Goal: Task Accomplishment & Management: Use online tool/utility

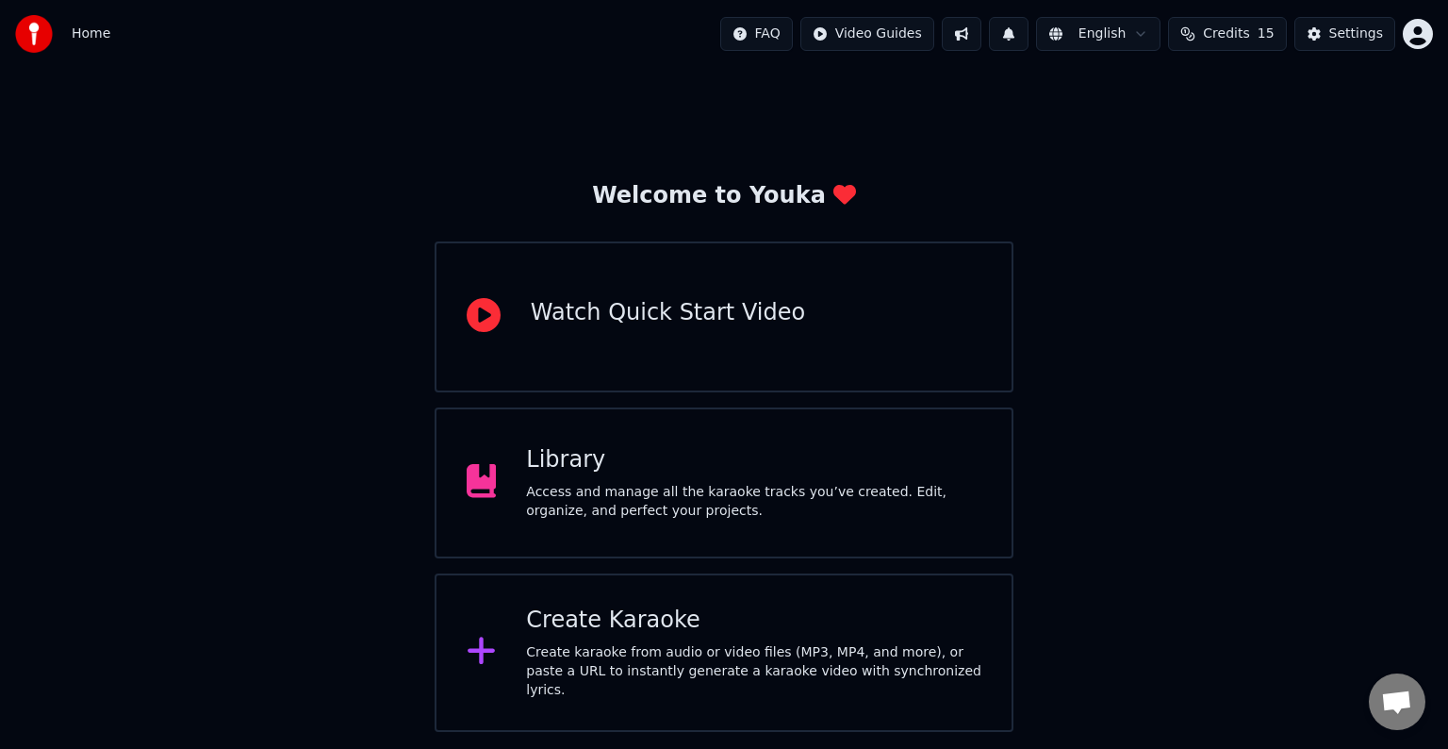
click at [601, 635] on div "Create Karaoke" at bounding box center [753, 620] width 455 height 30
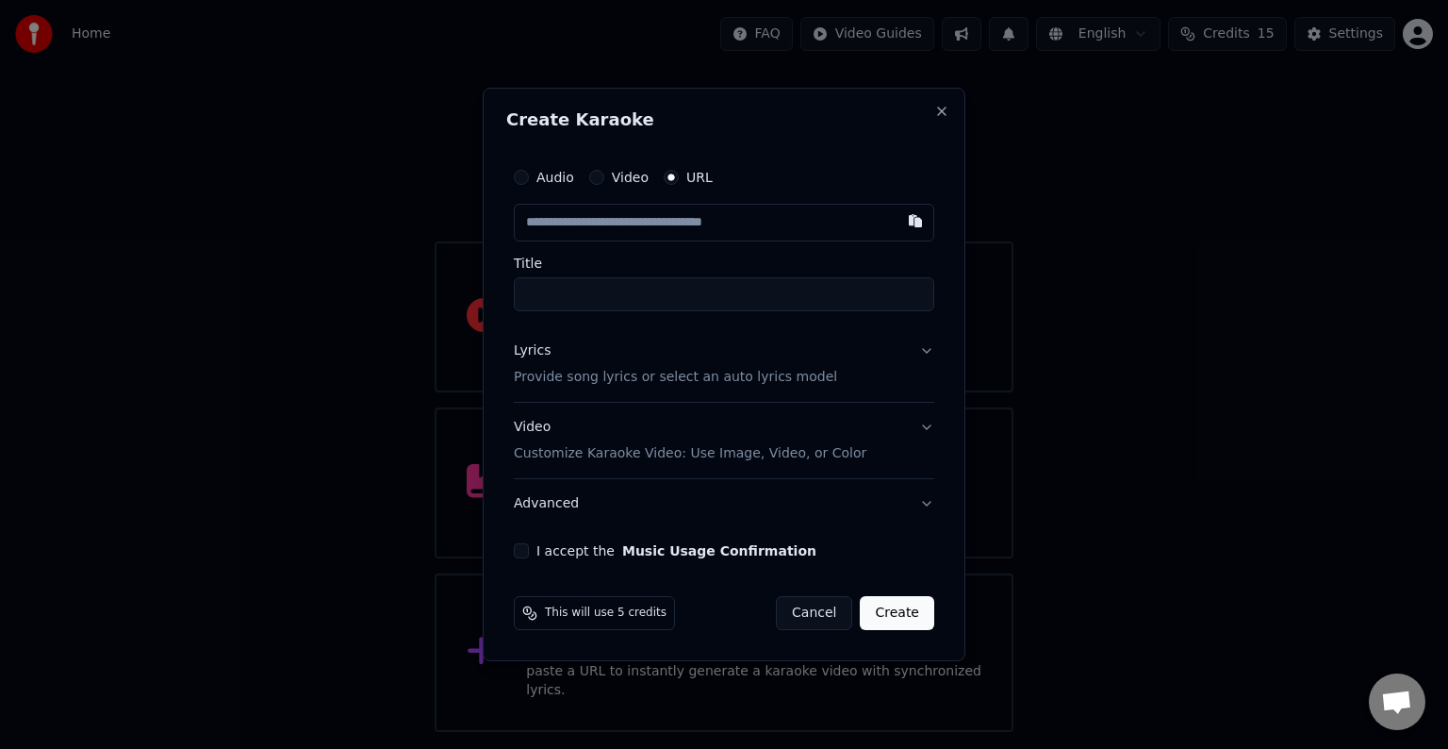
click at [631, 227] on input "text" at bounding box center [724, 223] width 420 height 38
type input "**********"
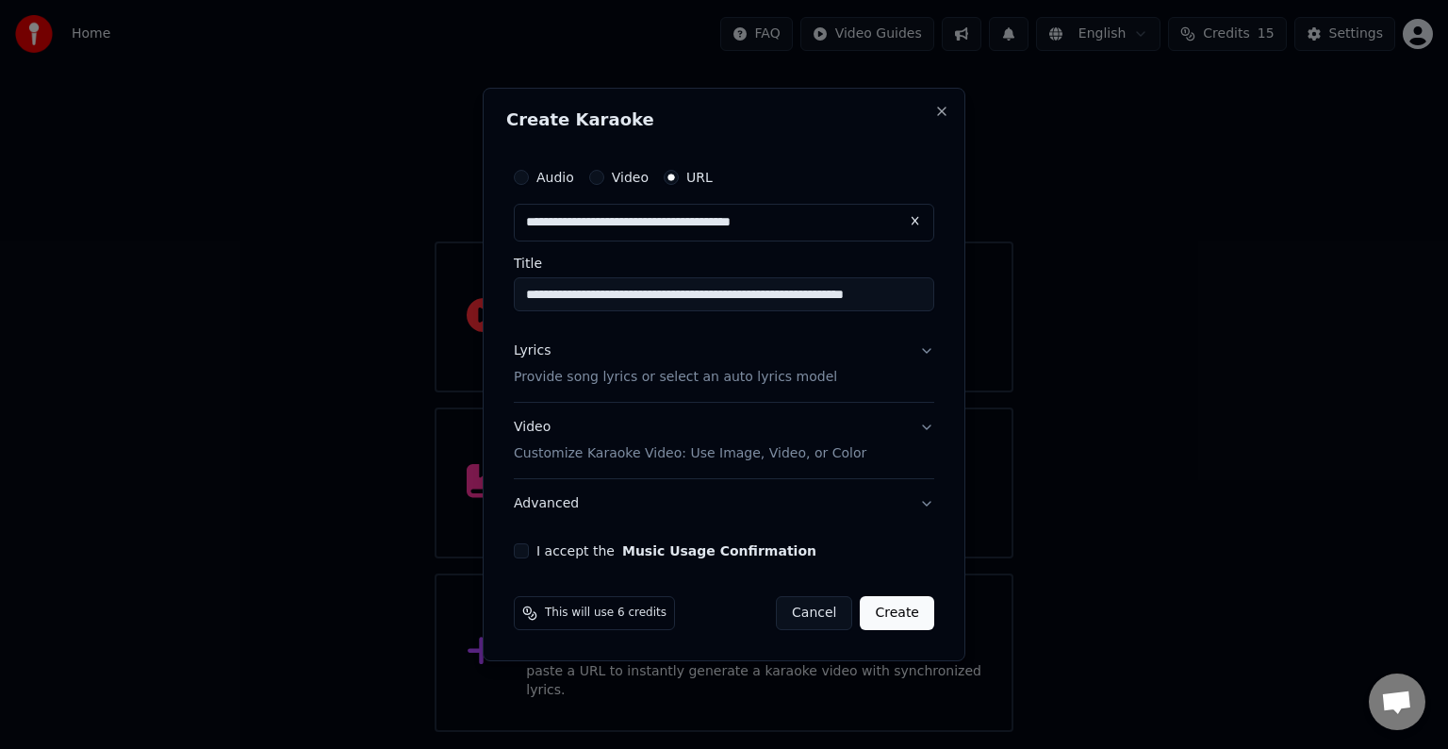
type input "**********"
click at [584, 380] on p "Provide song lyrics or select an auto lyrics model" at bounding box center [675, 377] width 323 height 19
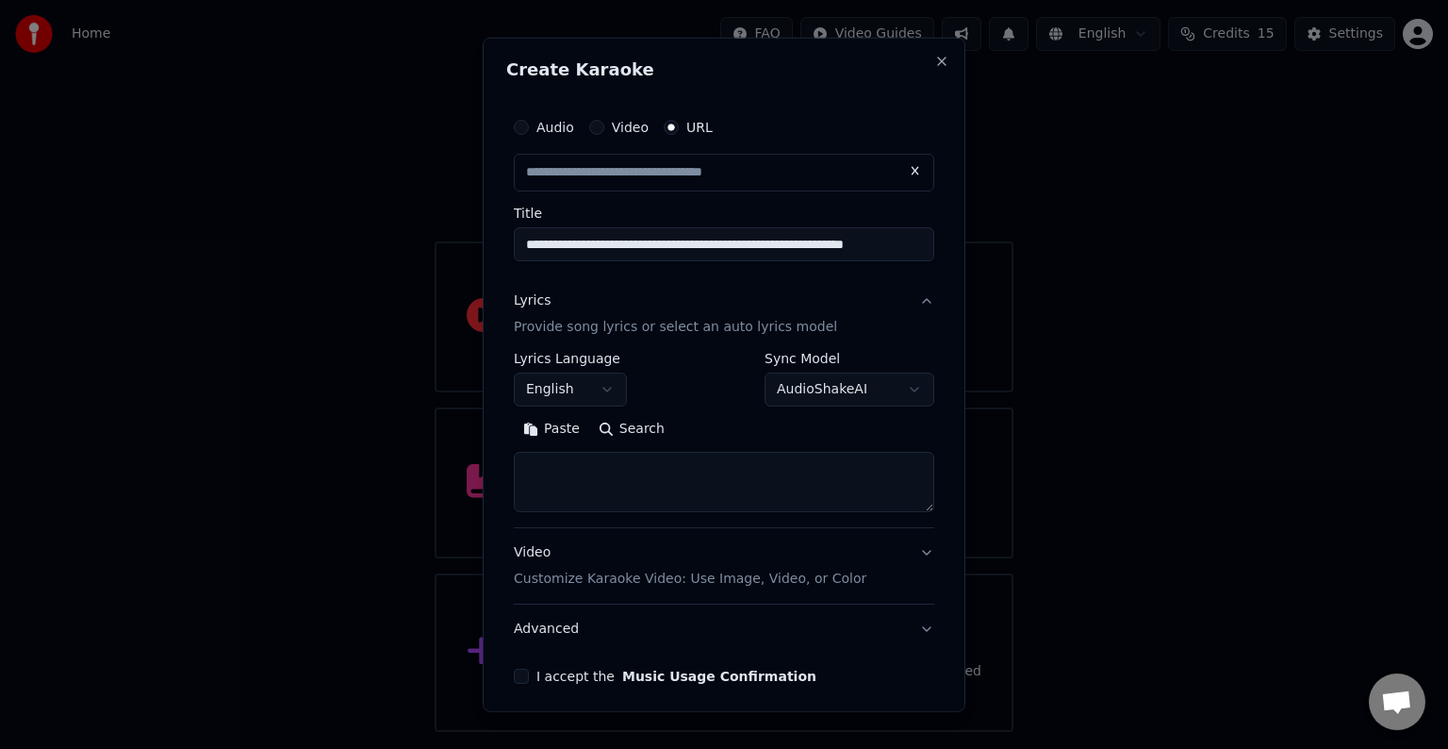
type input "**********"
click at [555, 387] on body "**********" at bounding box center [724, 366] width 1448 height 732
click at [546, 387] on body "**********" at bounding box center [724, 366] width 1448 height 732
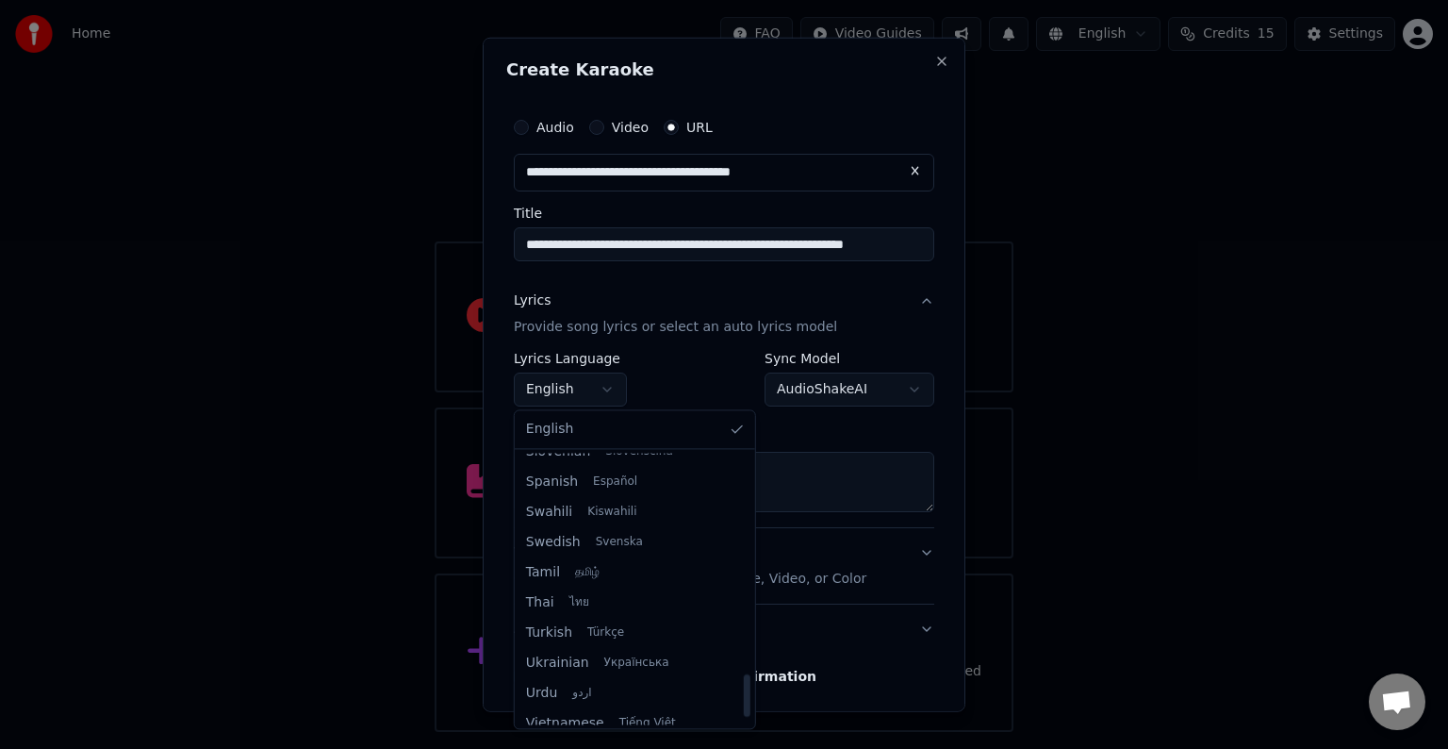
scroll to position [1447, 0]
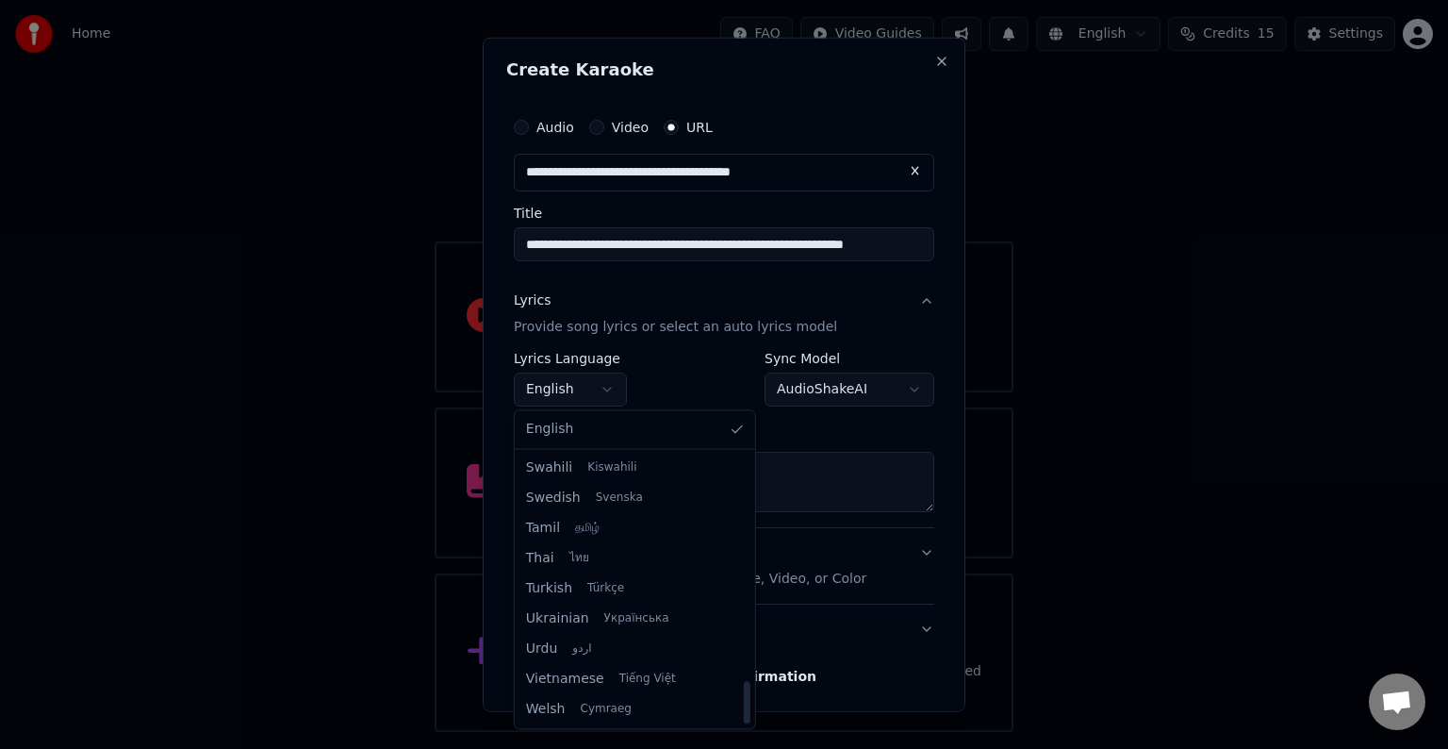
select select "**"
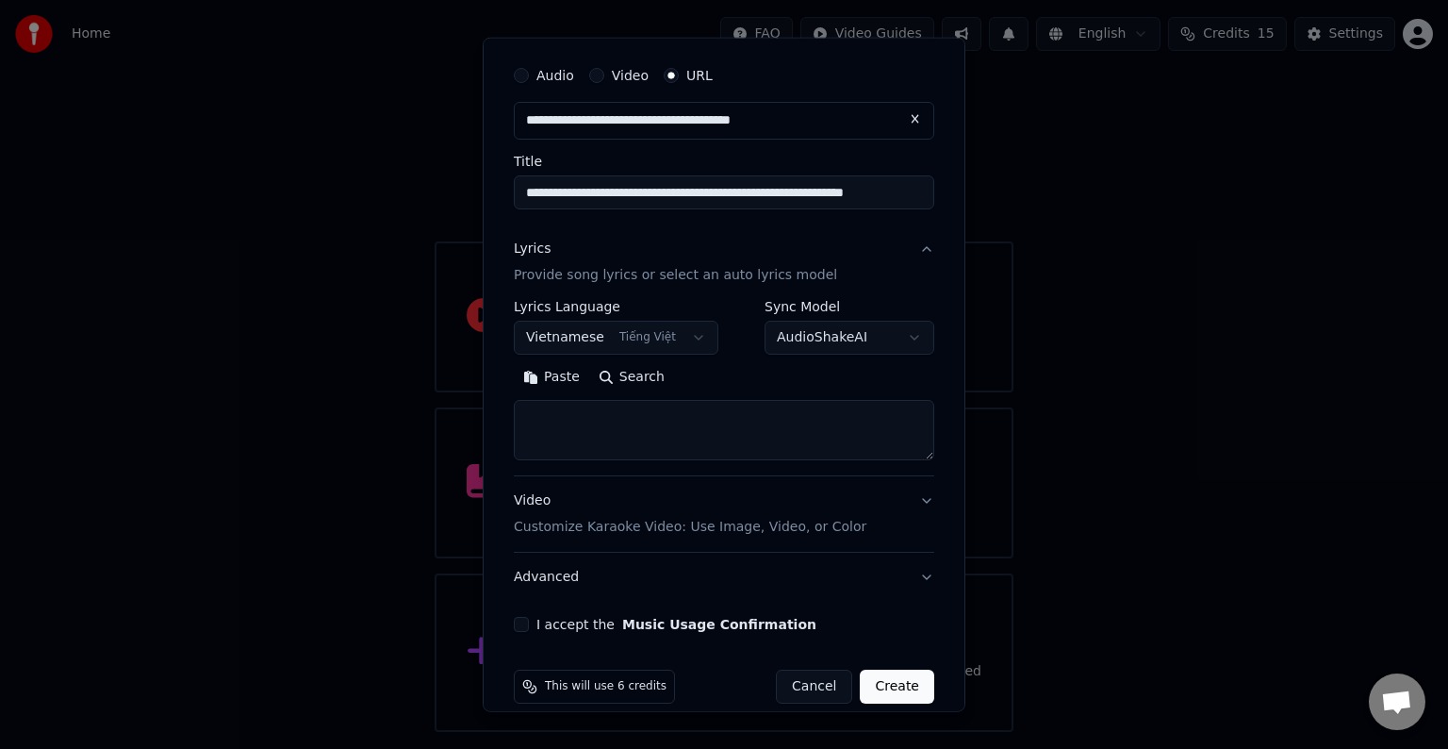
scroll to position [74, 0]
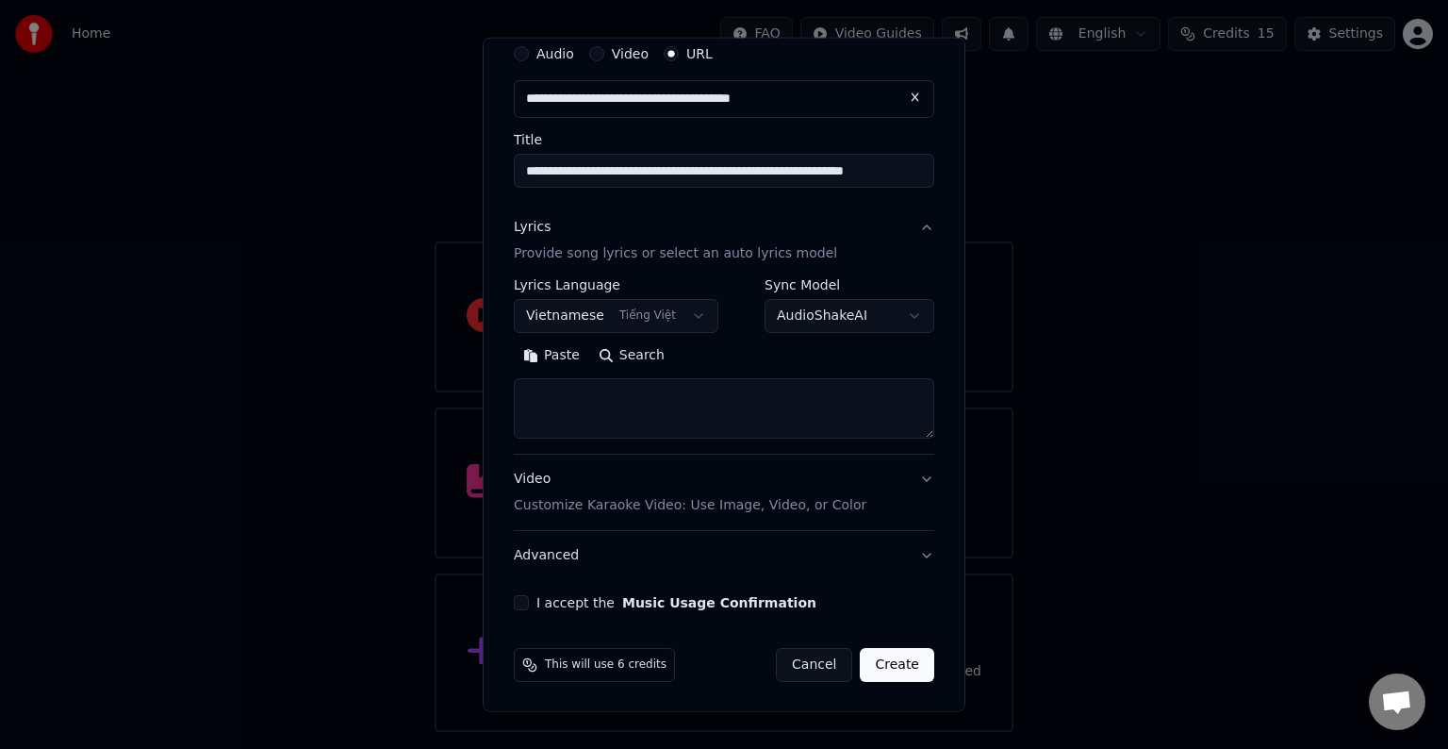
click at [596, 400] on textarea at bounding box center [724, 408] width 420 height 60
paste textarea "**********"
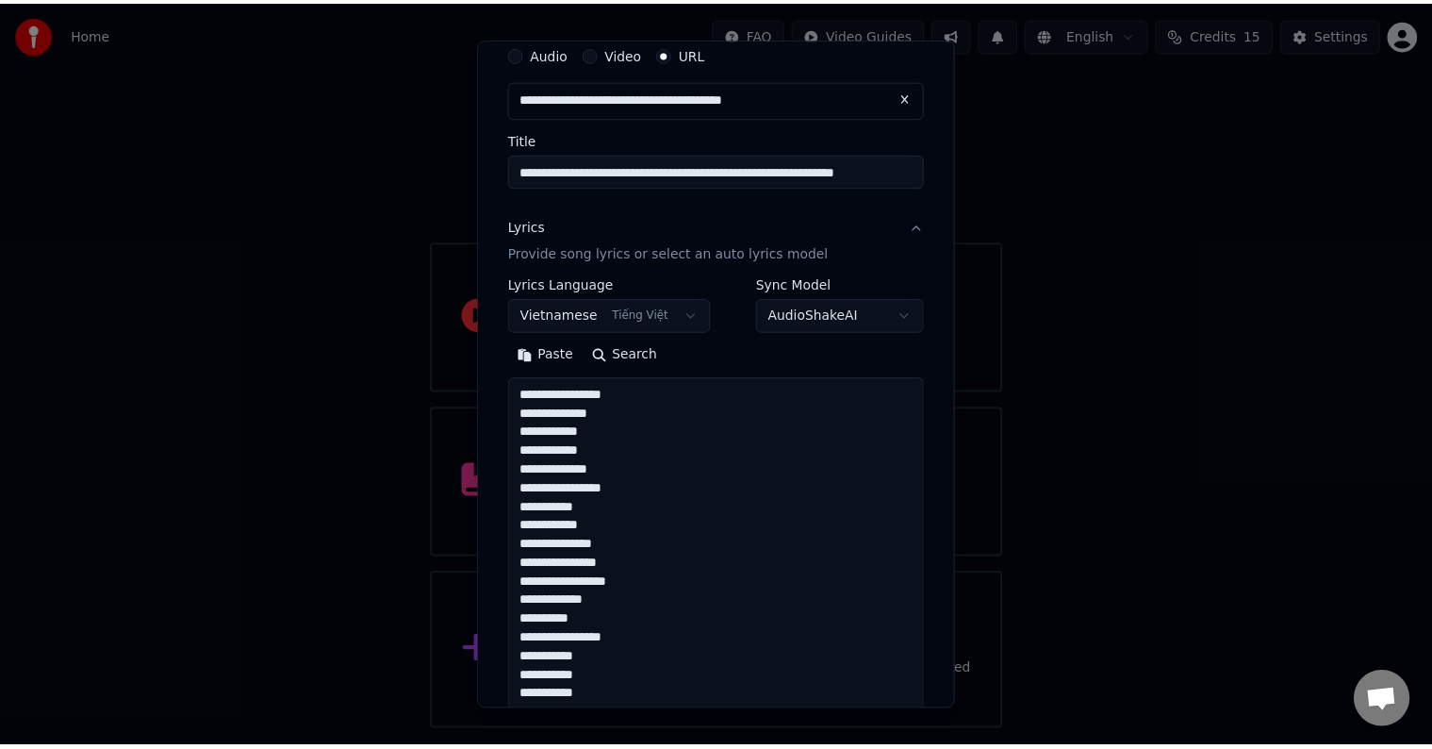
scroll to position [1436, 0]
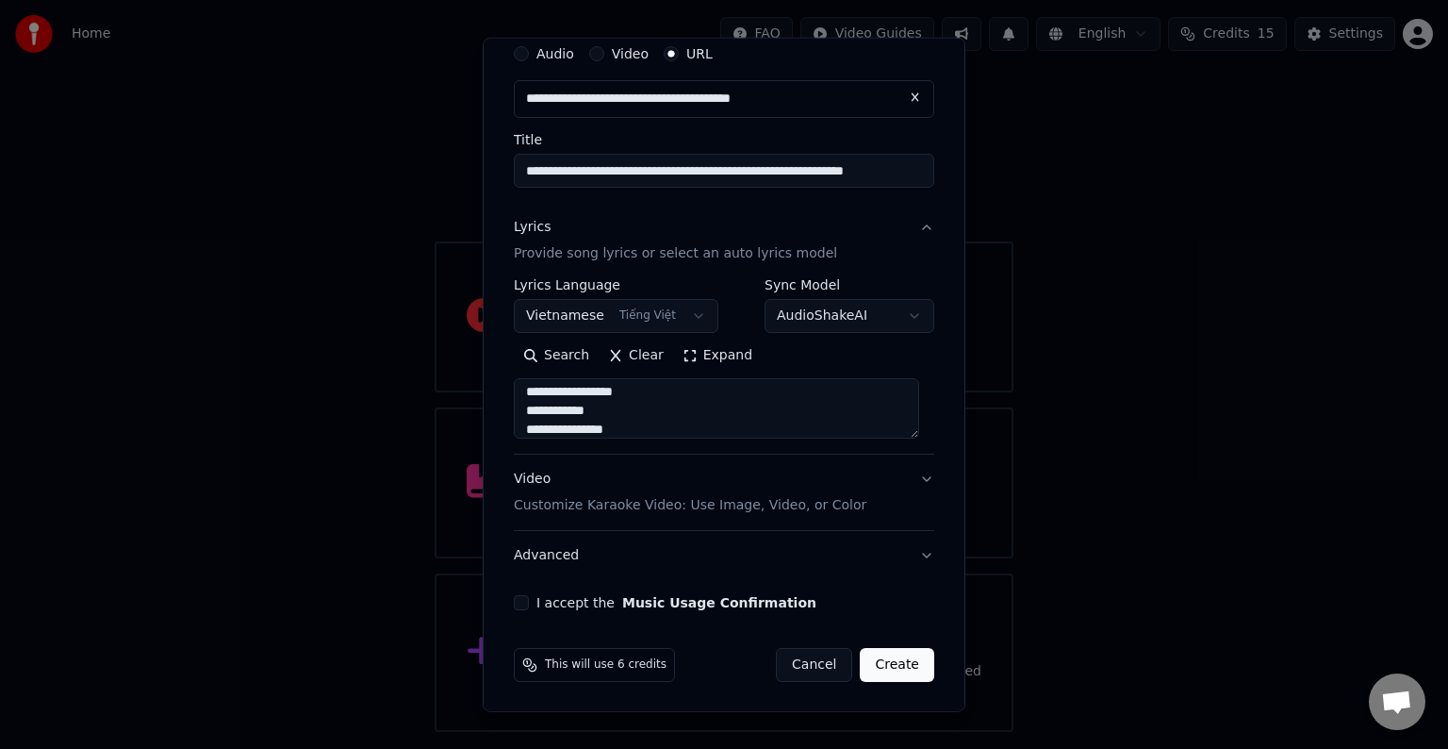
type textarea "**********"
click at [523, 604] on button "I accept the Music Usage Confirmation" at bounding box center [521, 602] width 15 height 15
click at [880, 667] on button "Create" at bounding box center [897, 665] width 74 height 34
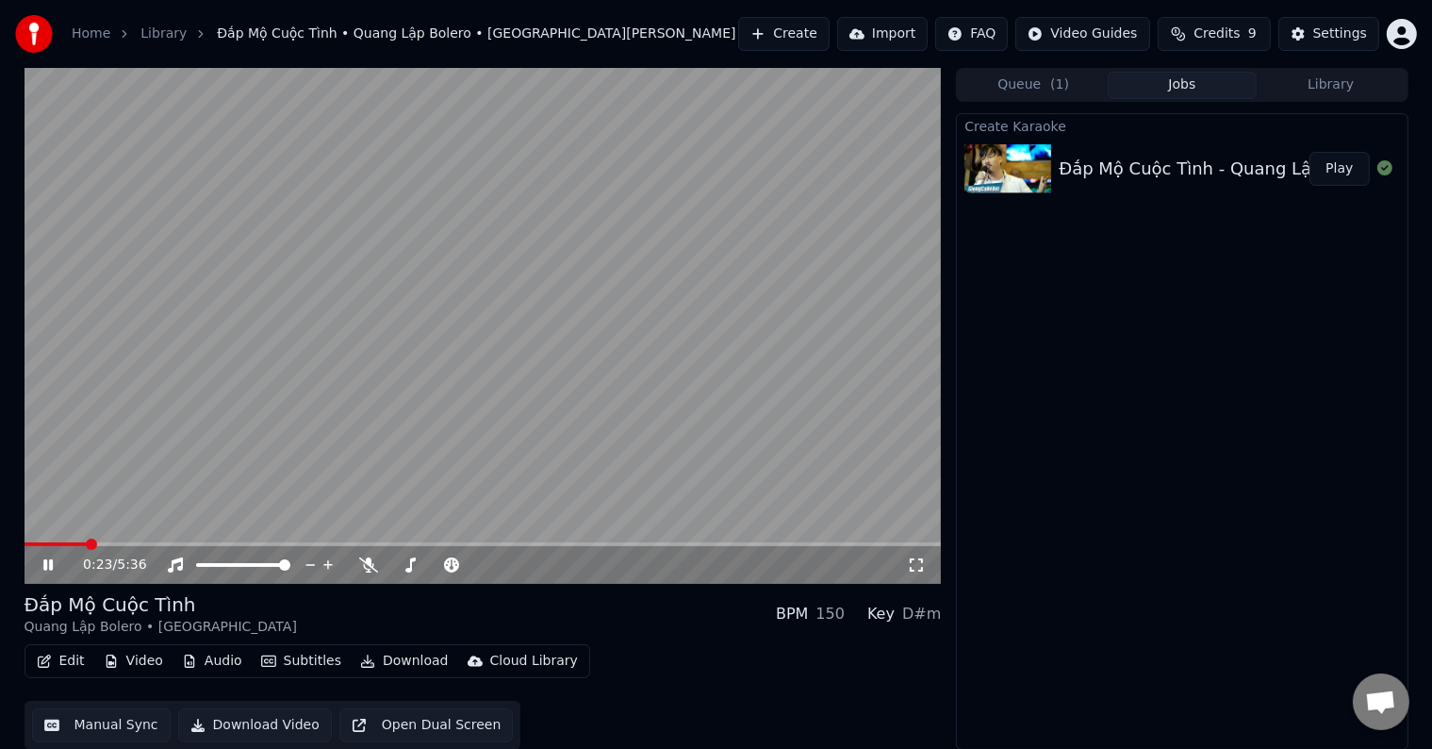
click at [87, 539] on span at bounding box center [91, 543] width 11 height 11
click at [368, 561] on icon at bounding box center [368, 564] width 19 height 15
click at [25, 541] on span at bounding box center [30, 543] width 11 height 11
click at [118, 722] on button "Manual Sync" at bounding box center [101, 725] width 139 height 34
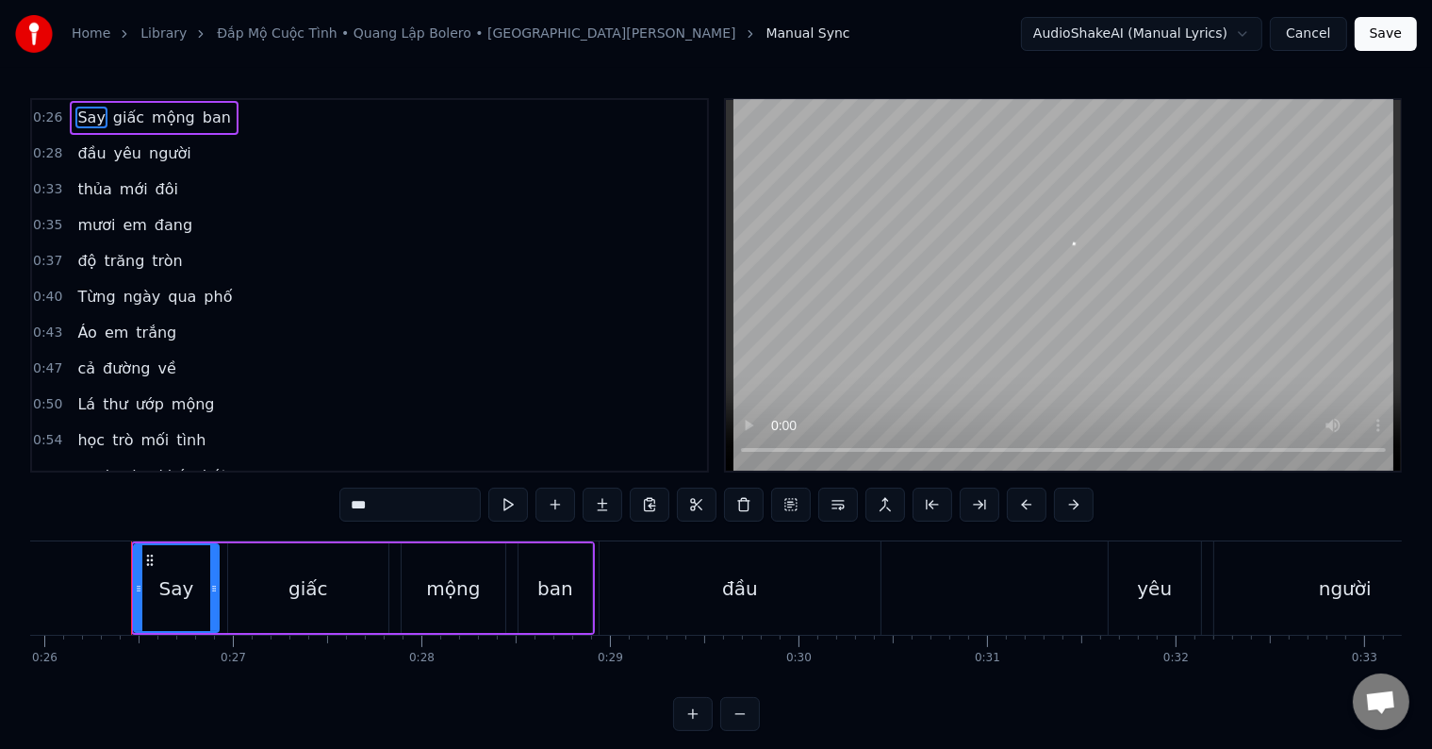
scroll to position [0, 4894]
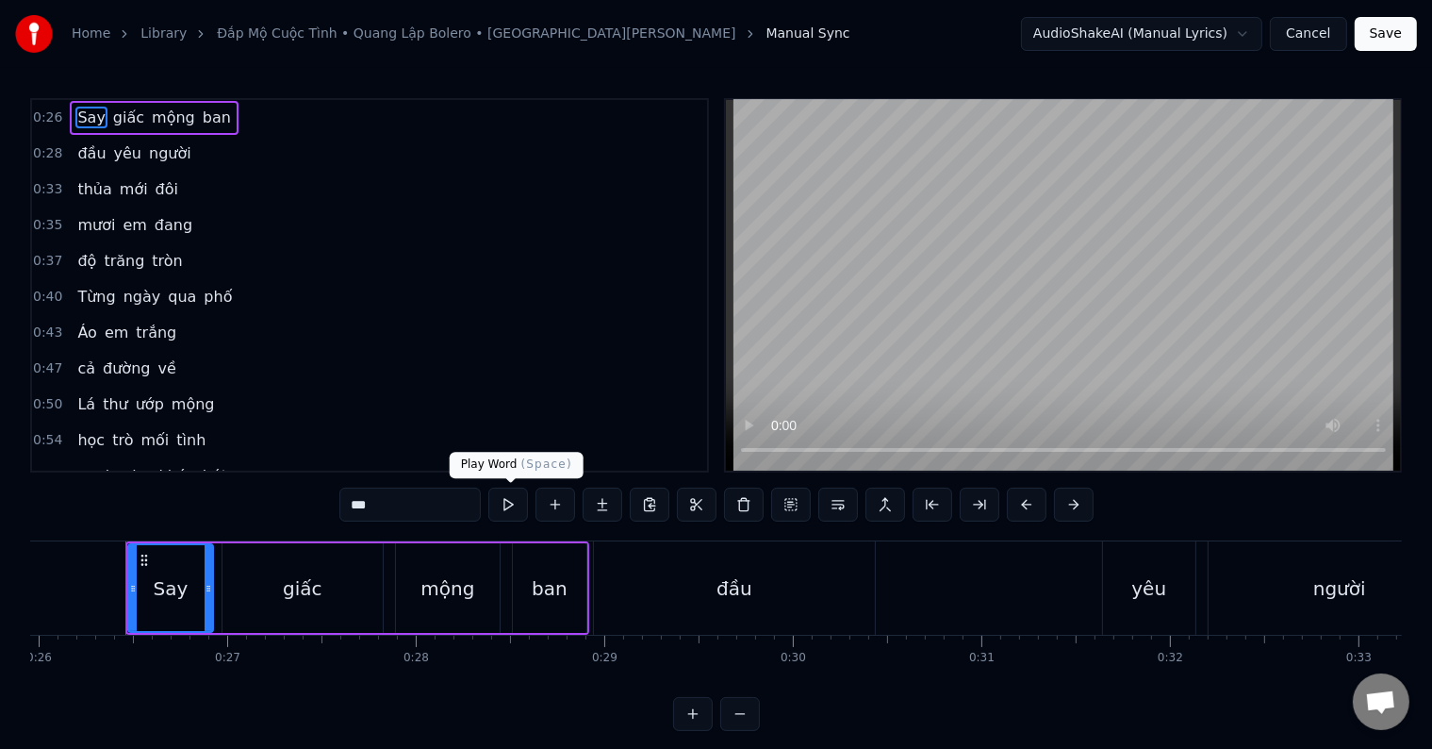
click at [506, 503] on button at bounding box center [508, 504] width 40 height 34
click at [304, 594] on div "giấc" at bounding box center [303, 588] width 40 height 28
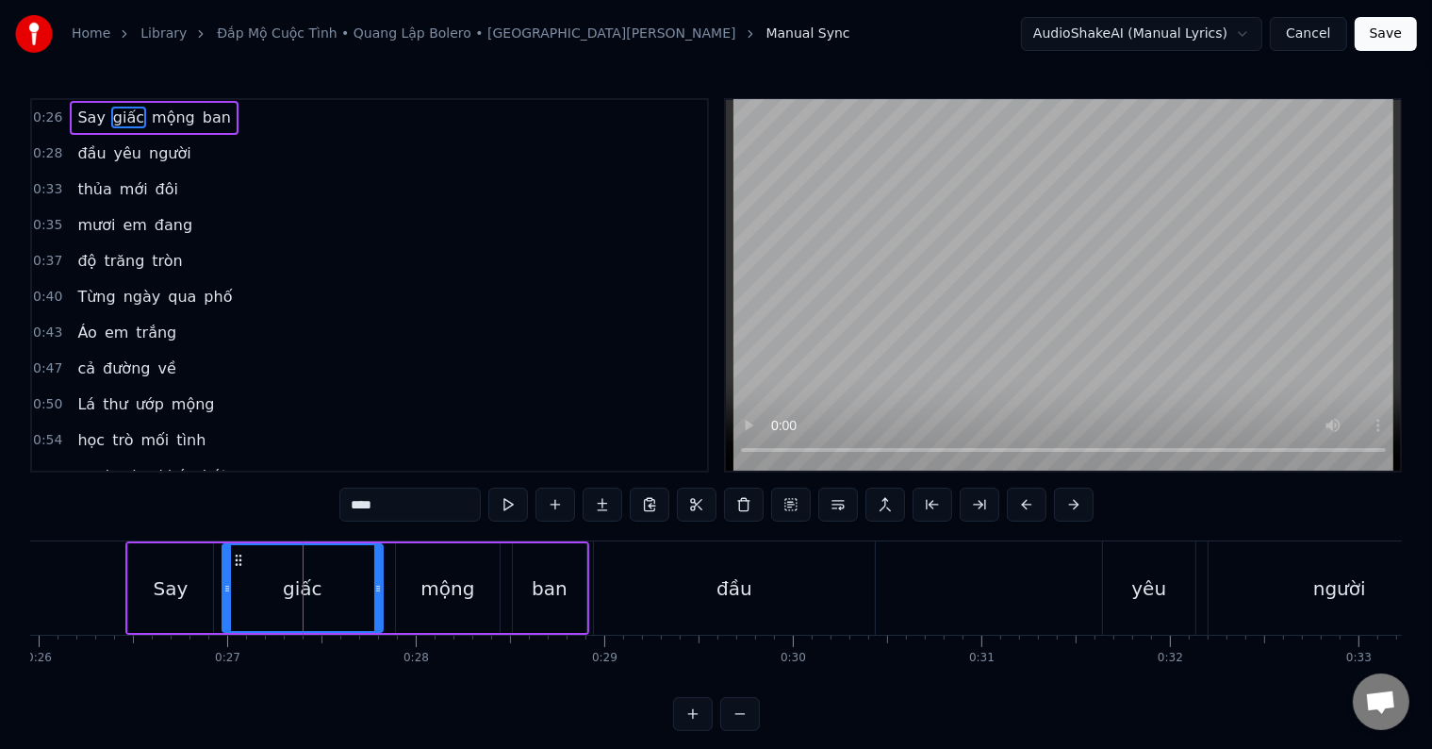
click at [468, 581] on div "mộng" at bounding box center [447, 588] width 54 height 28
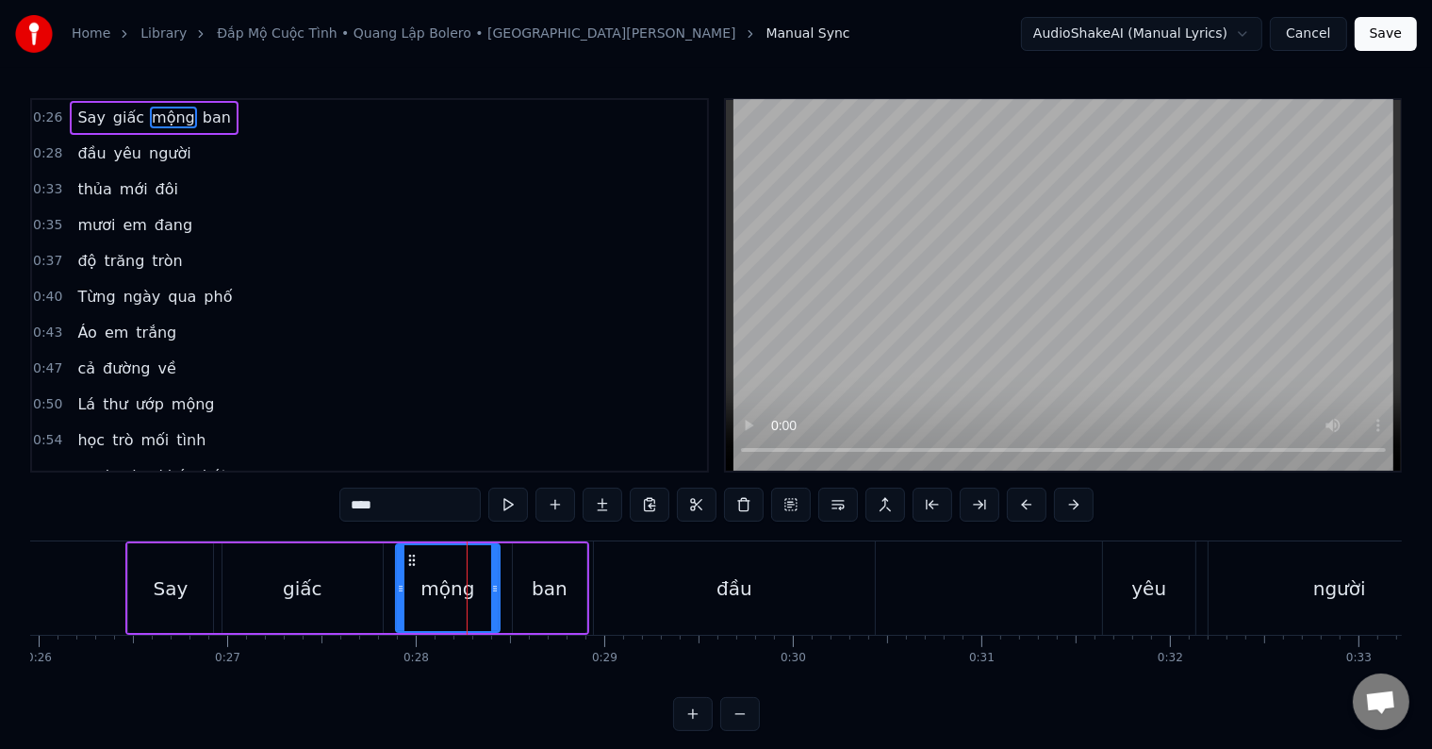
click at [564, 581] on div "ban" at bounding box center [550, 588] width 36 height 28
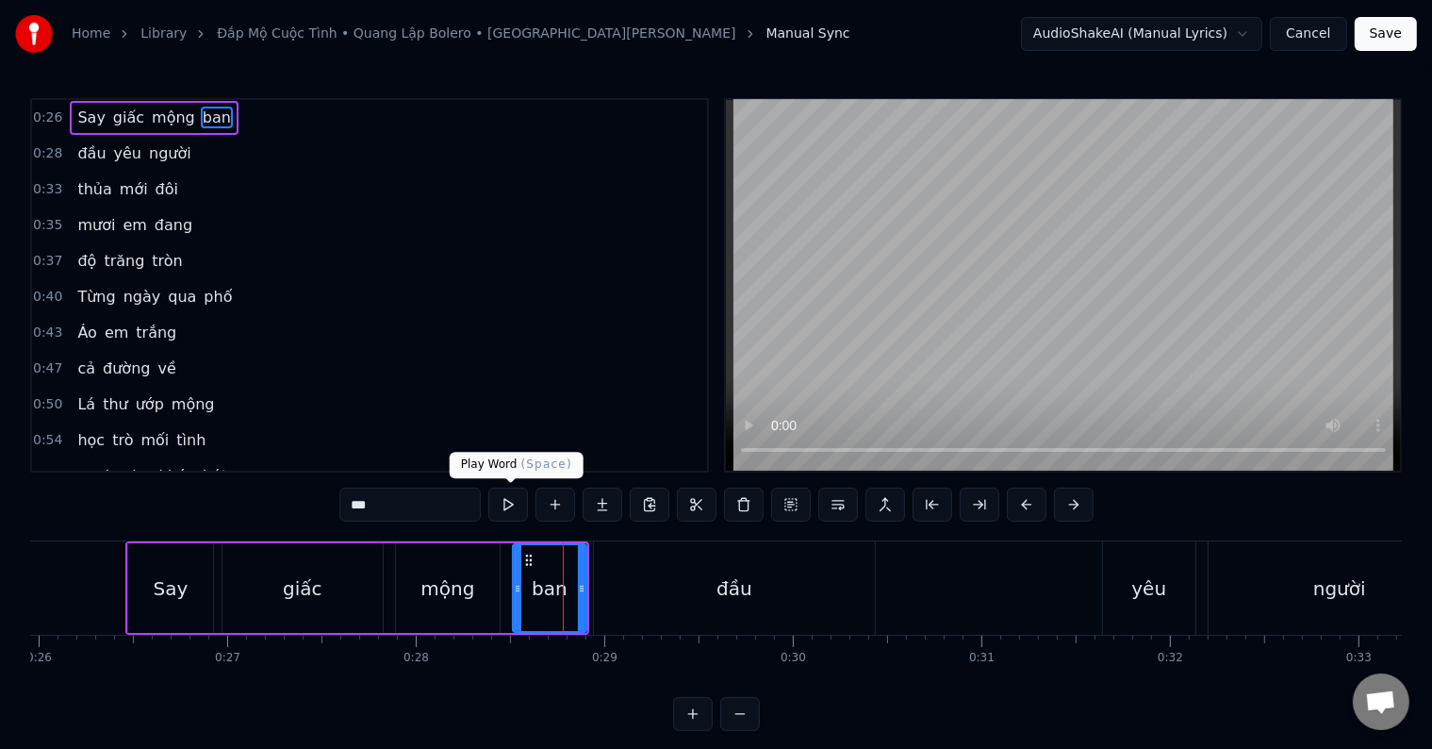
click at [502, 504] on button at bounding box center [508, 504] width 40 height 34
drag, startPoint x: 578, startPoint y: 582, endPoint x: 568, endPoint y: 577, distance: 10.5
click at [568, 577] on div at bounding box center [572, 588] width 8 height 86
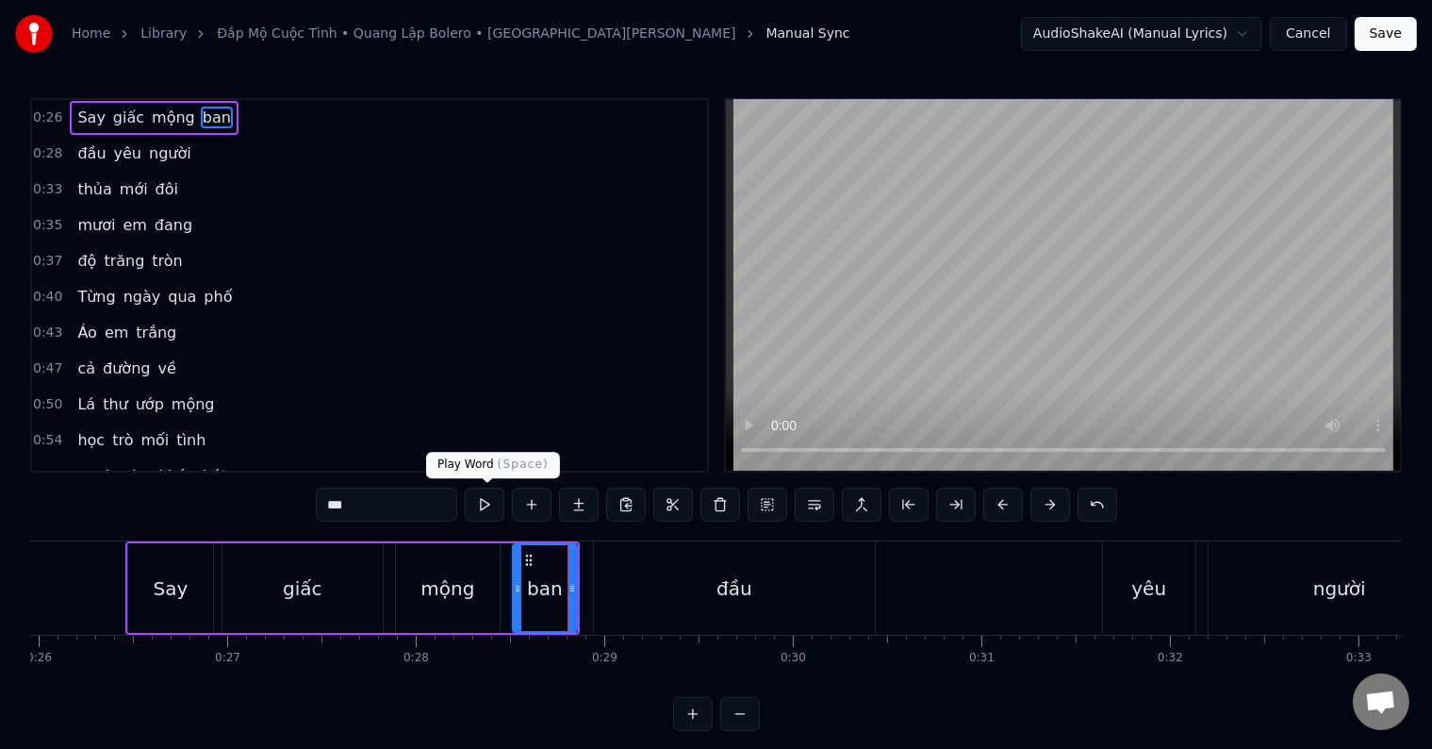
click at [472, 499] on button at bounding box center [485, 504] width 40 height 34
click at [486, 505] on button at bounding box center [485, 504] width 40 height 34
click at [635, 589] on div "đầu" at bounding box center [734, 587] width 281 height 93
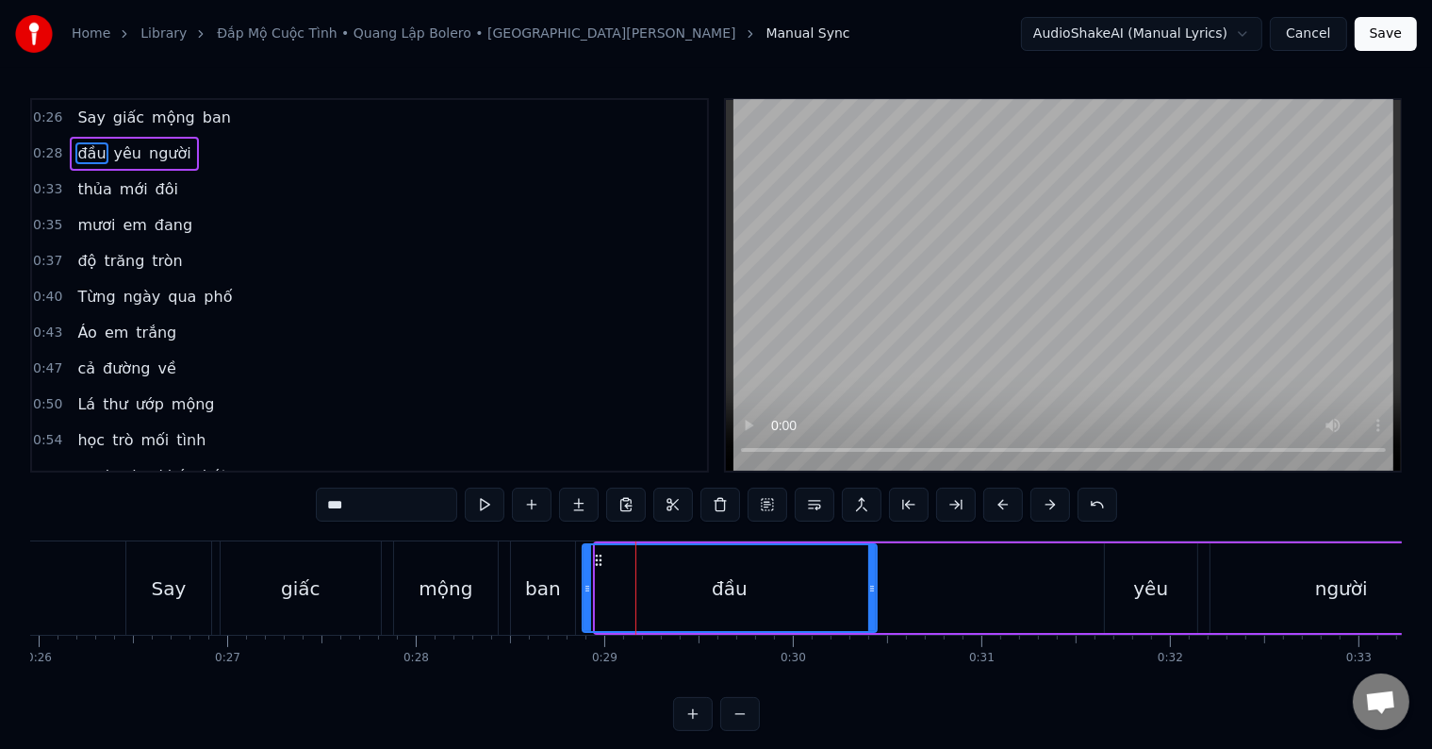
drag, startPoint x: 598, startPoint y: 592, endPoint x: 584, endPoint y: 590, distance: 13.3
click at [584, 590] on icon at bounding box center [588, 588] width 8 height 15
click at [653, 580] on div "đầu" at bounding box center [730, 588] width 292 height 86
click at [547, 580] on div "ban" at bounding box center [543, 588] width 36 height 28
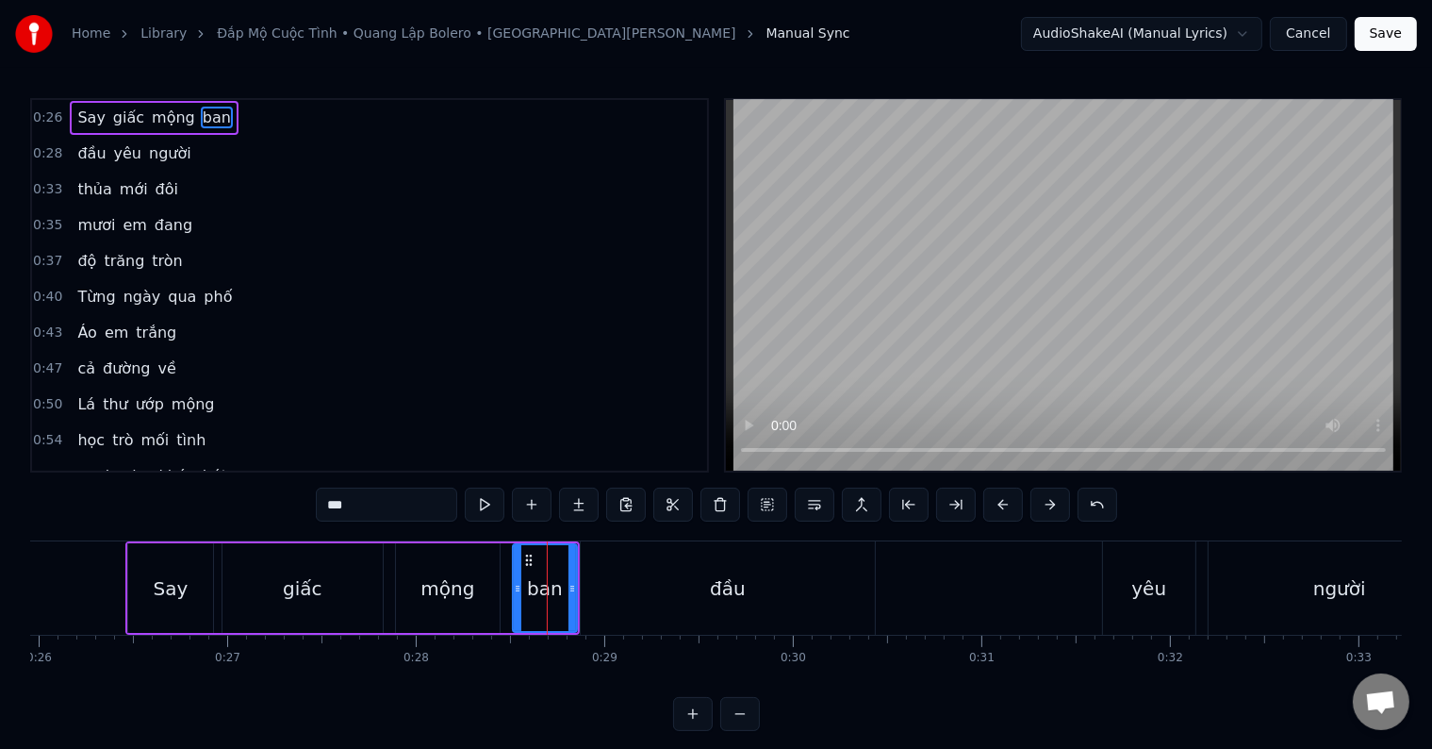
click at [600, 580] on div "đầu" at bounding box center [728, 587] width 294 height 93
type input "***"
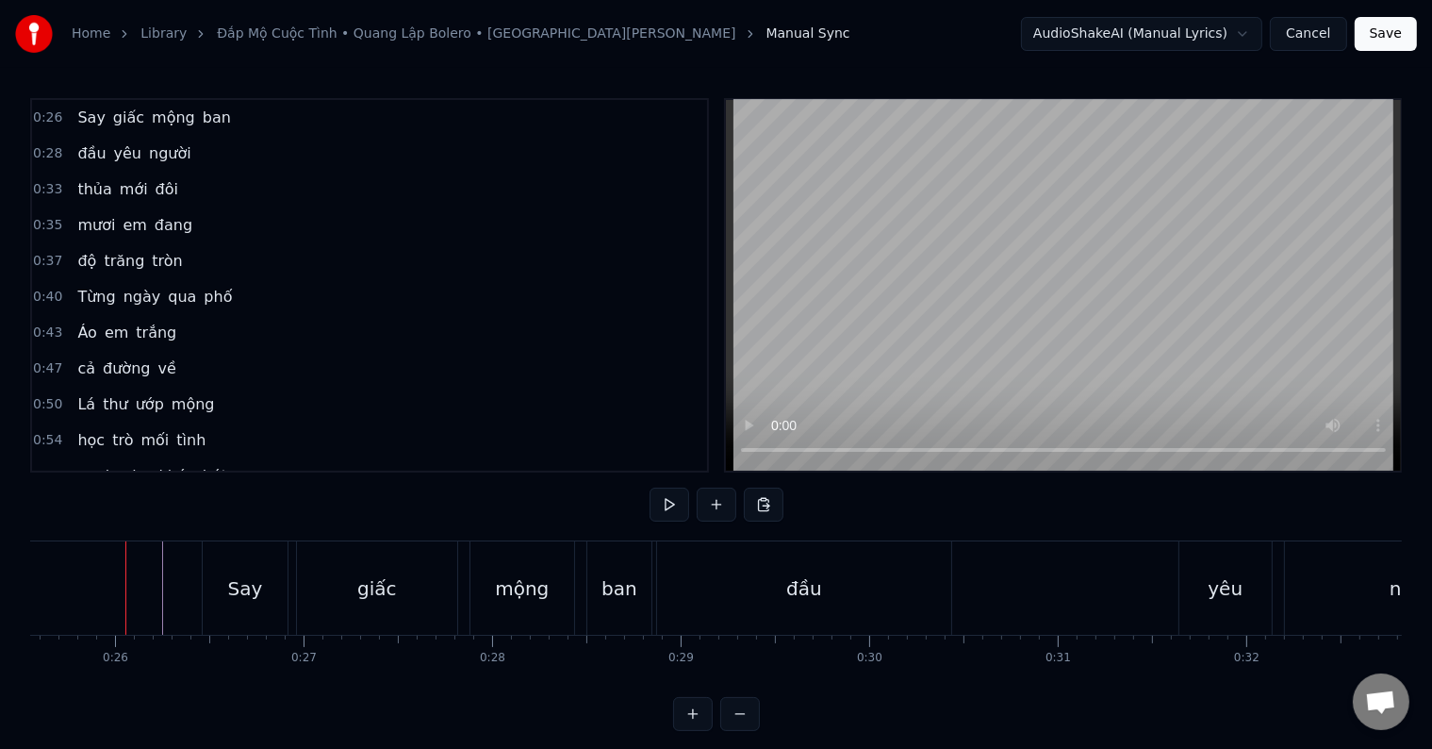
click at [660, 503] on button at bounding box center [670, 504] width 40 height 34
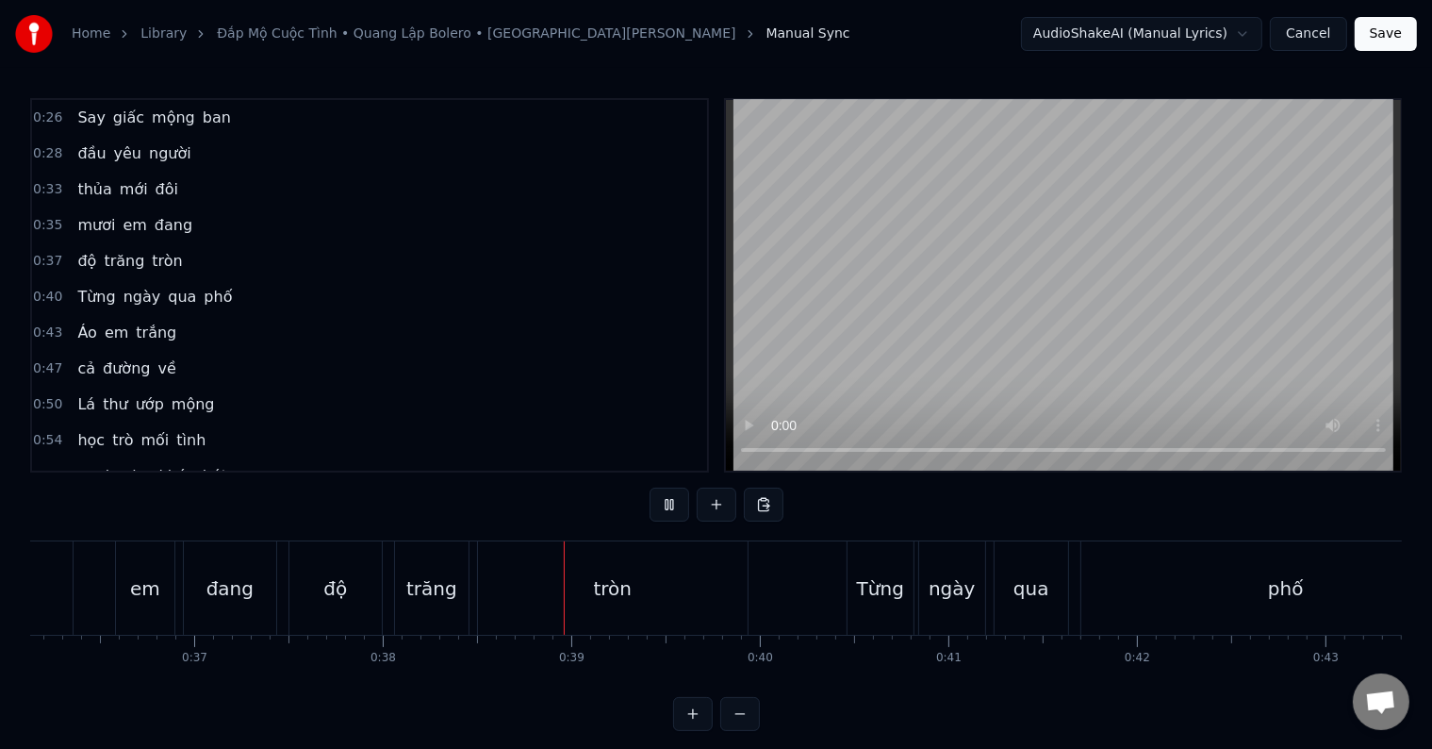
scroll to position [0, 7136]
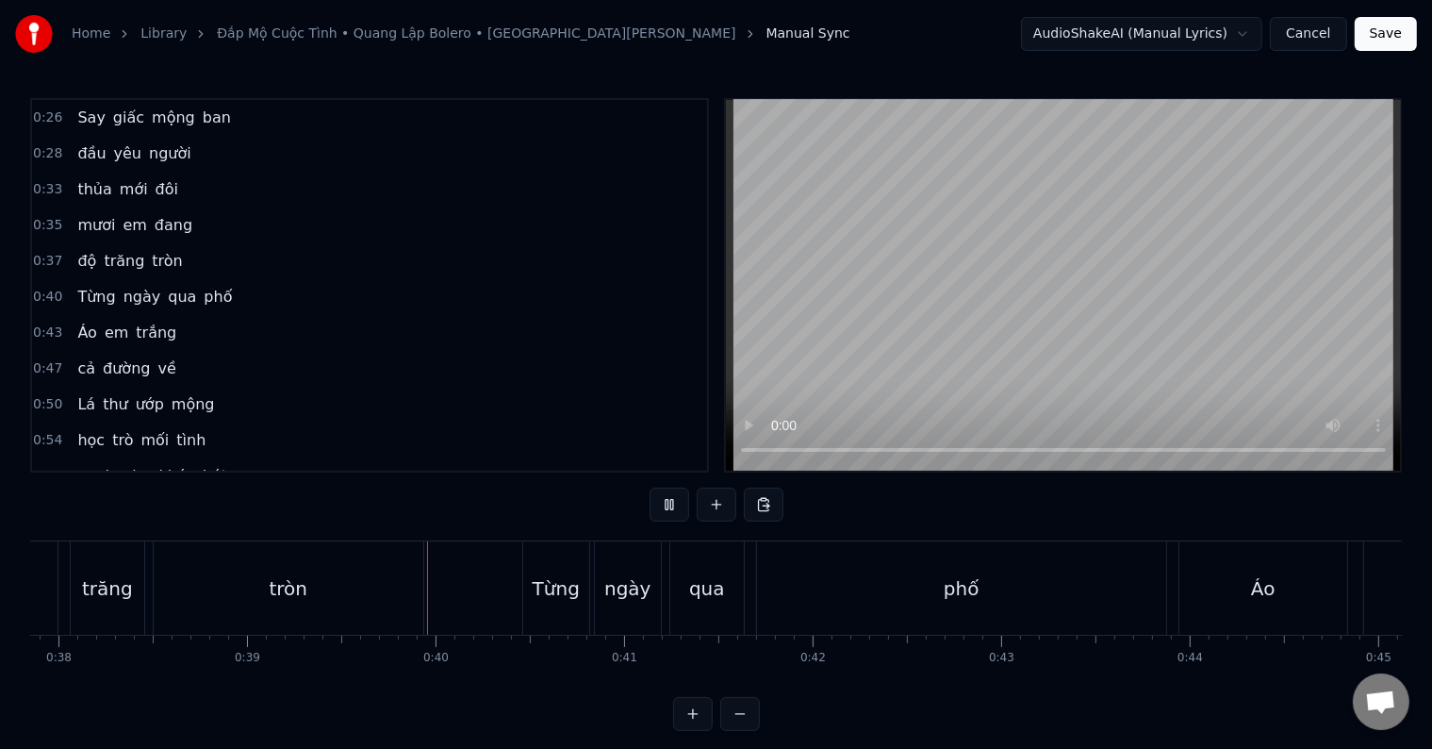
click at [179, 610] on div "tròn" at bounding box center [289, 587] width 270 height 93
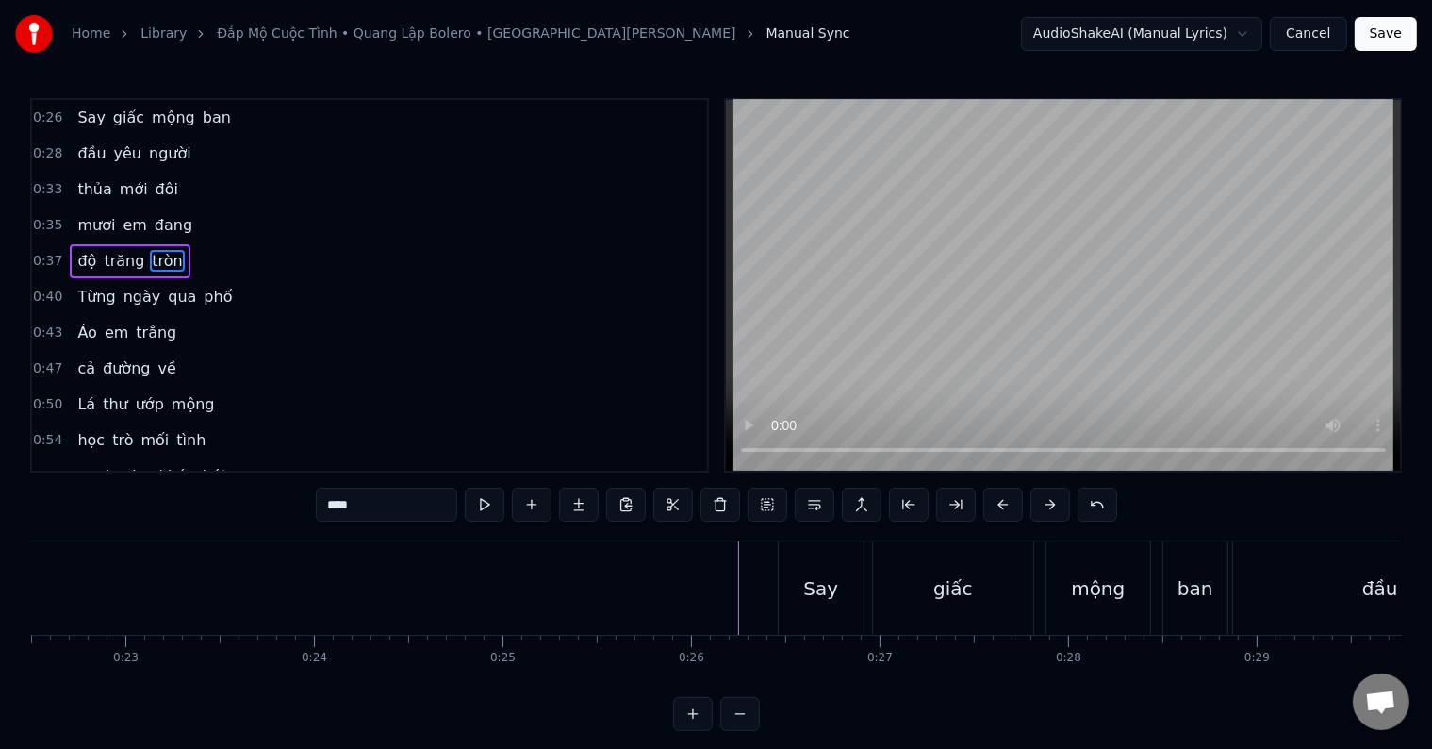
scroll to position [0, 3707]
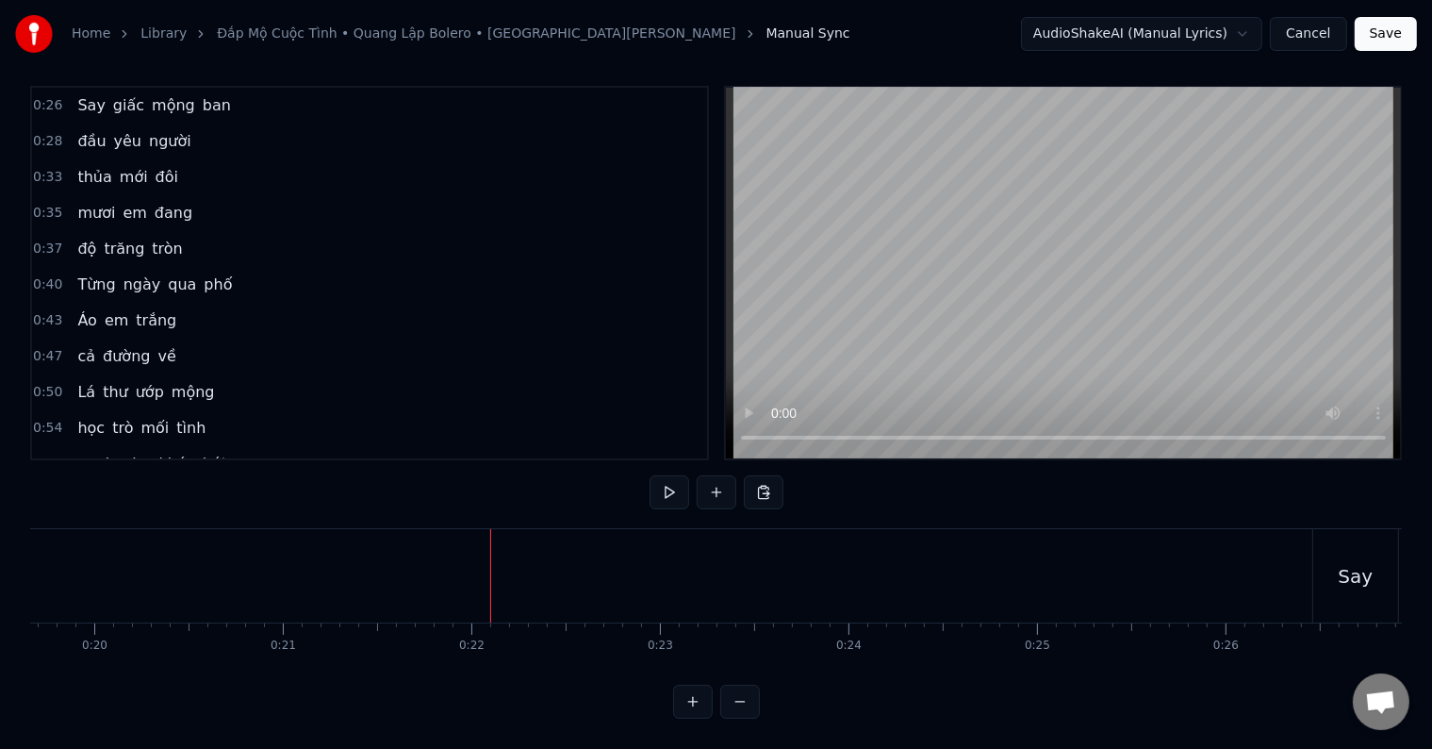
scroll to position [28, 0]
click at [667, 475] on button at bounding box center [670, 492] width 40 height 34
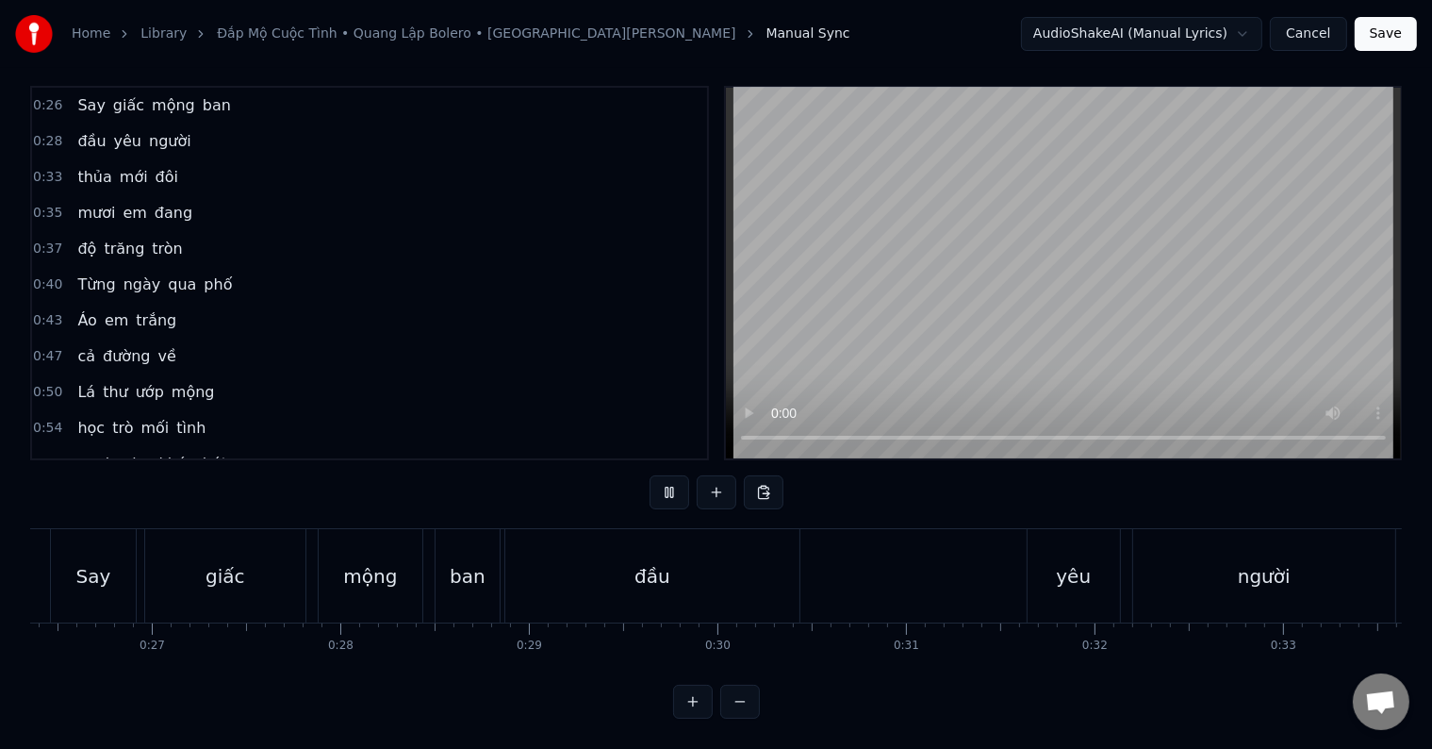
scroll to position [0, 4778]
click at [791, 564] on div "đầu" at bounding box center [844, 575] width 294 height 93
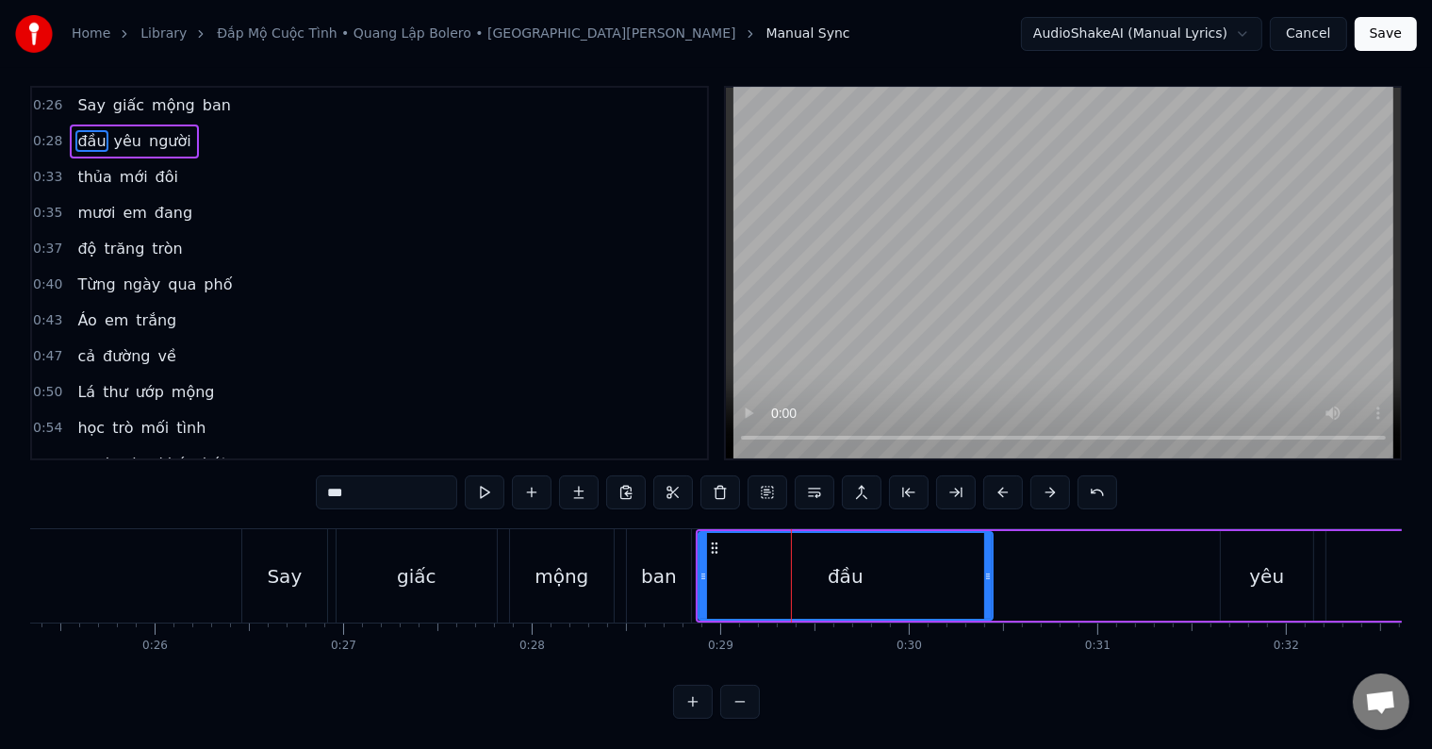
scroll to position [0, 0]
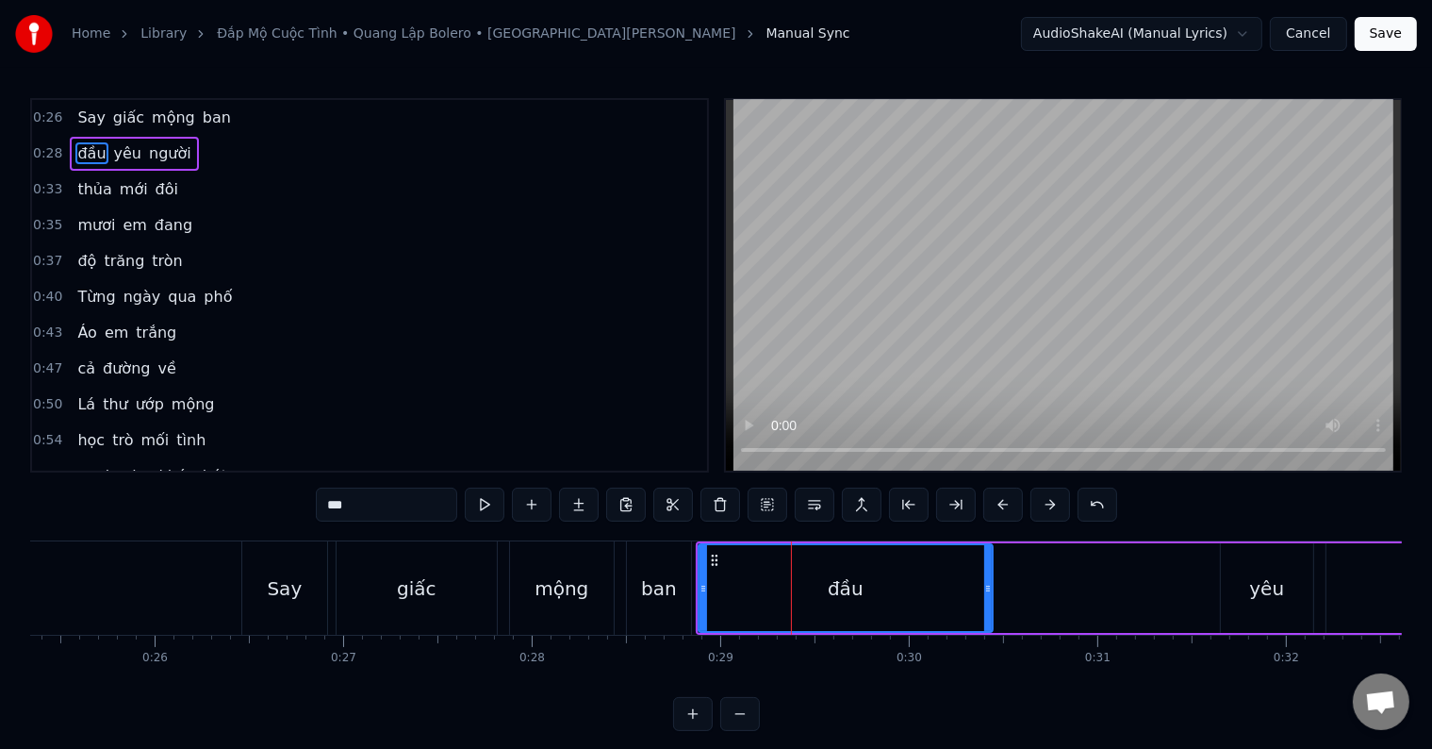
click at [1063, 589] on div "đầu yêu người" at bounding box center [1144, 587] width 896 height 93
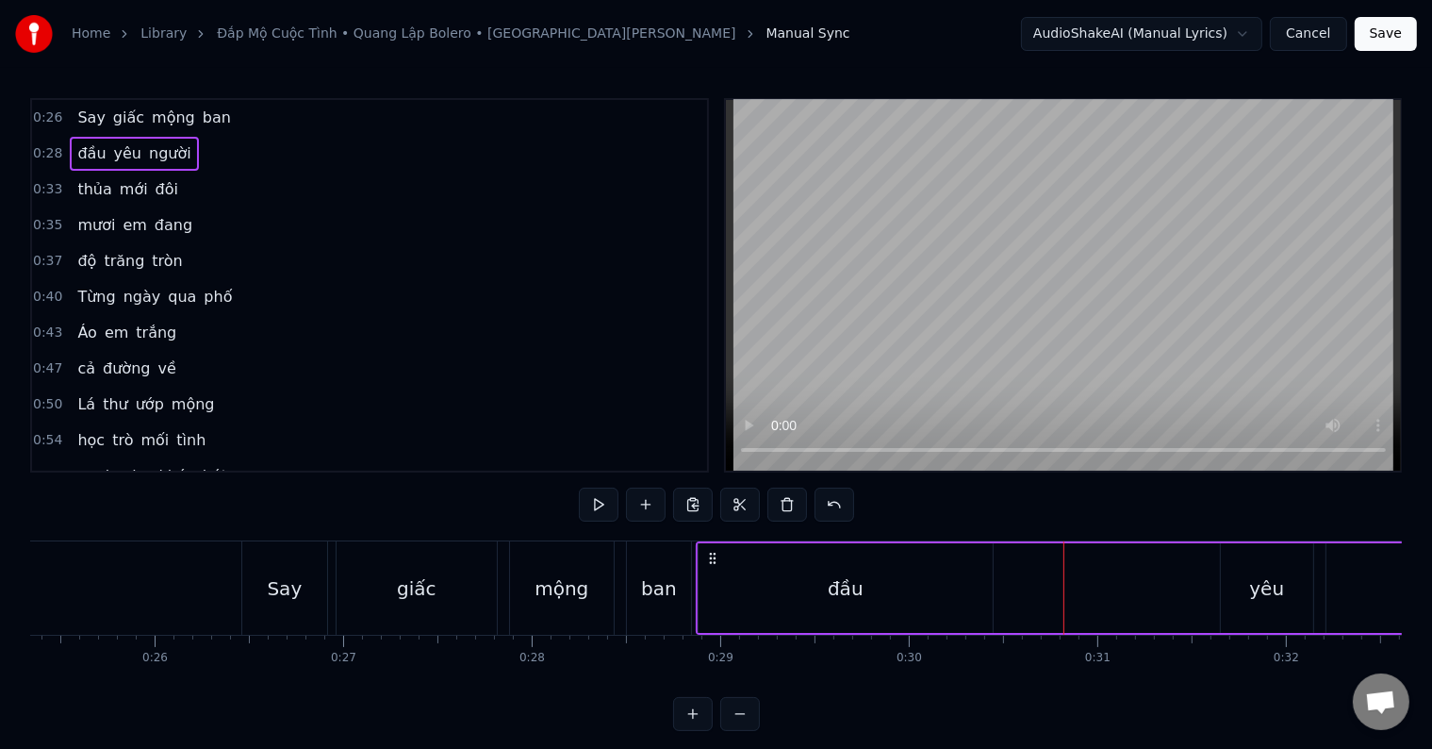
click at [1305, 592] on div "yêu" at bounding box center [1267, 588] width 92 height 90
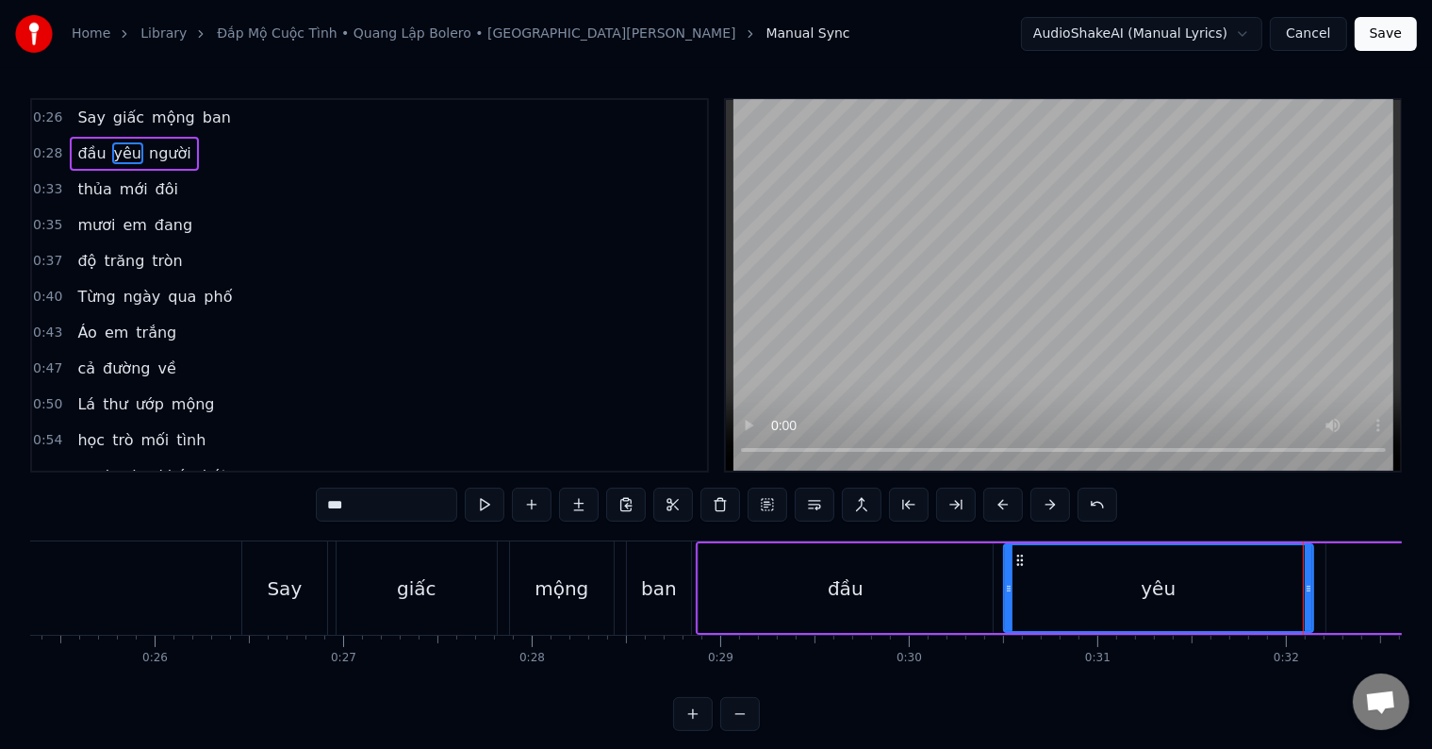
drag, startPoint x: 1220, startPoint y: 597, endPoint x: 1003, endPoint y: 603, distance: 216.9
click at [1003, 603] on div "yêu" at bounding box center [1158, 588] width 311 height 90
drag, startPoint x: 1007, startPoint y: 592, endPoint x: 1043, endPoint y: 588, distance: 36.0
click at [1043, 588] on icon at bounding box center [1044, 588] width 8 height 15
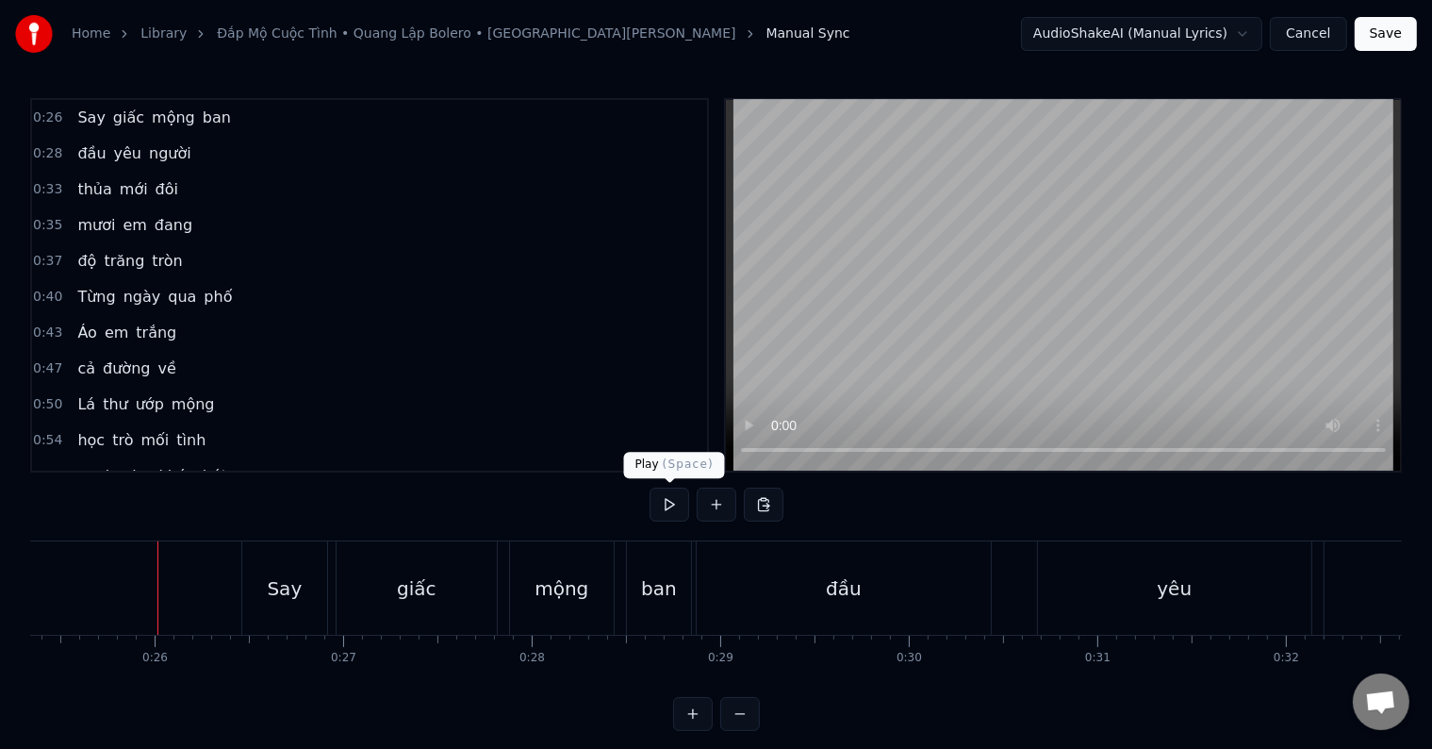
click at [666, 502] on button at bounding box center [670, 504] width 40 height 34
click at [847, 596] on div "đầu" at bounding box center [844, 588] width 36 height 28
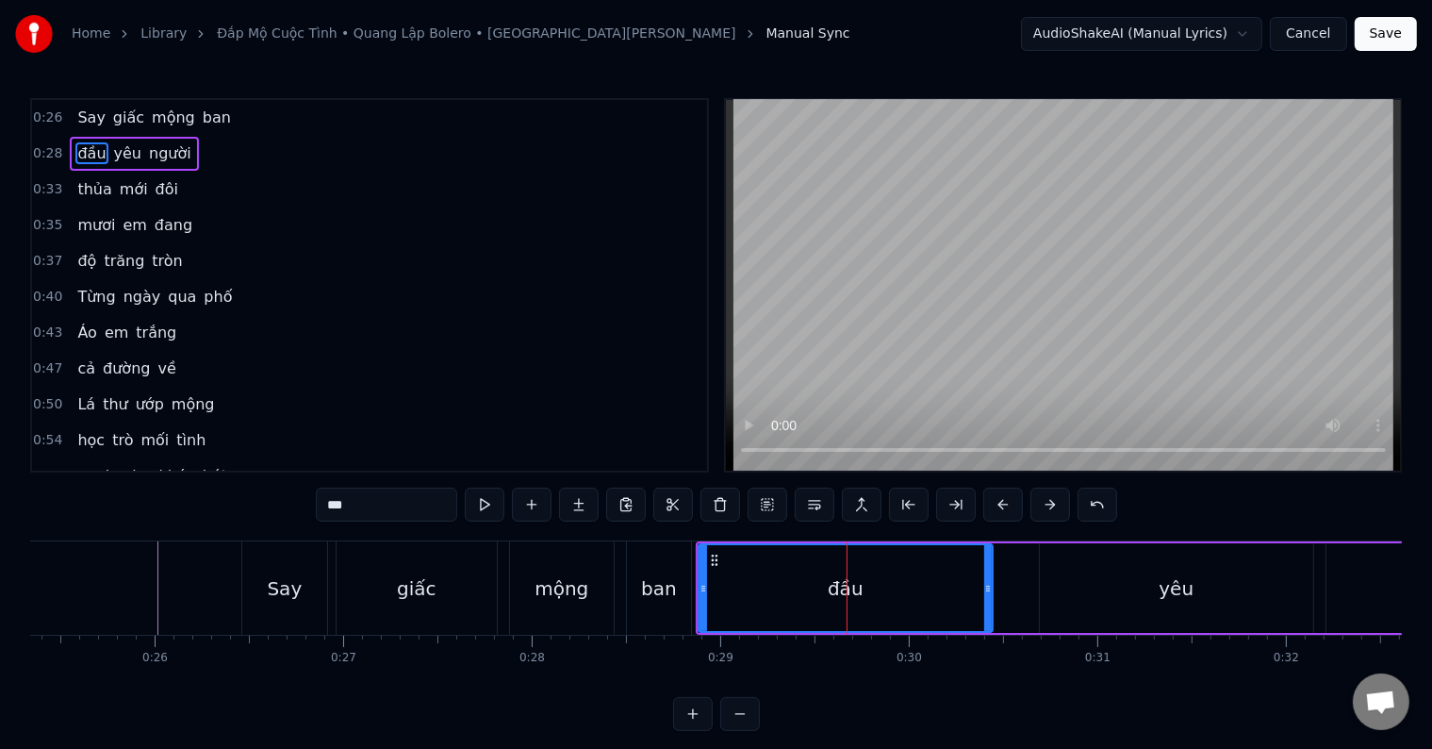
click at [661, 592] on div "ban" at bounding box center [659, 588] width 36 height 28
type input "***"
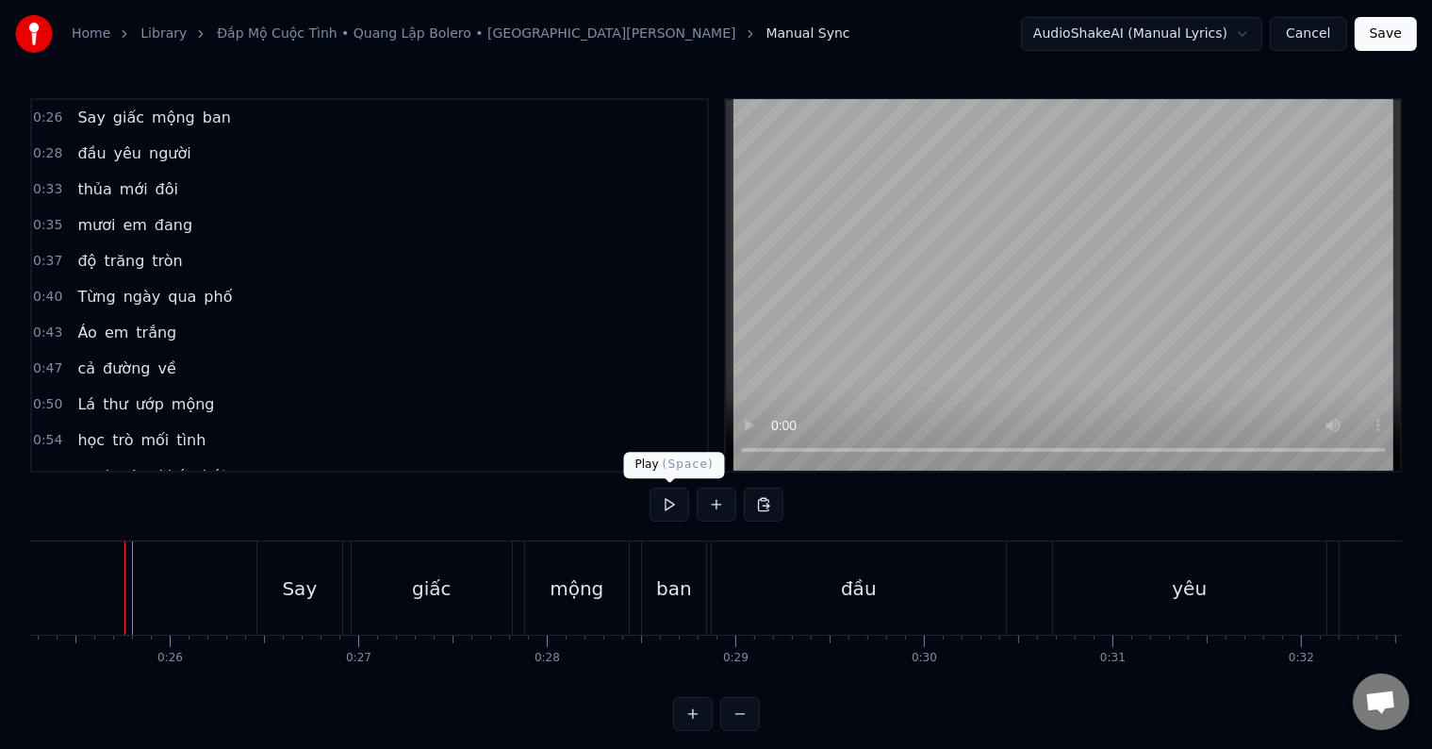
click at [667, 502] on button at bounding box center [670, 504] width 40 height 34
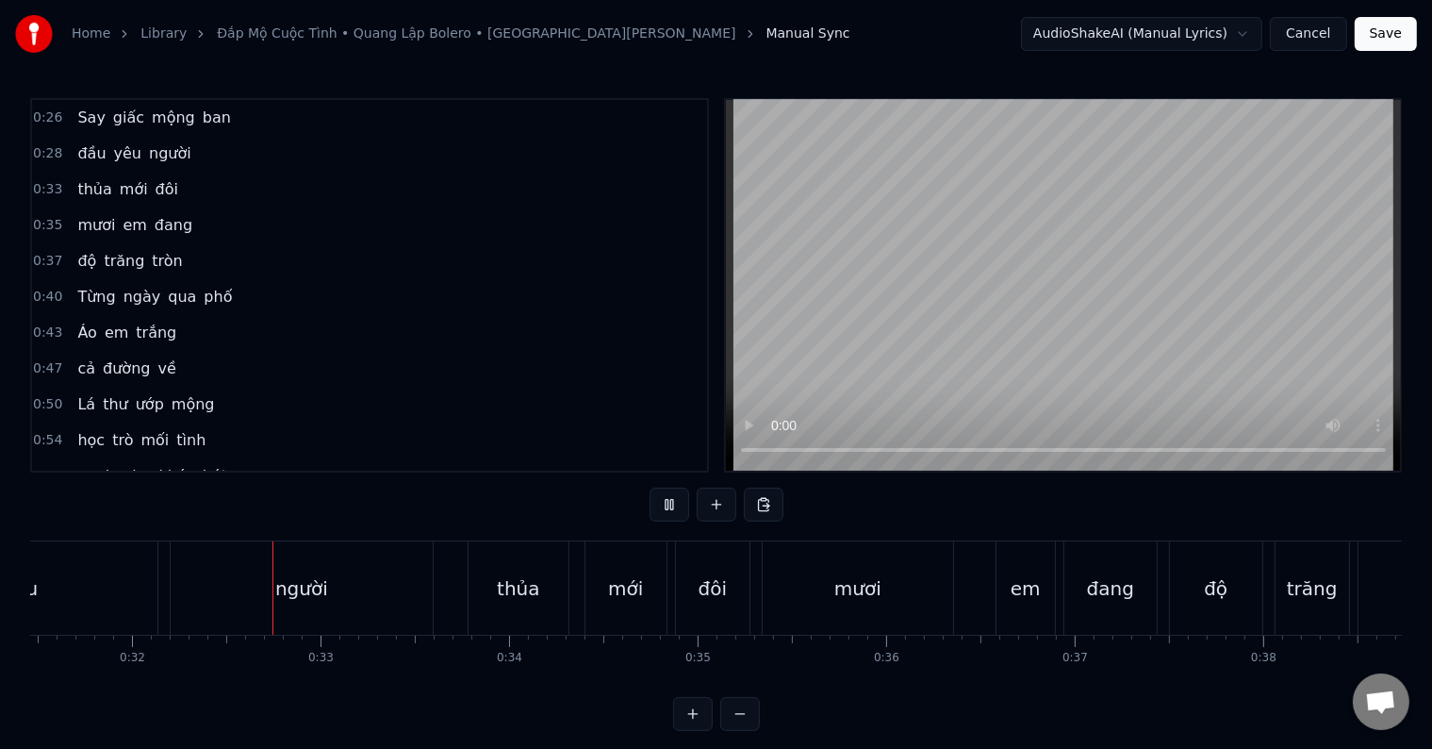
scroll to position [0, 5969]
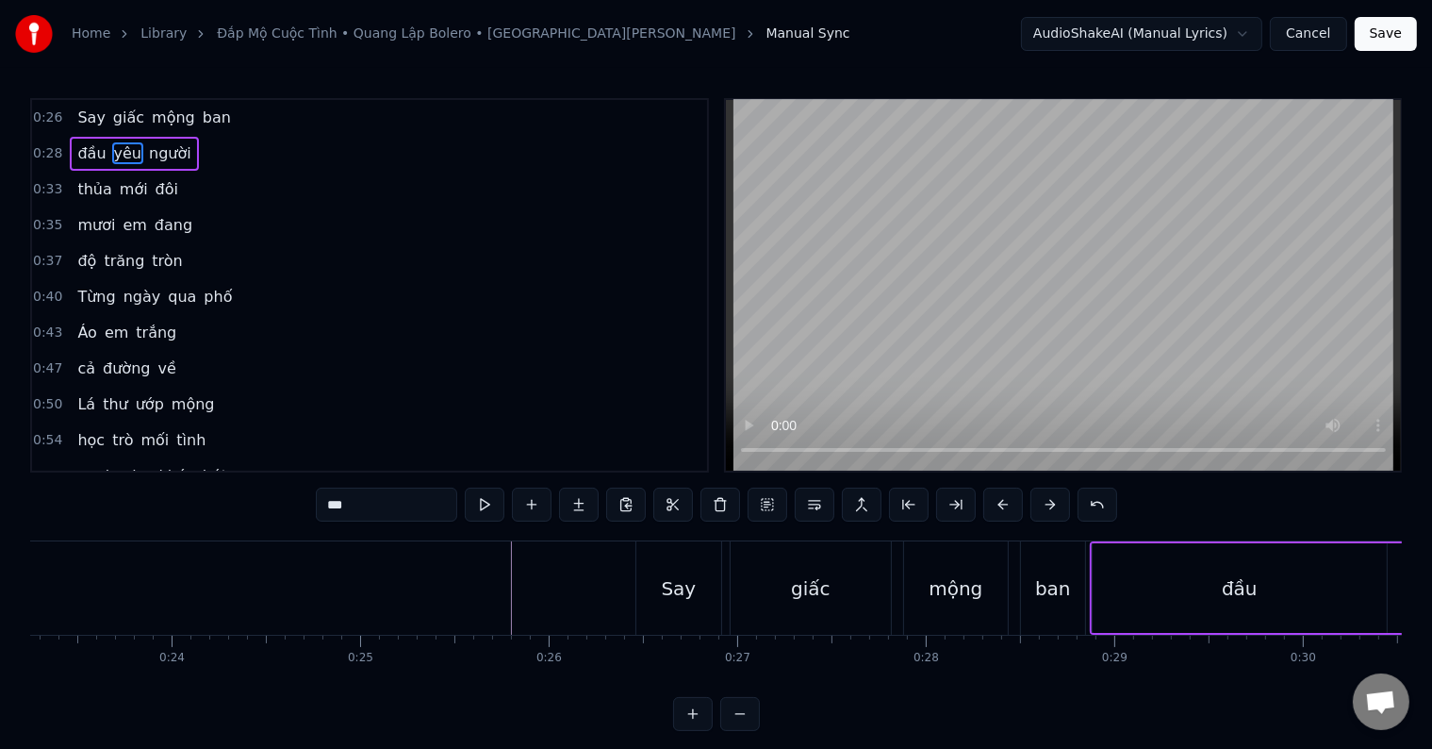
scroll to position [0, 5309]
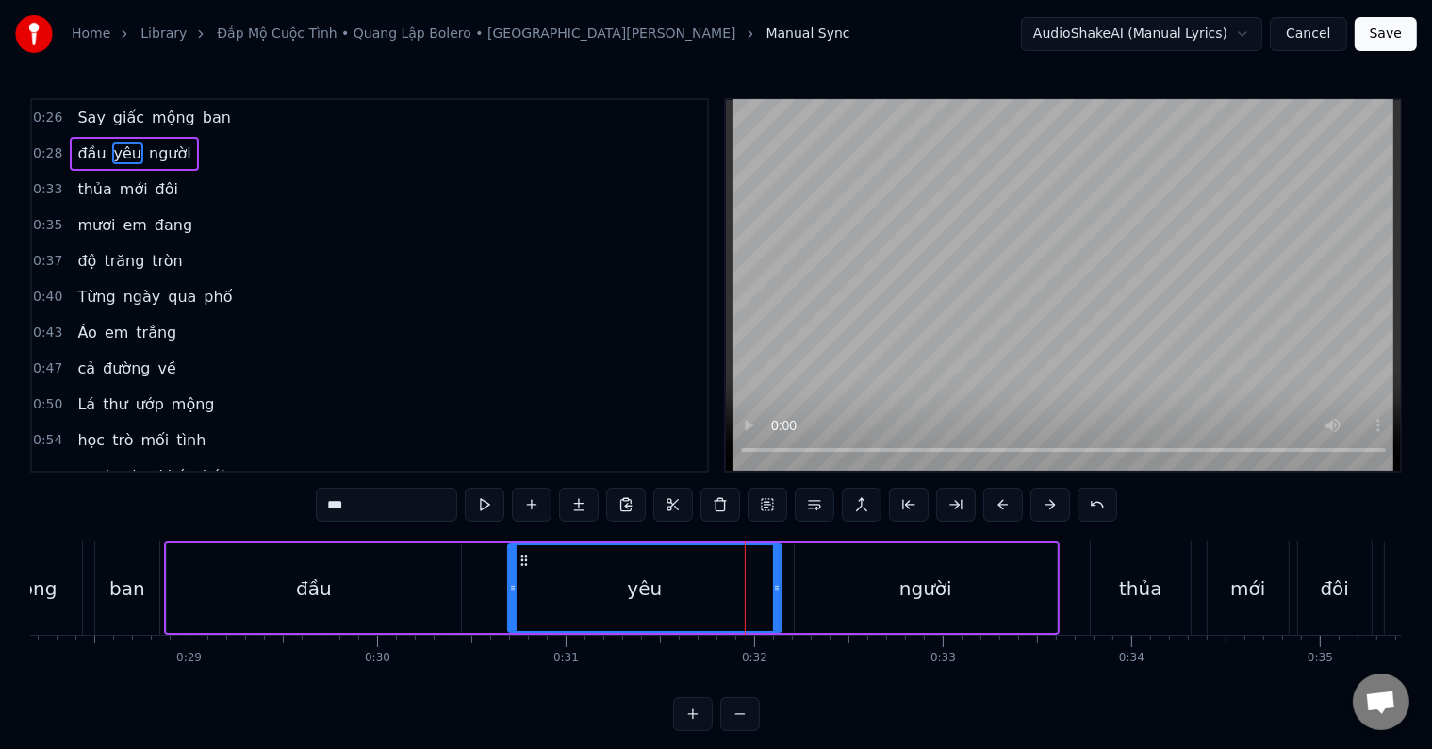
click at [663, 596] on div "yêu" at bounding box center [645, 588] width 272 height 86
click at [383, 597] on div "đầu" at bounding box center [314, 588] width 294 height 90
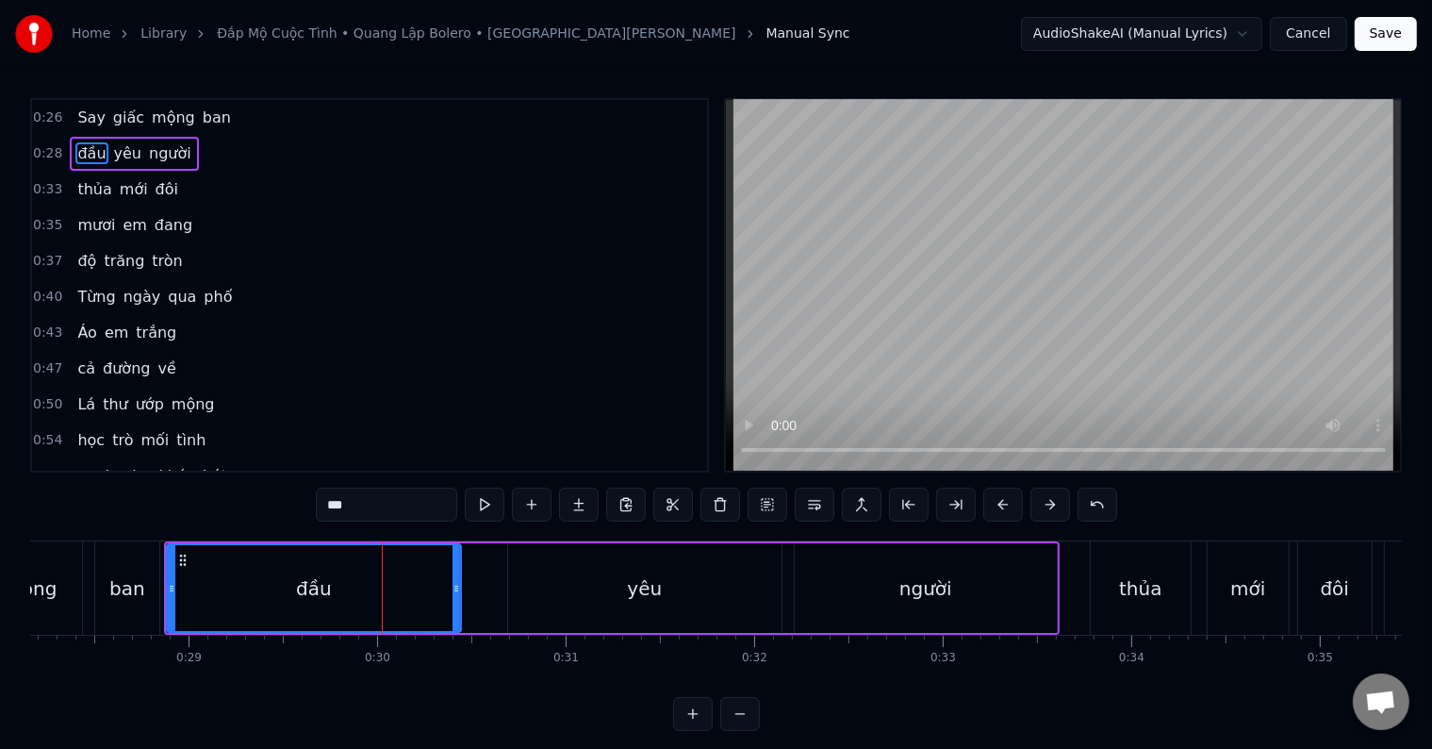
click at [520, 596] on div "yêu" at bounding box center [644, 588] width 273 height 90
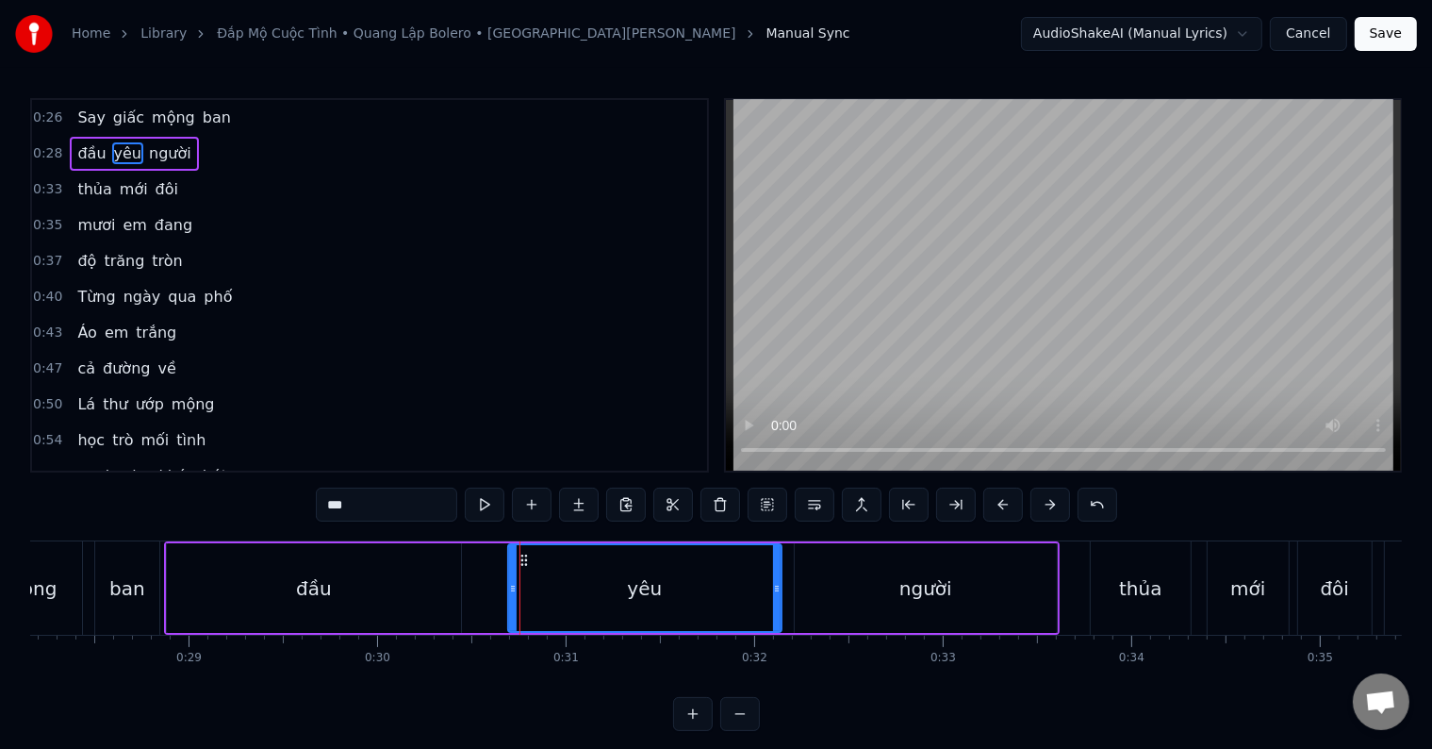
click at [358, 592] on div "đầu" at bounding box center [314, 588] width 294 height 90
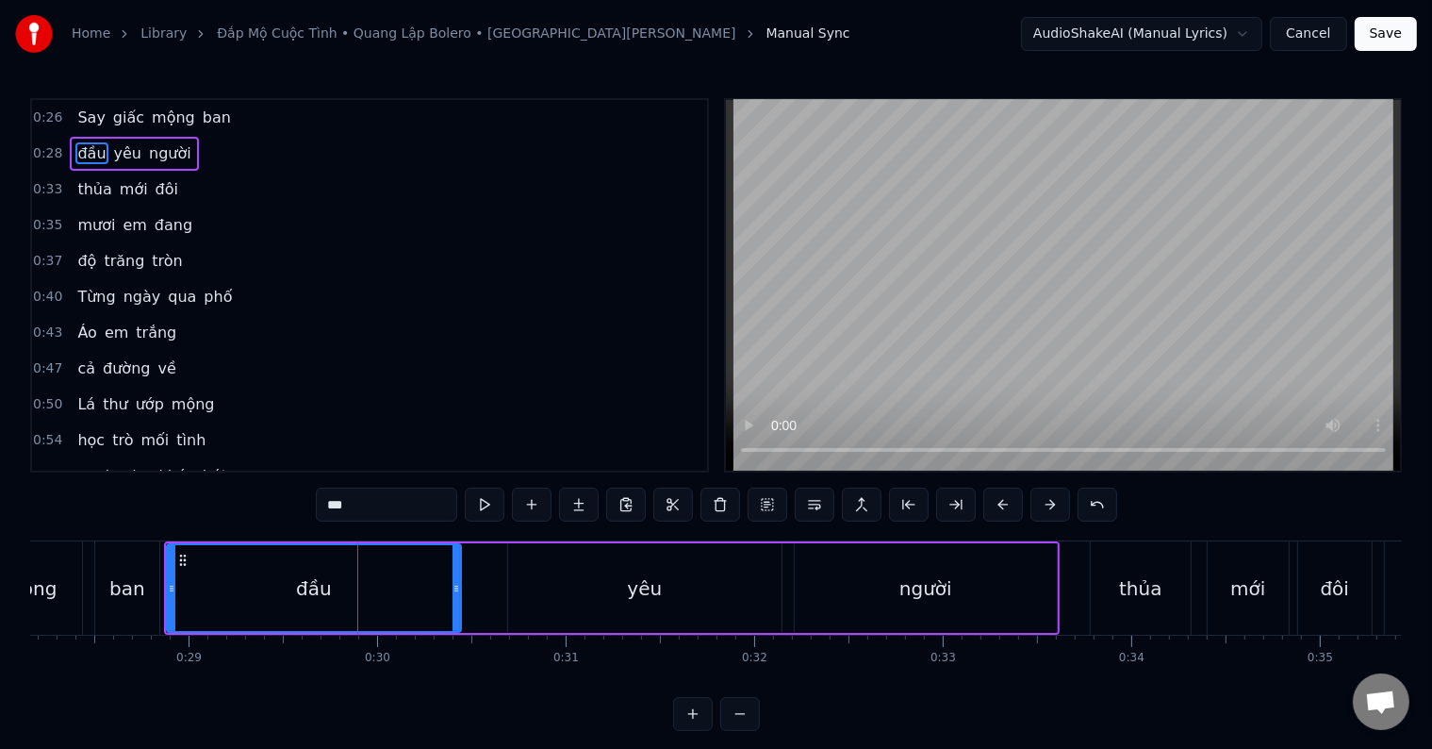
click at [211, 595] on div "đầu" at bounding box center [314, 588] width 292 height 86
click at [538, 598] on div "yêu" at bounding box center [644, 588] width 273 height 90
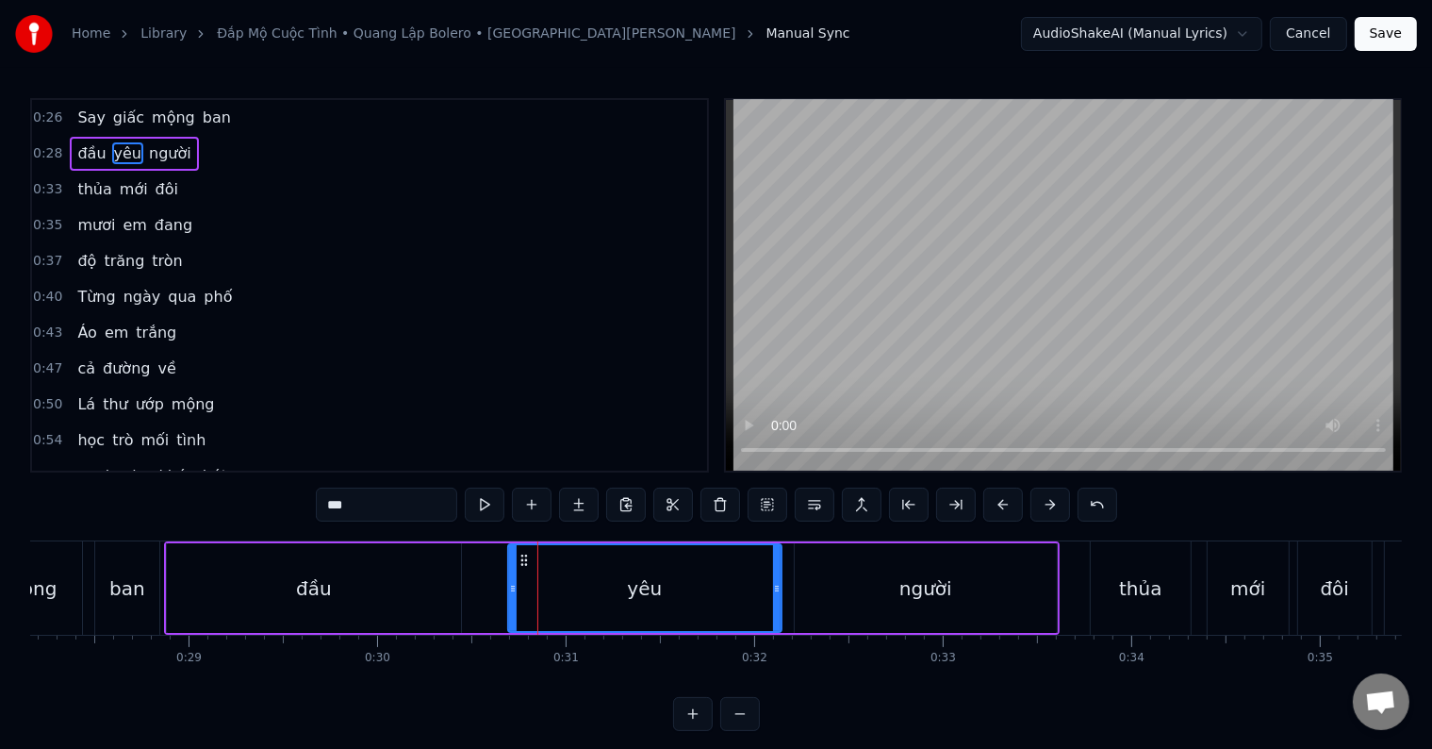
click at [288, 588] on div "đầu" at bounding box center [314, 588] width 294 height 90
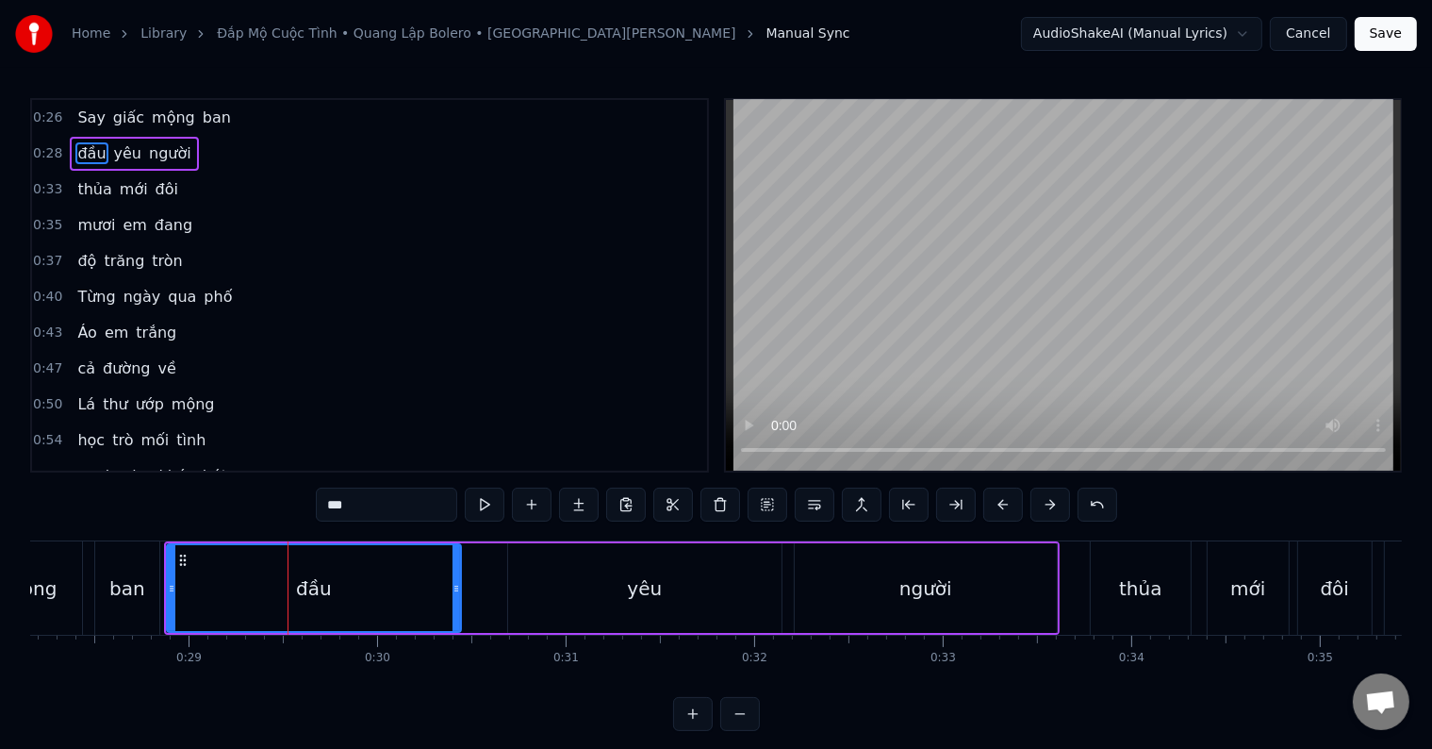
click at [617, 595] on div "yêu" at bounding box center [644, 588] width 273 height 90
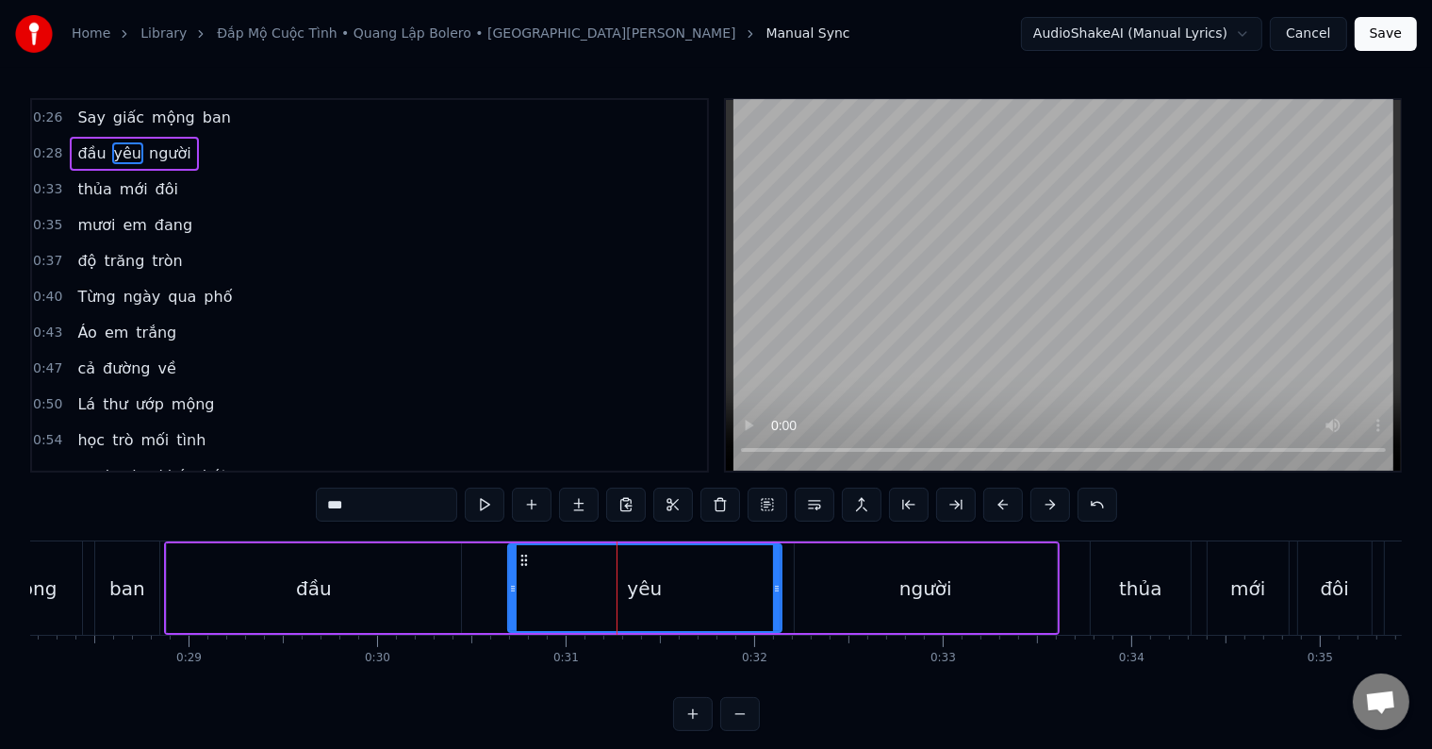
click at [184, 594] on div "đầu" at bounding box center [314, 588] width 294 height 90
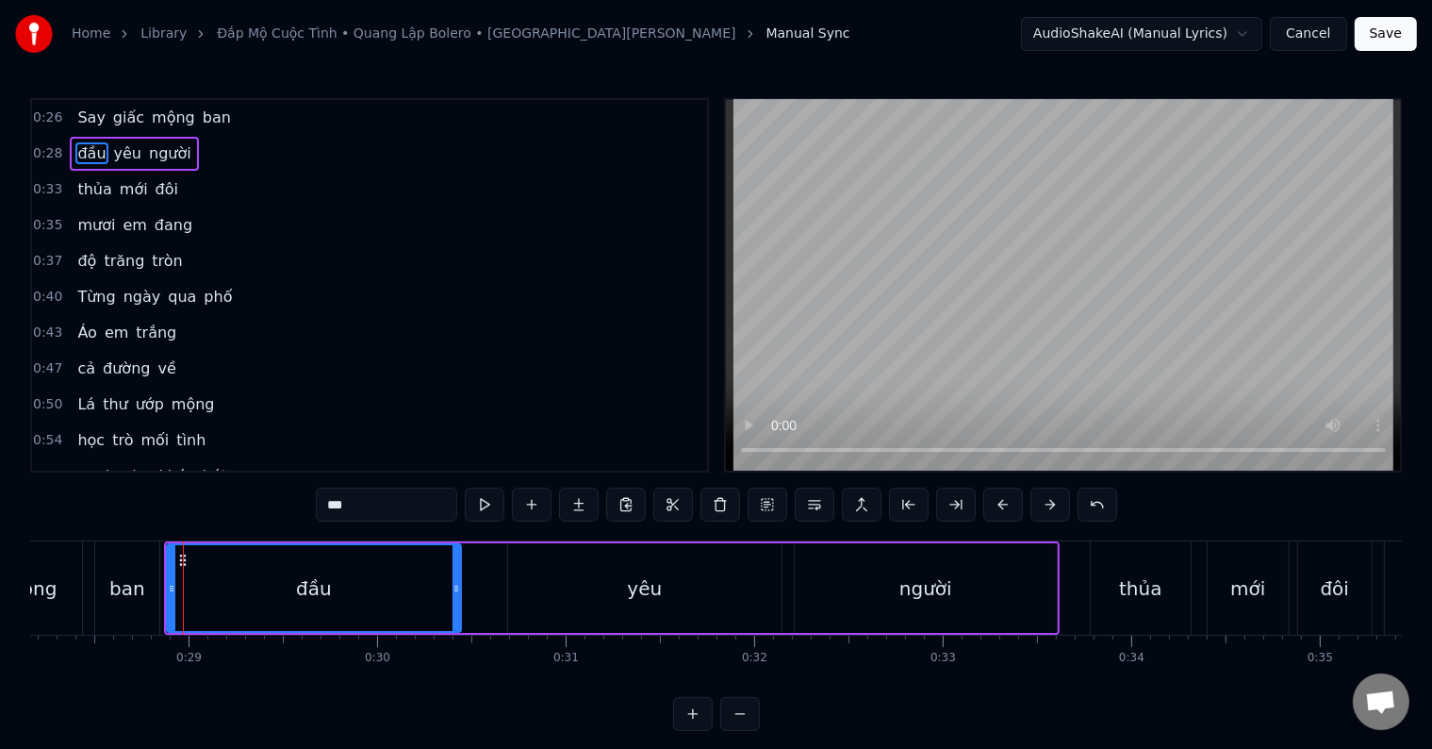
click at [227, 598] on div "đầu" at bounding box center [314, 588] width 292 height 86
click at [192, 606] on div "đầu" at bounding box center [314, 588] width 292 height 86
click at [637, 611] on div "yêu" at bounding box center [644, 588] width 273 height 90
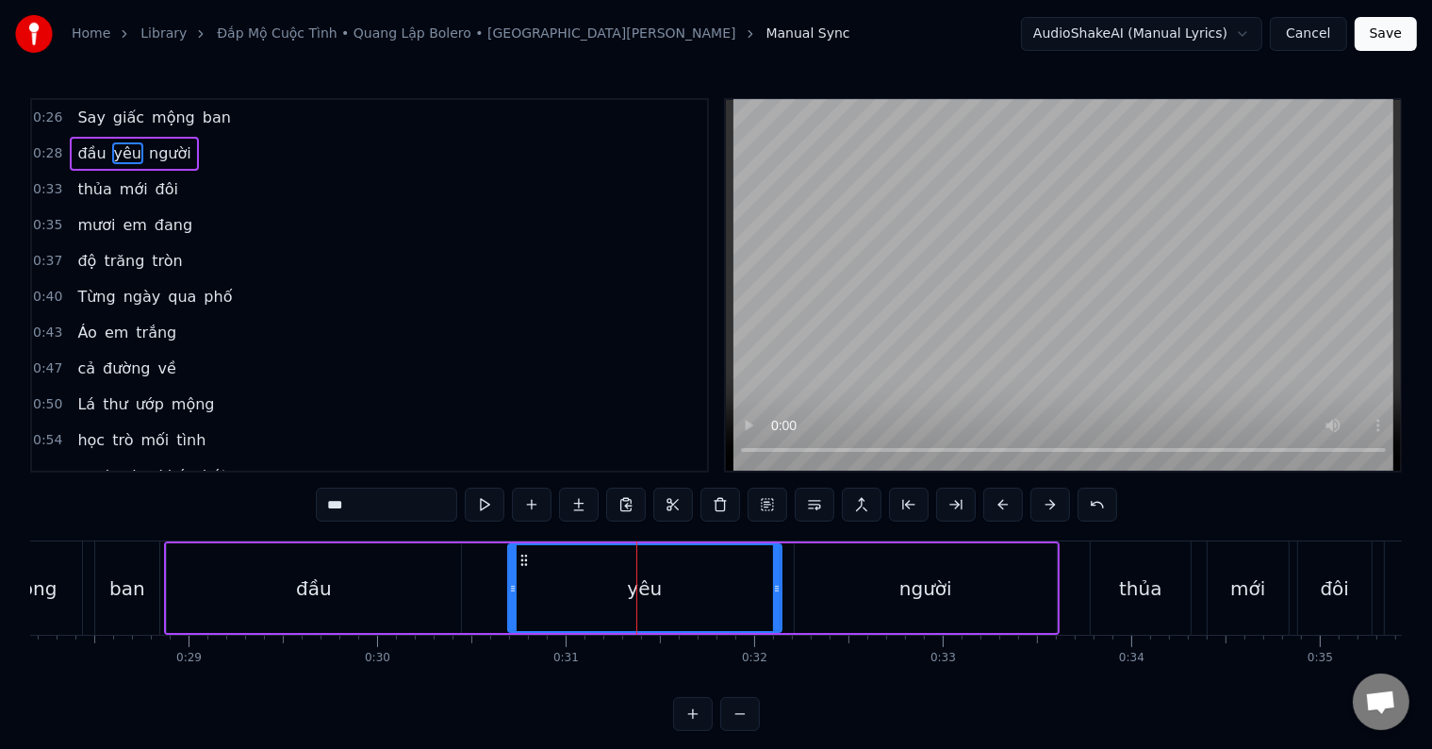
click at [218, 592] on div "đầu" at bounding box center [314, 588] width 294 height 90
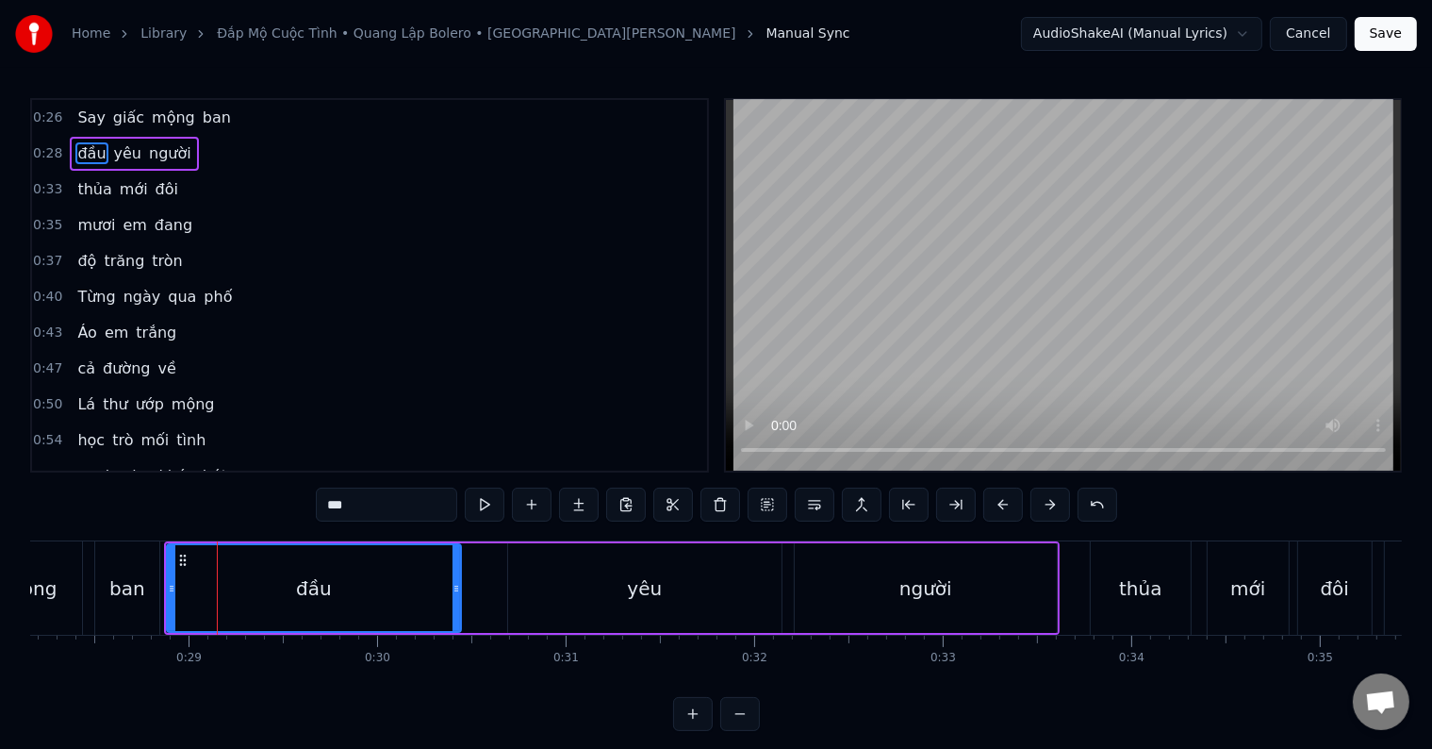
click at [542, 596] on div "yêu" at bounding box center [644, 588] width 273 height 90
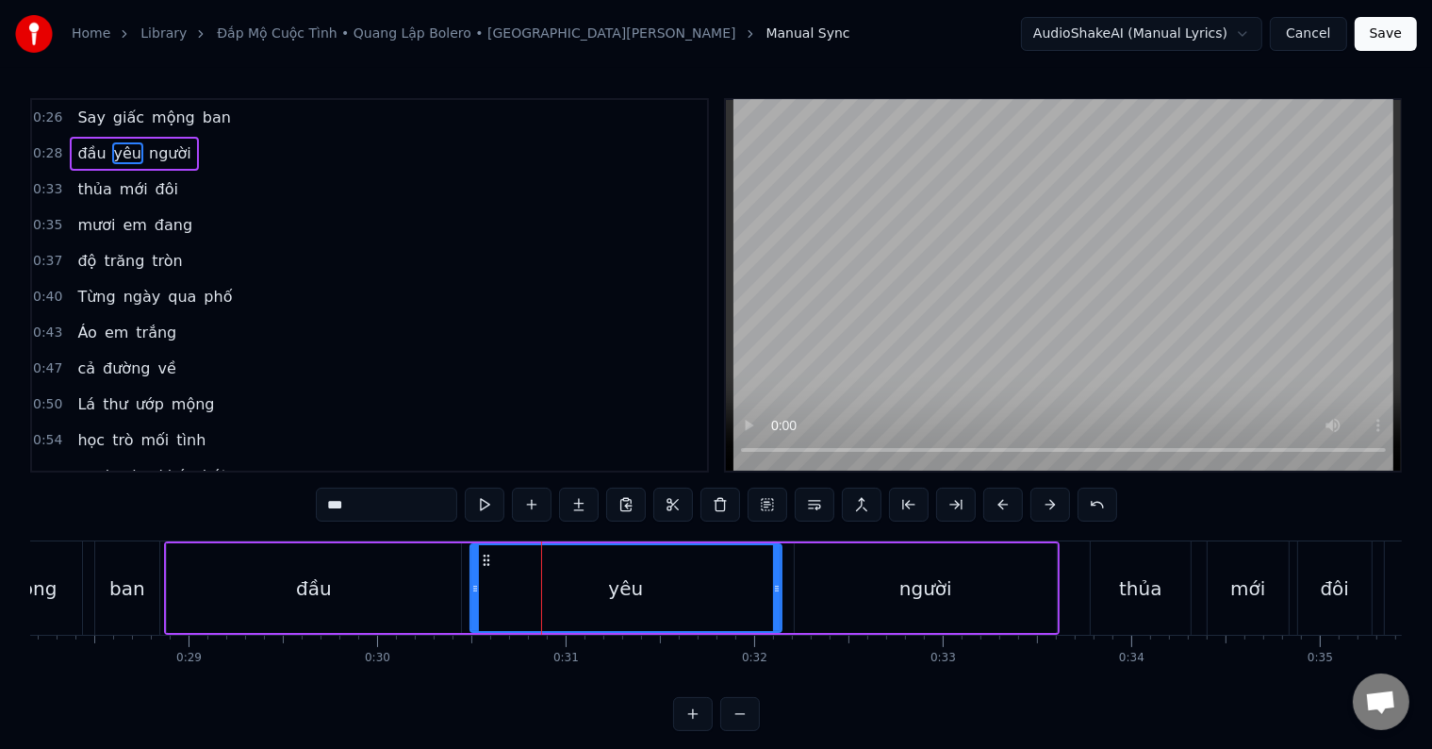
drag, startPoint x: 512, startPoint y: 598, endPoint x: 474, endPoint y: 599, distance: 37.7
click at [474, 599] on div at bounding box center [475, 588] width 8 height 86
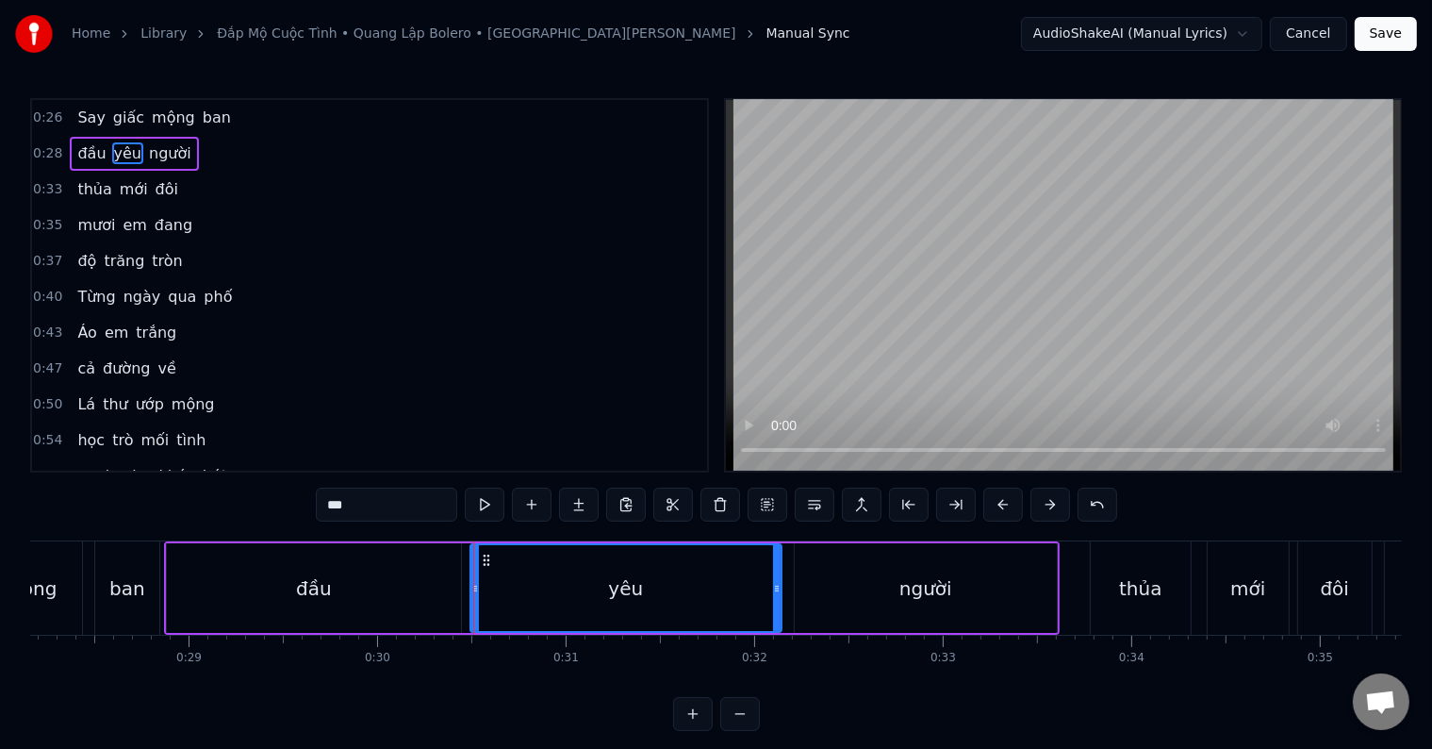
click at [76, 525] on div "0:26 Say giấc mộng ban 0:28 đầu yêu người 0:33 thủa mới đôi 0:35 mươi em đang 0…" at bounding box center [716, 414] width 1372 height 633
click at [98, 625] on div "ban" at bounding box center [127, 587] width 64 height 93
type input "***"
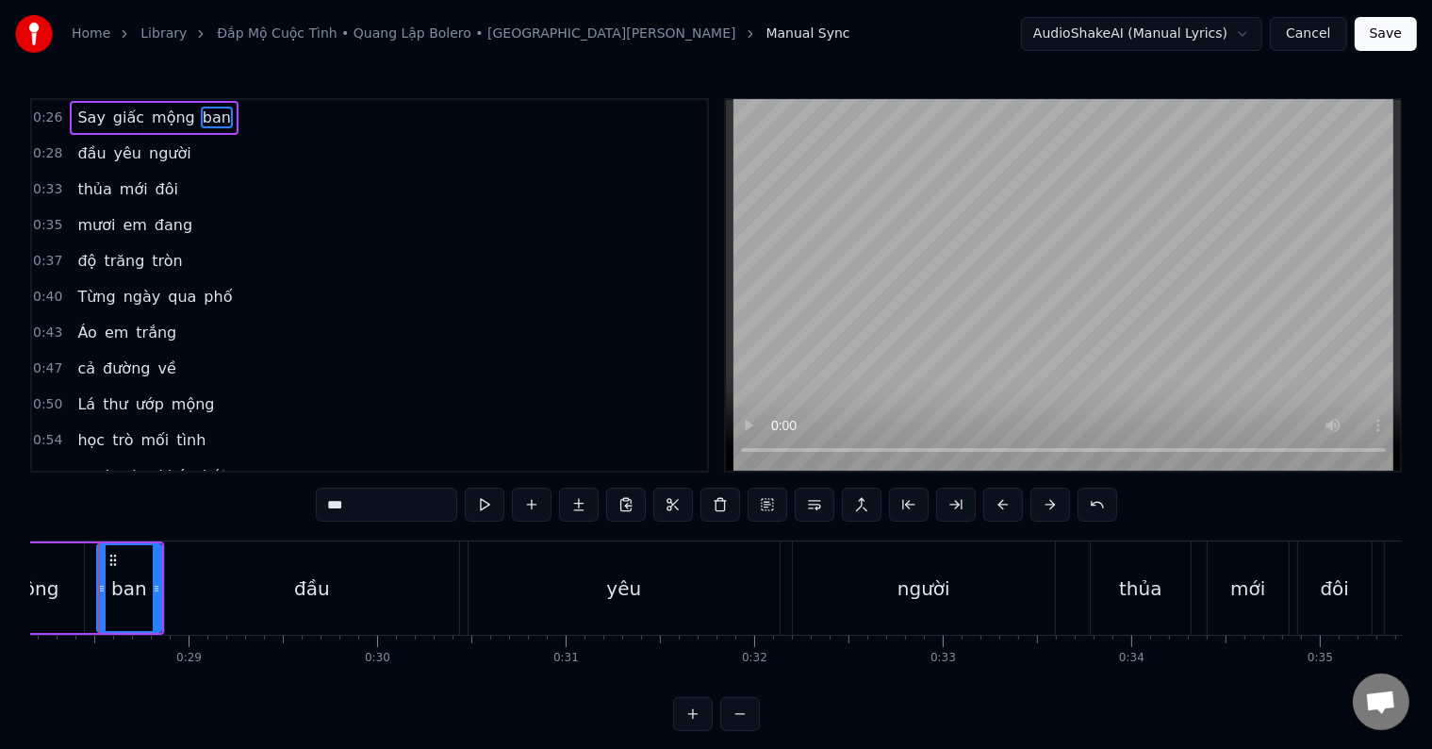
click at [99, 625] on div at bounding box center [99, 587] width 1 height 93
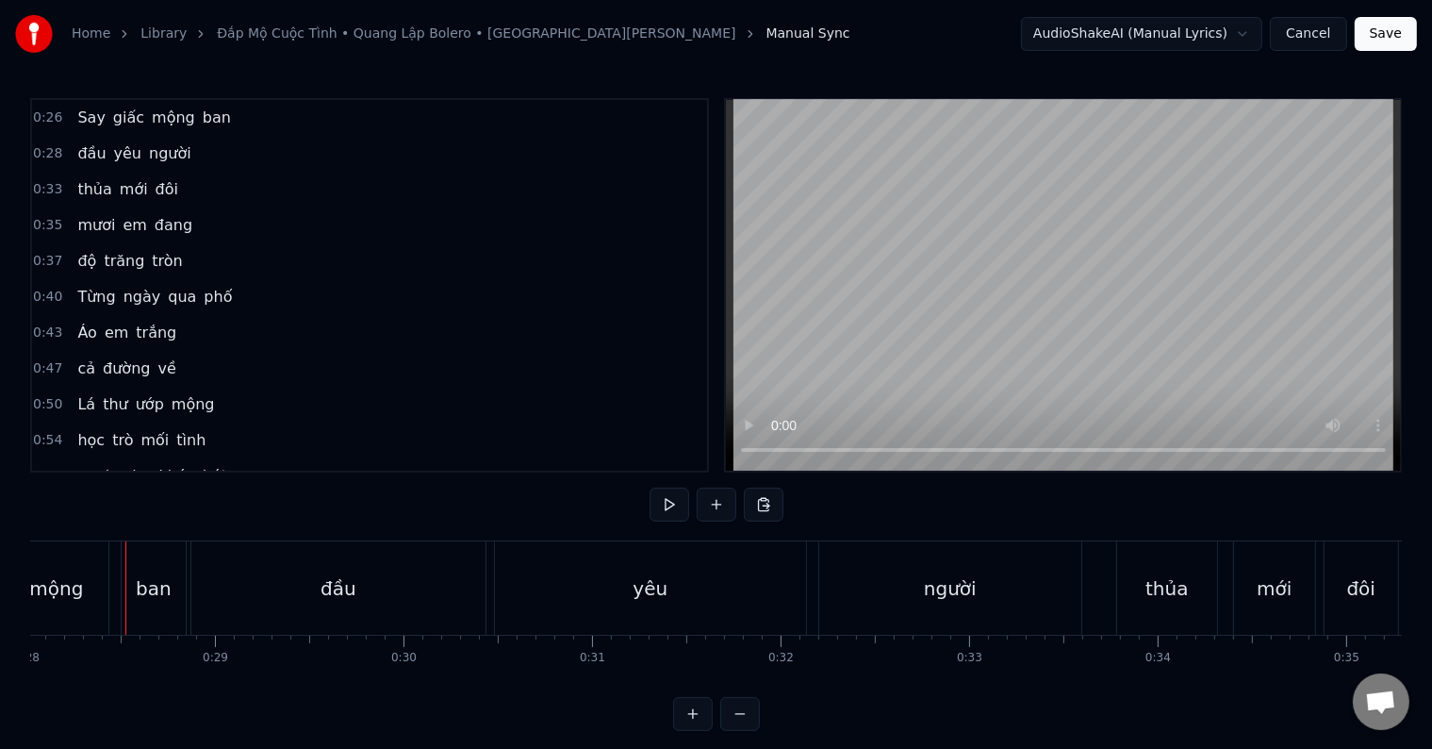
scroll to position [0, 4133]
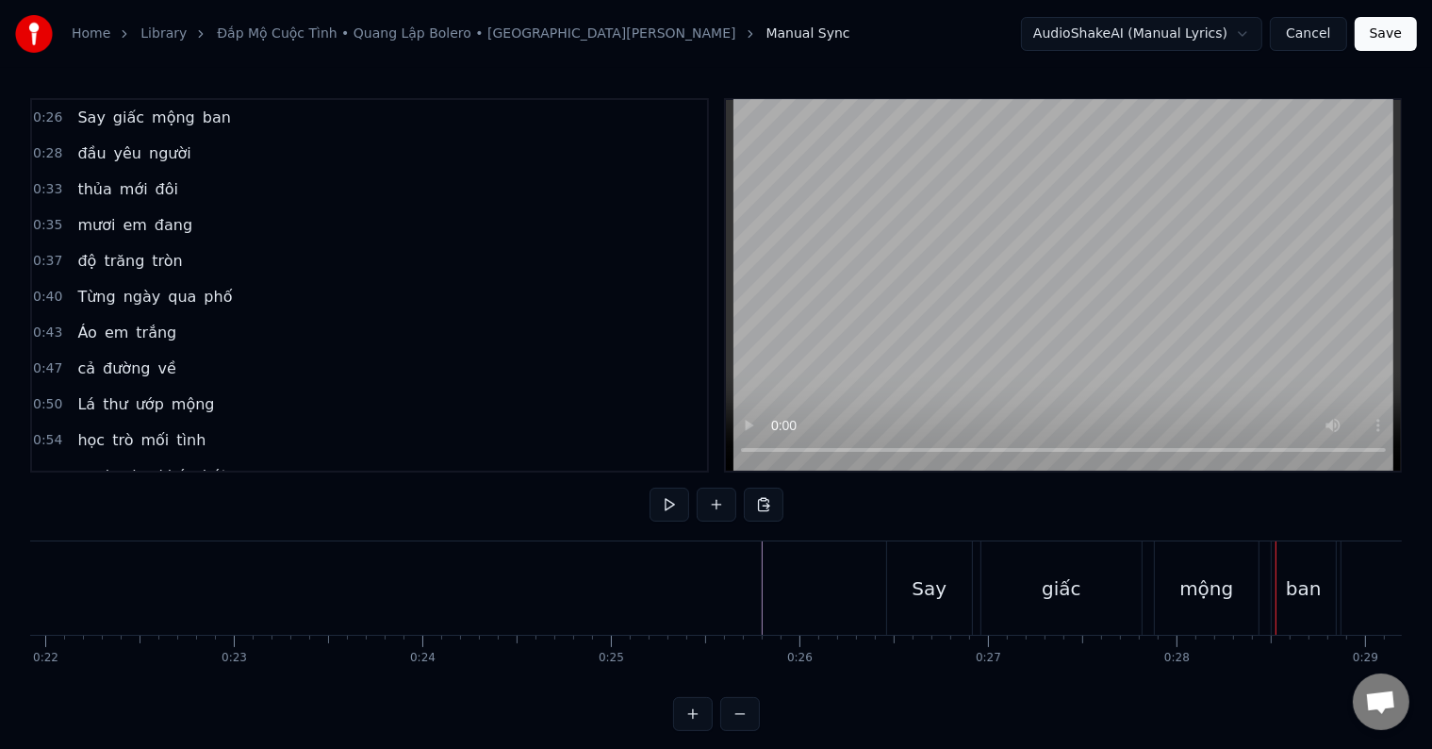
click at [456, 584] on div at bounding box center [456, 587] width 1 height 93
click at [669, 504] on button at bounding box center [670, 504] width 40 height 34
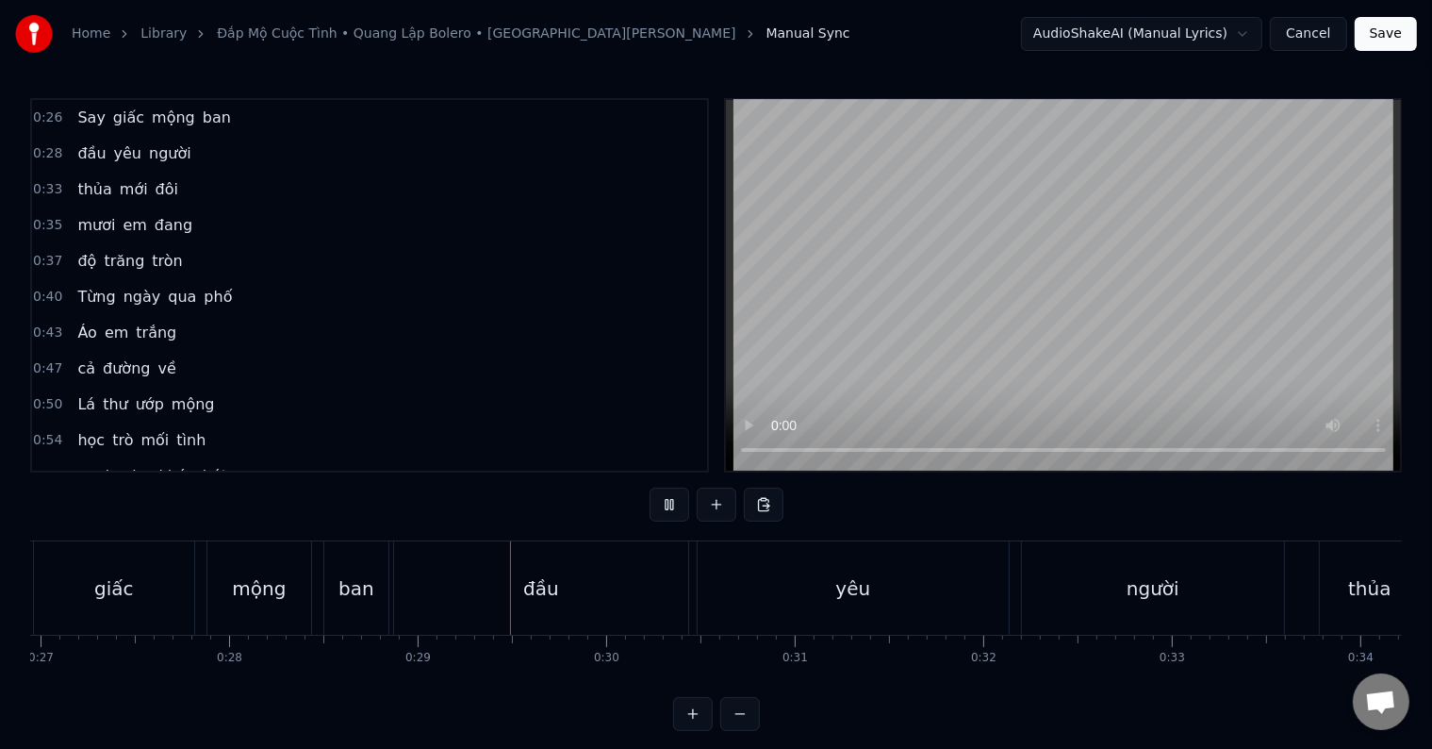
scroll to position [0, 5361]
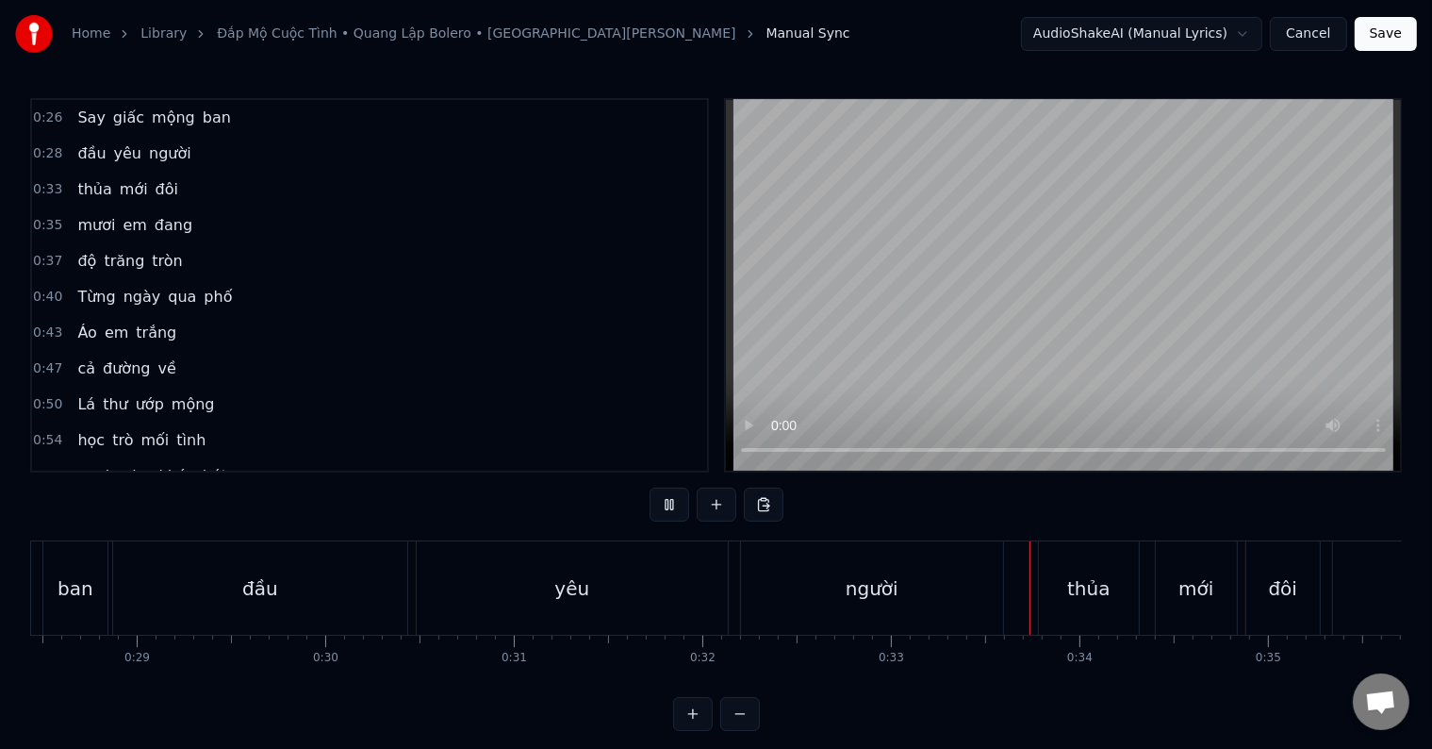
click at [579, 585] on div "yêu" at bounding box center [571, 588] width 35 height 28
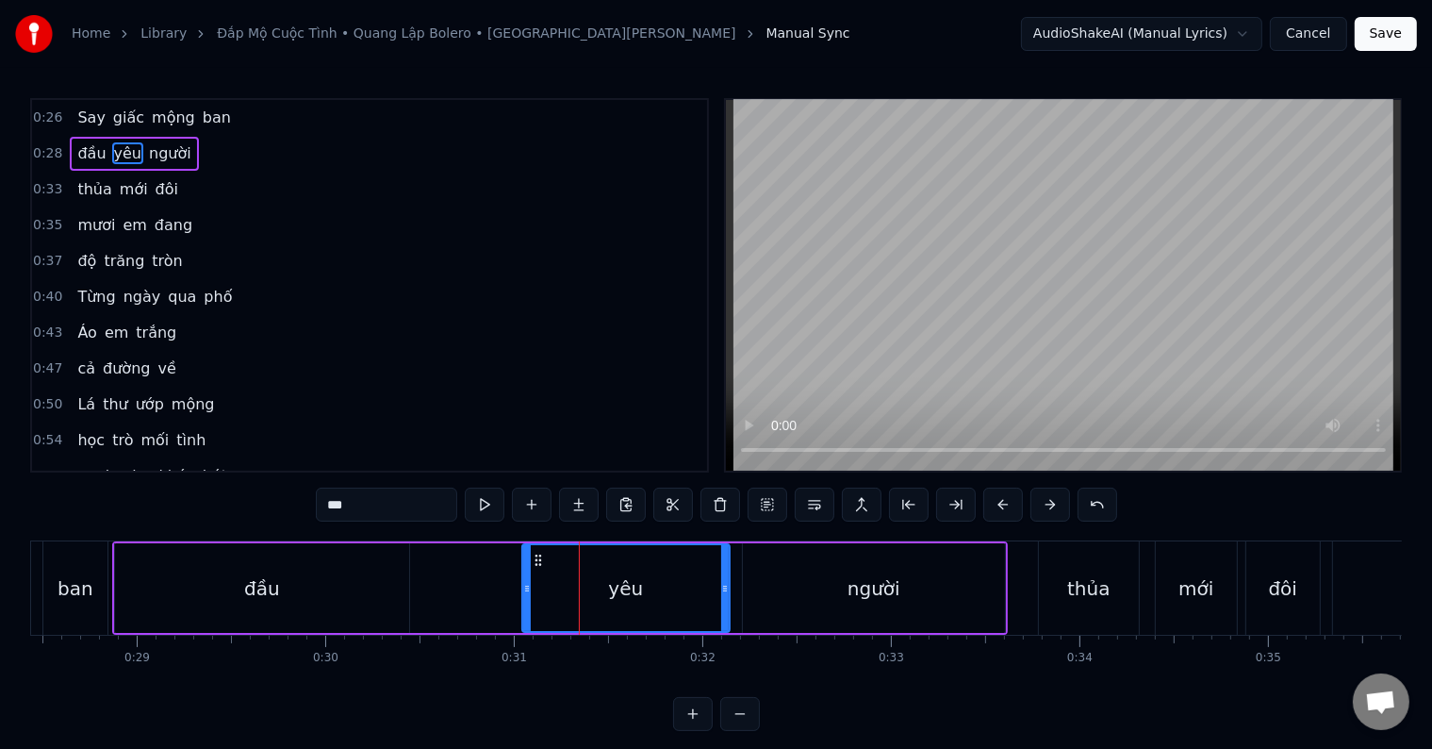
drag, startPoint x: 424, startPoint y: 588, endPoint x: 528, endPoint y: 589, distance: 103.7
click at [528, 589] on icon at bounding box center [527, 588] width 8 height 15
click at [288, 568] on div "đầu" at bounding box center [262, 588] width 294 height 90
type input "***"
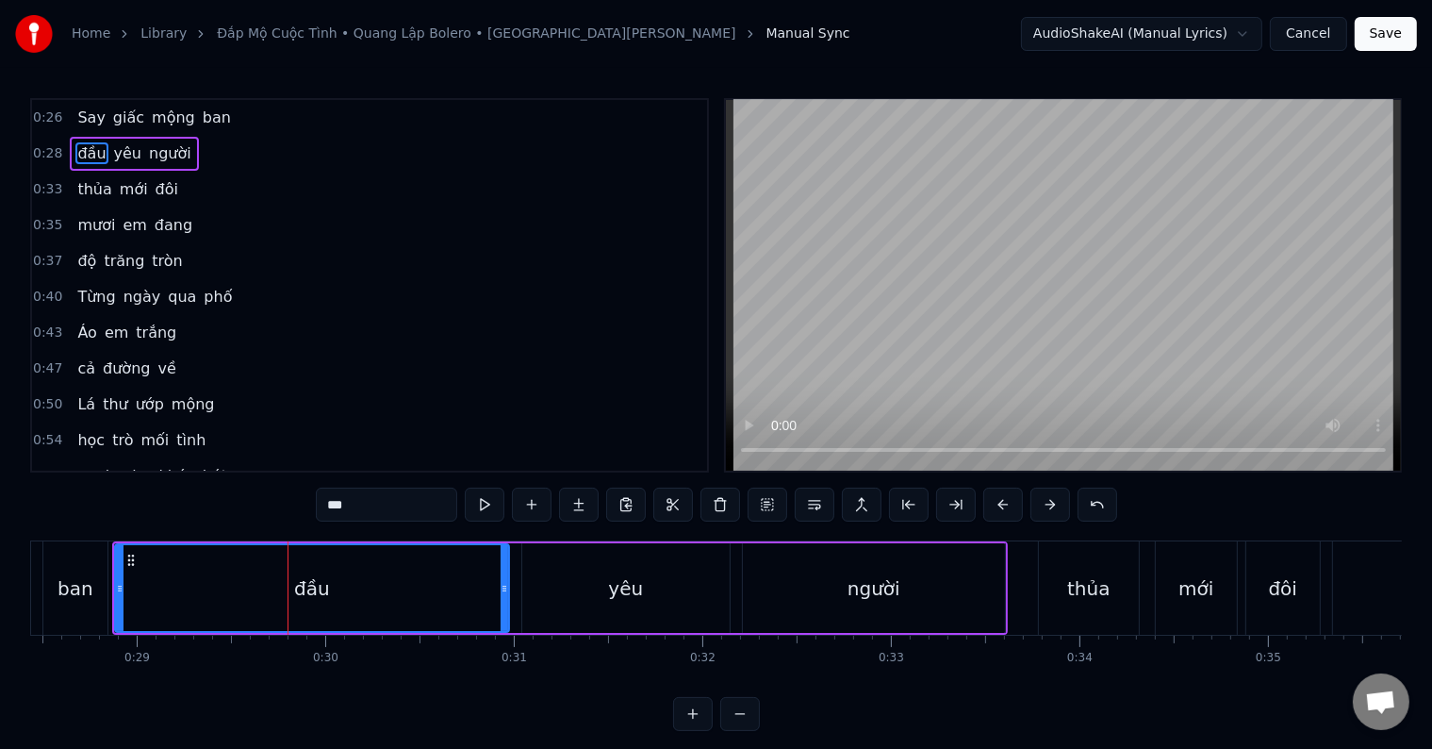
drag, startPoint x: 404, startPoint y: 585, endPoint x: 504, endPoint y: 588, distance: 100.0
click at [504, 588] on icon at bounding box center [505, 588] width 8 height 15
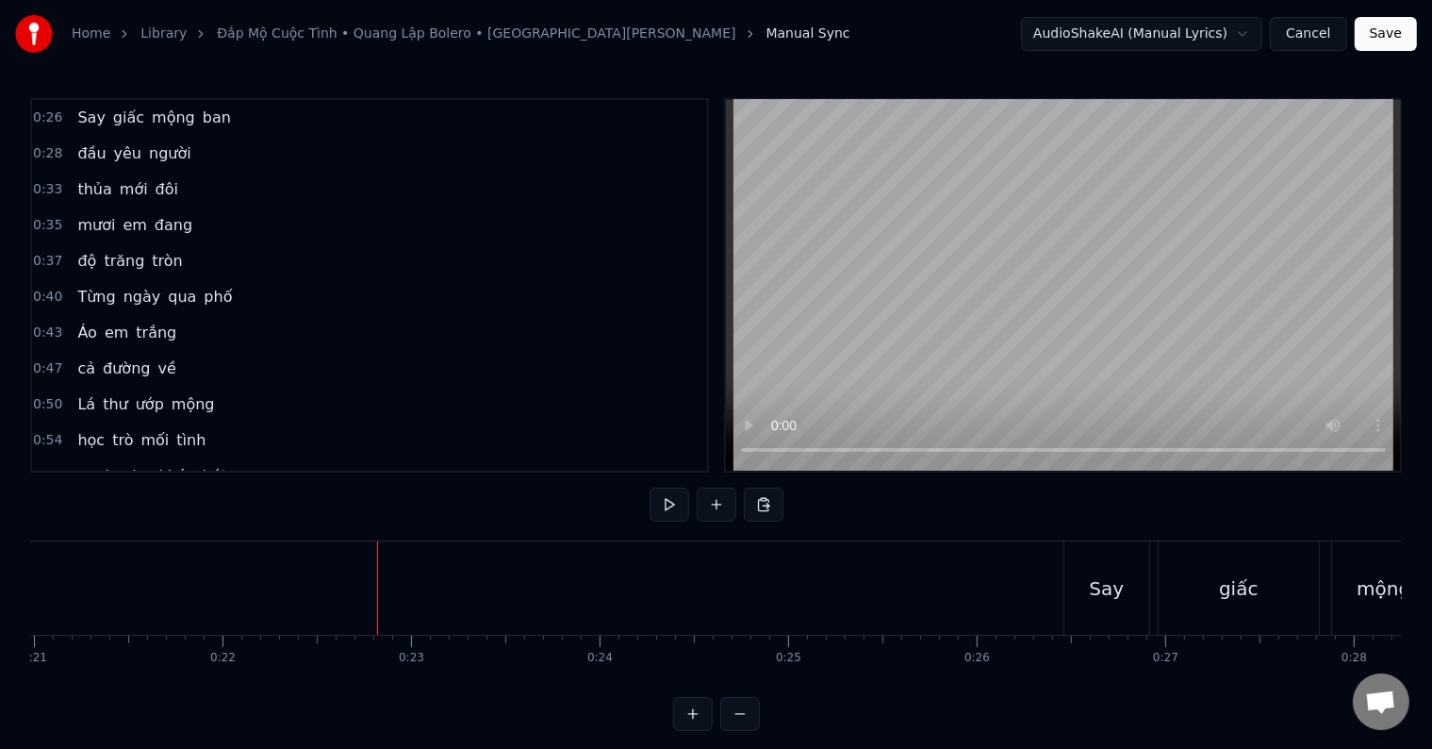
click at [377, 588] on div at bounding box center [377, 587] width 1 height 93
click at [667, 499] on button at bounding box center [670, 504] width 40 height 34
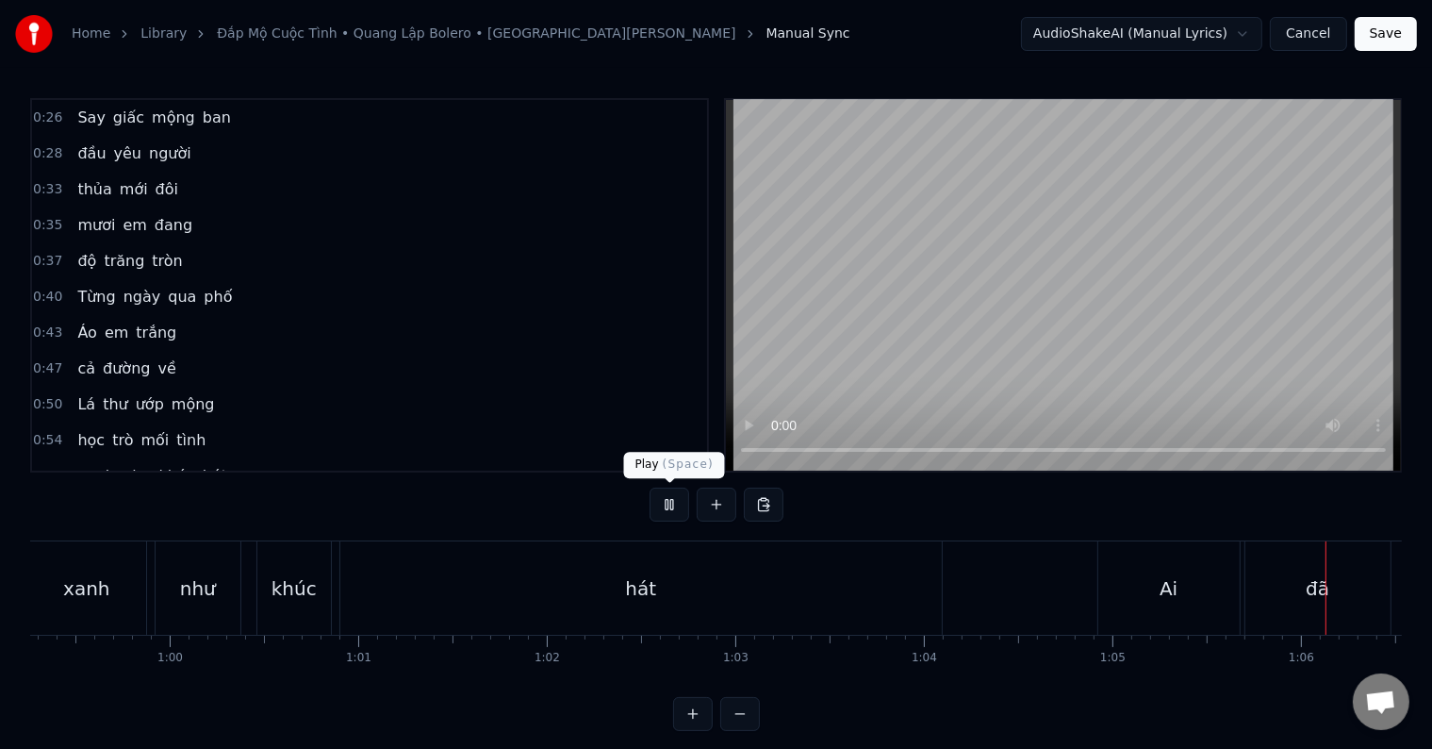
click at [668, 503] on button at bounding box center [670, 504] width 40 height 34
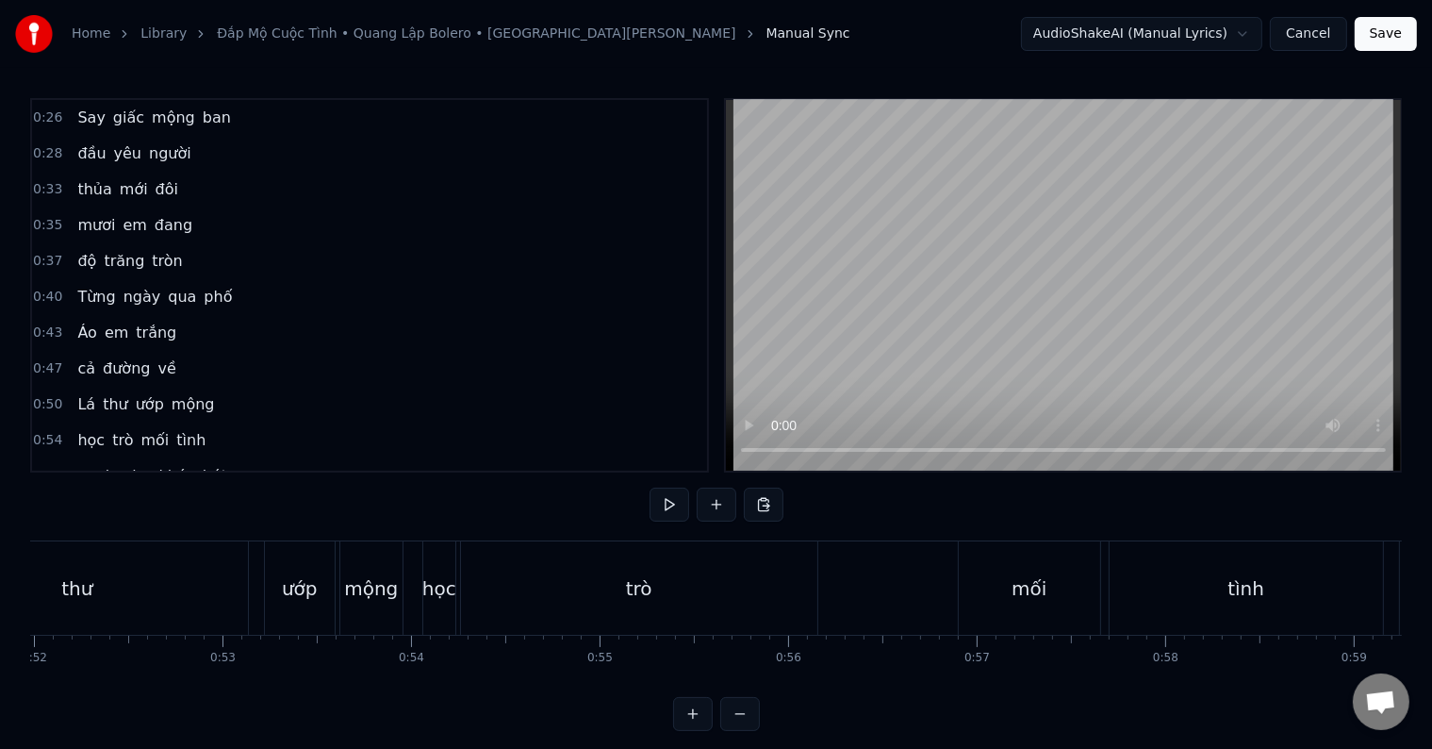
scroll to position [0, 9516]
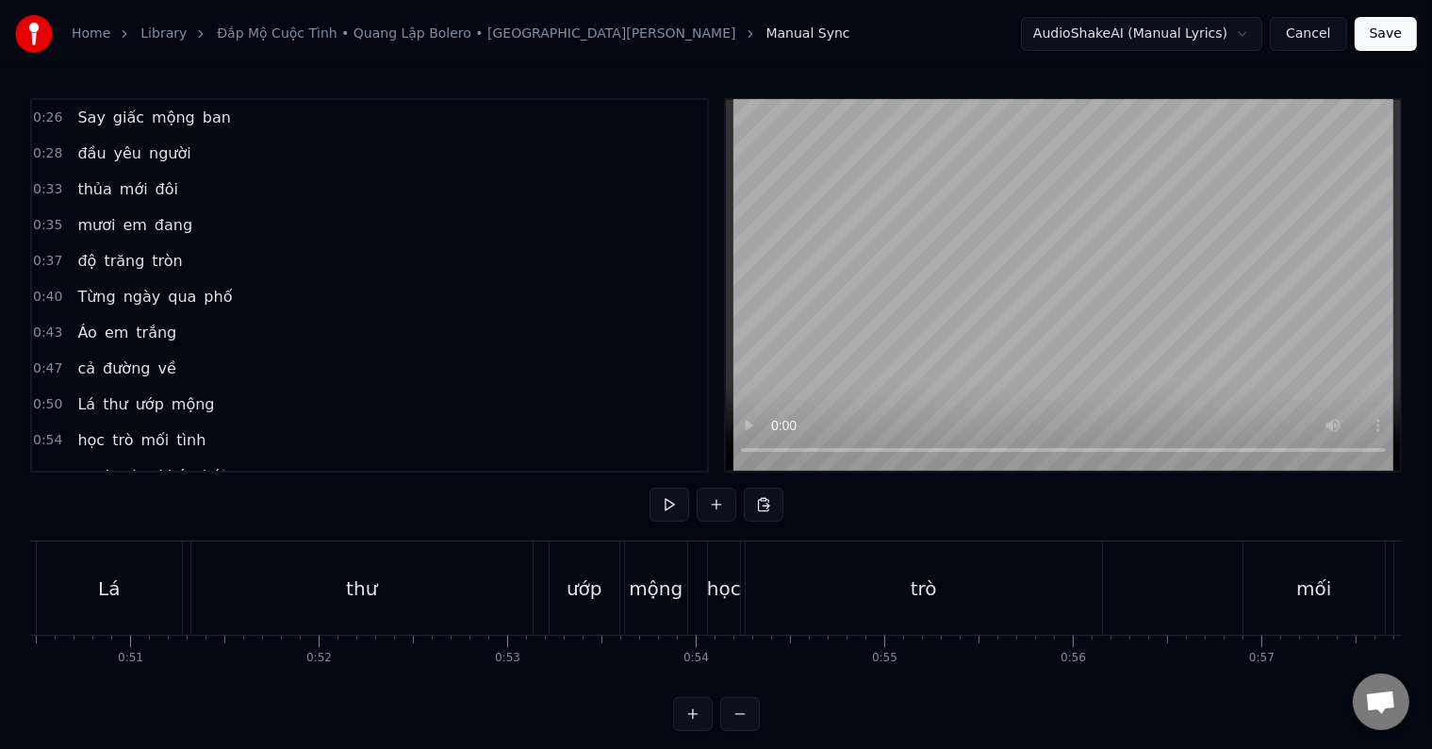
click at [311, 577] on div "thư" at bounding box center [361, 587] width 341 height 93
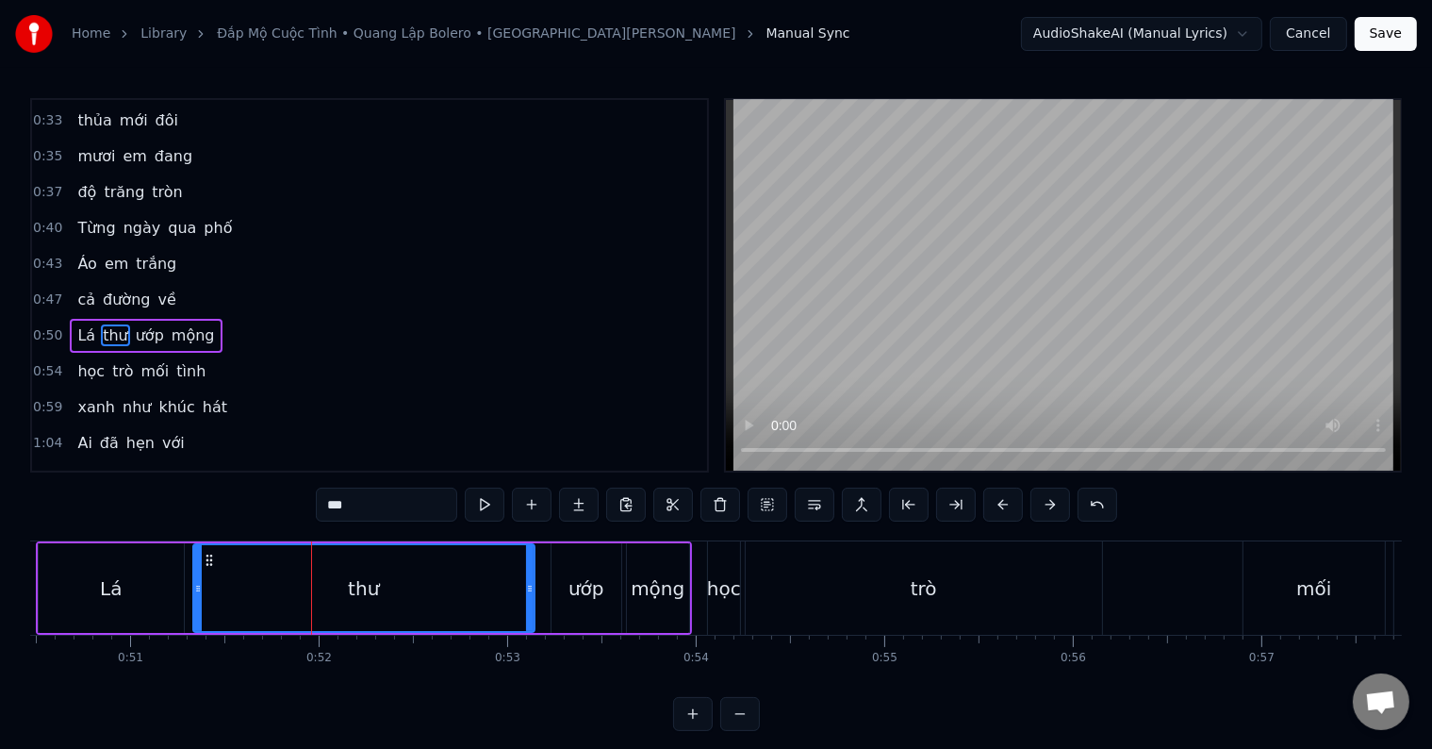
scroll to position [109, 0]
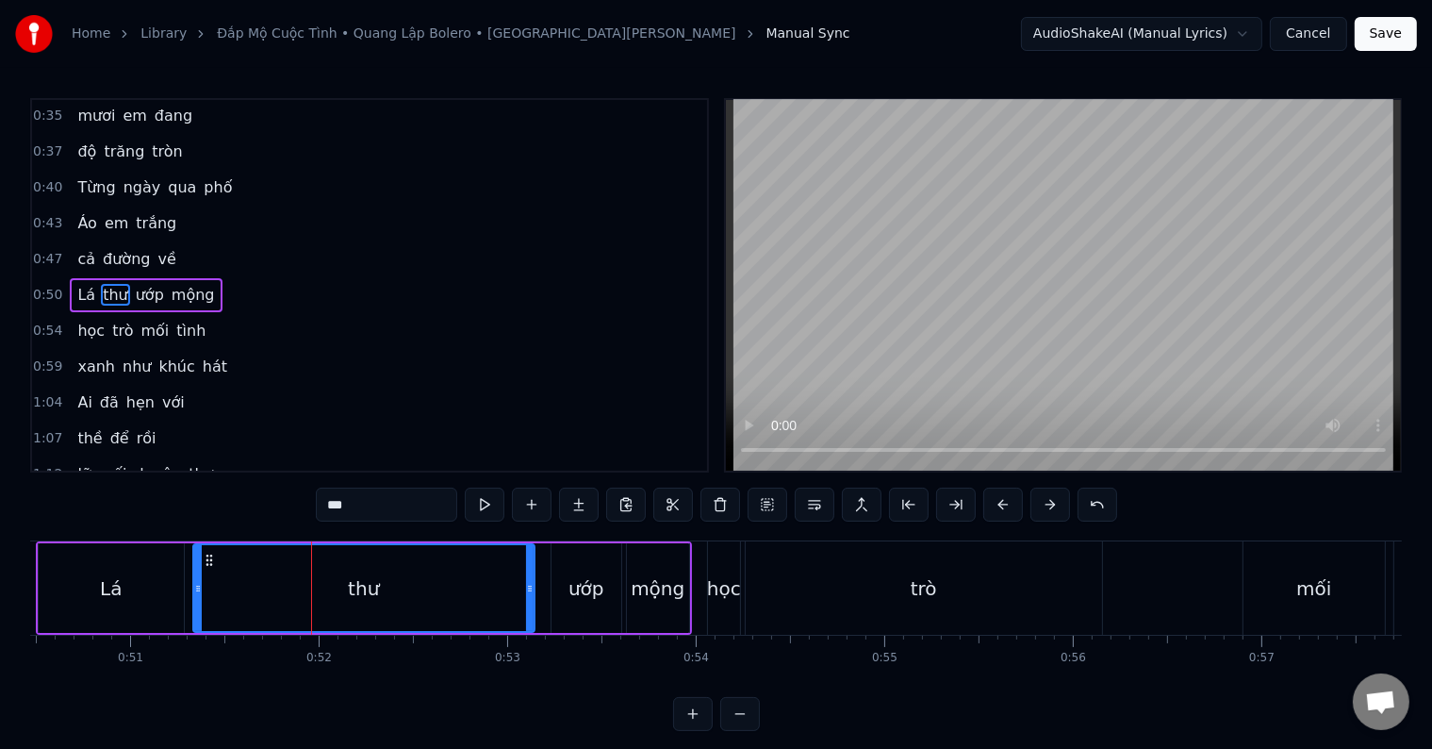
click at [21, 585] on div "Home Library Đắp Mộ Cuộc Tình • Quang Lập Bolero • St Vũ Thanh Manual Sync Audi…" at bounding box center [716, 365] width 1432 height 731
click at [60, 586] on div "Lá" at bounding box center [111, 588] width 145 height 90
type input "**"
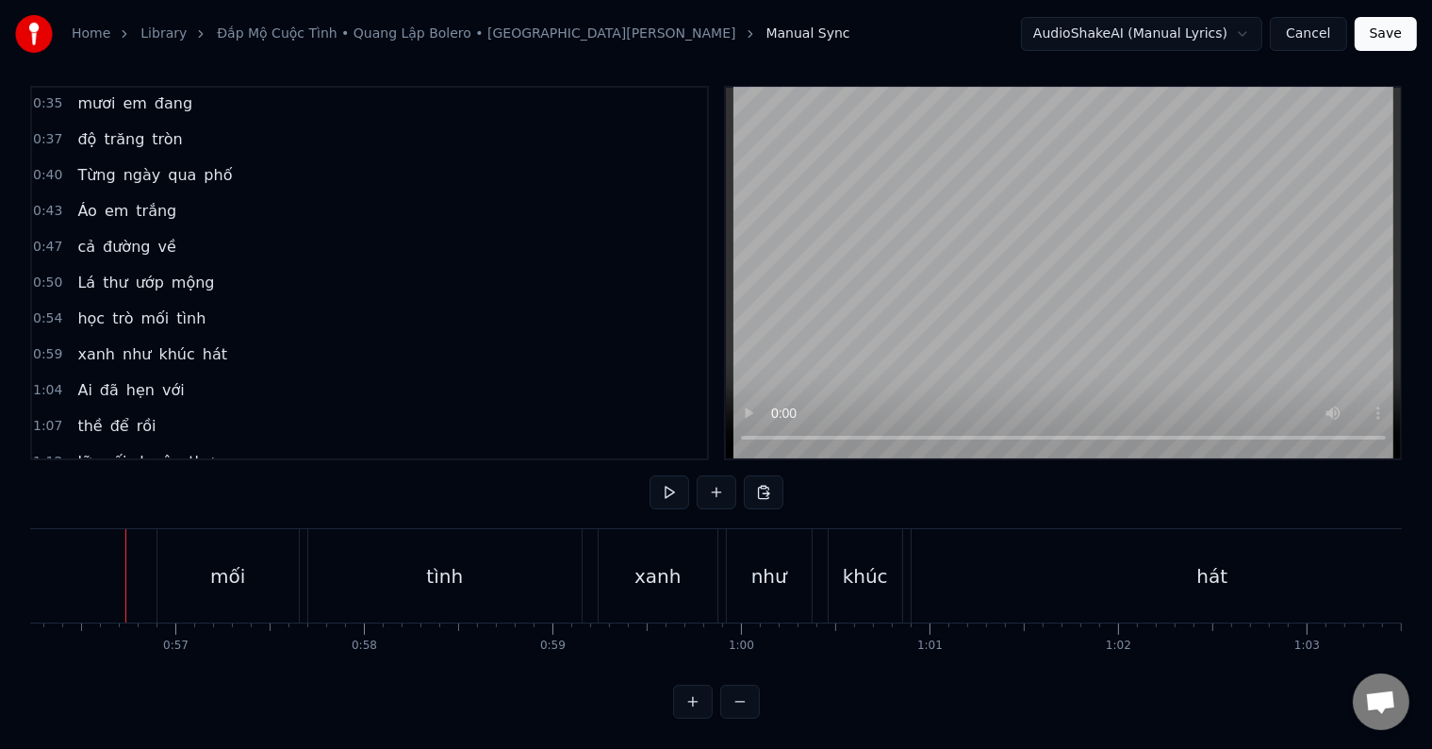
scroll to position [0, 9872]
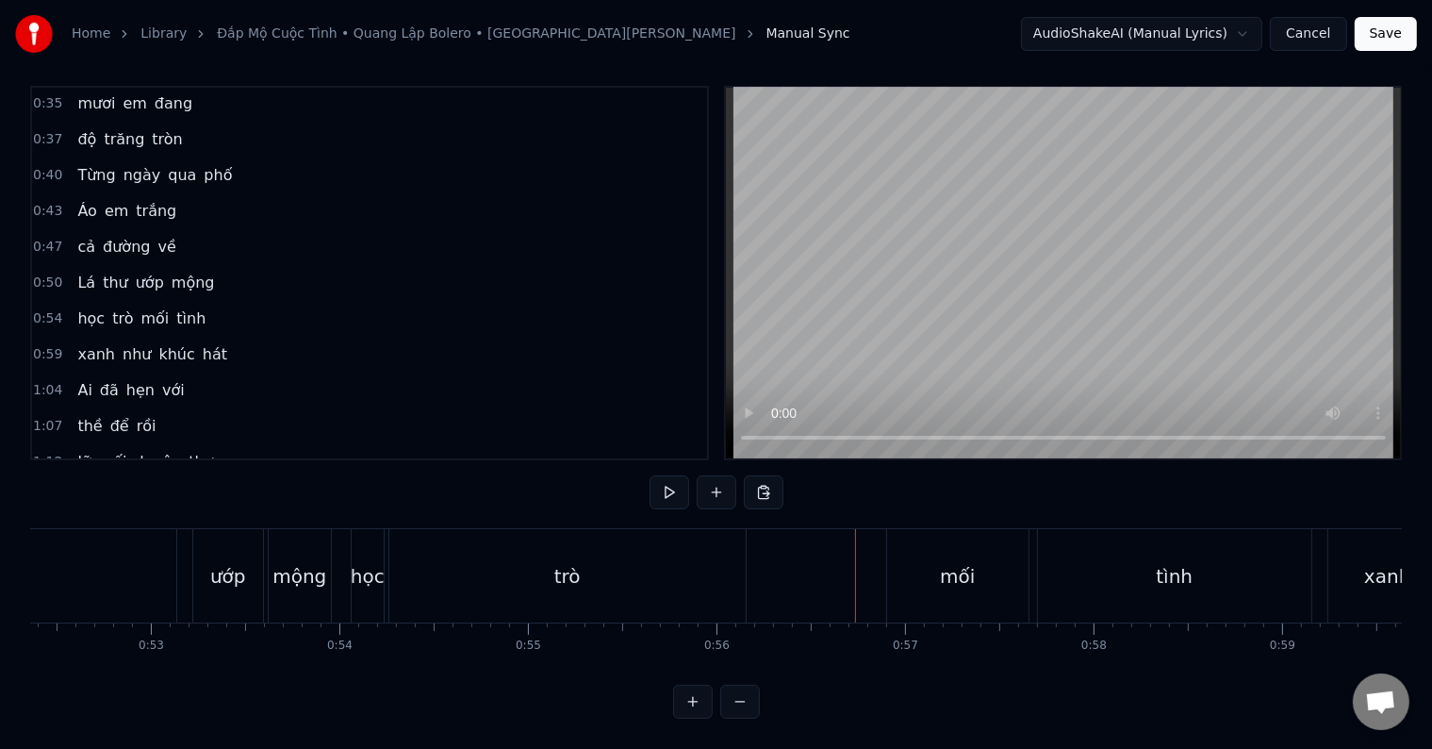
click at [481, 551] on div "trò" at bounding box center [567, 575] width 356 height 93
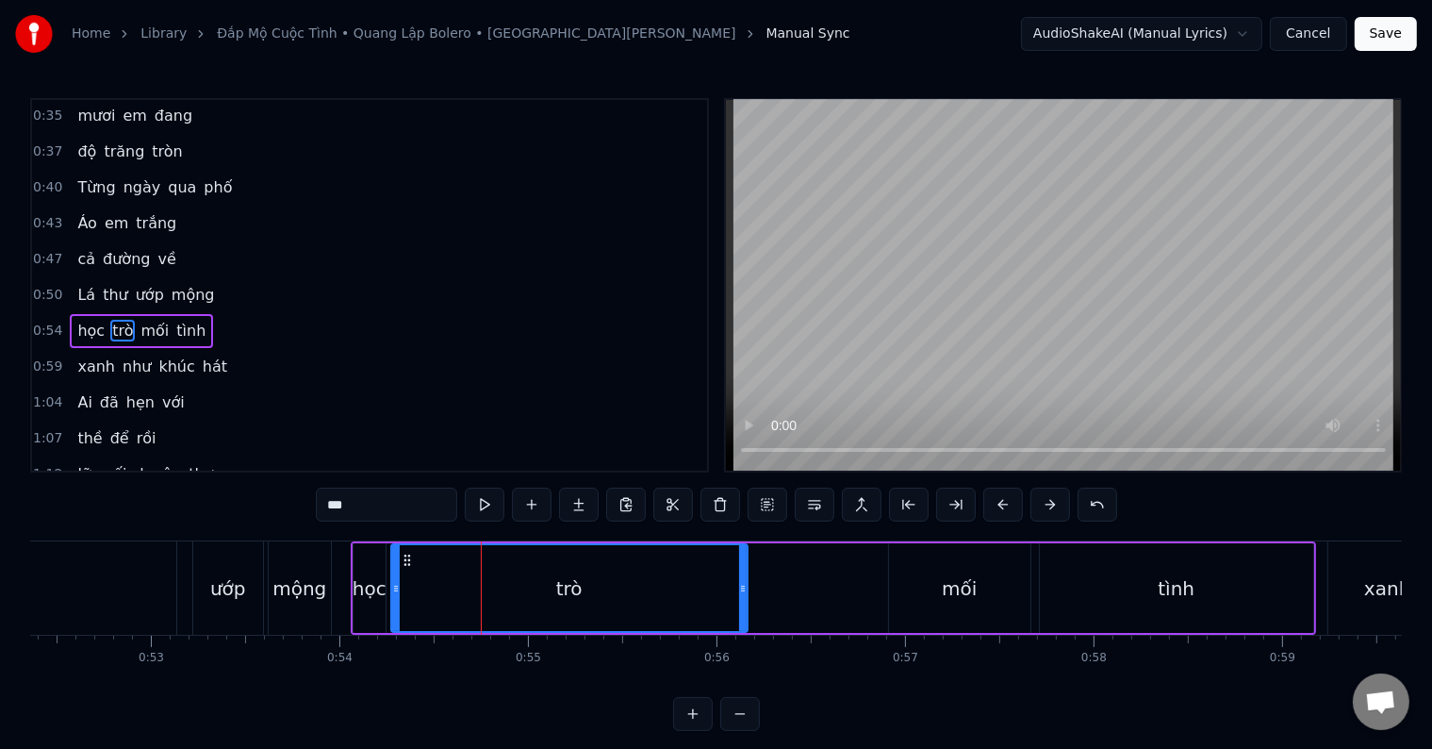
scroll to position [143, 0]
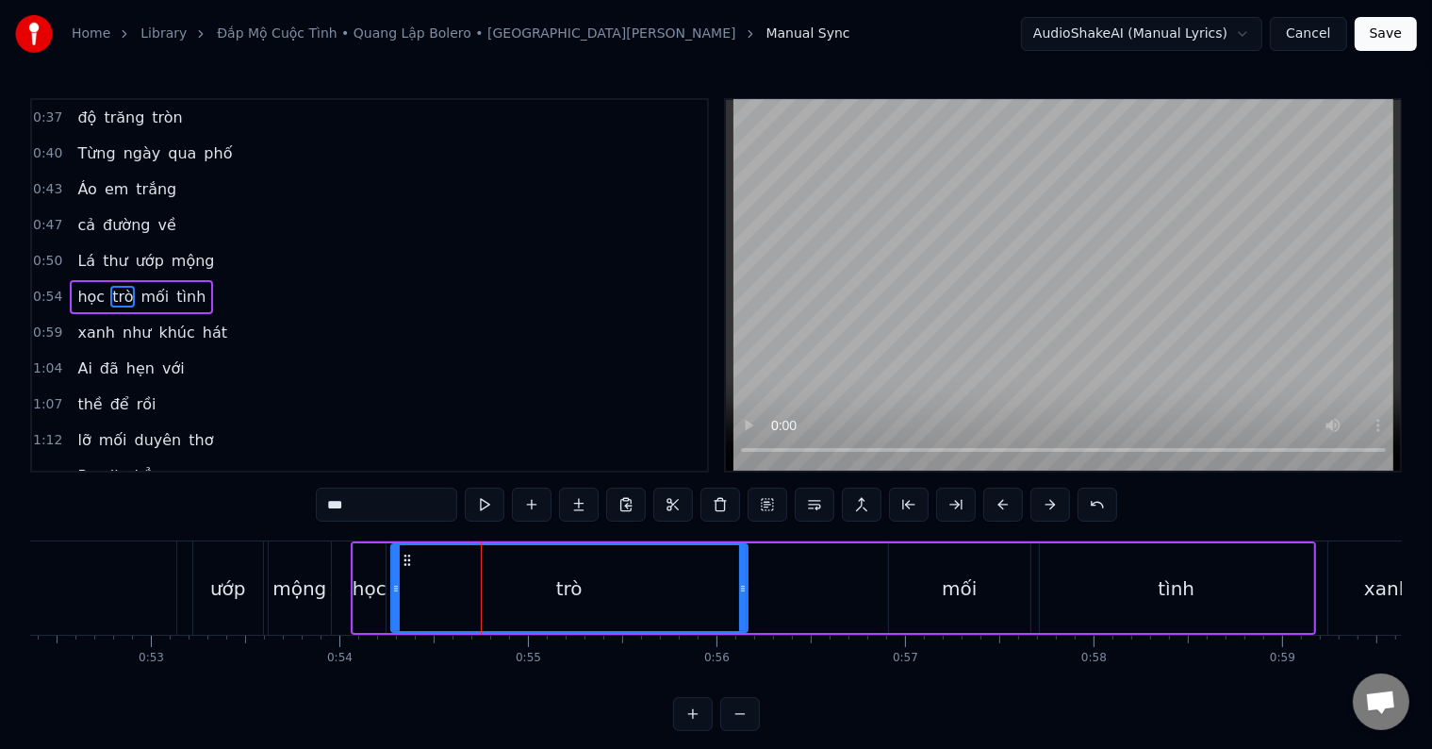
click at [856, 596] on div "học trò mối tình" at bounding box center [833, 587] width 965 height 93
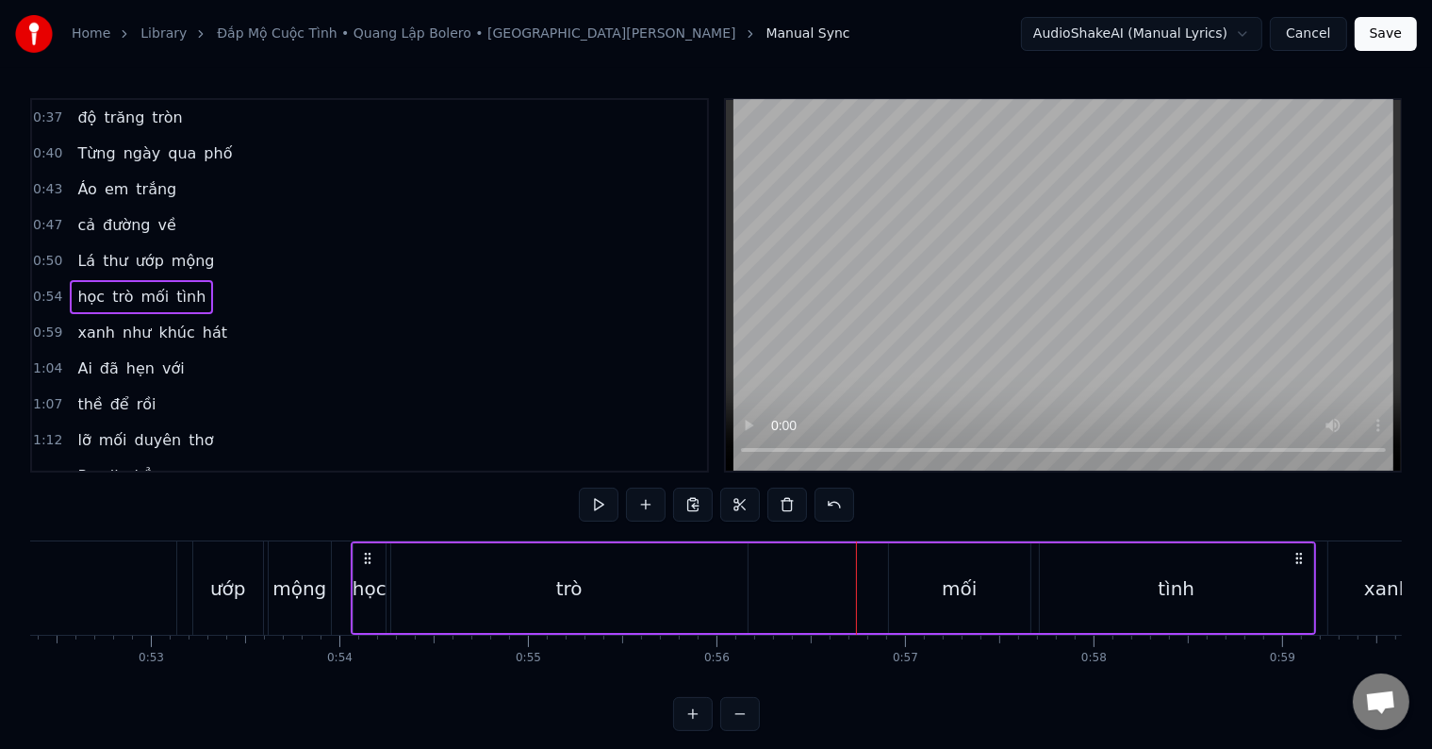
click at [928, 590] on div "mối" at bounding box center [959, 588] width 141 height 90
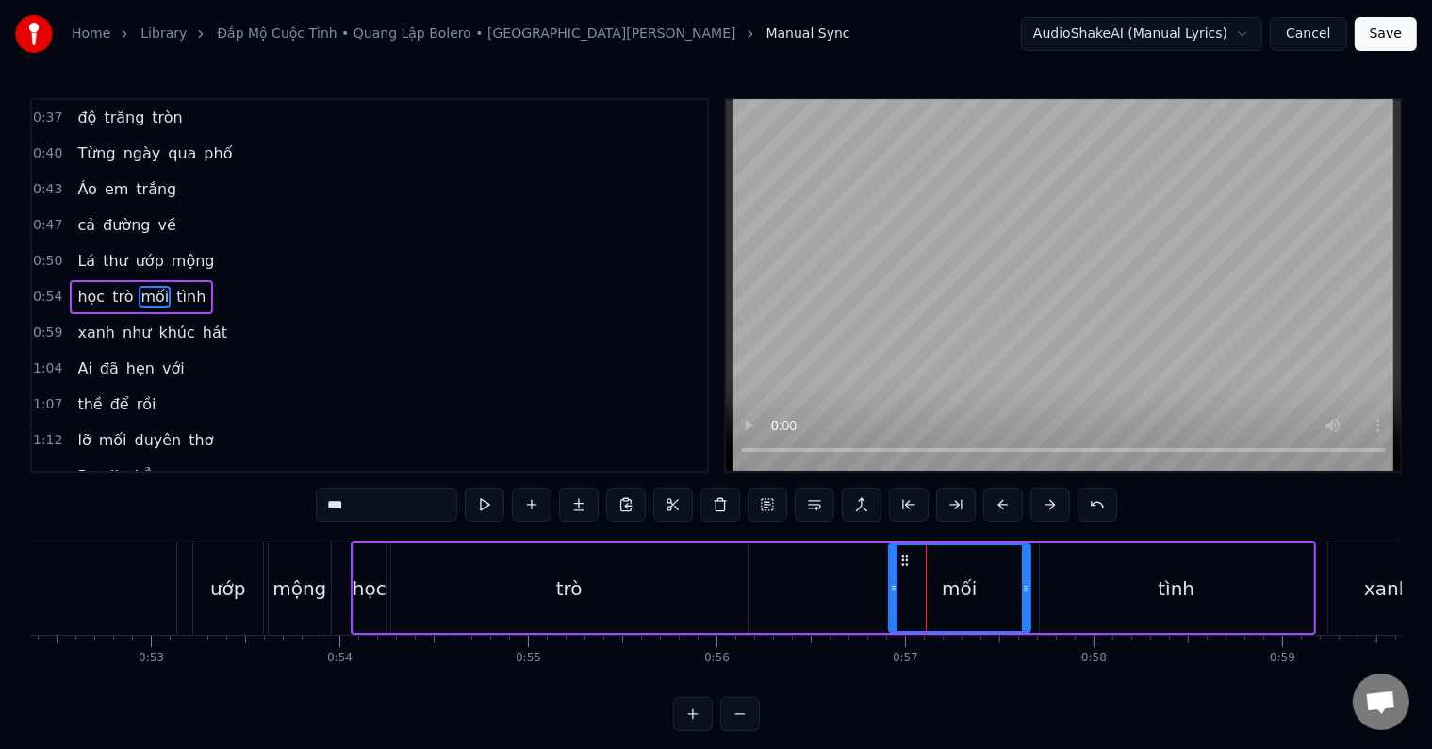
click at [478, 576] on div "trò" at bounding box center [569, 588] width 356 height 90
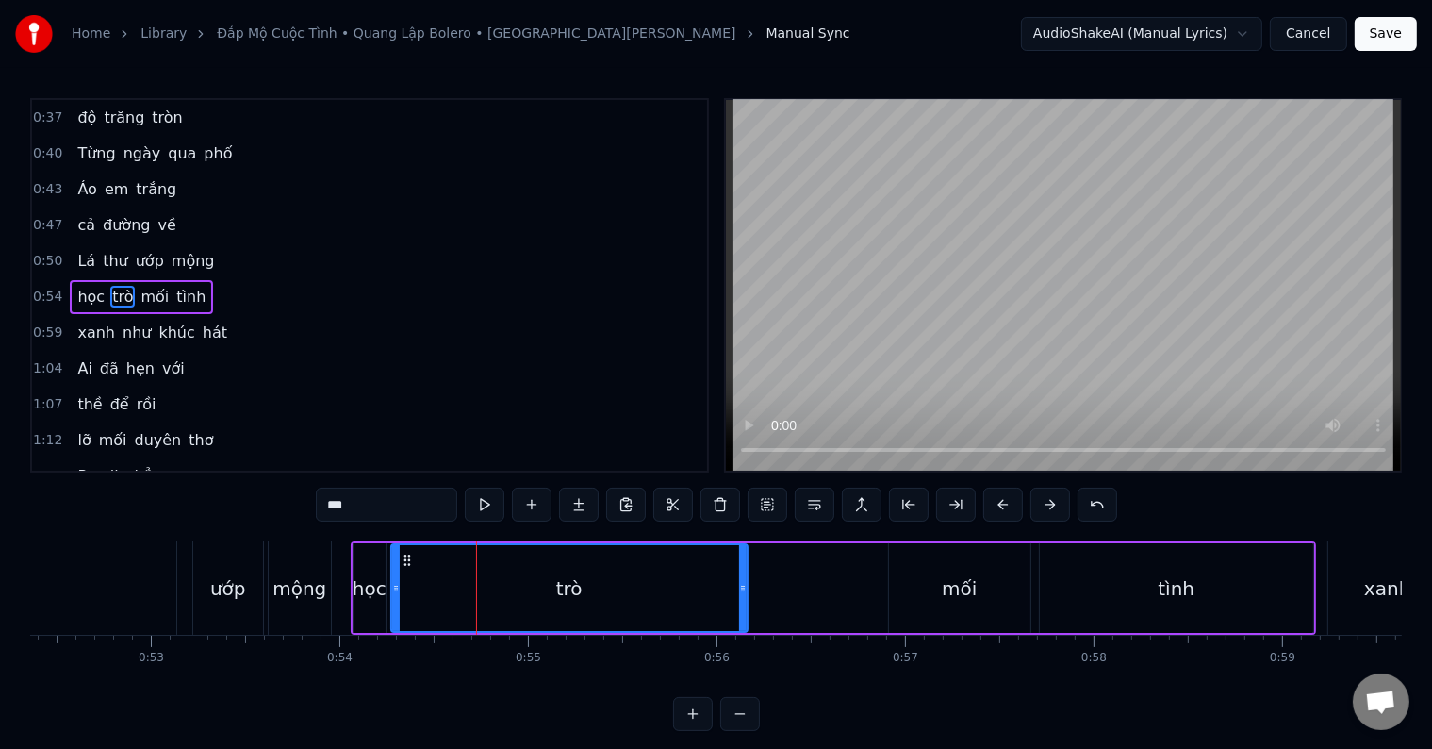
click at [226, 588] on div "ướp" at bounding box center [228, 588] width 36 height 28
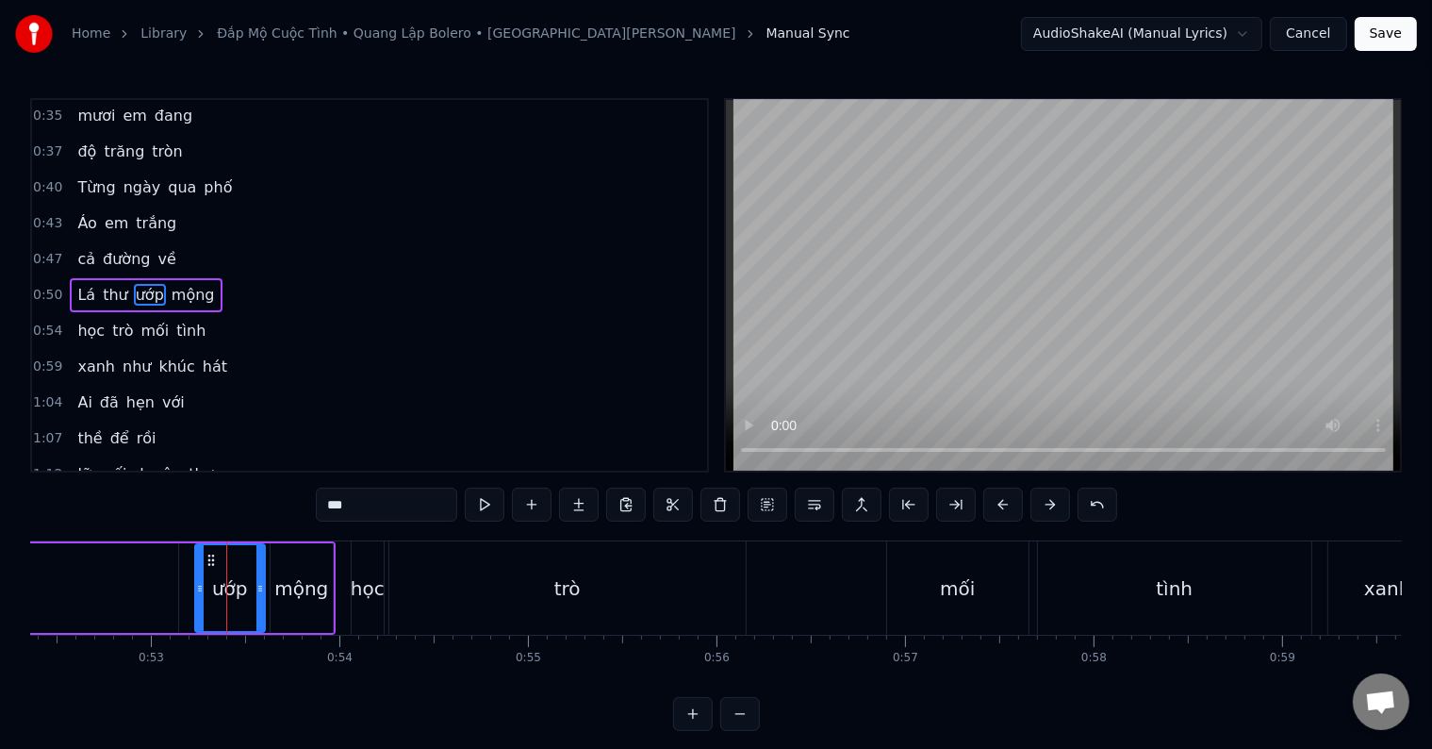
click at [284, 592] on div "mộng" at bounding box center [301, 588] width 54 height 28
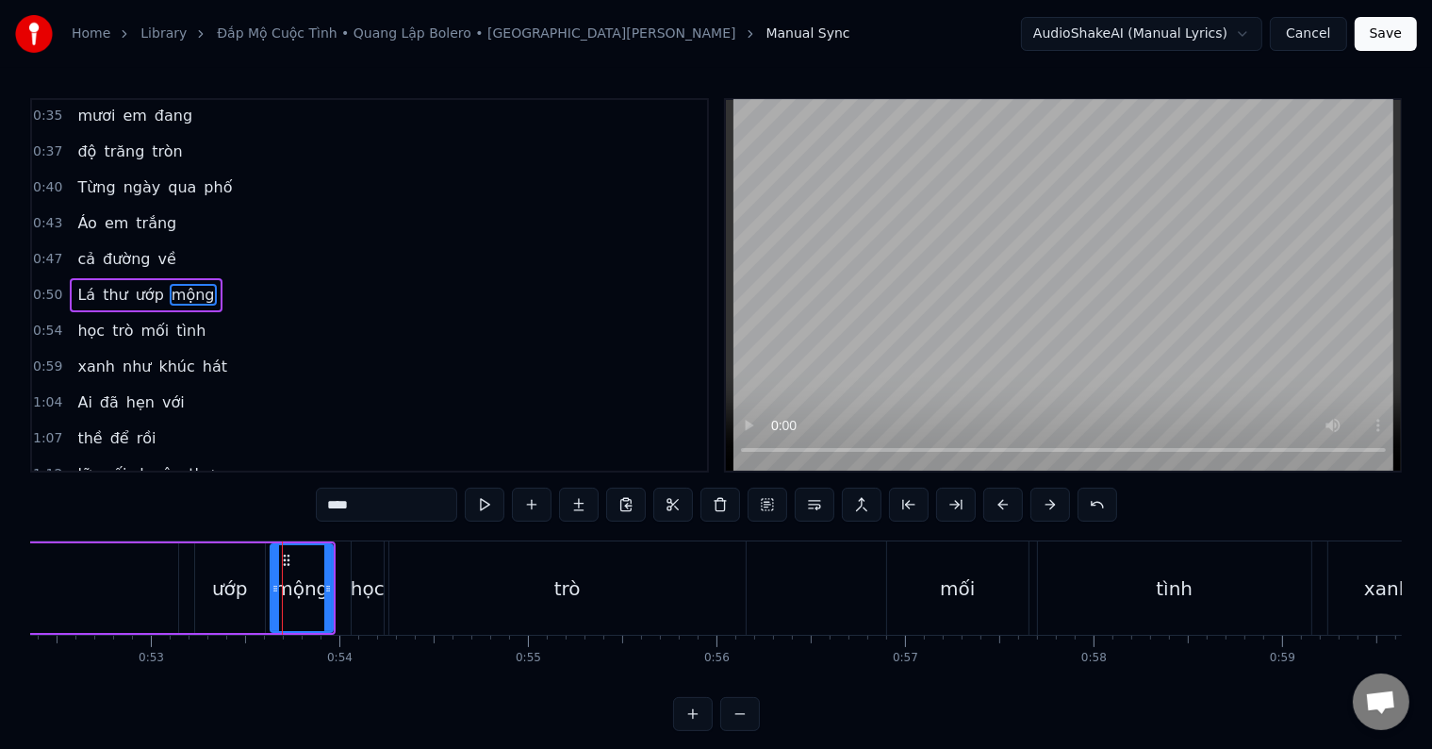
click at [377, 594] on div "học" at bounding box center [368, 588] width 34 height 28
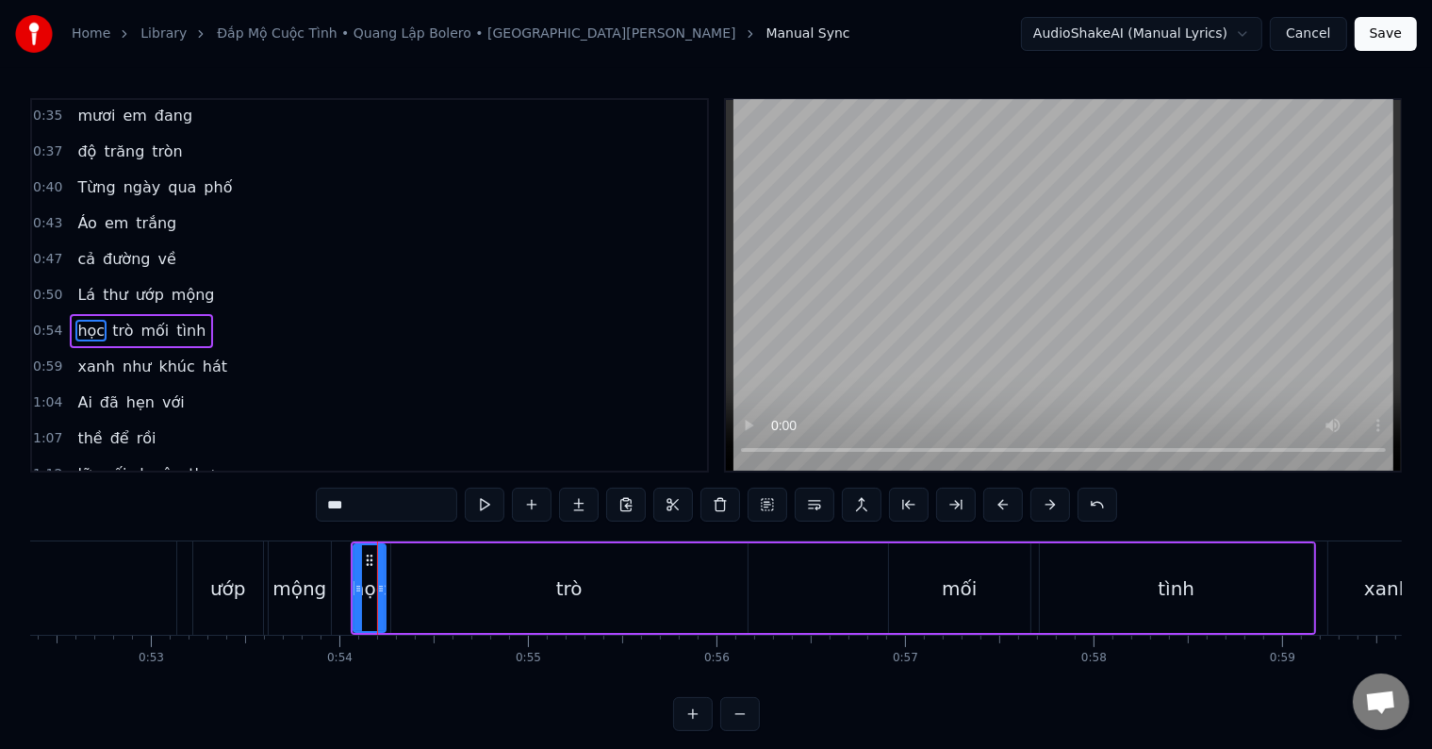
scroll to position [143, 0]
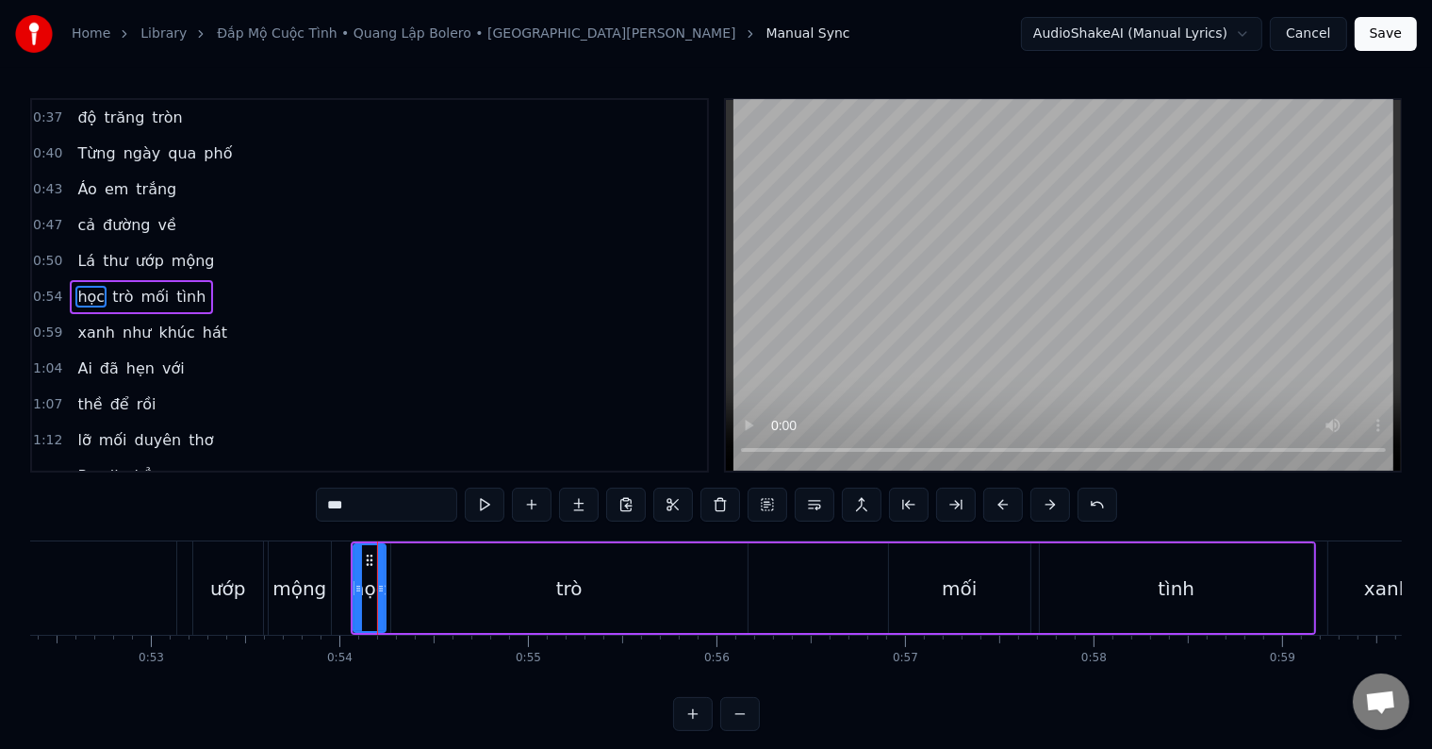
click at [457, 594] on div "trò" at bounding box center [569, 588] width 356 height 90
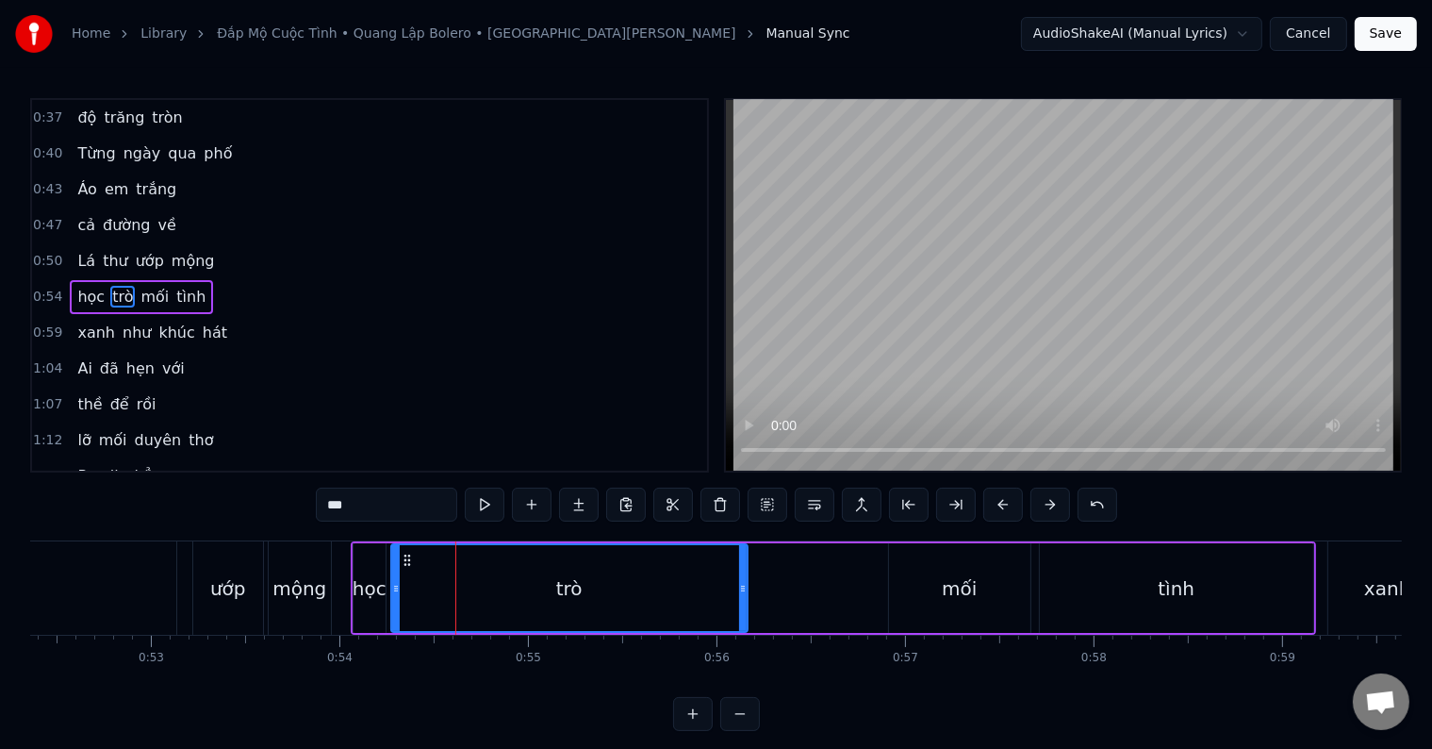
click at [394, 595] on div at bounding box center [396, 588] width 8 height 86
click at [137, 574] on div "thư" at bounding box center [5, 587] width 341 height 93
type input "***"
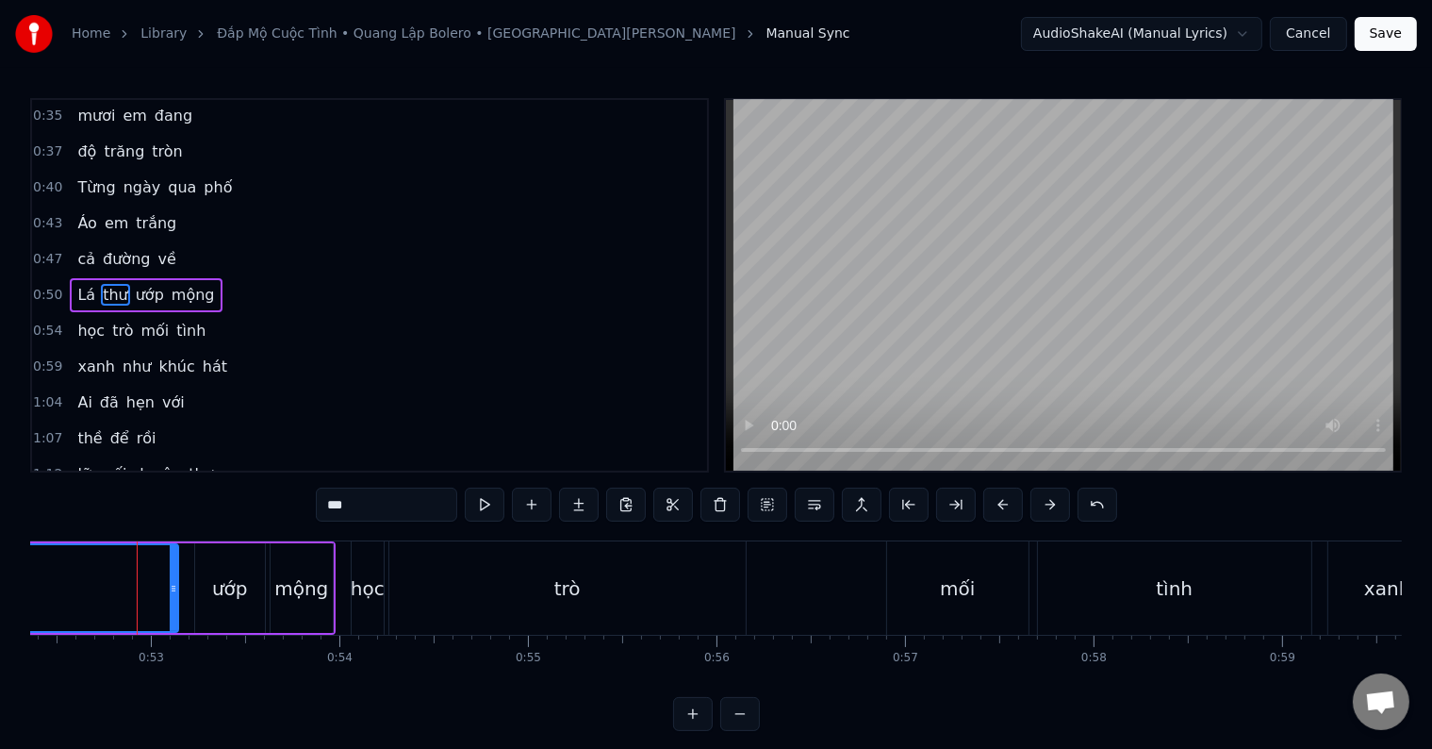
click at [137, 574] on div at bounding box center [137, 587] width 1 height 93
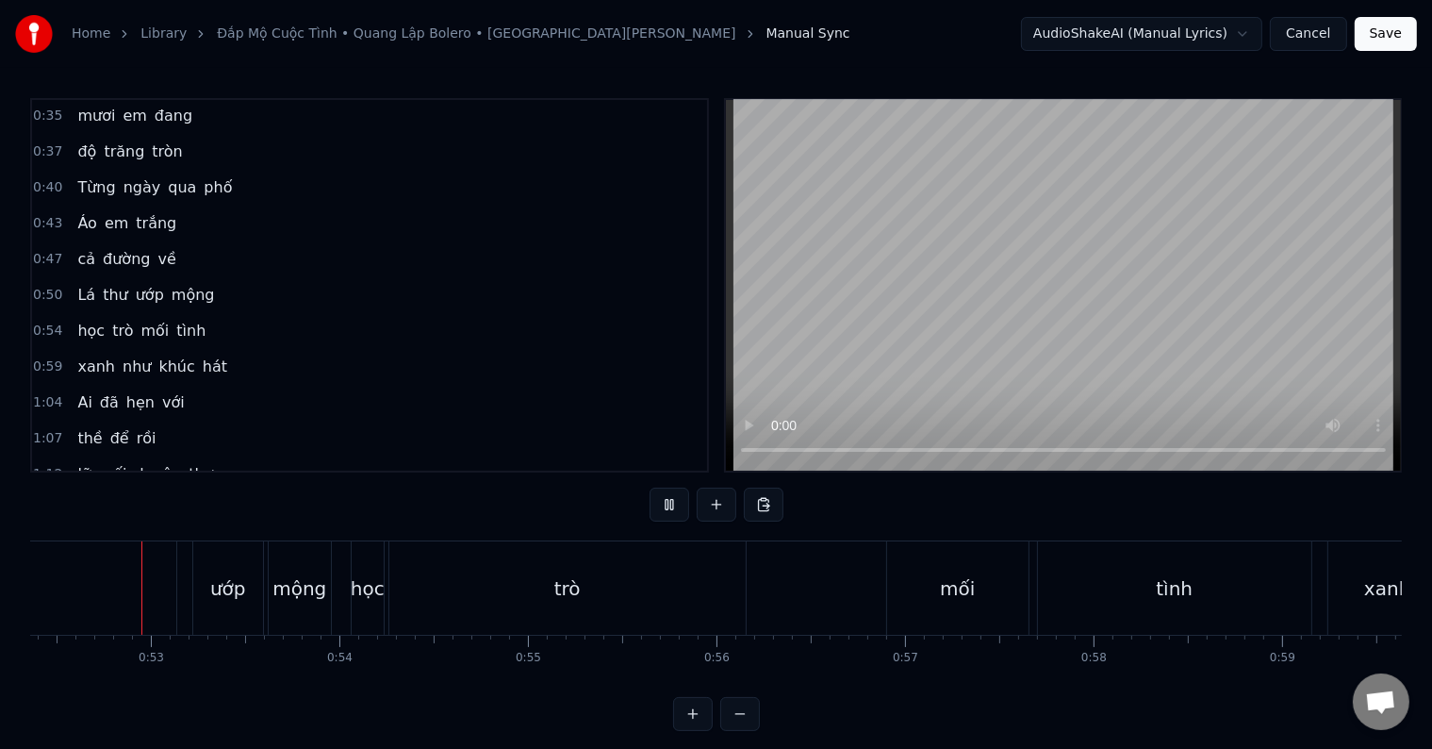
scroll to position [28, 0]
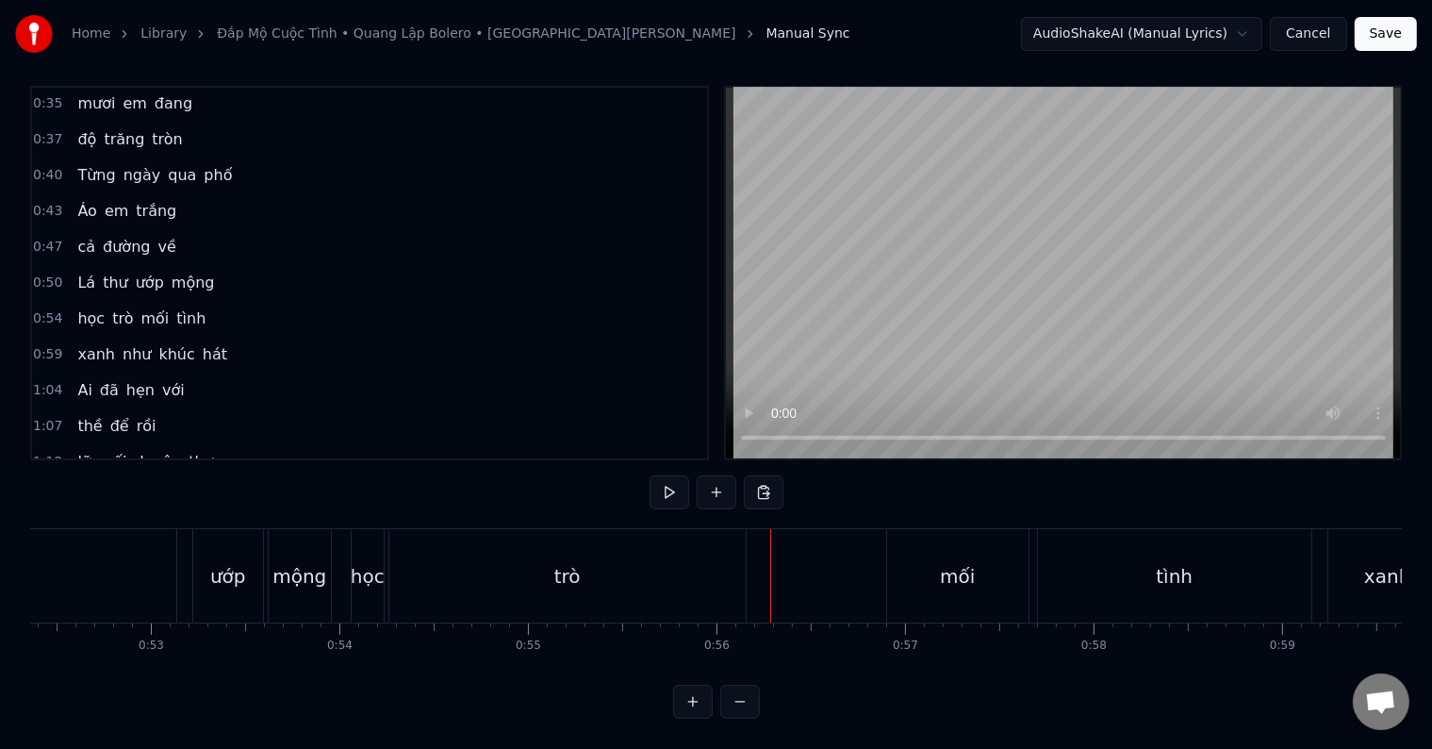
click at [935, 561] on div "mối" at bounding box center [957, 575] width 141 height 93
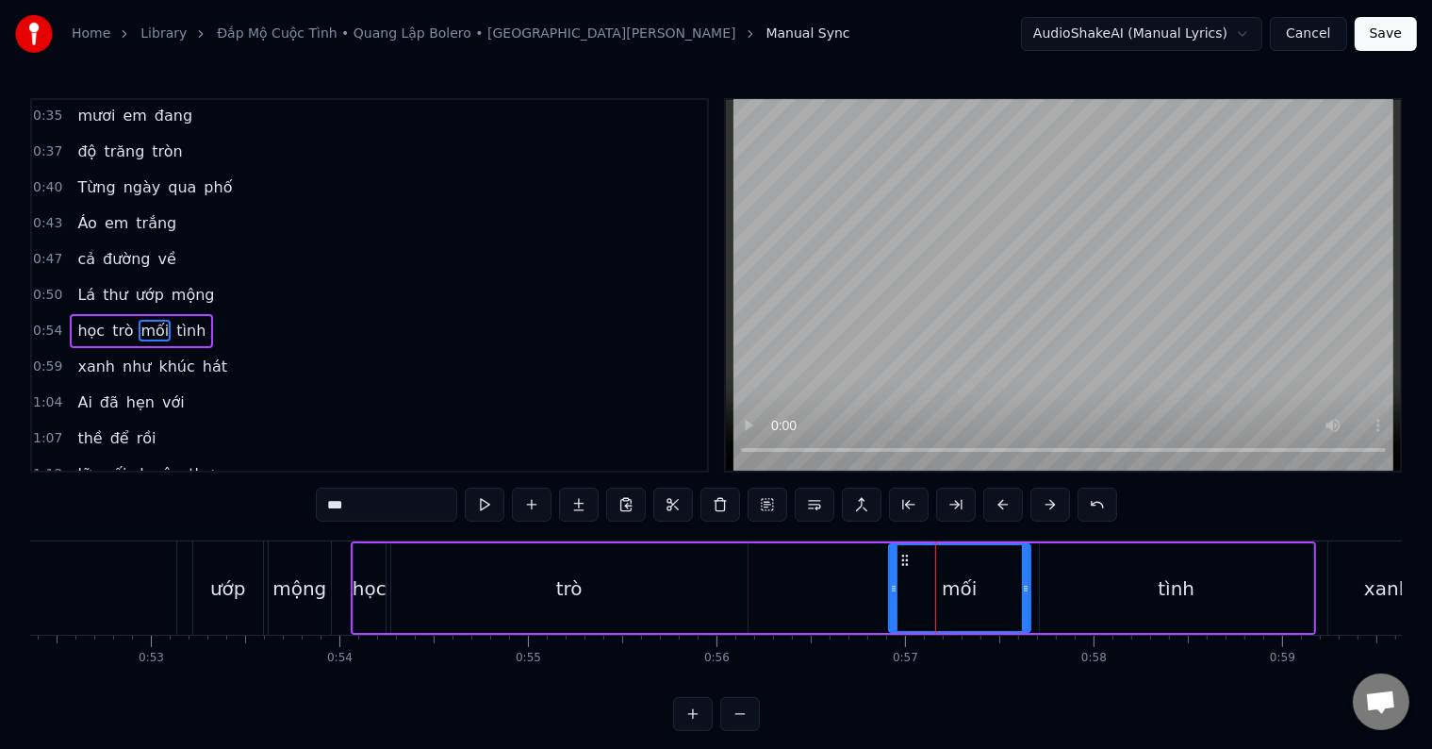
scroll to position [143, 0]
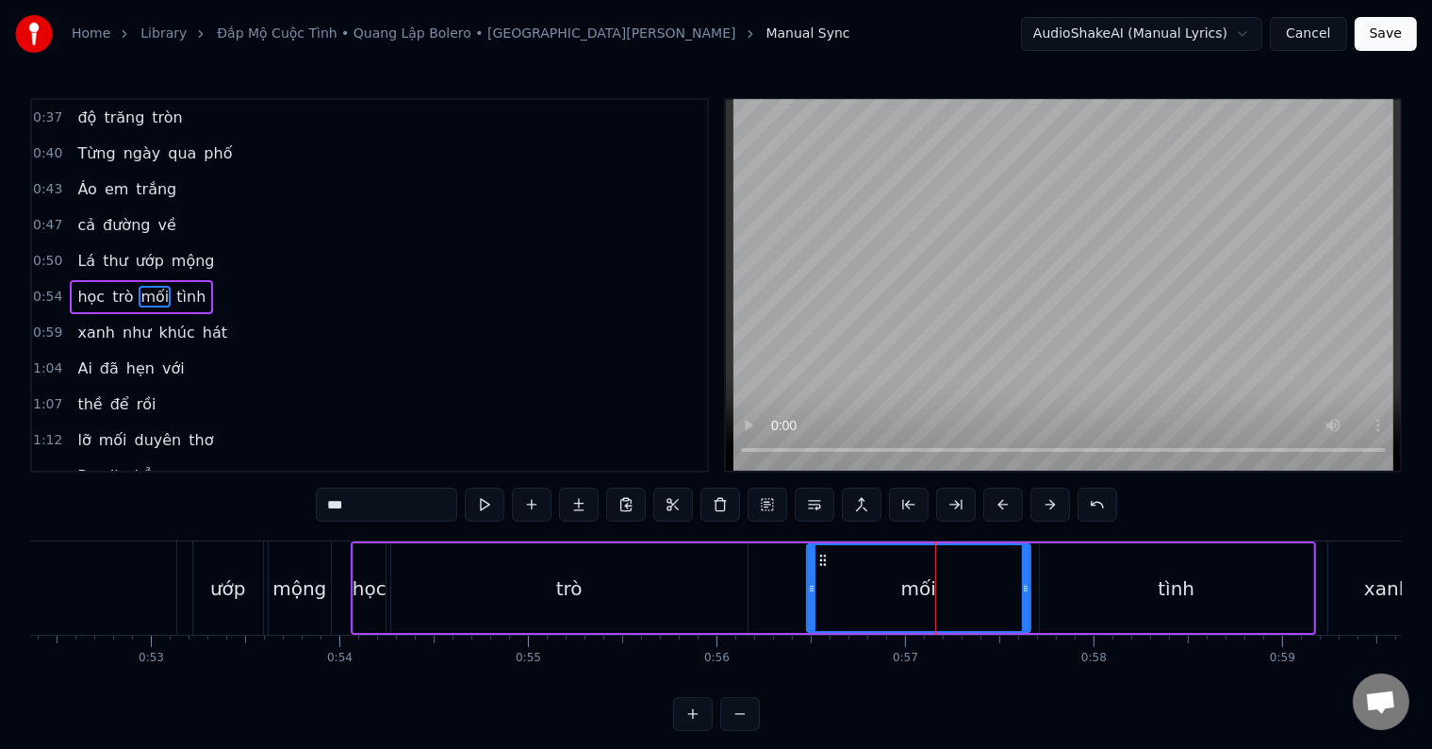
drag, startPoint x: 892, startPoint y: 588, endPoint x: 810, endPoint y: 584, distance: 82.2
click at [810, 584] on icon at bounding box center [812, 588] width 8 height 15
click at [705, 587] on div "trò" at bounding box center [569, 588] width 356 height 90
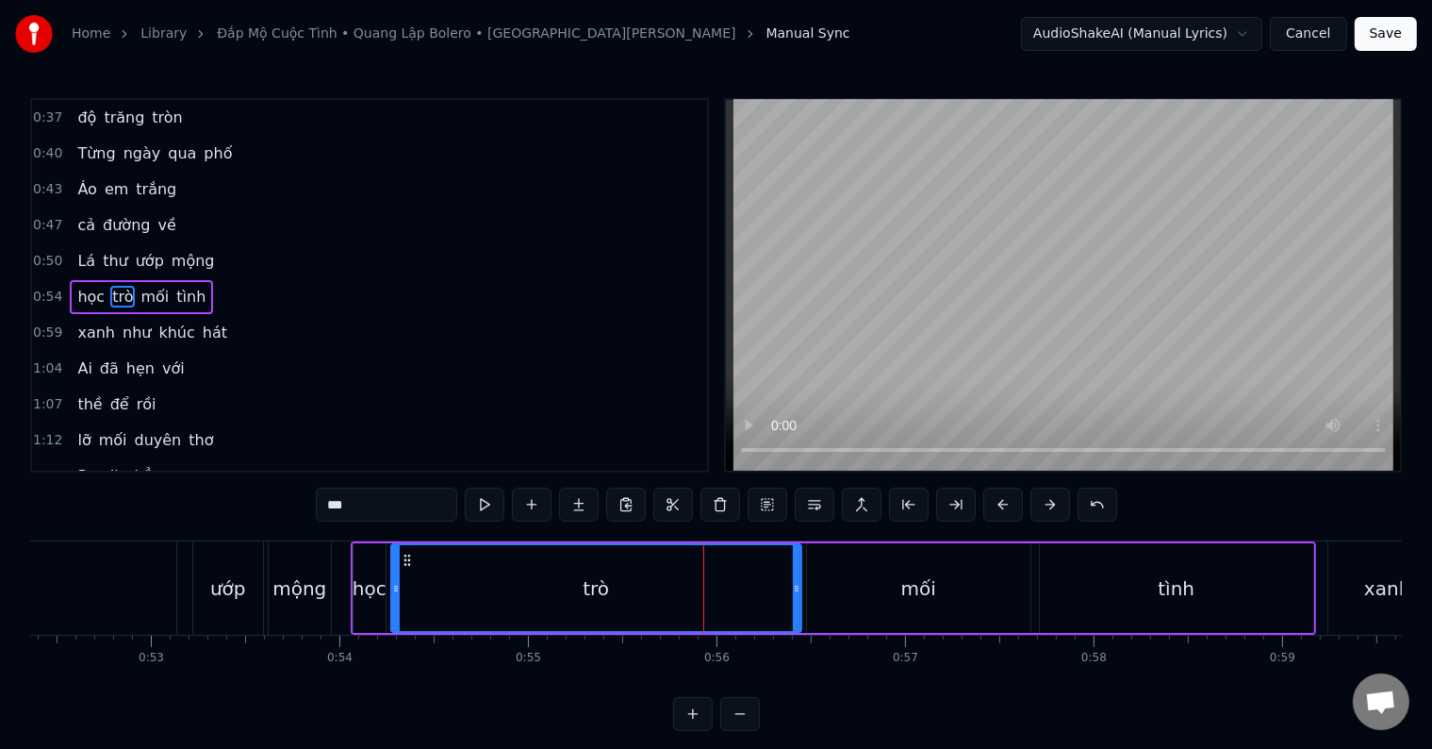
drag, startPoint x: 744, startPoint y: 594, endPoint x: 798, endPoint y: 596, distance: 53.8
click at [798, 596] on div at bounding box center [797, 588] width 8 height 86
click at [139, 579] on div "thư" at bounding box center [5, 587] width 341 height 93
type input "***"
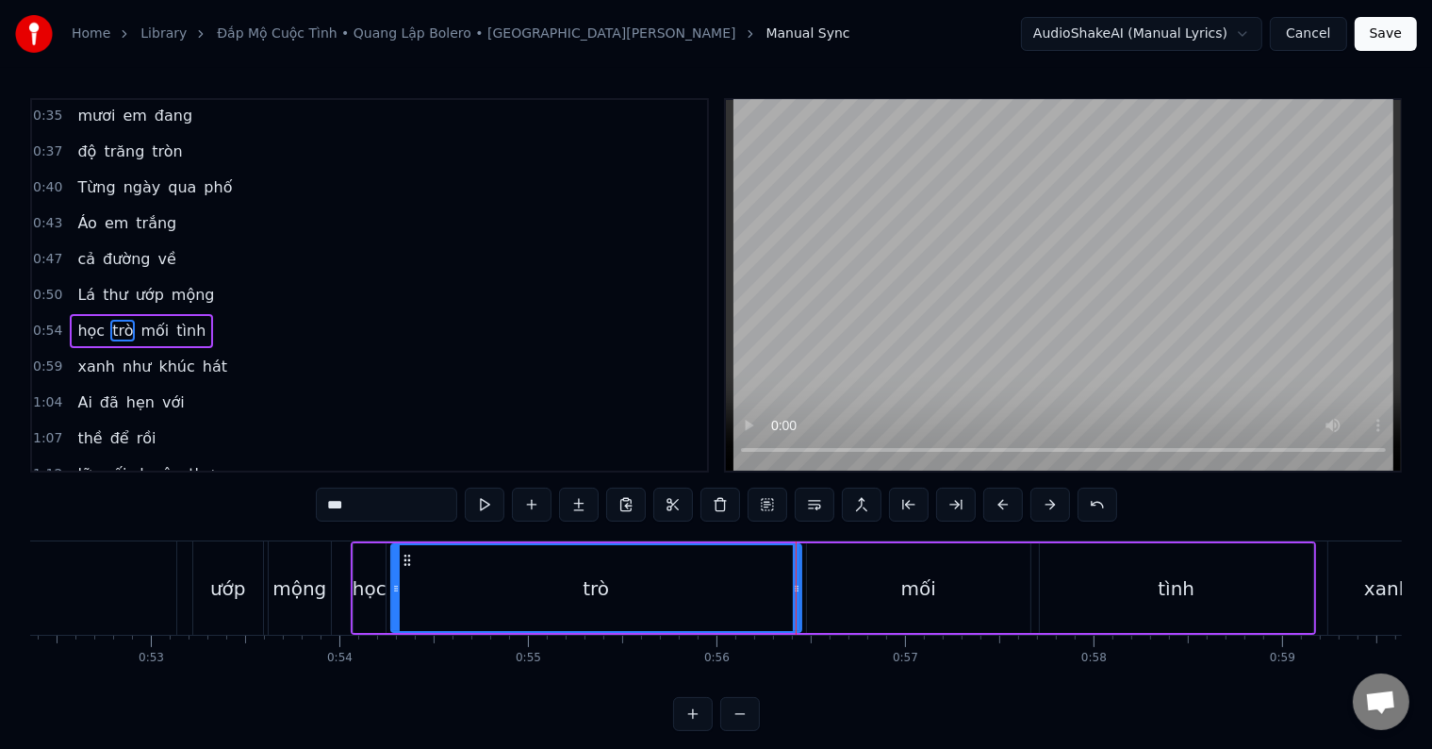
click at [796, 579] on div at bounding box center [796, 587] width 1 height 93
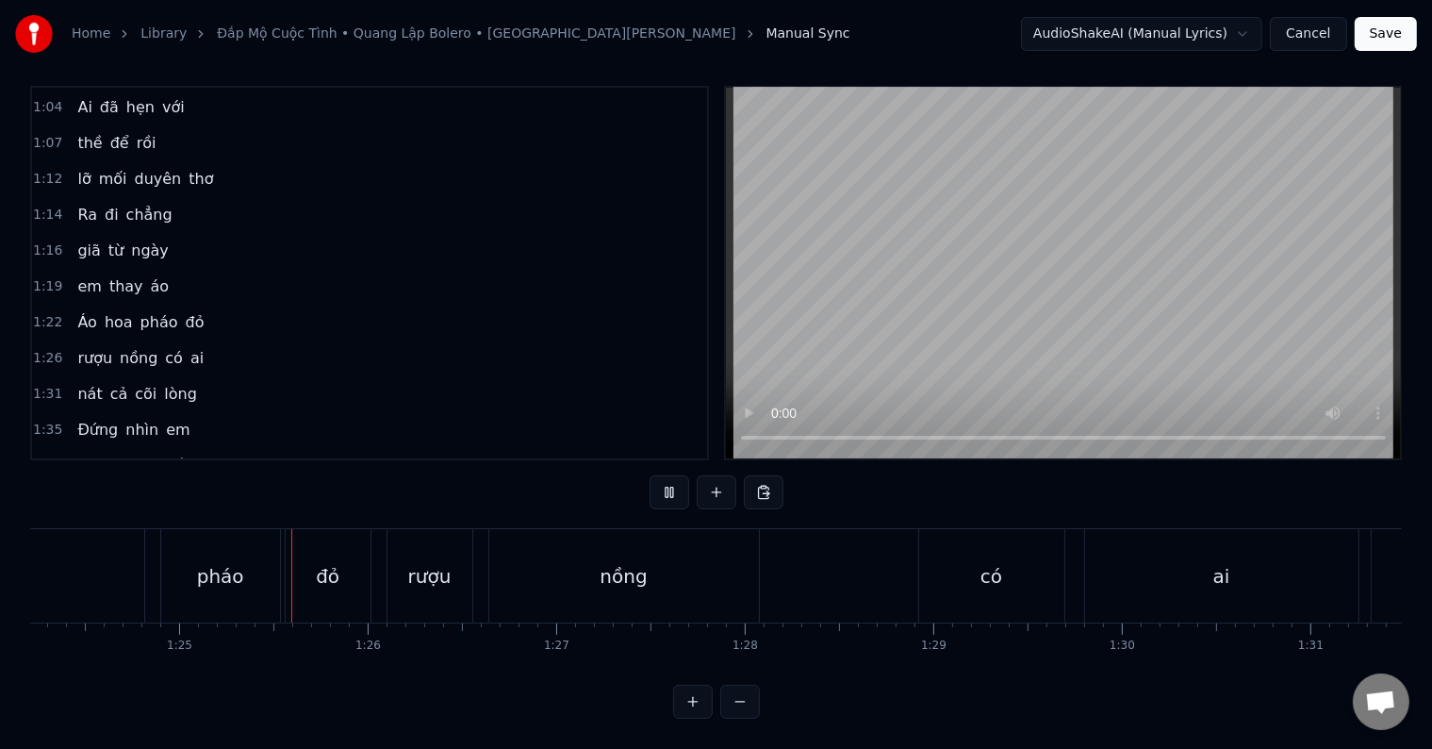
scroll to position [0, 15932]
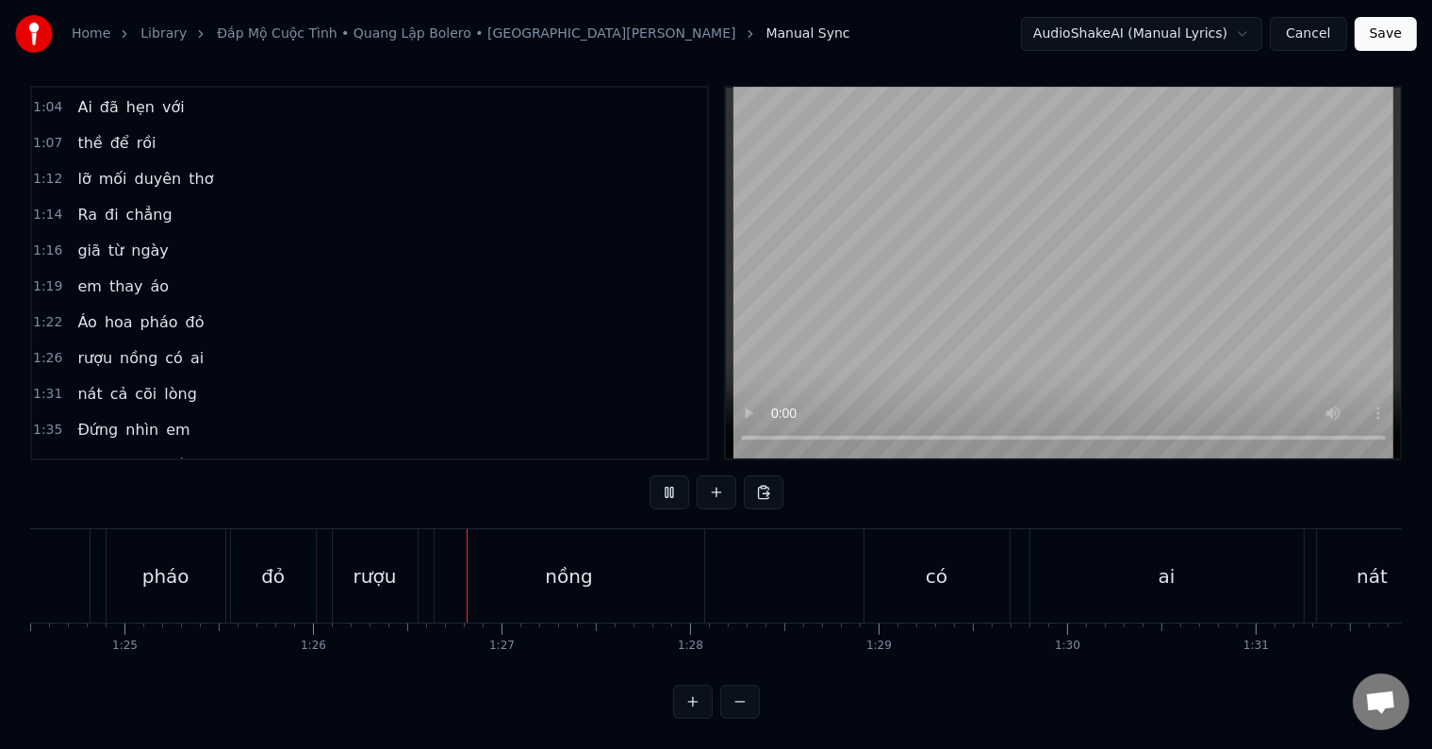
click at [177, 562] on div "pháo" at bounding box center [165, 576] width 47 height 28
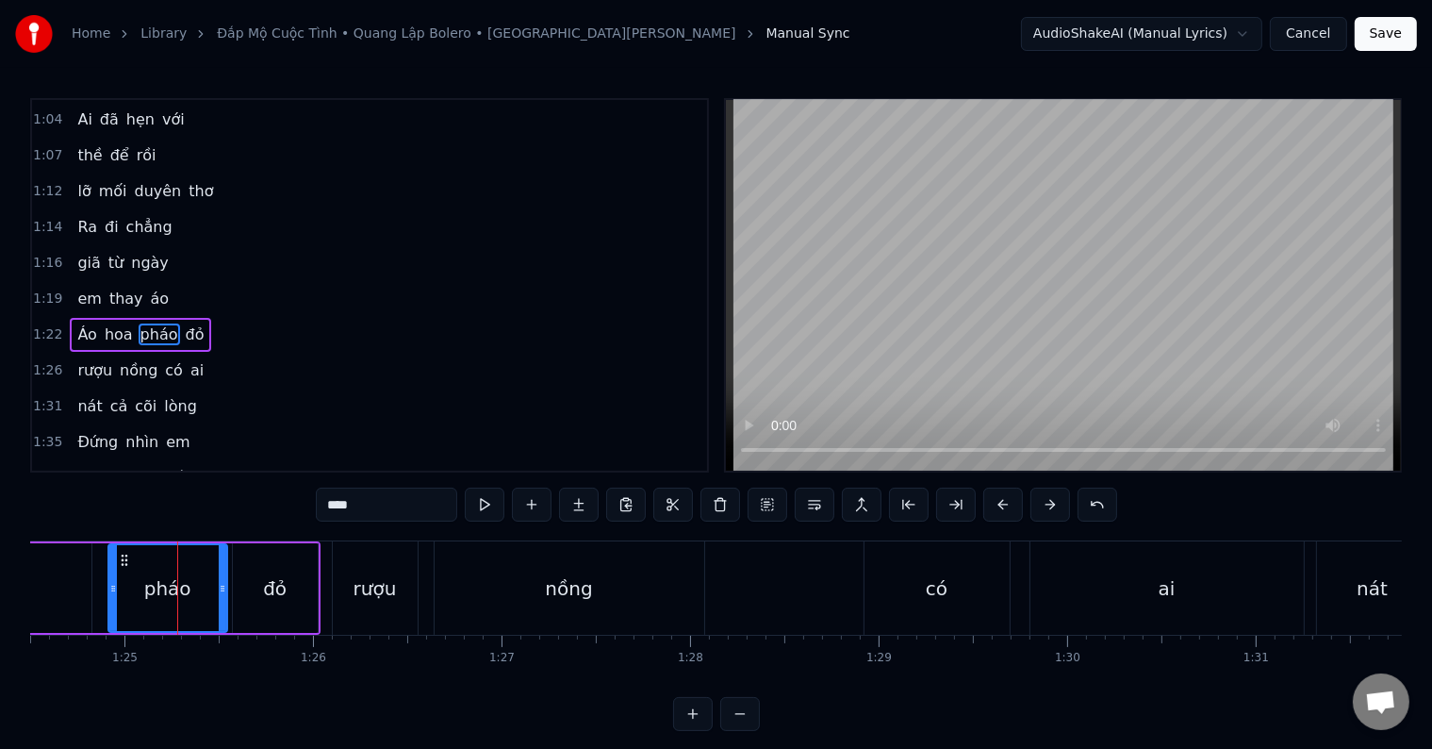
scroll to position [421, 0]
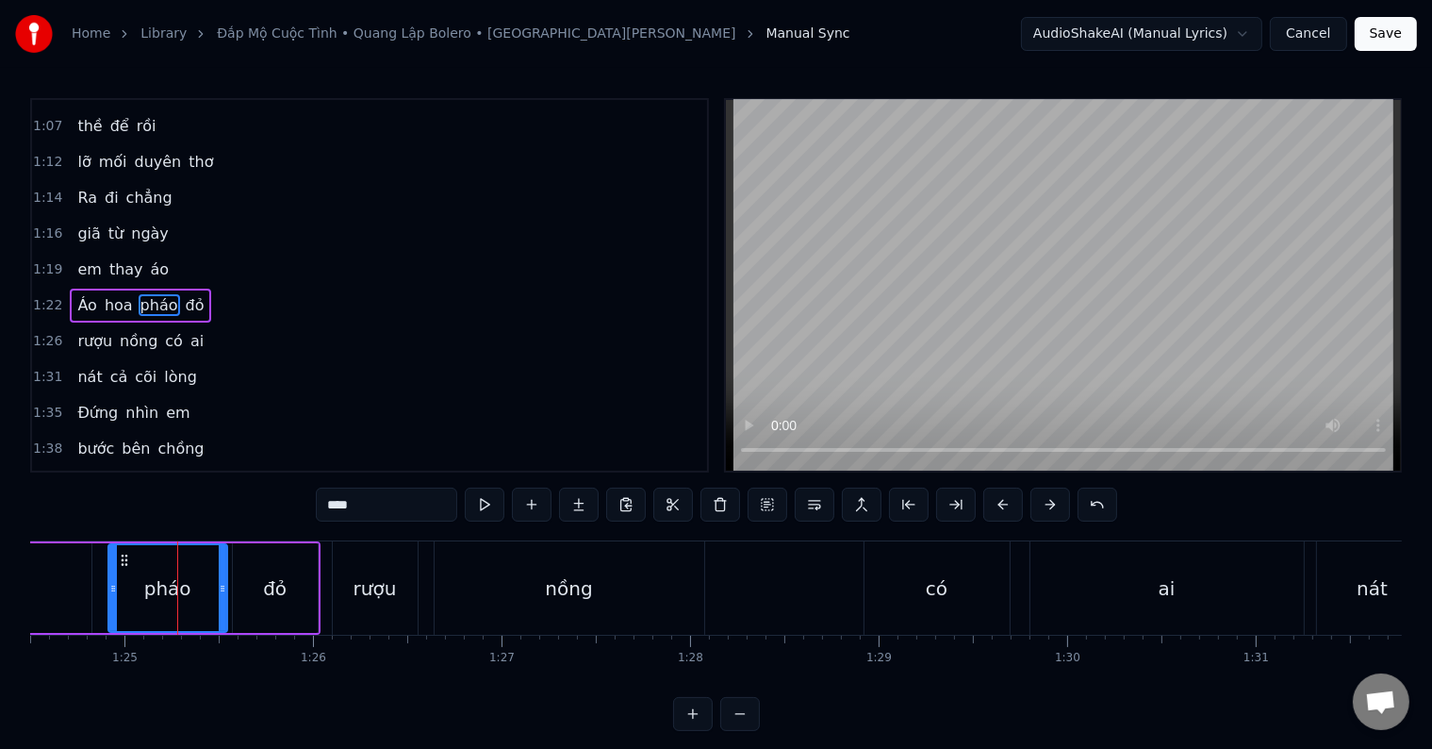
click at [554, 596] on div "nồng" at bounding box center [568, 588] width 47 height 28
type input "****"
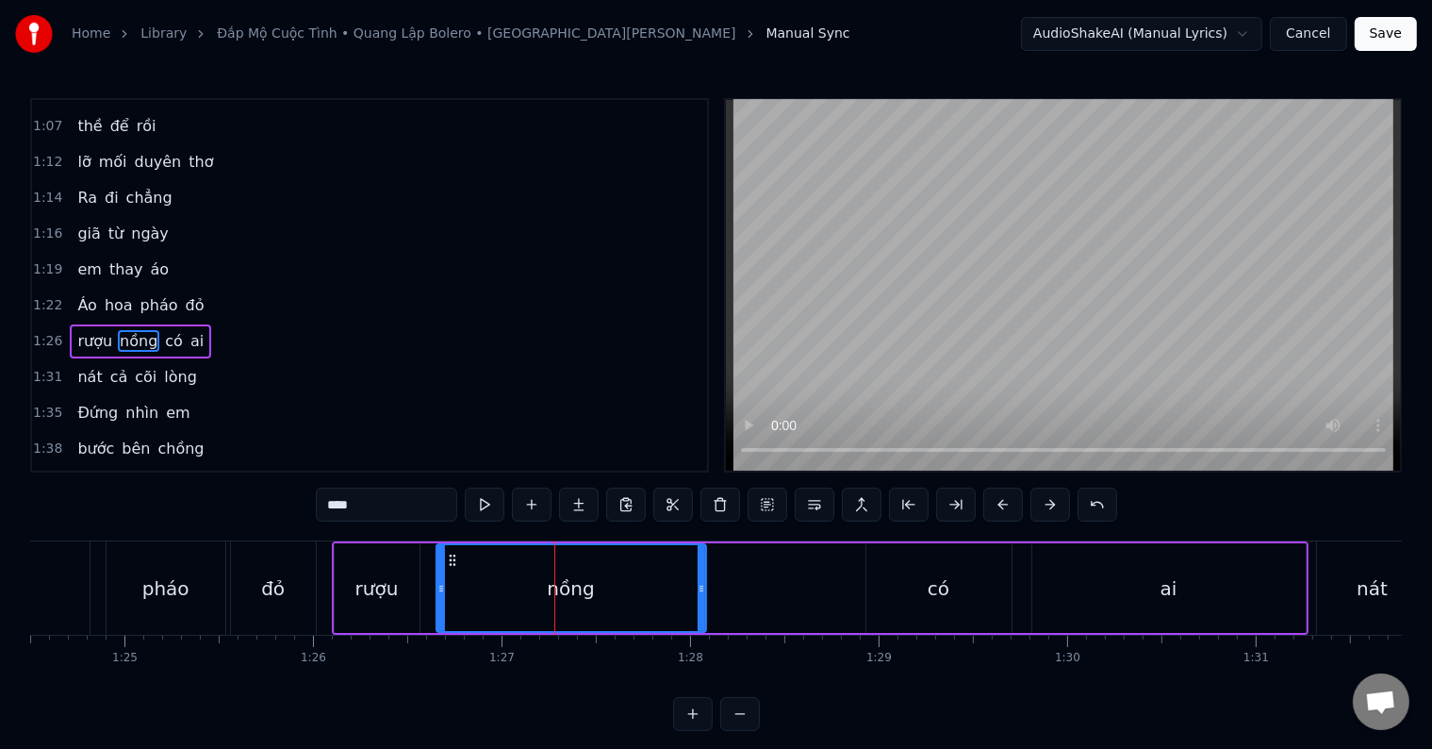
scroll to position [456, 0]
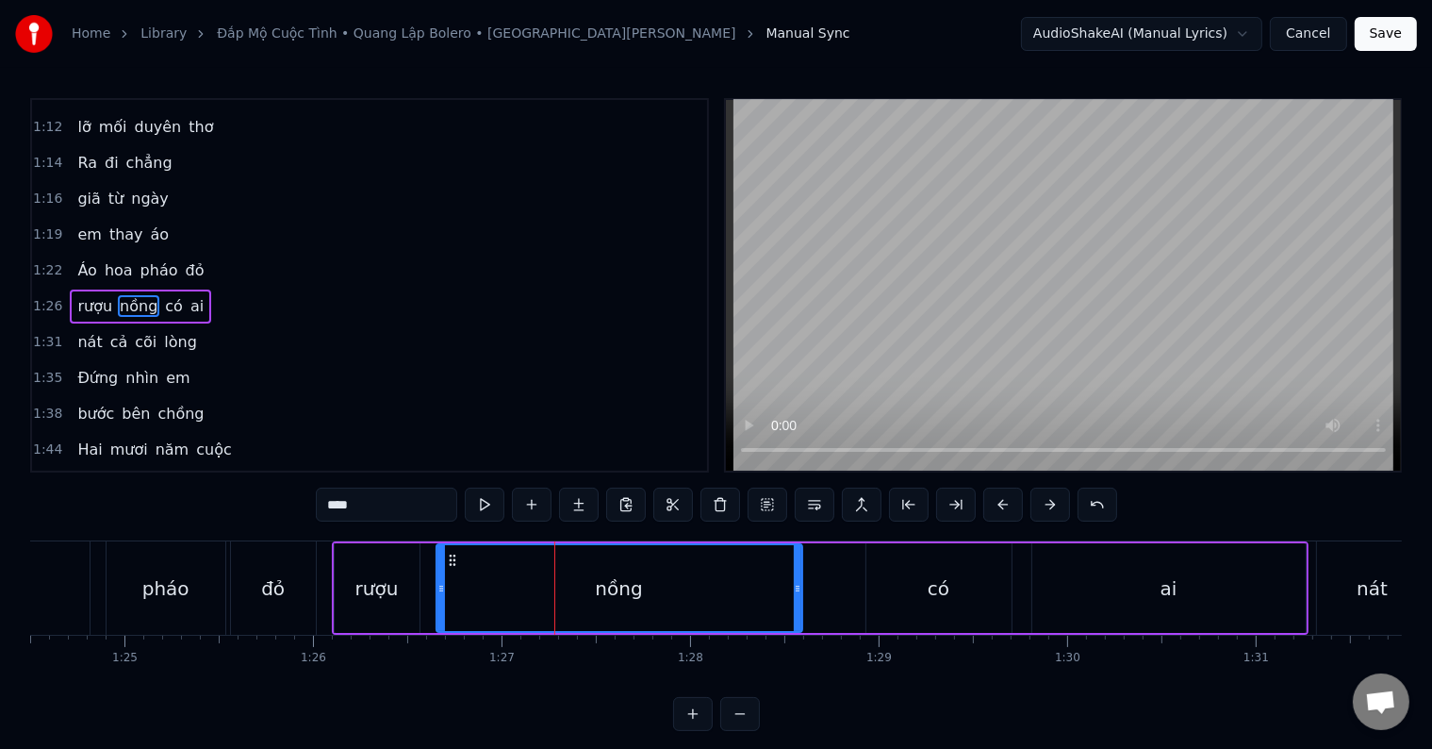
drag, startPoint x: 701, startPoint y: 585, endPoint x: 798, endPoint y: 573, distance: 96.9
click at [798, 573] on div at bounding box center [798, 588] width 8 height 86
drag, startPoint x: 798, startPoint y: 577, endPoint x: 772, endPoint y: 574, distance: 25.6
click at [772, 574] on div at bounding box center [772, 588] width 8 height 86
click at [770, 569] on div at bounding box center [770, 587] width 1 height 93
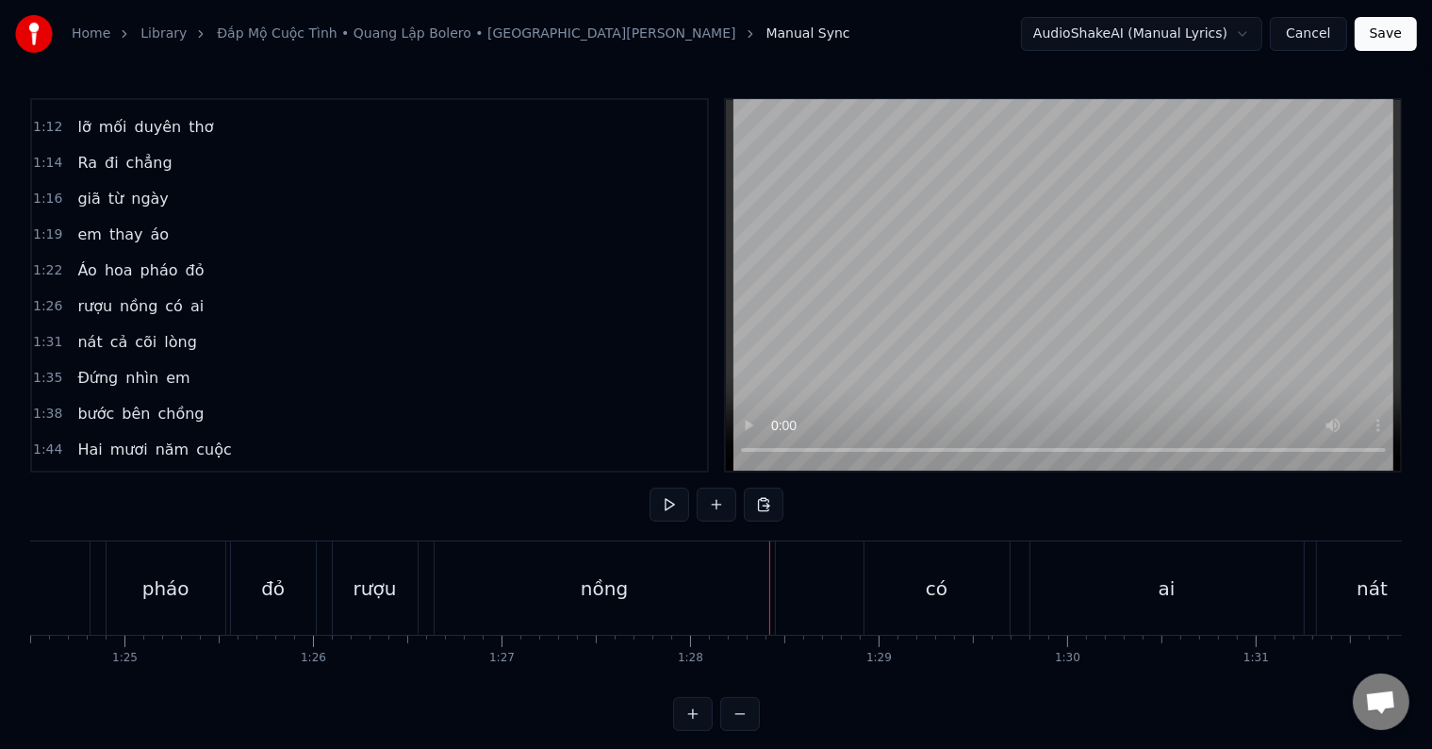
click at [724, 577] on div "nồng" at bounding box center [605, 587] width 340 height 93
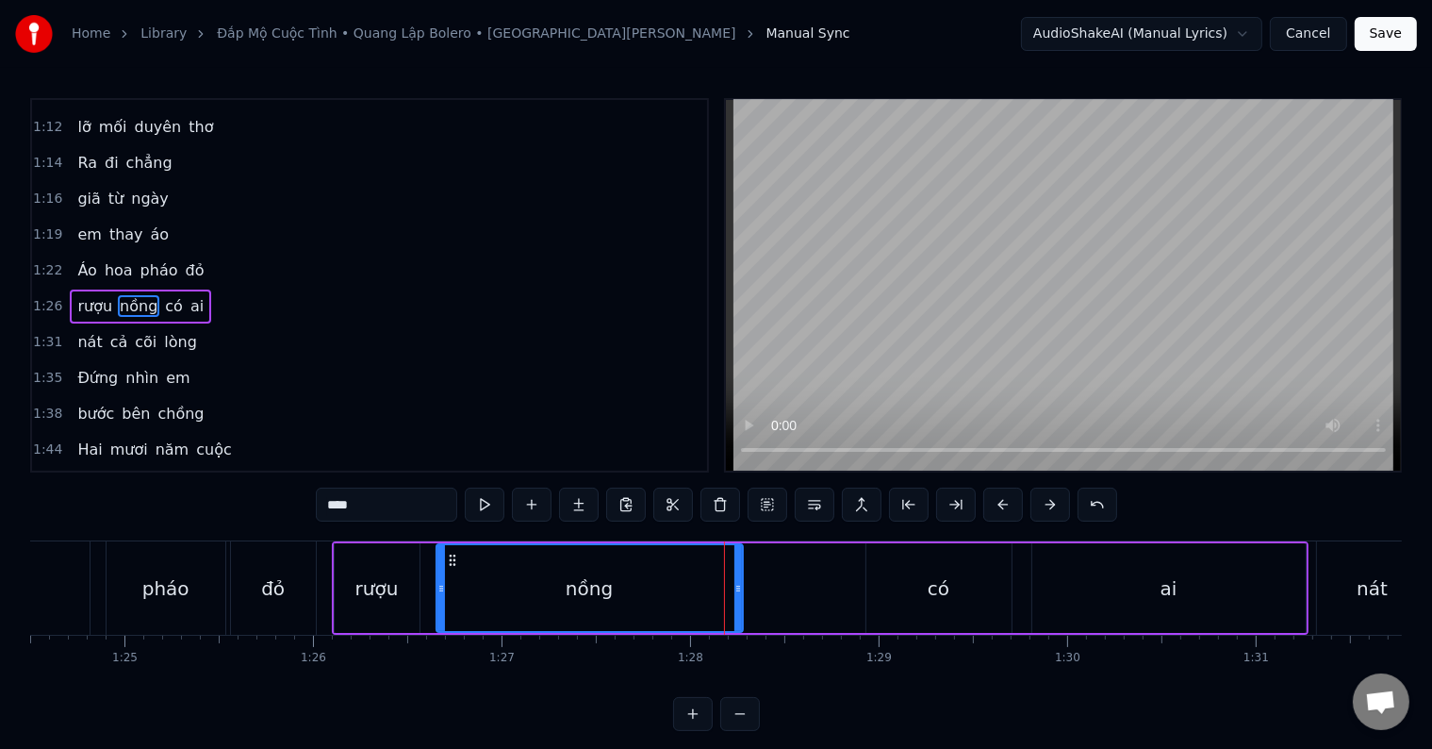
drag, startPoint x: 771, startPoint y: 577, endPoint x: 737, endPoint y: 580, distance: 34.1
click at [737, 580] on div at bounding box center [738, 588] width 8 height 86
drag, startPoint x: 740, startPoint y: 581, endPoint x: 758, endPoint y: 578, distance: 18.1
click at [757, 578] on div at bounding box center [753, 588] width 8 height 86
click at [765, 576] on div at bounding box center [764, 588] width 8 height 86
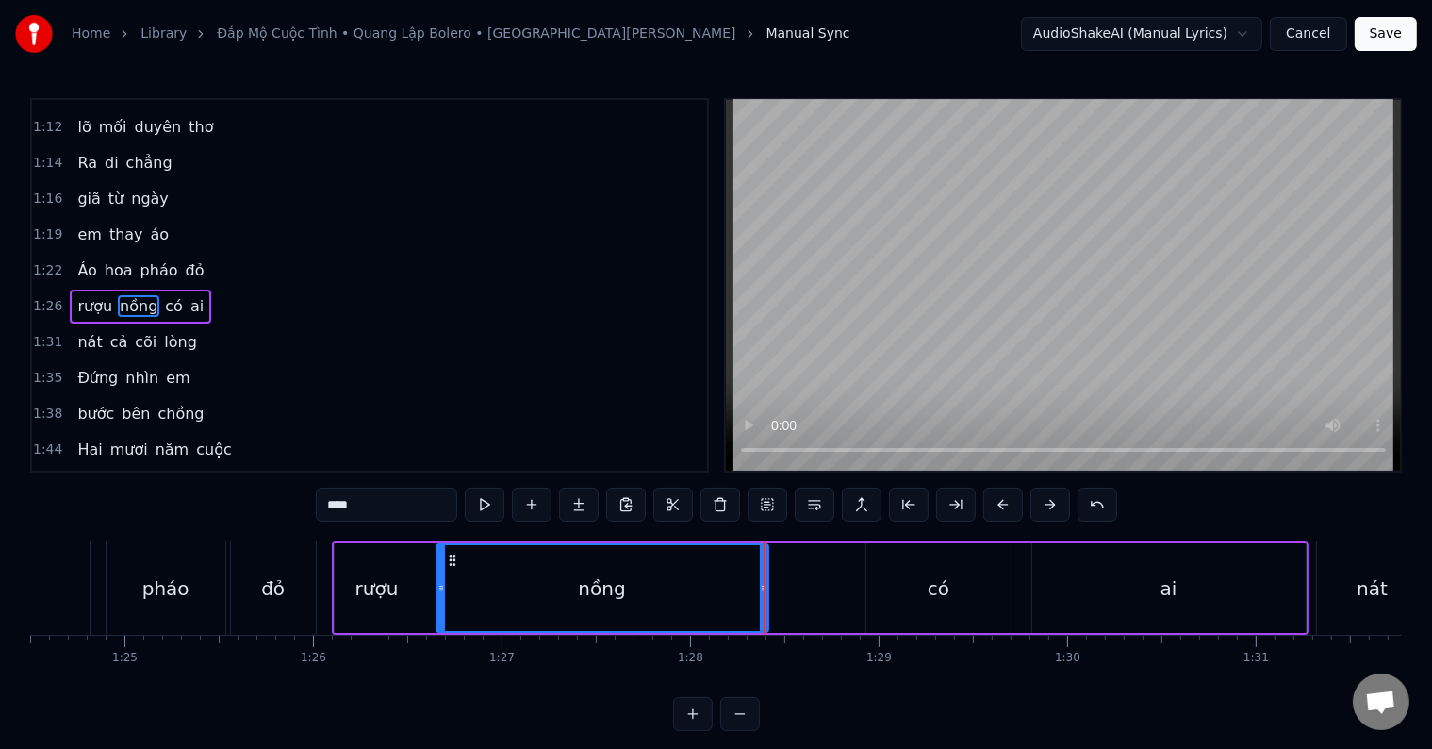
click at [274, 578] on div "đỏ" at bounding box center [273, 588] width 24 height 28
type input "**"
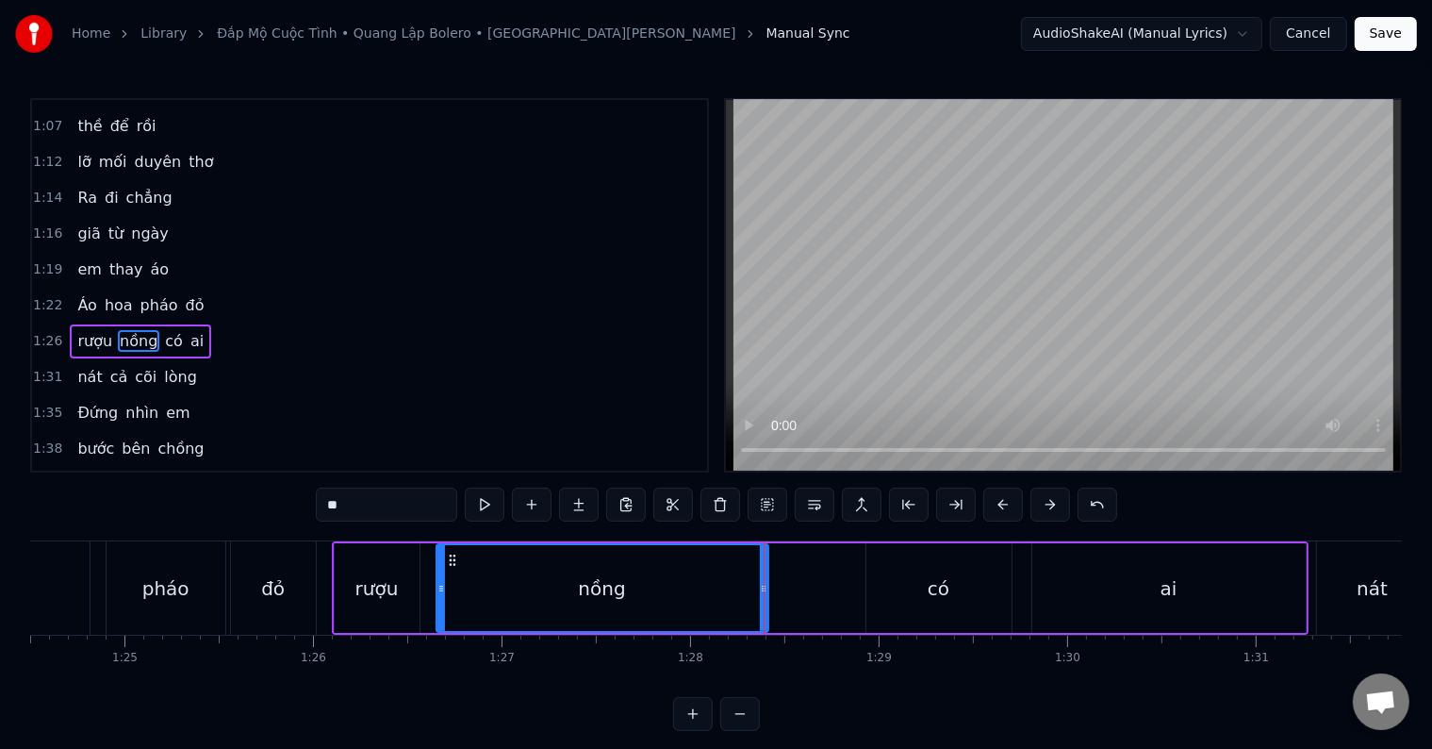
click at [764, 578] on div at bounding box center [764, 587] width 1 height 93
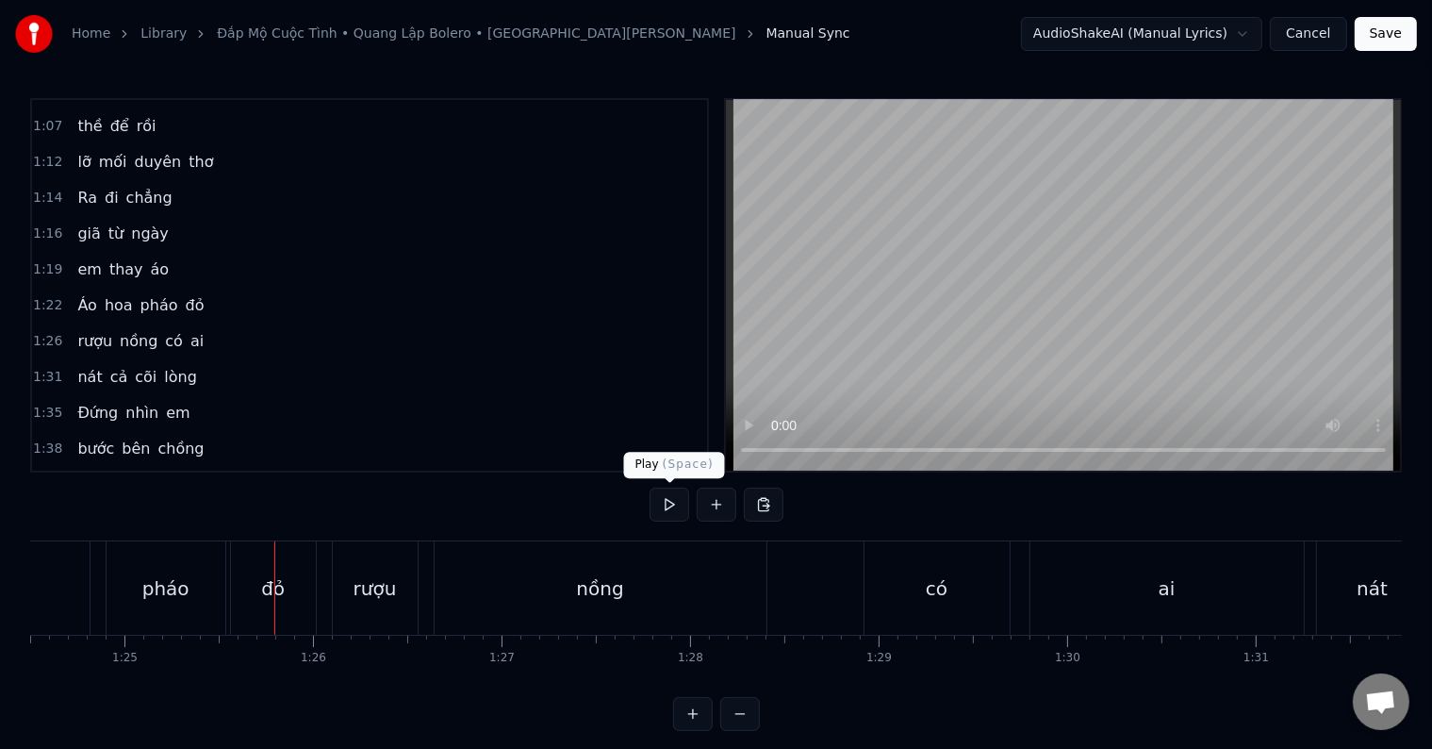
click at [665, 502] on button at bounding box center [670, 504] width 40 height 34
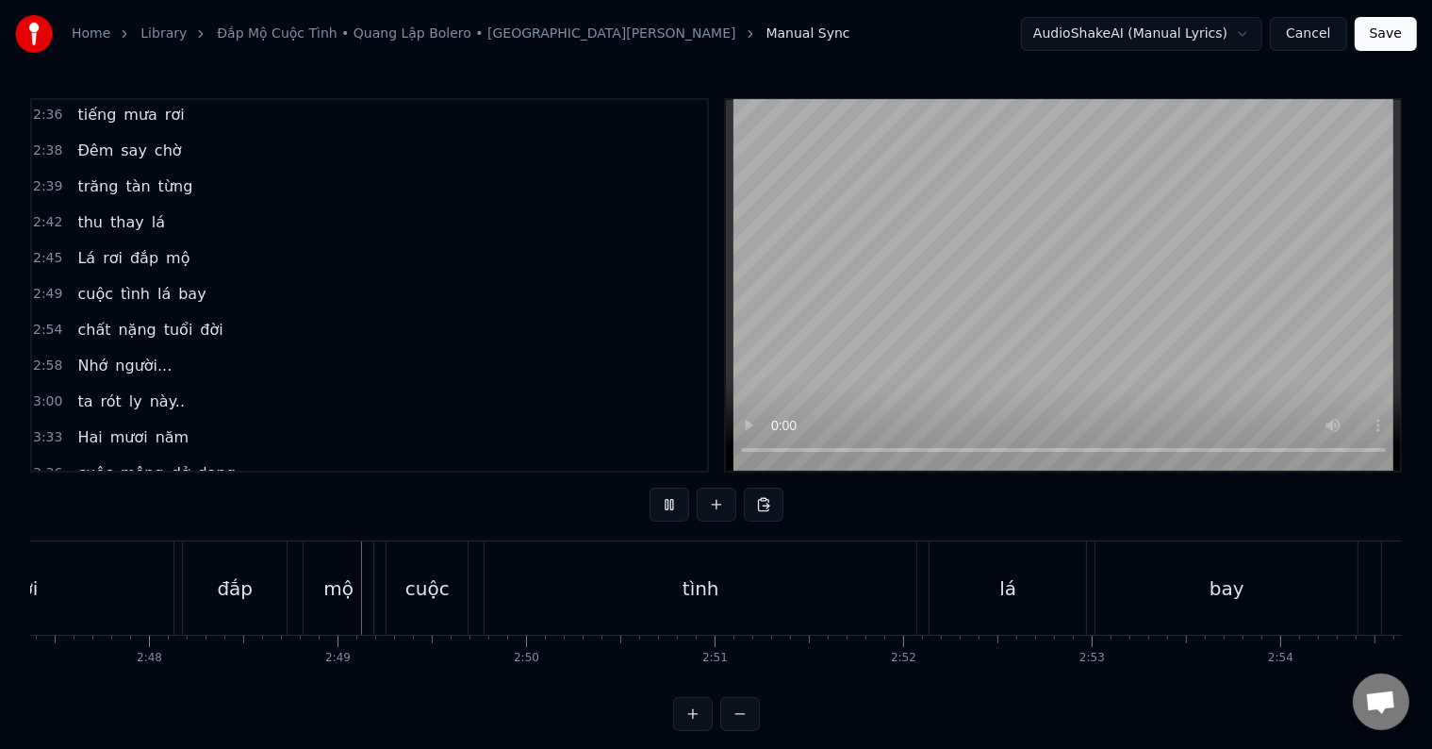
scroll to position [0, 31691]
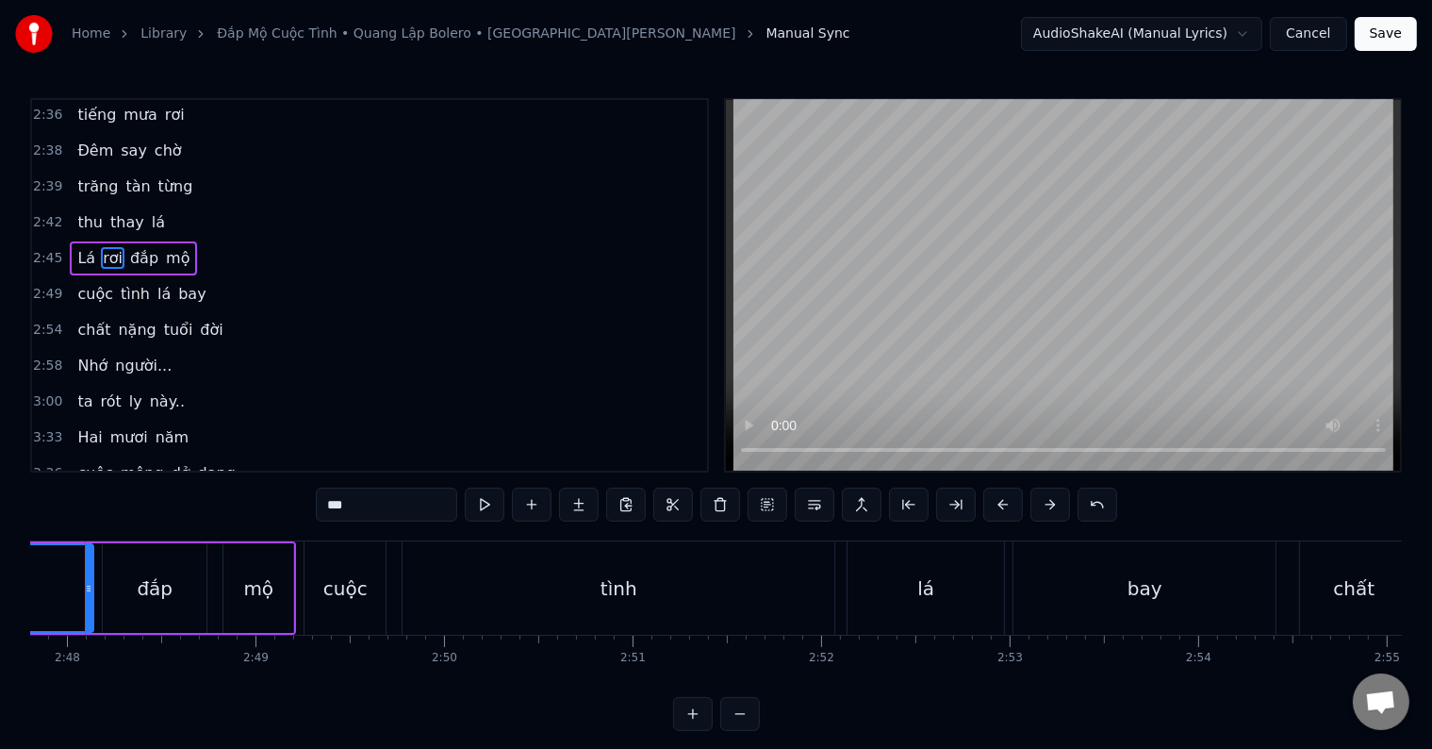
click at [31, 596] on div "Say giấc mộng ban đầu yêu người thủa mới đôi mươi em đang độ trăng tròn Từng ng…" at bounding box center [66, 587] width 63351 height 94
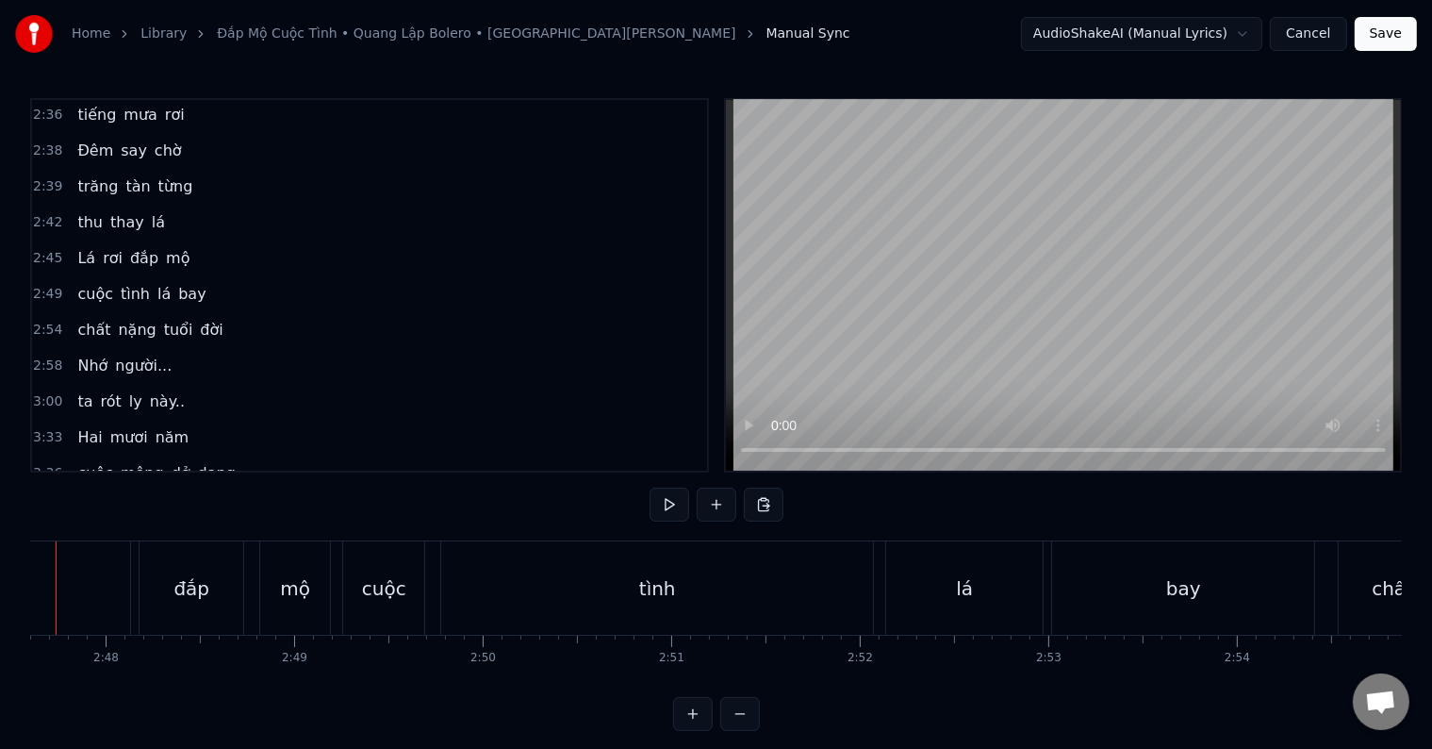
scroll to position [0, 31531]
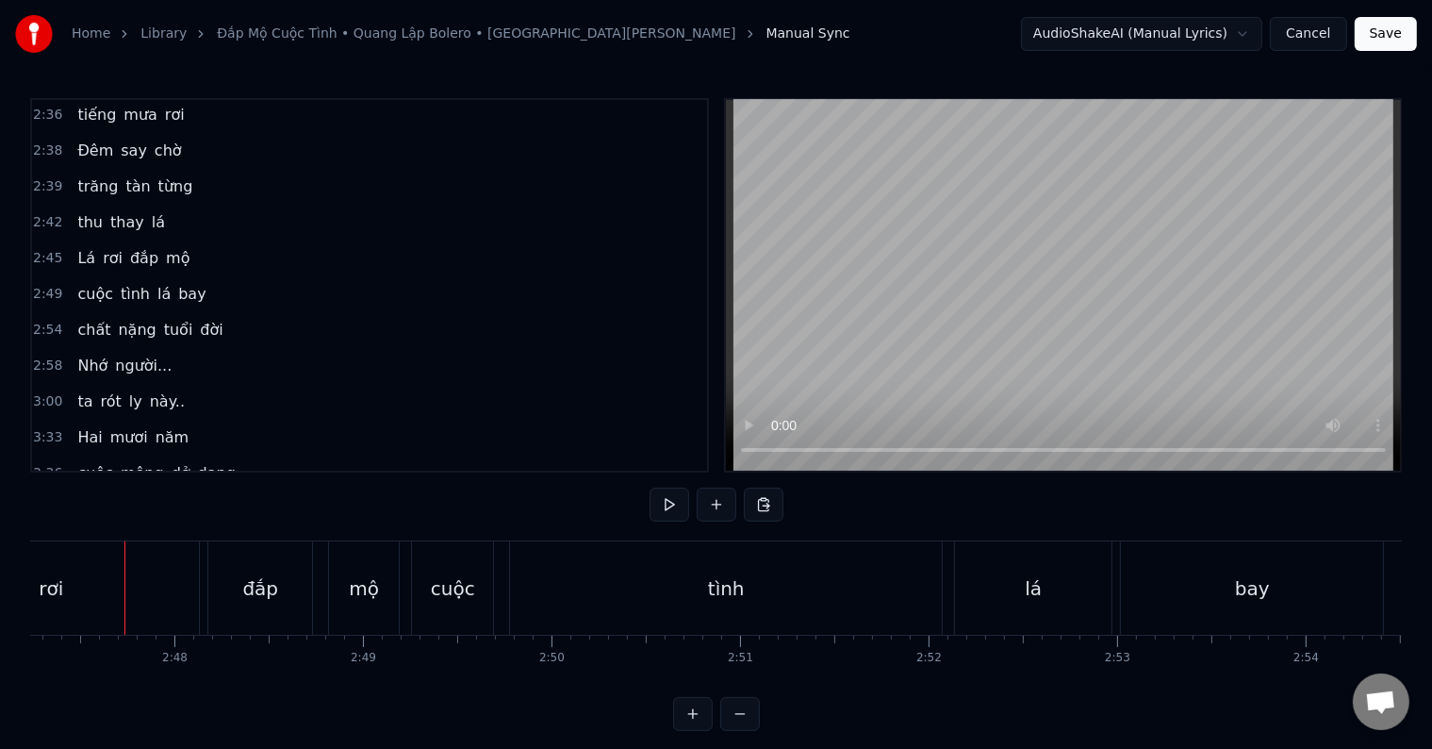
click at [71, 596] on div "rơi" at bounding box center [51, 587] width 296 height 93
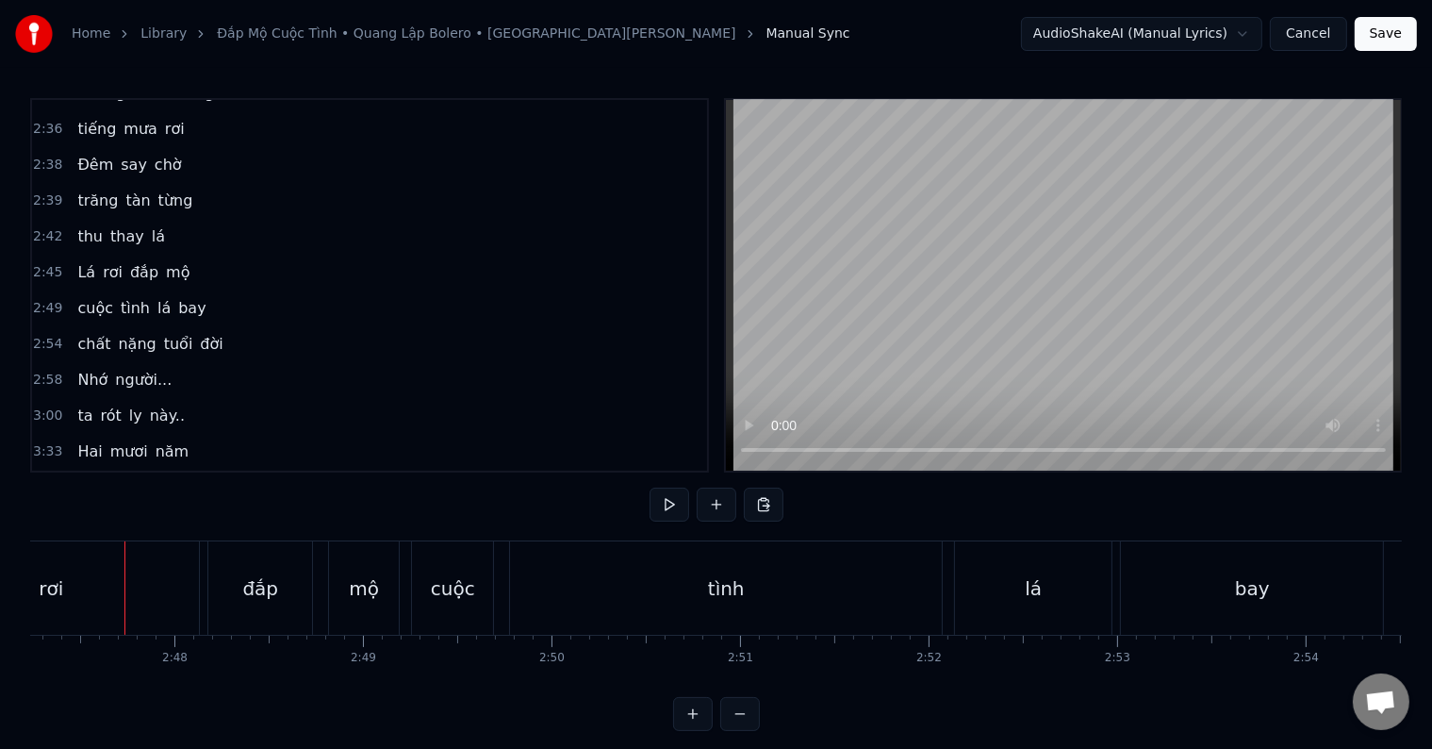
click at [71, 596] on div "Say giấc mộng ban đầu yêu người thủa mới đôi mươi em đang độ trăng tròn Từng ng…" at bounding box center [174, 587] width 63351 height 94
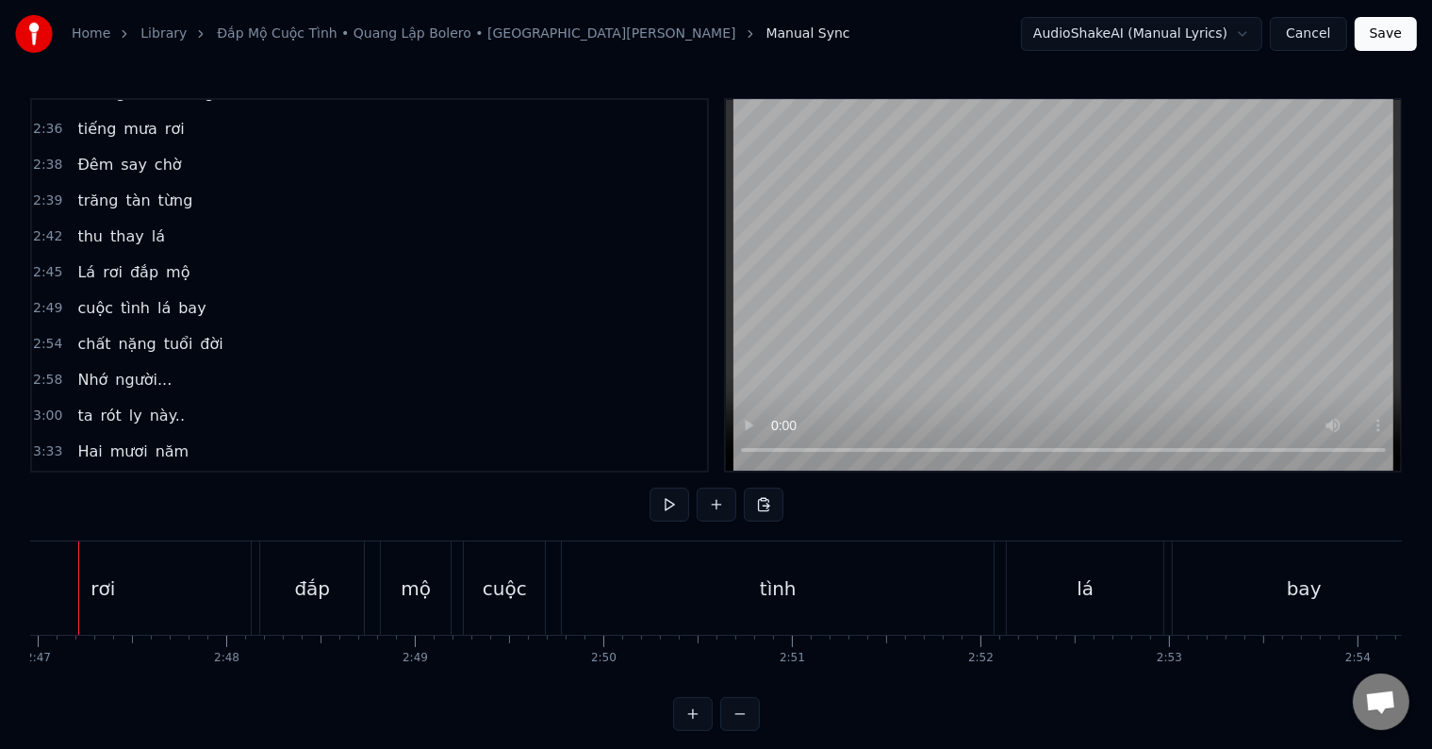
scroll to position [0, 31432]
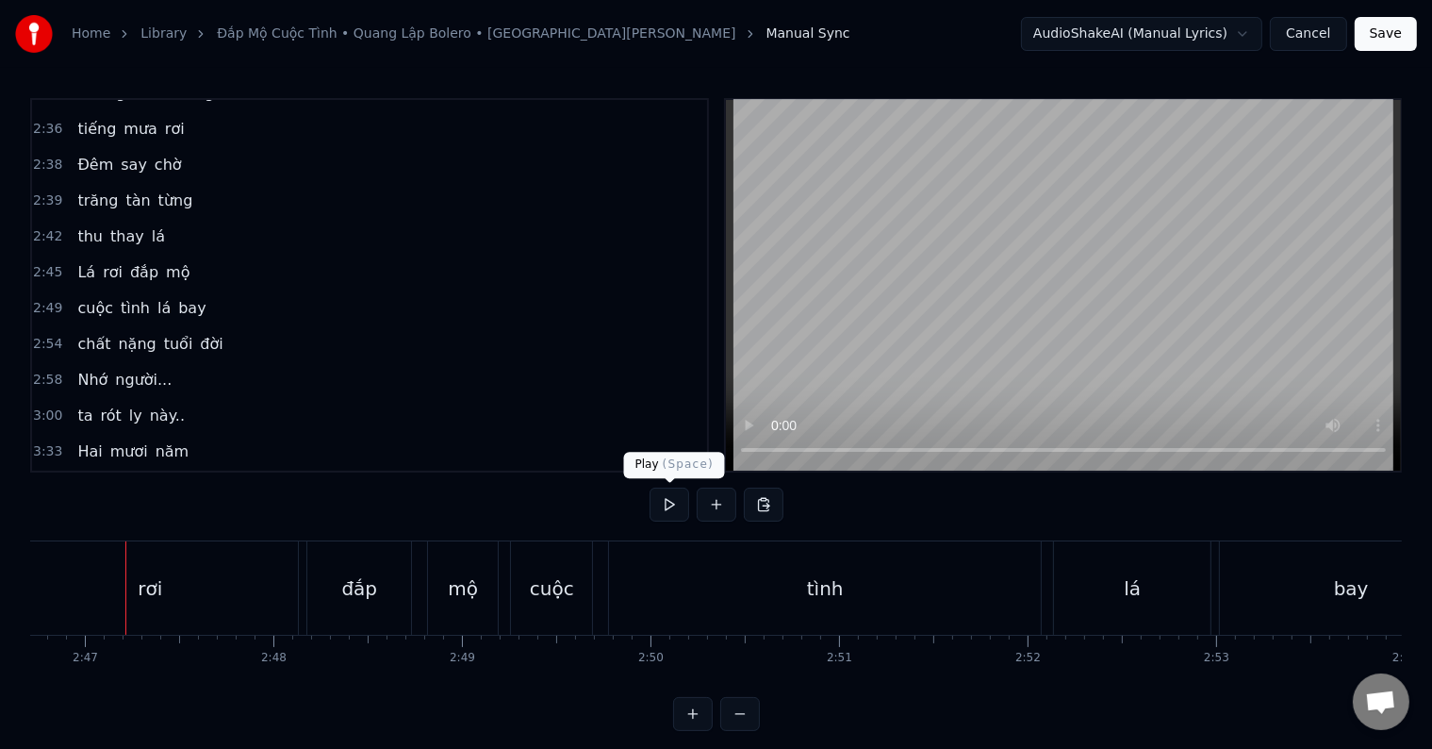
click at [663, 512] on button at bounding box center [670, 504] width 40 height 34
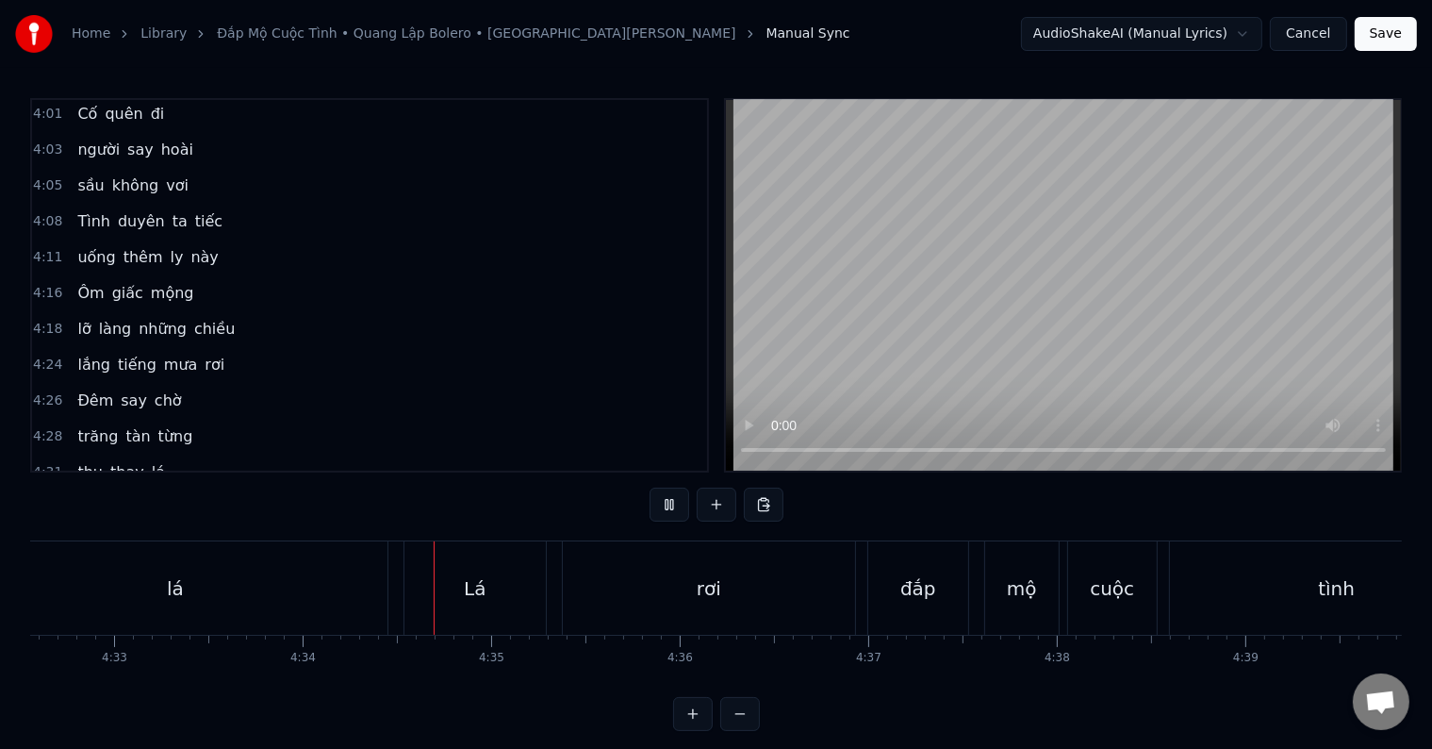
scroll to position [0, 51584]
click at [891, 596] on div "cuộc" at bounding box center [917, 587] width 89 height 93
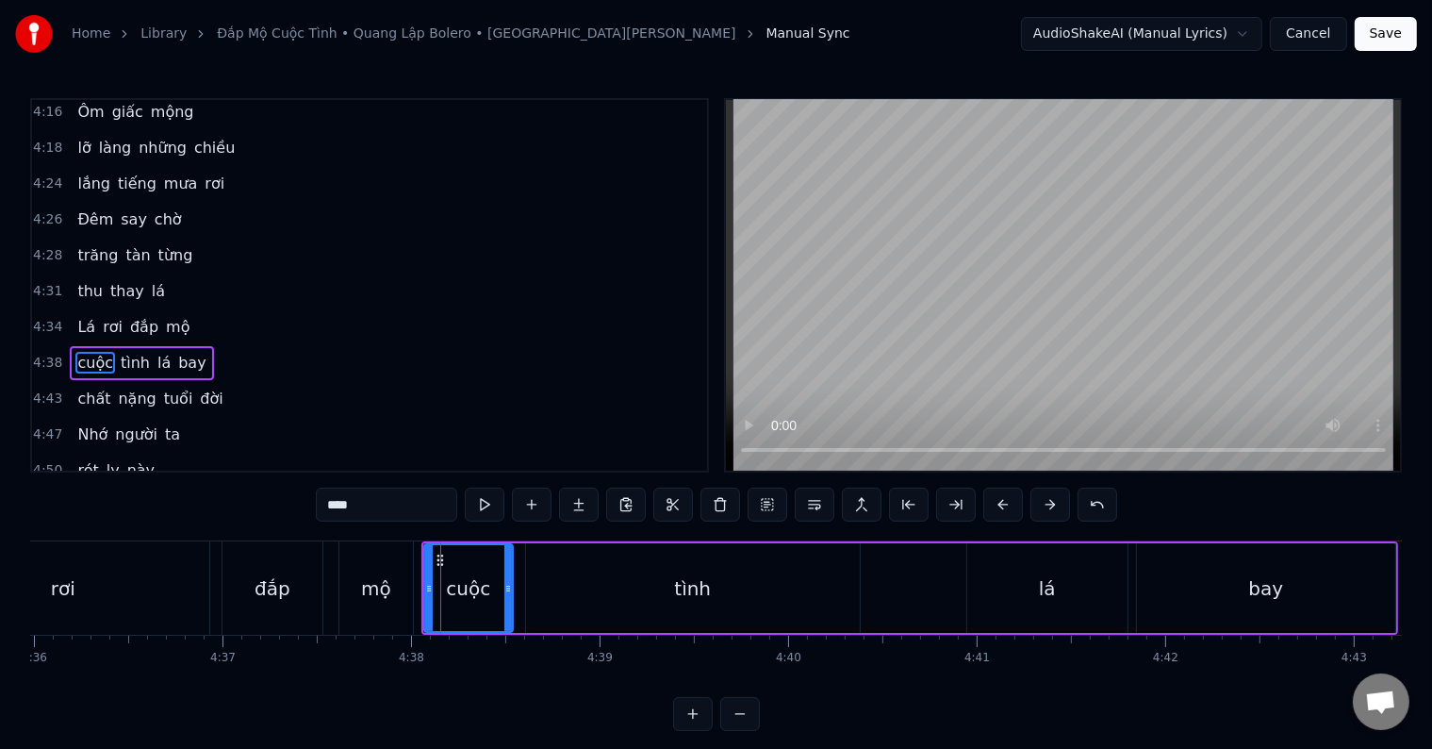
scroll to position [0, 51963]
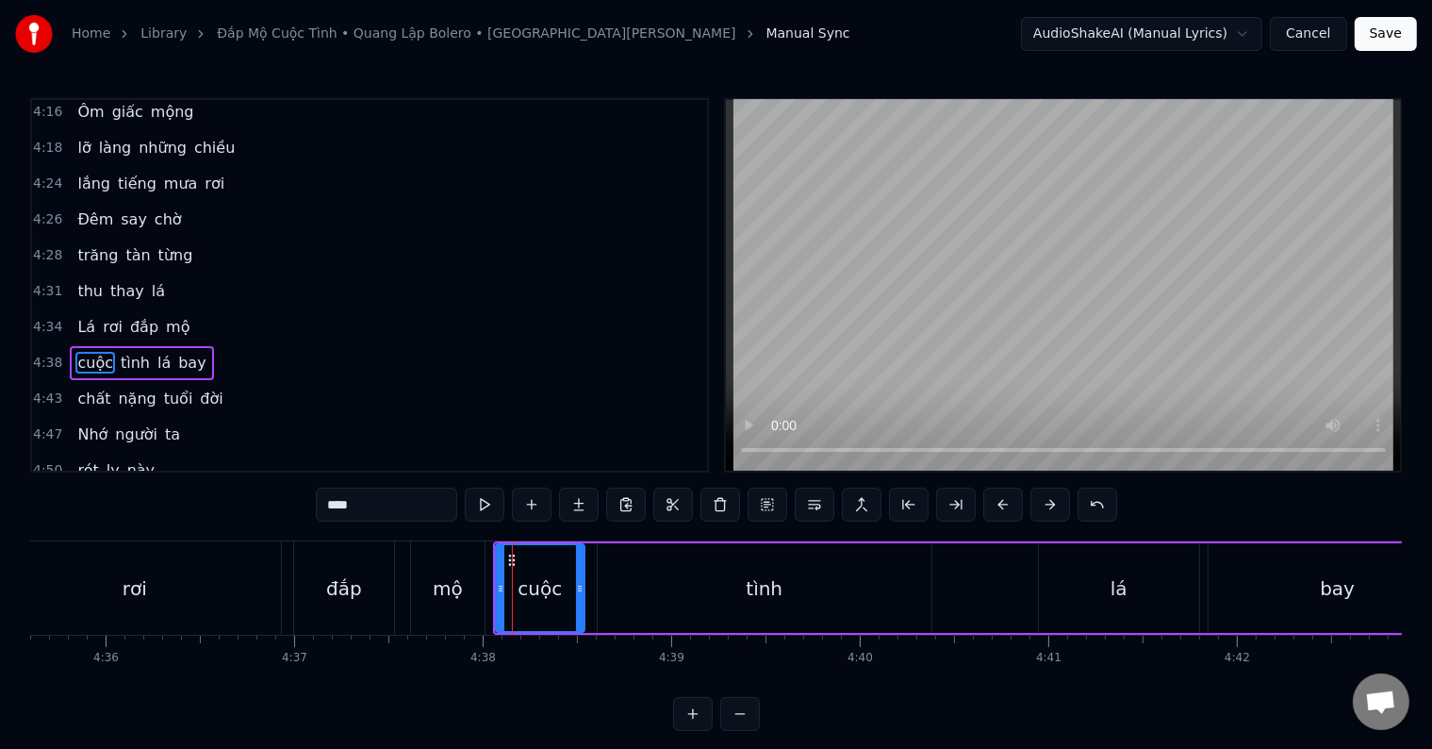
click at [140, 581] on div "rơi" at bounding box center [135, 588] width 25 height 28
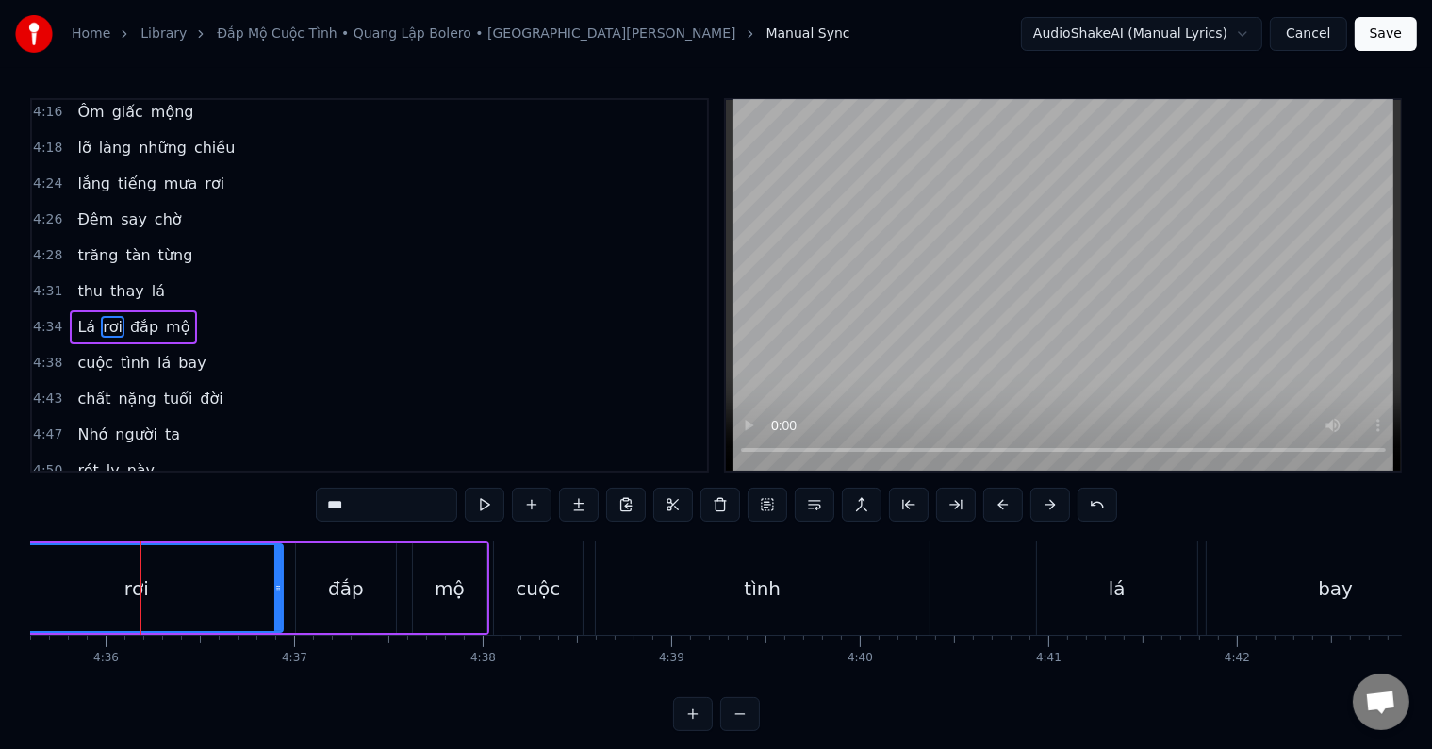
scroll to position [2156, 0]
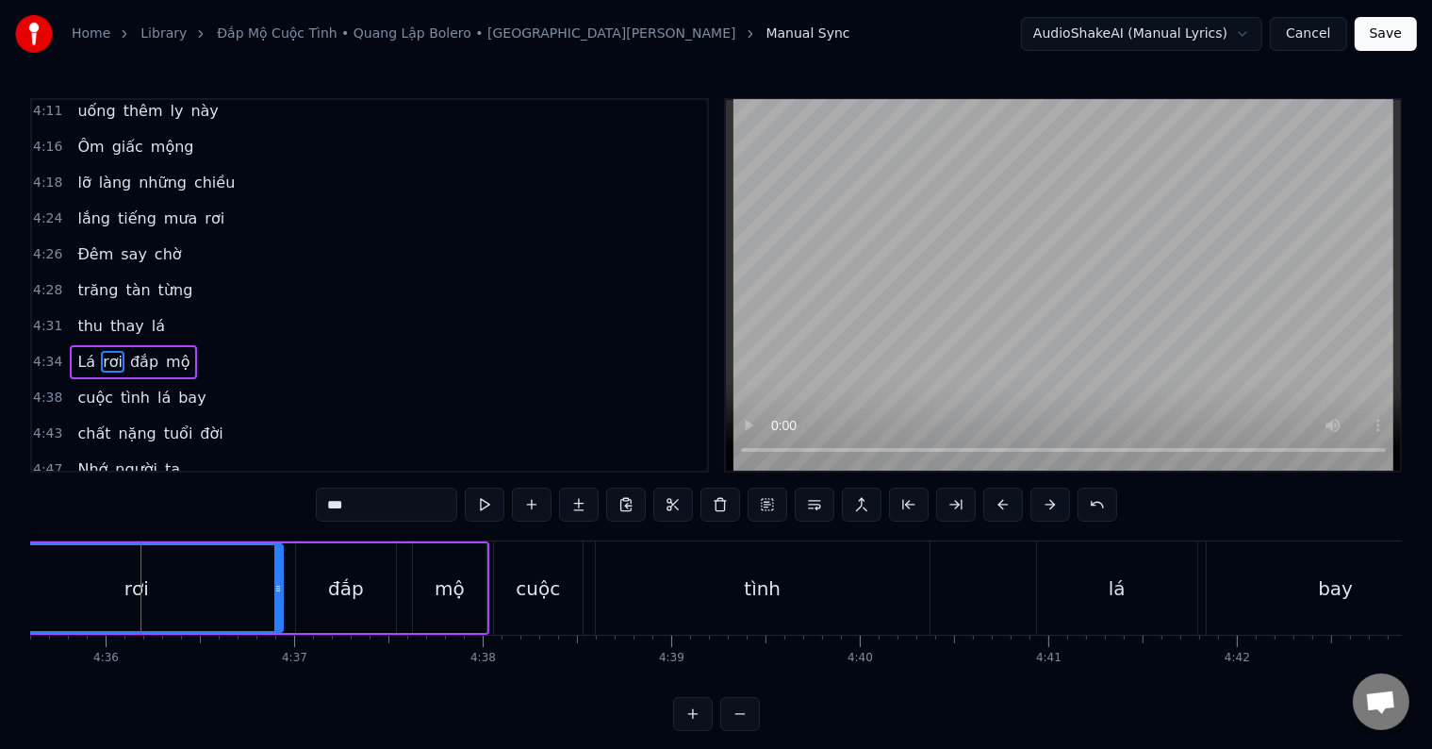
click at [518, 593] on div "cuộc" at bounding box center [538, 588] width 44 height 28
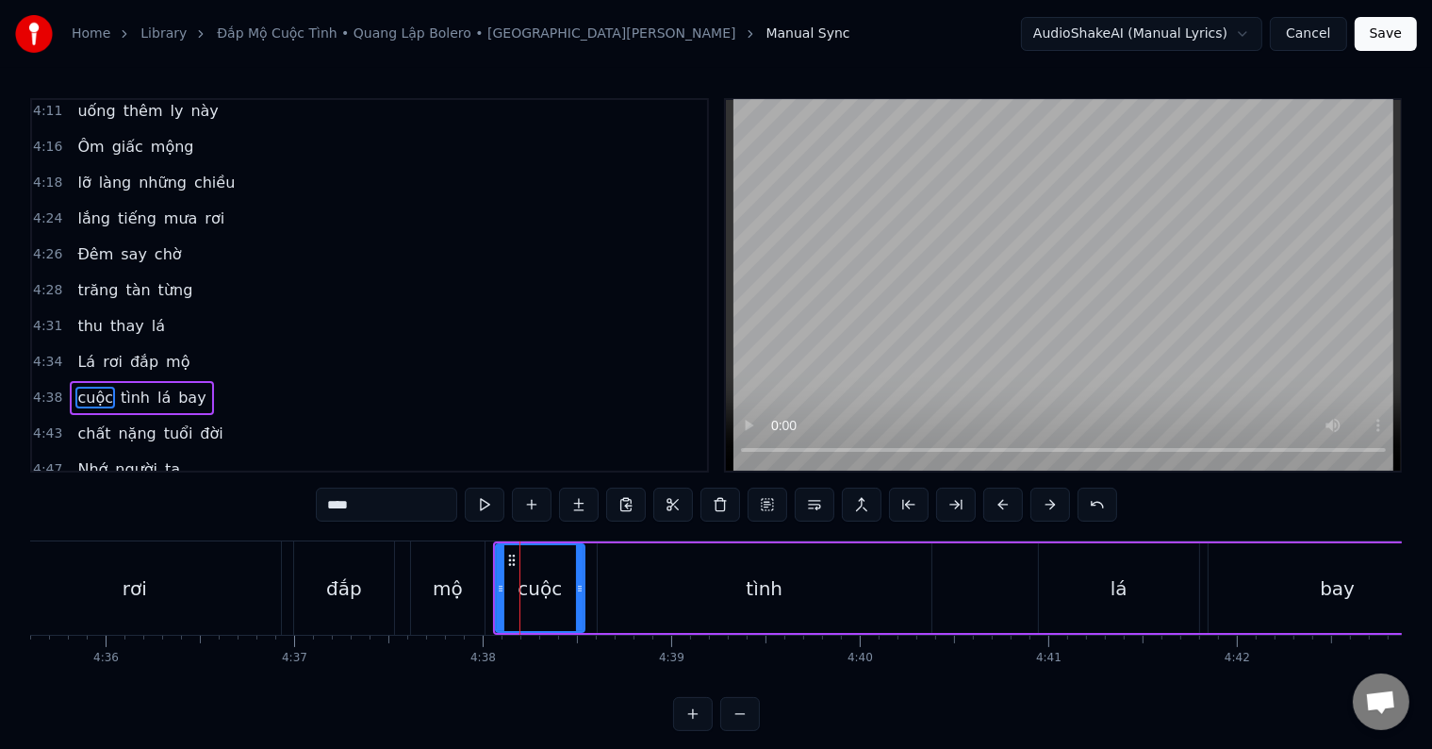
scroll to position [2191, 0]
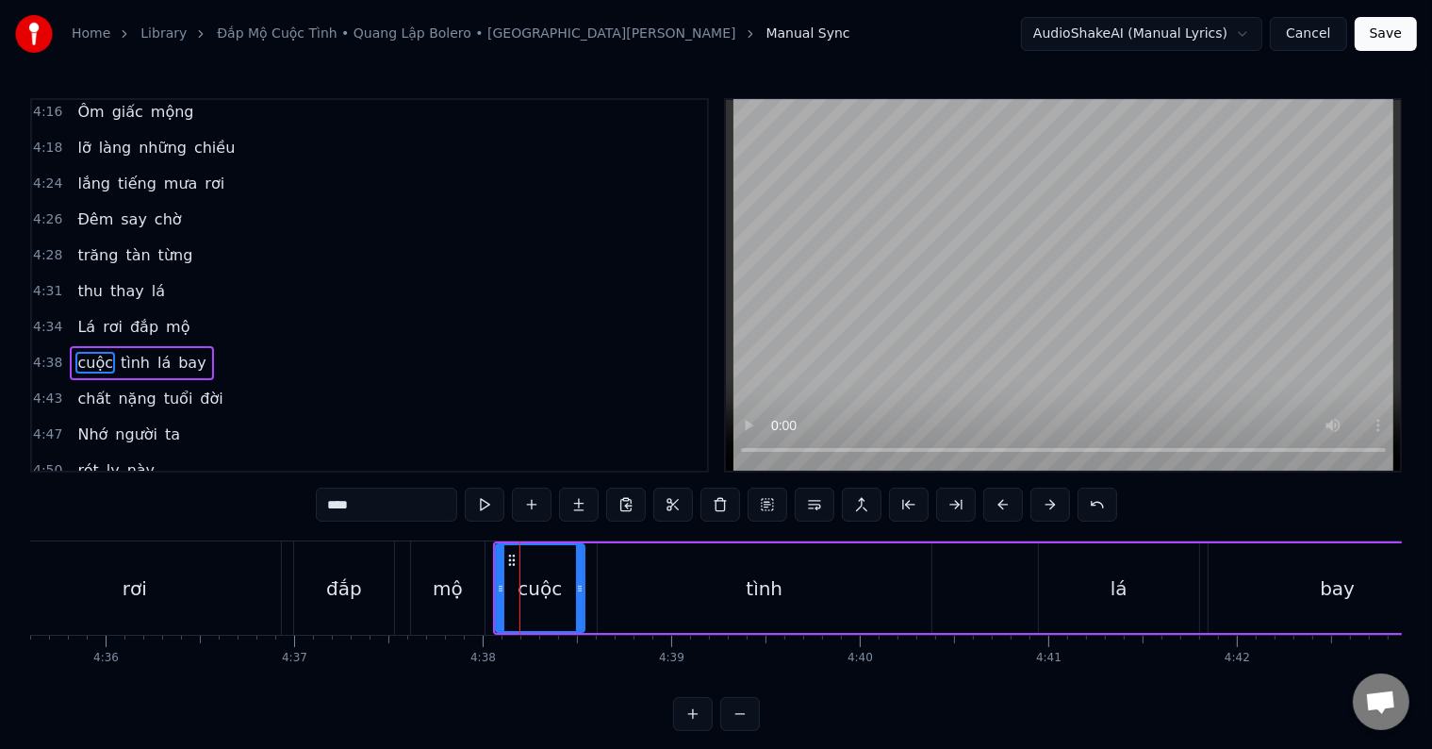
click at [698, 604] on div "tình" at bounding box center [765, 588] width 334 height 90
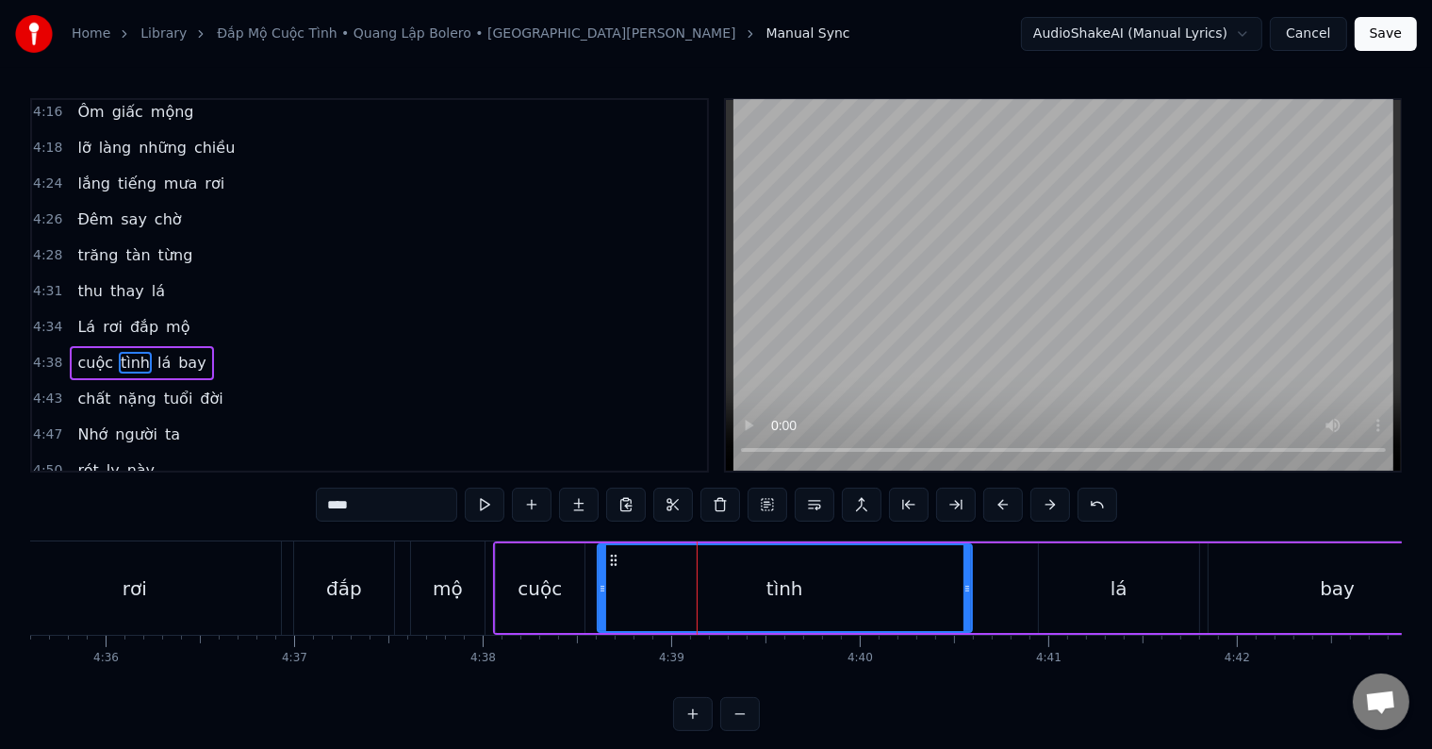
drag, startPoint x: 927, startPoint y: 586, endPoint x: 967, endPoint y: 586, distance: 40.5
click at [967, 586] on icon at bounding box center [967, 588] width 8 height 15
click at [958, 593] on icon at bounding box center [959, 588] width 8 height 15
click at [320, 592] on div "đắp" at bounding box center [344, 587] width 100 height 93
type input "***"
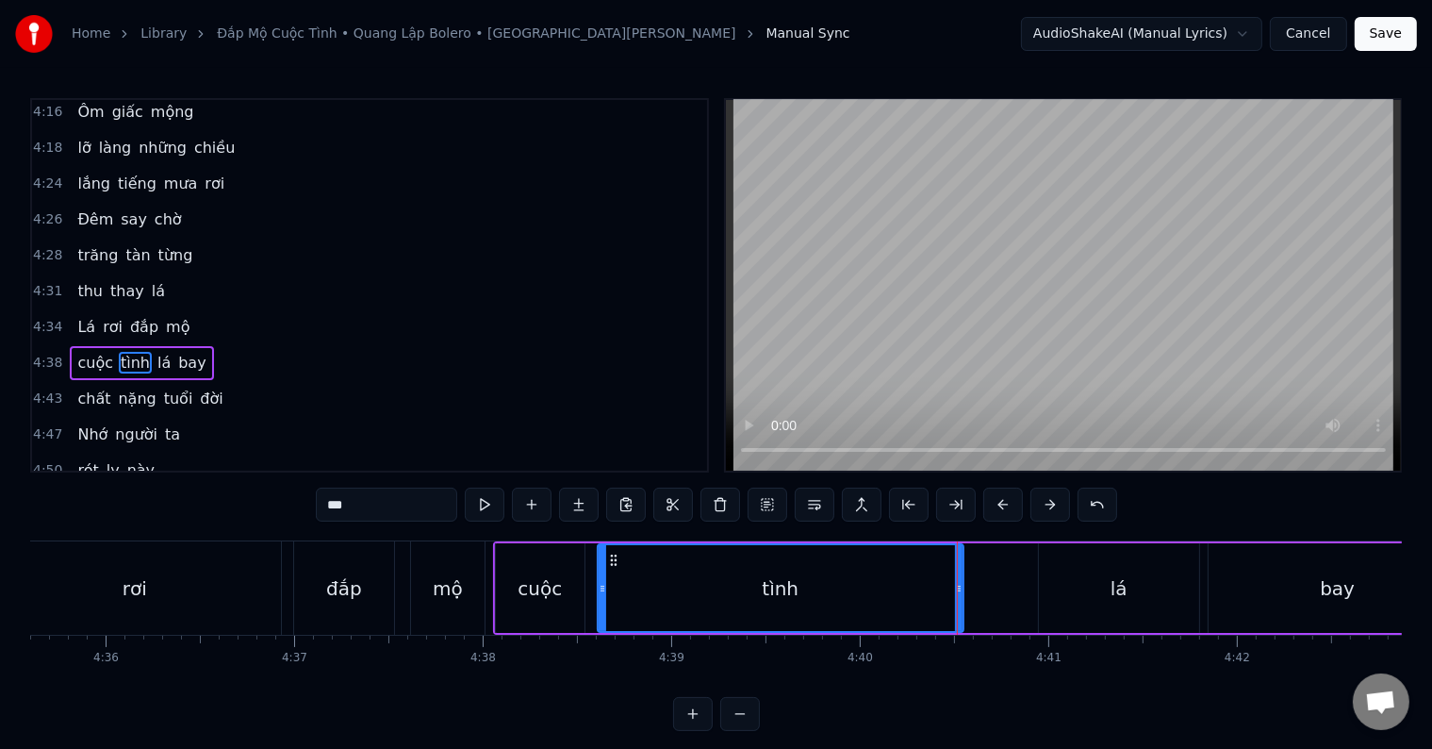
scroll to position [2156, 0]
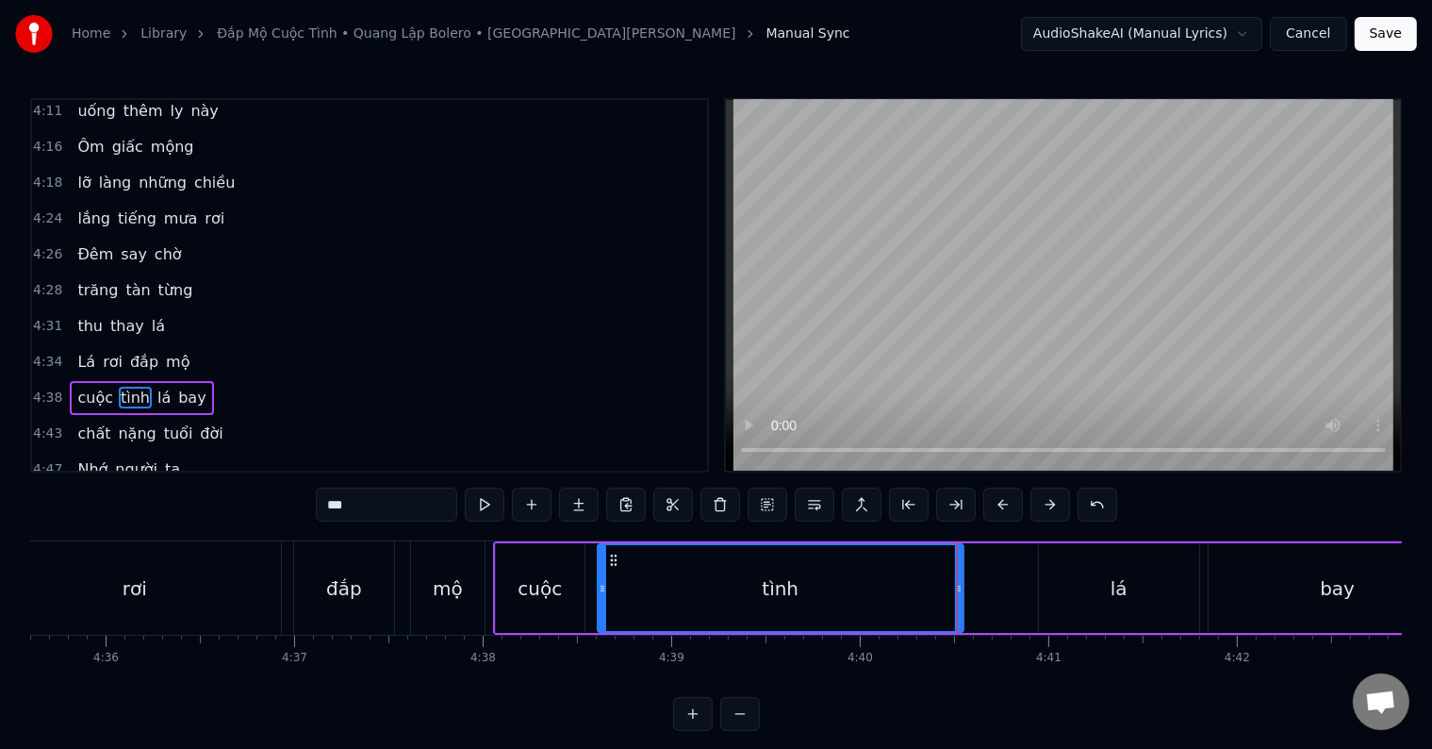
click at [957, 592] on div at bounding box center [957, 587] width 1 height 93
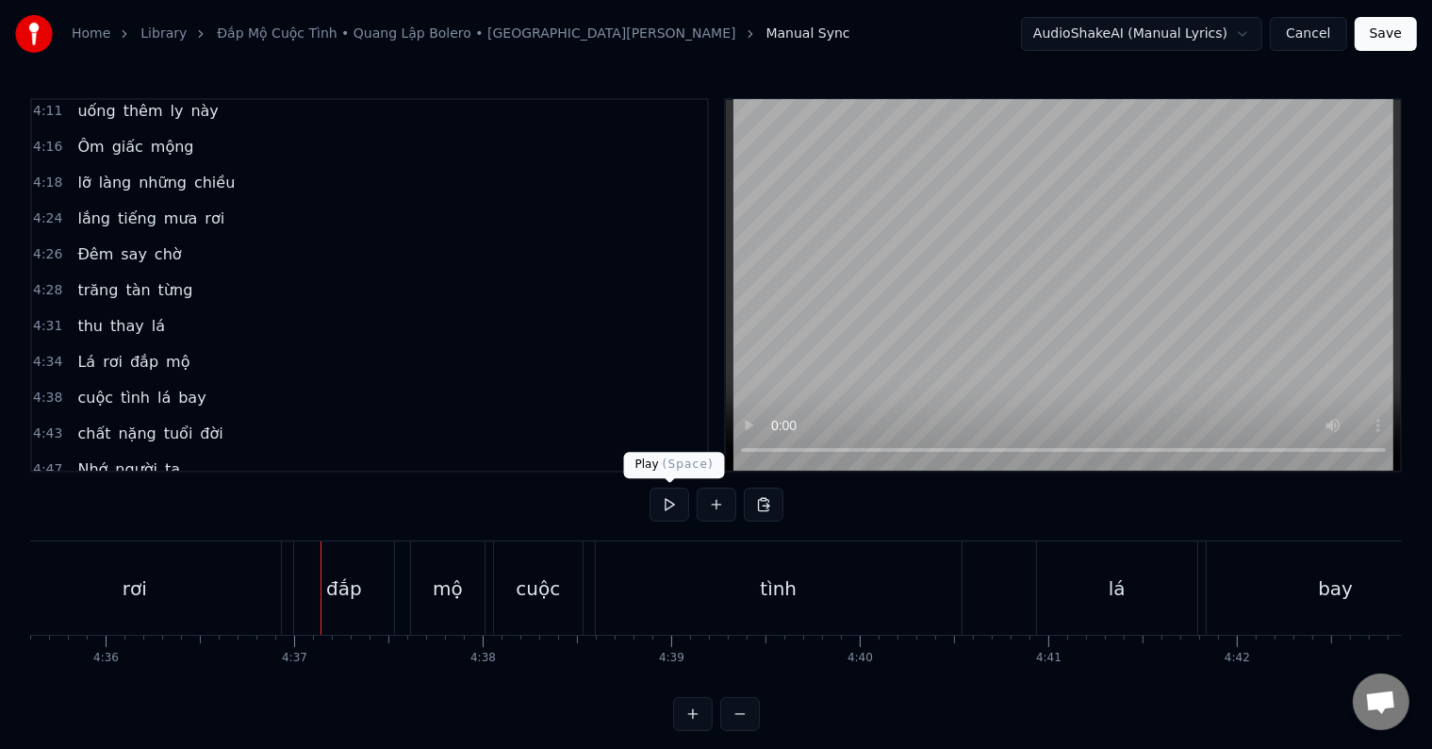
click at [669, 502] on button at bounding box center [670, 504] width 40 height 34
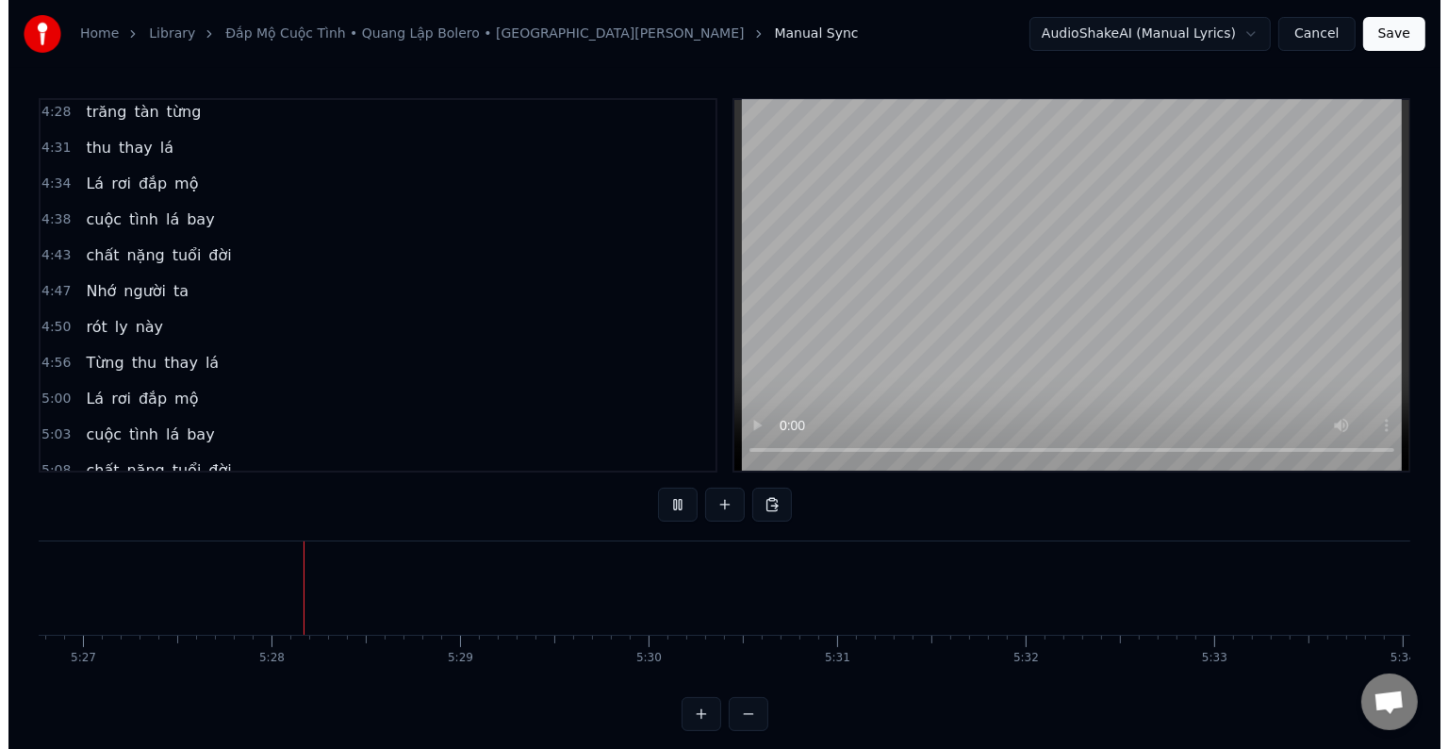
scroll to position [0, 61646]
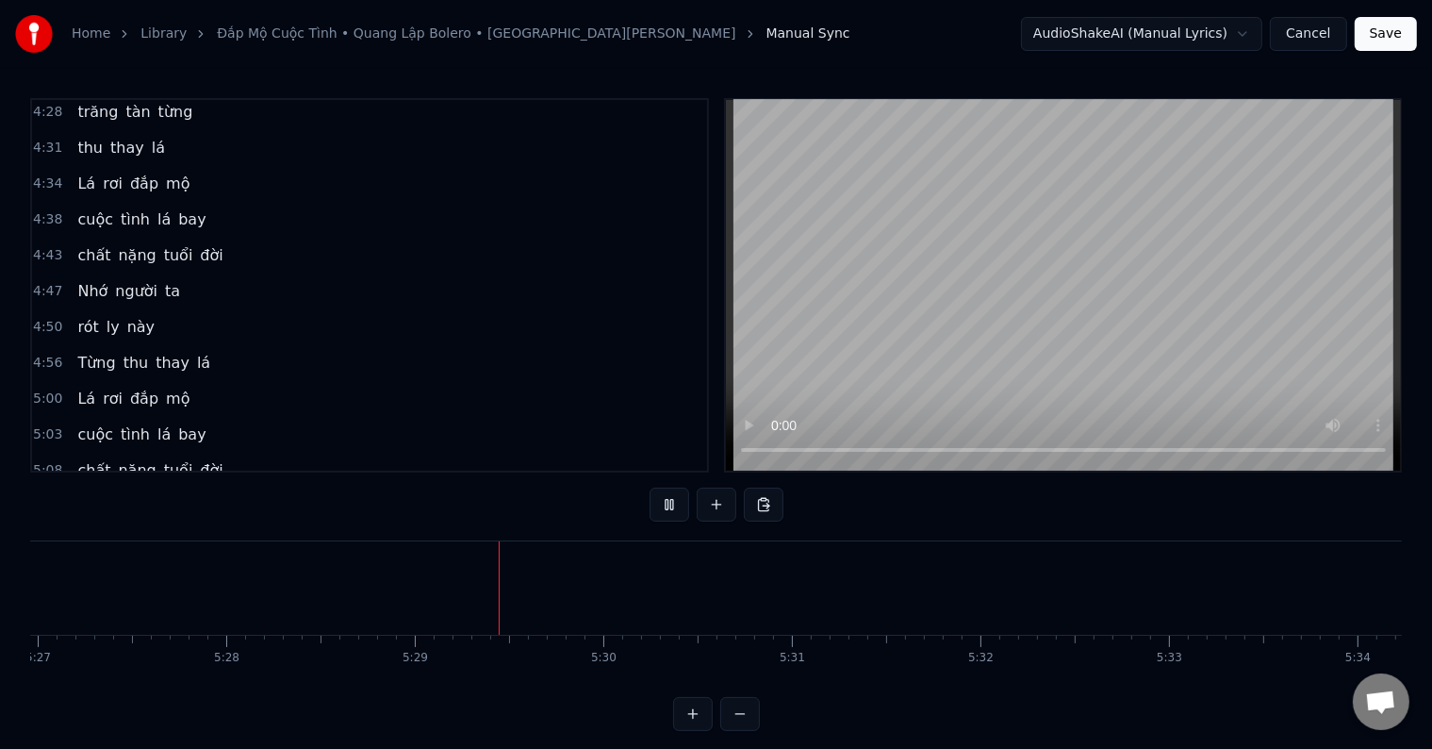
click at [1394, 34] on button "Save" at bounding box center [1386, 34] width 62 height 34
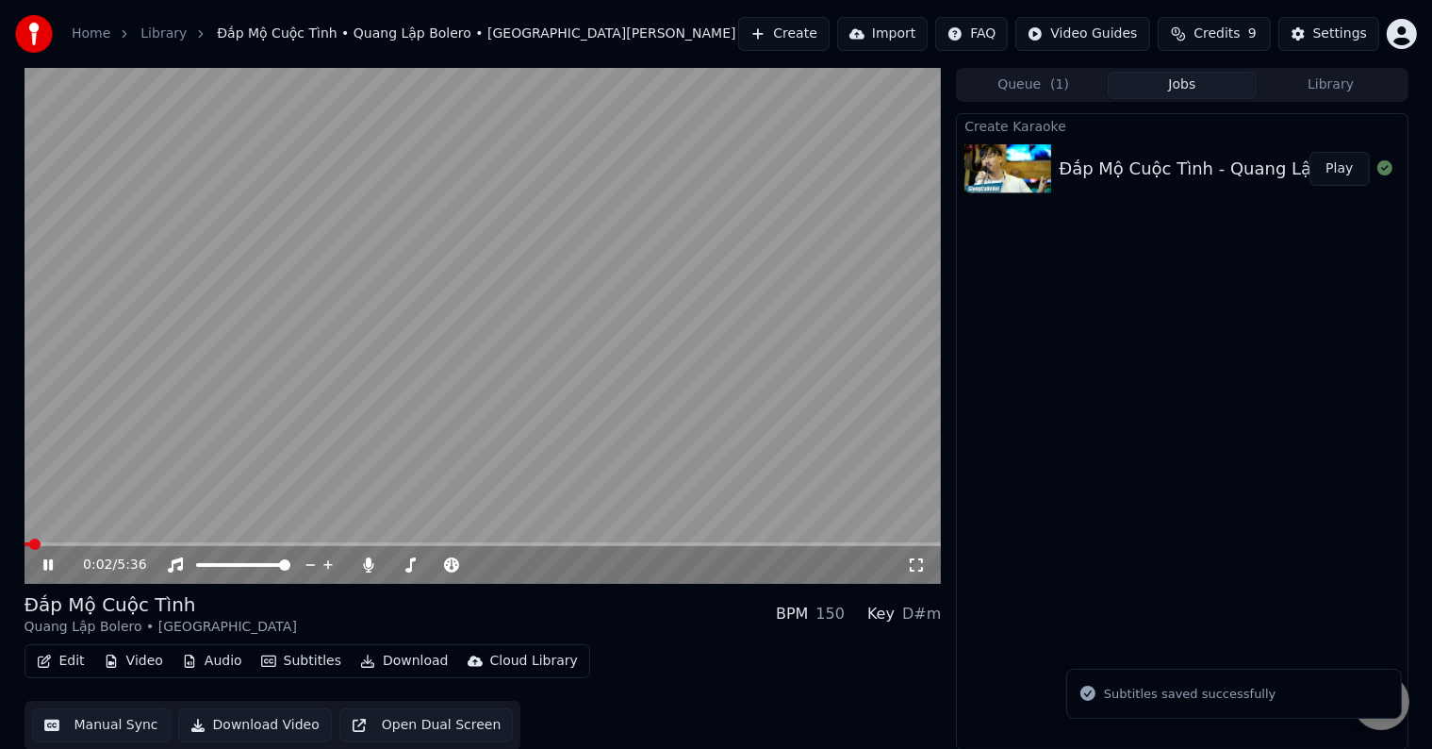
click at [1335, 85] on button "Library" at bounding box center [1331, 85] width 149 height 27
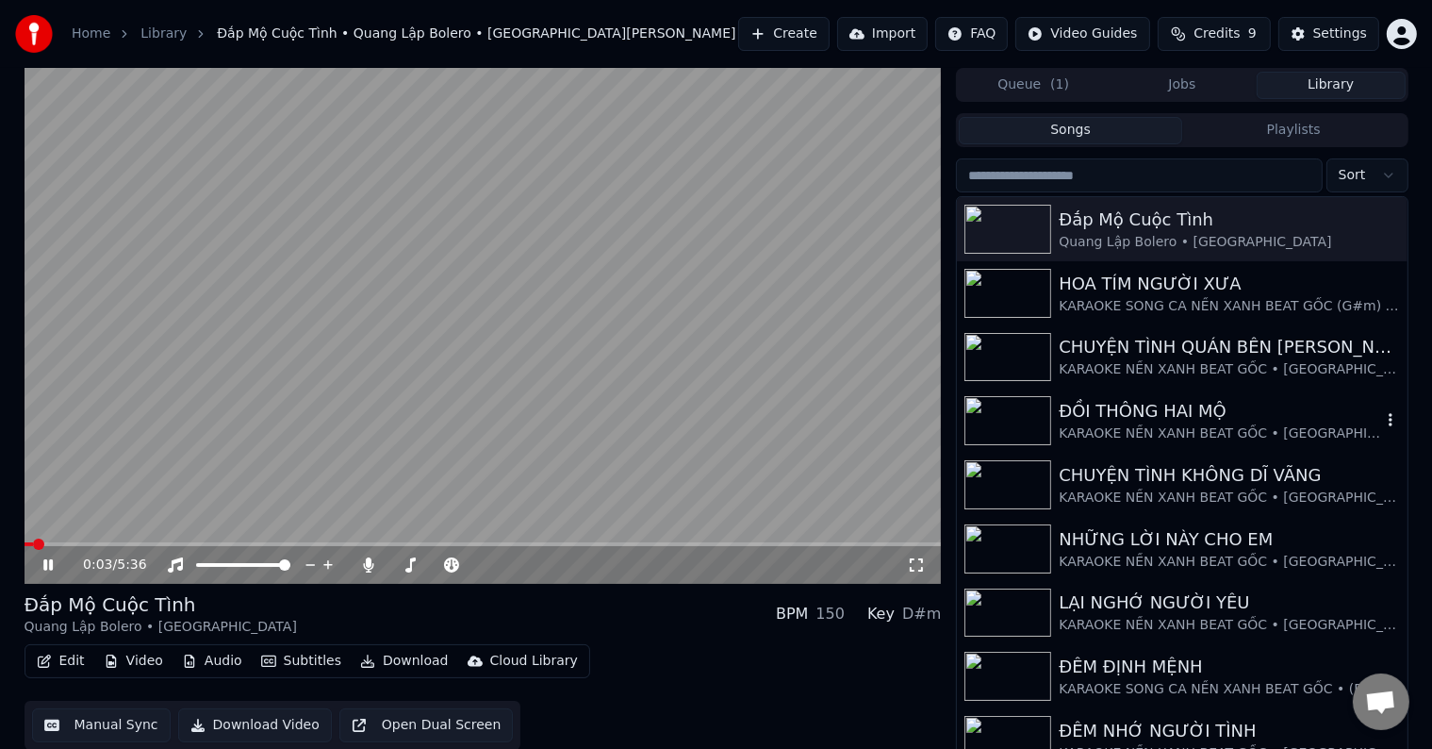
click at [1178, 429] on div "KARAOKE NỀN XANH BEAT GỐC • [GEOGRAPHIC_DATA]" at bounding box center [1219, 433] width 321 height 19
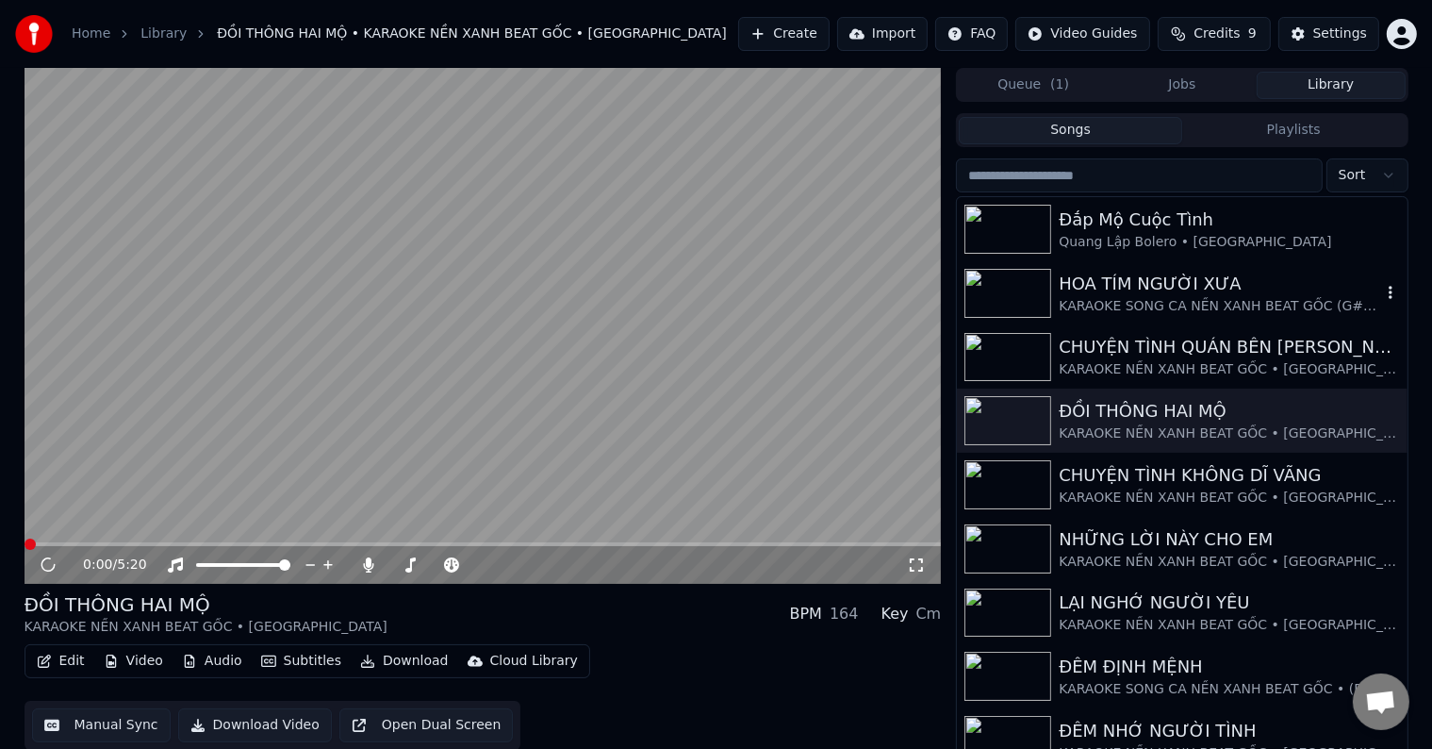
click at [1181, 293] on div "HOA TÍM NGƯỜI XƯA" at bounding box center [1219, 284] width 321 height 26
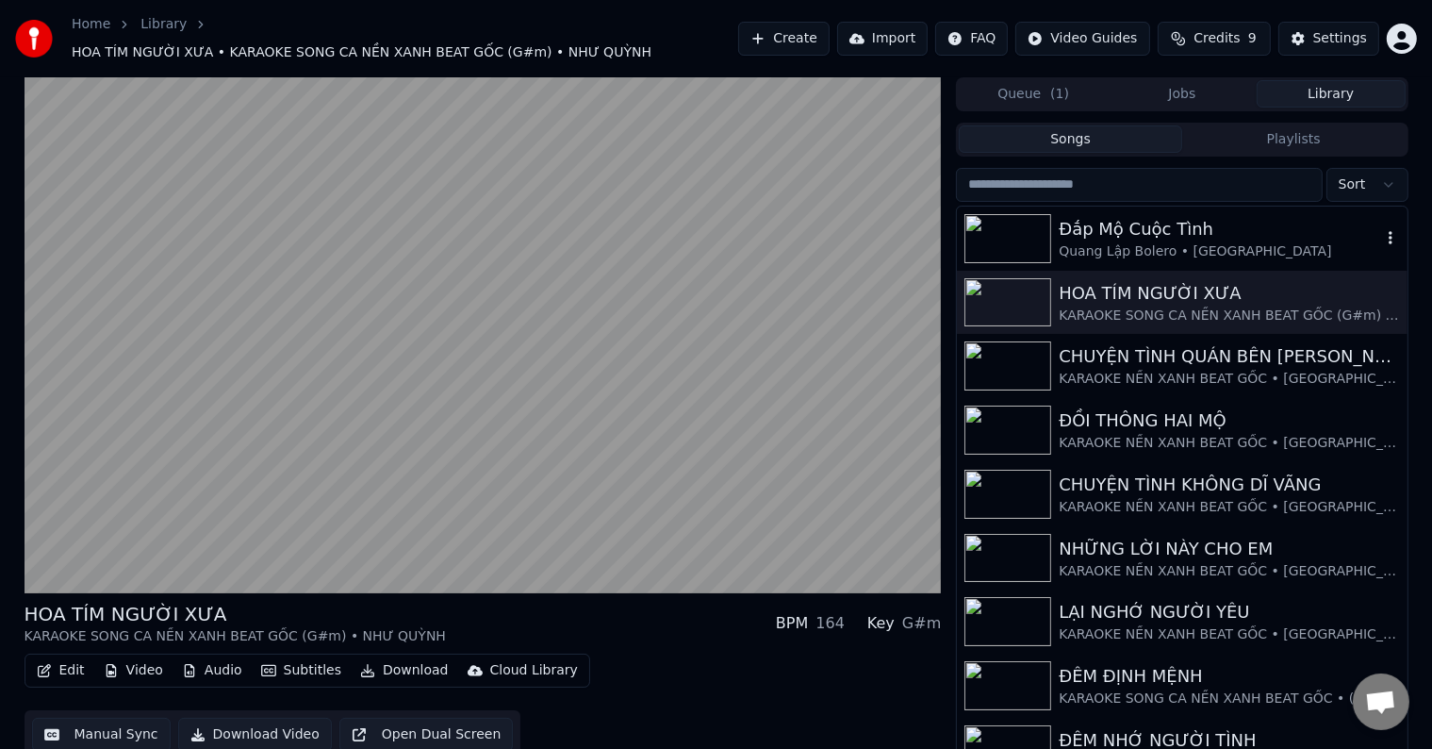
click at [1179, 242] on div "Quang Lập Bolero • [GEOGRAPHIC_DATA]" at bounding box center [1219, 251] width 321 height 19
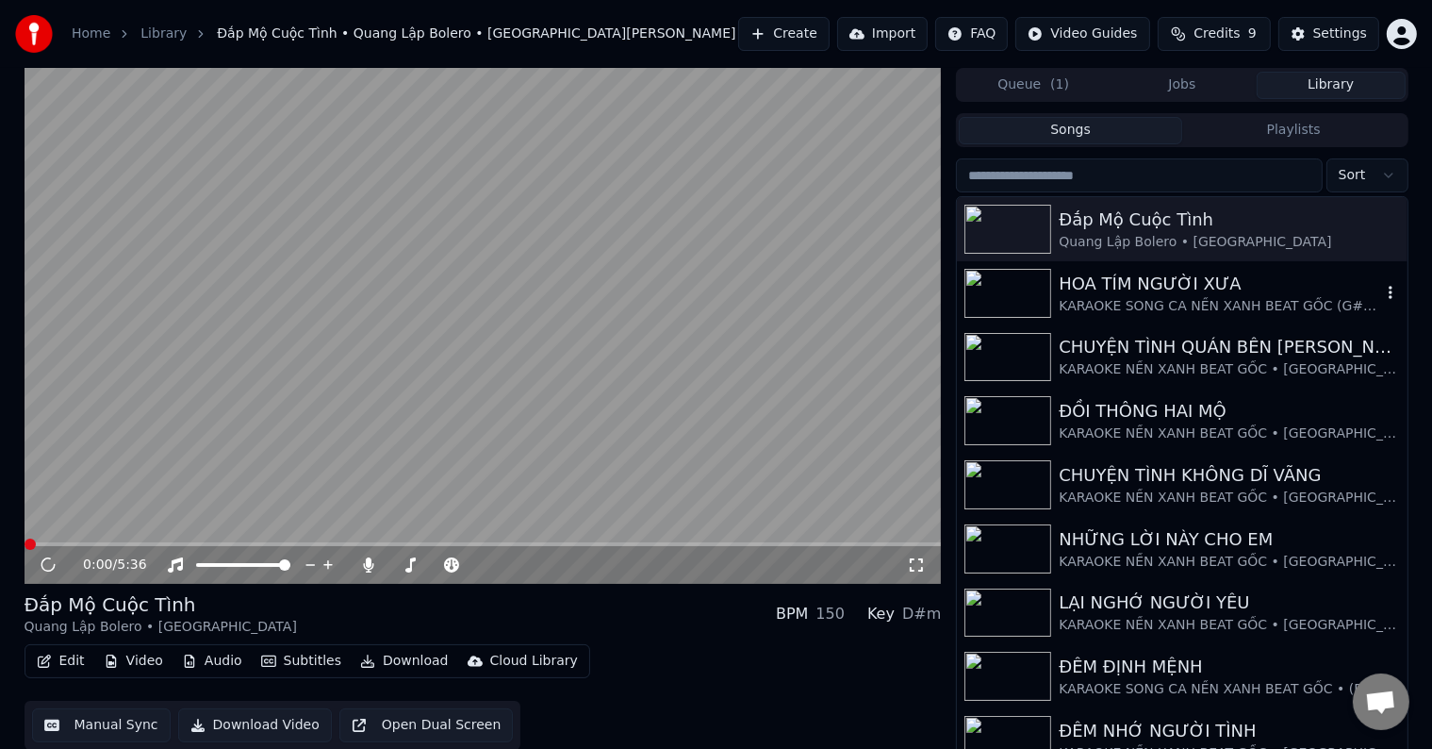
click at [1177, 283] on div "HOA TÍM NGƯỜI XƯA" at bounding box center [1219, 284] width 321 height 26
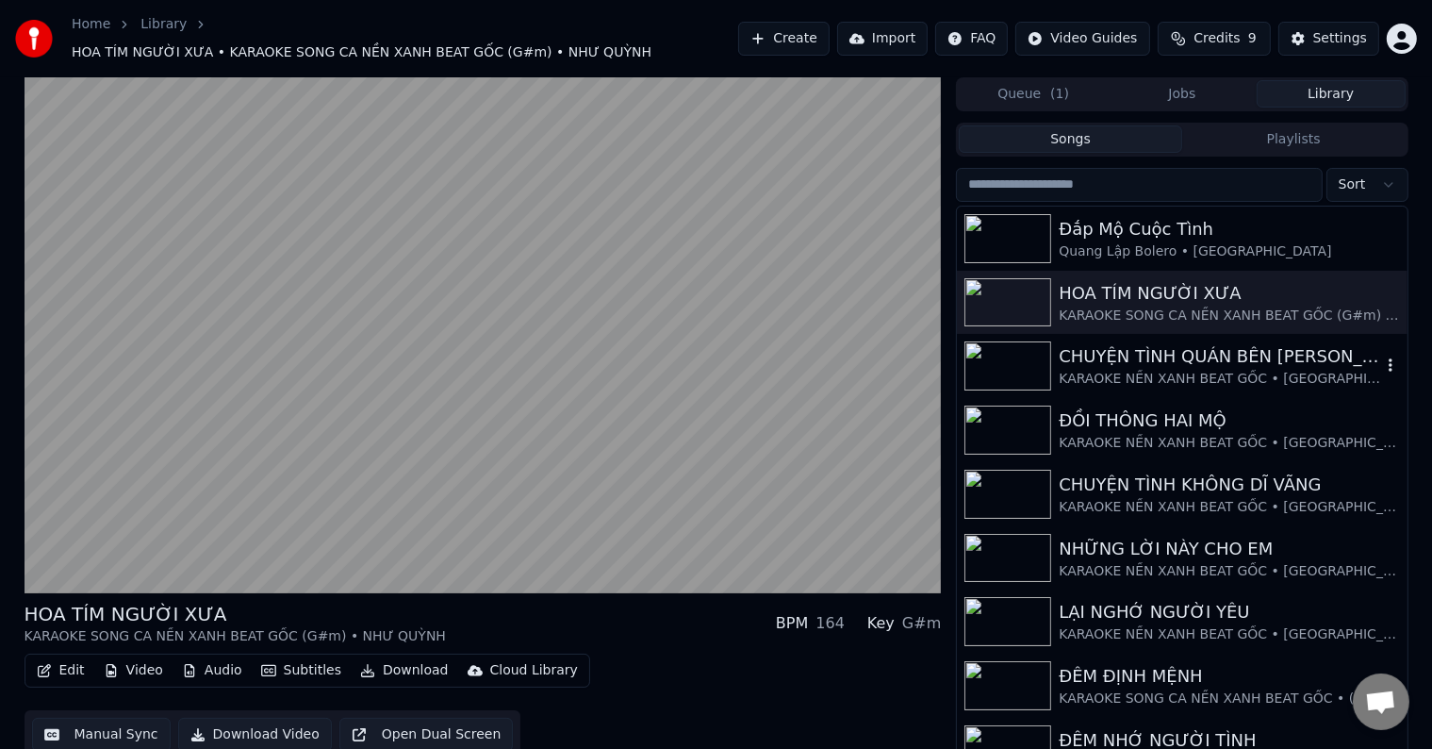
click at [1135, 370] on div "KARAOKE NỀN XANH BEAT GỐC • [GEOGRAPHIC_DATA]" at bounding box center [1219, 379] width 321 height 19
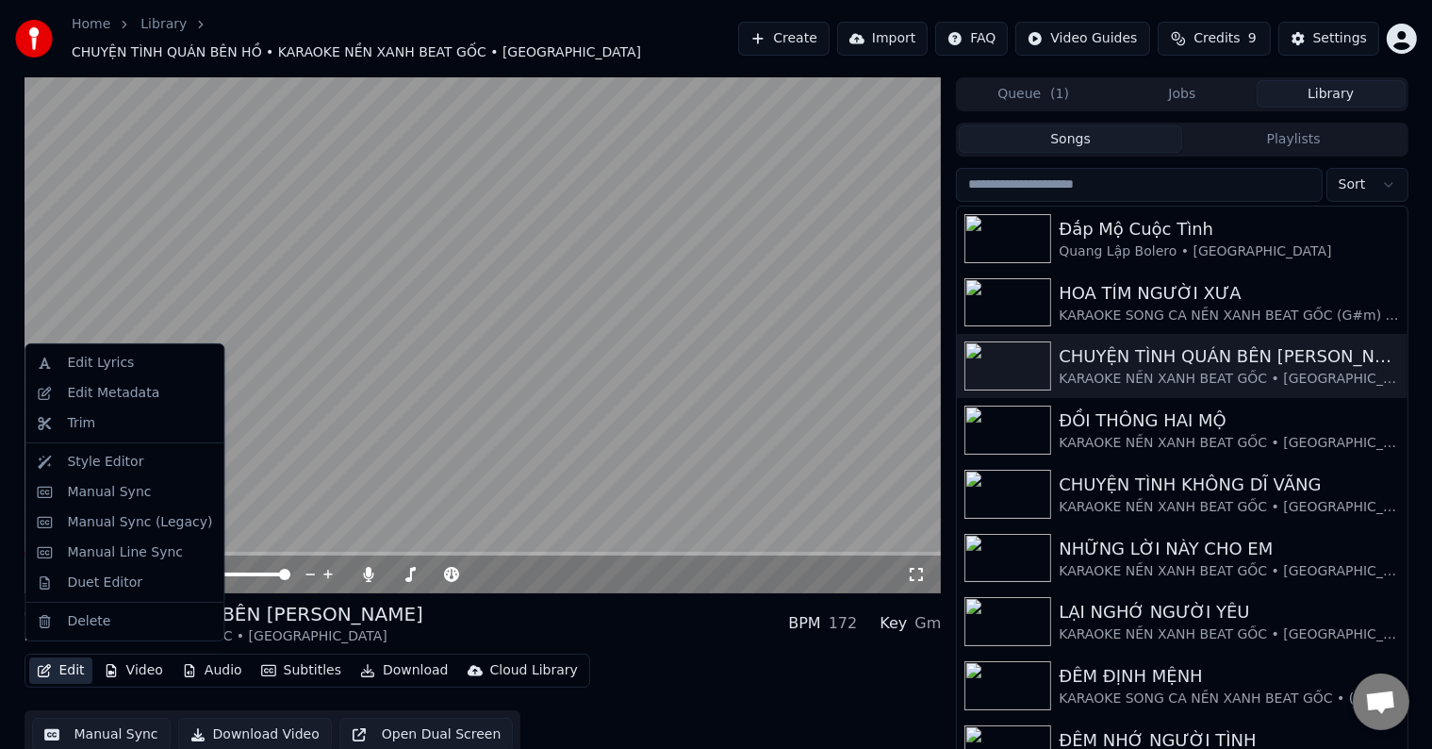
click at [67, 657] on button "Edit" at bounding box center [60, 670] width 63 height 26
click at [115, 390] on div "Edit Metadata" at bounding box center [113, 393] width 92 height 19
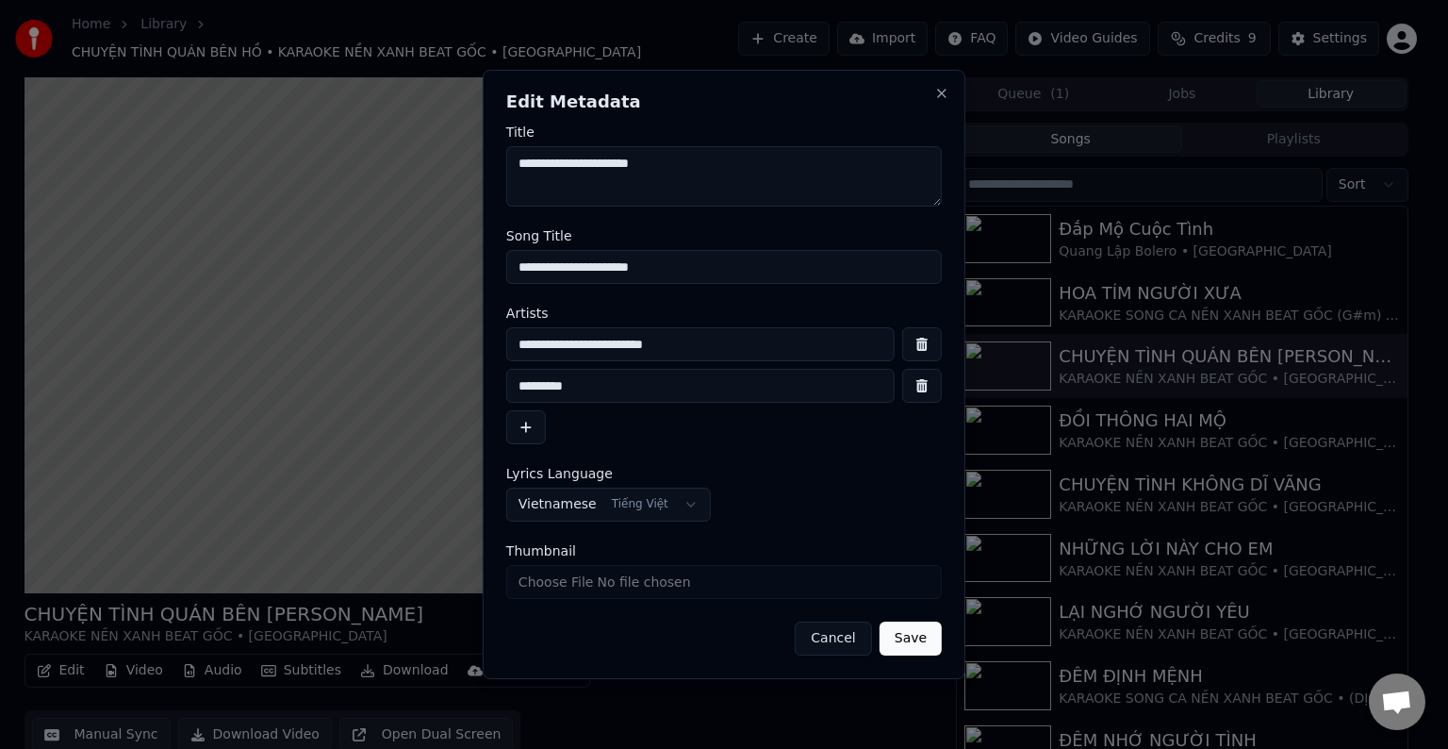
drag, startPoint x: 735, startPoint y: 336, endPoint x: 487, endPoint y: 337, distance: 247.9
click at [487, 337] on div "**********" at bounding box center [724, 374] width 483 height 609
click at [852, 634] on button "Cancel" at bounding box center [833, 638] width 76 height 34
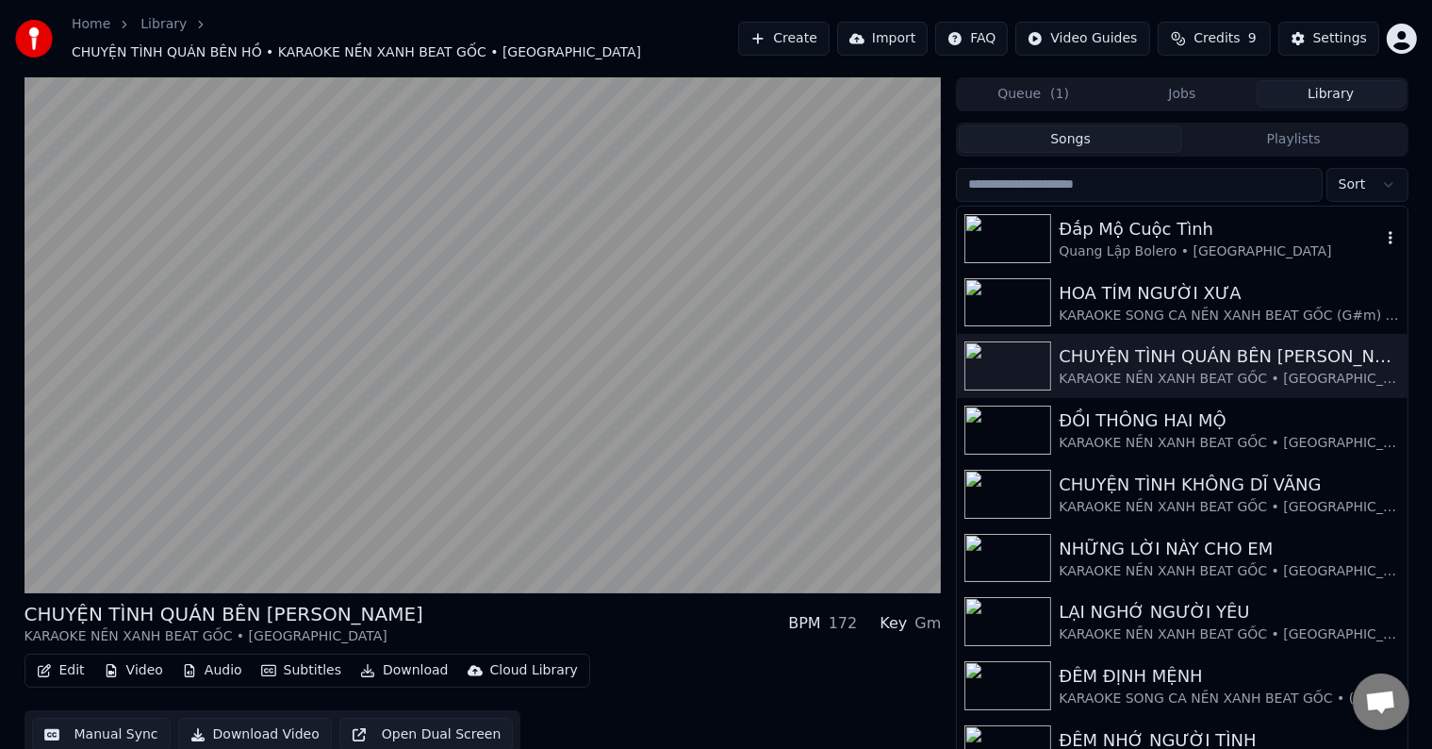
click at [1163, 216] on div "Đắp Mộ Cuộc Tình" at bounding box center [1219, 229] width 321 height 26
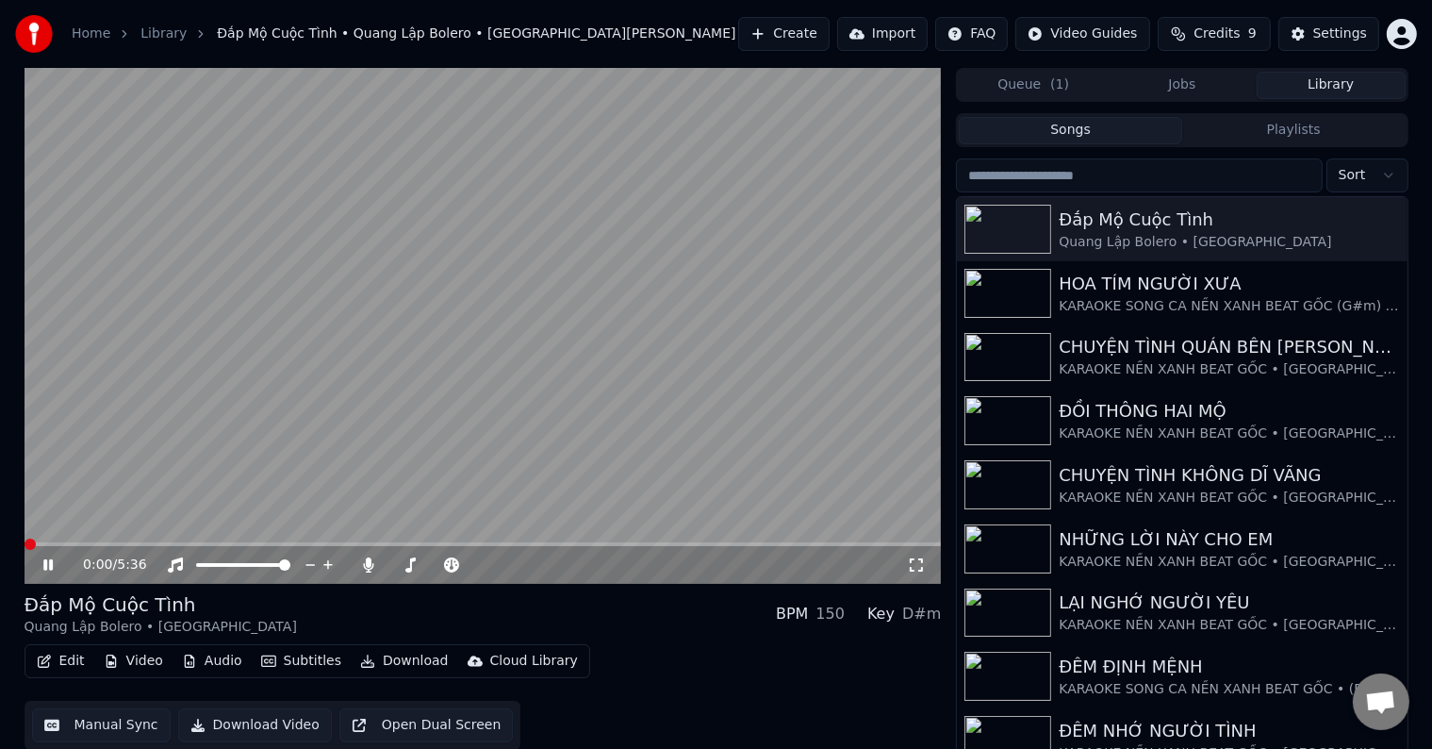
click at [67, 661] on button "Edit" at bounding box center [60, 661] width 63 height 26
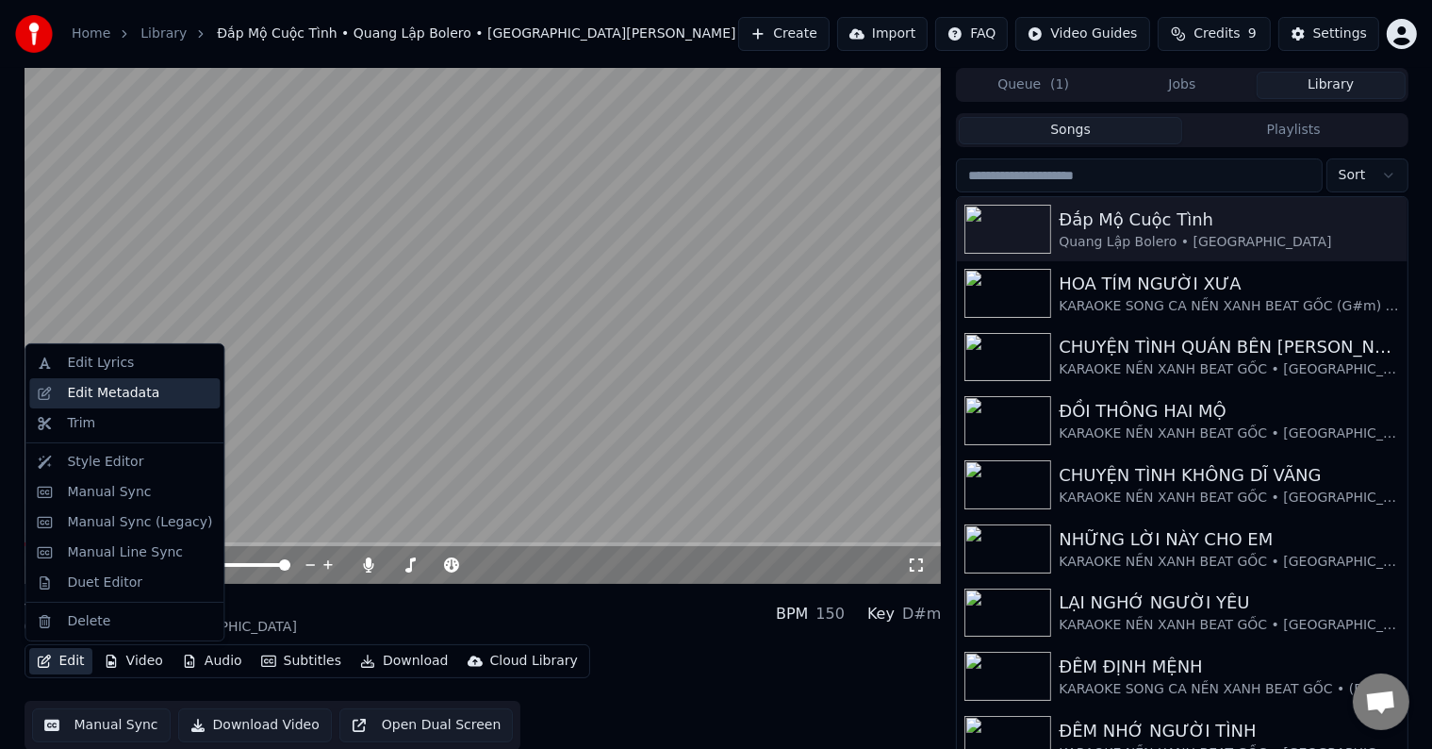
click at [119, 393] on div "Edit Metadata" at bounding box center [113, 393] width 92 height 19
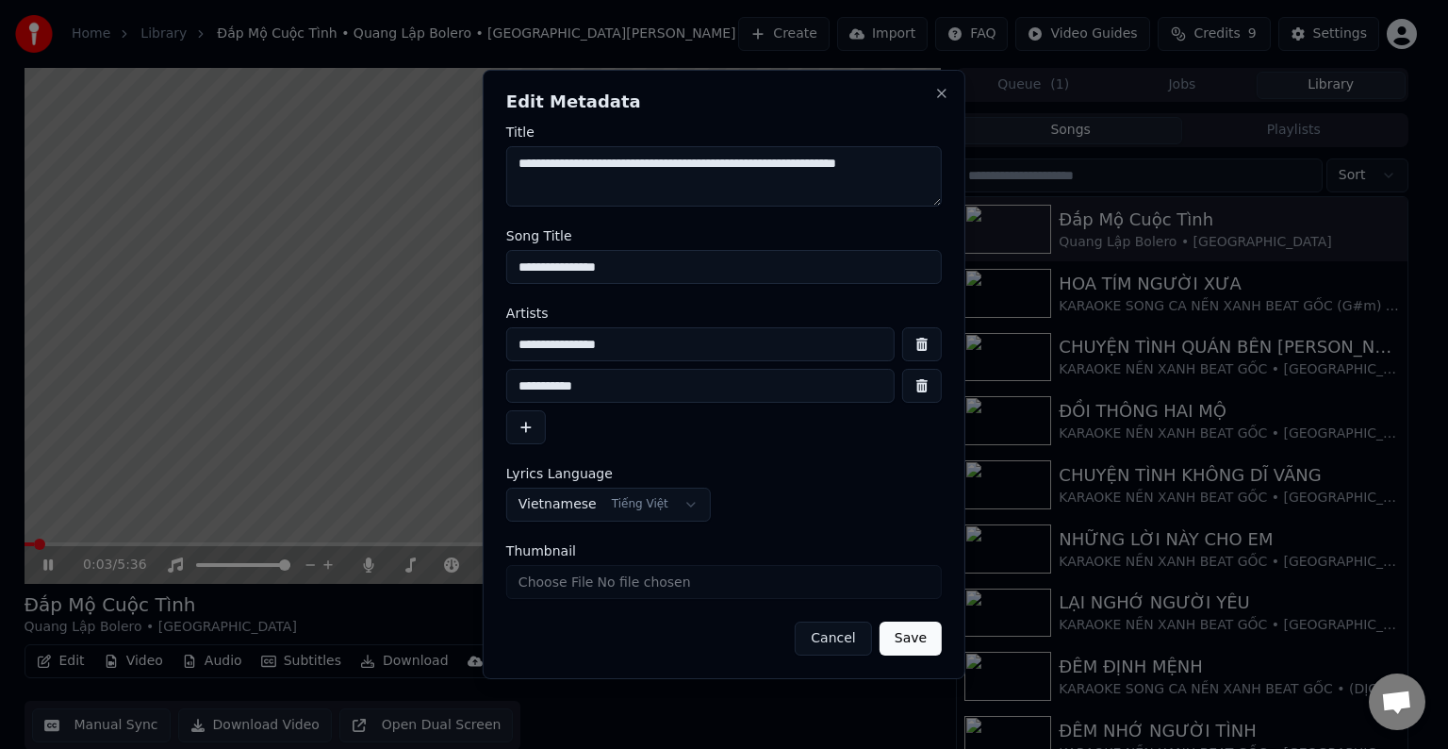
drag, startPoint x: 656, startPoint y: 272, endPoint x: 415, endPoint y: 276, distance: 241.4
click at [415, 276] on body "Home Library Đắp Mộ Cuộc Tình • Quang Lập Bolero • St Vũ Thanh Create Import FA…" at bounding box center [716, 374] width 1432 height 749
type input "*"
type input "**********"
click at [637, 345] on input "**********" at bounding box center [700, 344] width 388 height 34
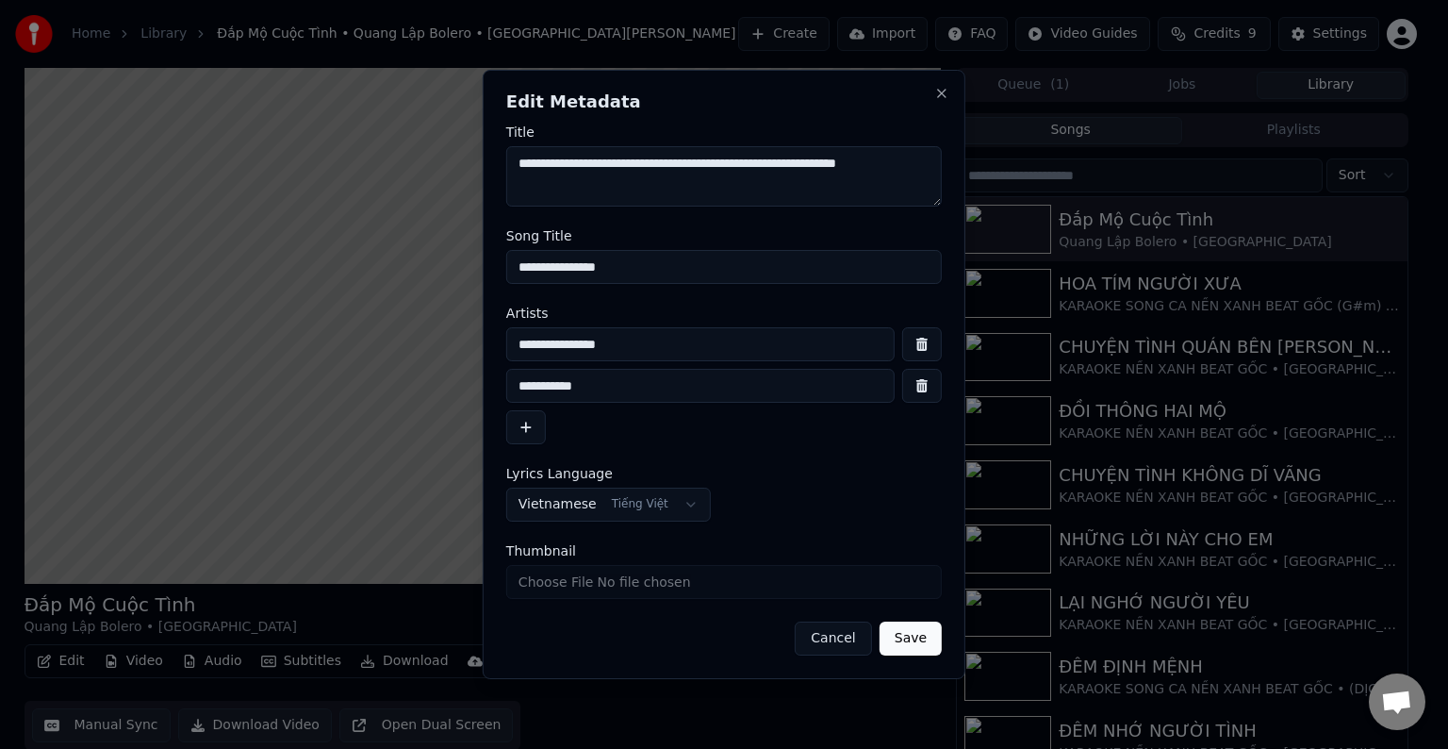
drag, startPoint x: 670, startPoint y: 344, endPoint x: 451, endPoint y: 344, distance: 219.7
click at [451, 344] on body "Home Library Đắp Mộ Cuộc Tình • Quang Lập Bolero • St Vũ Thanh Create Import FA…" at bounding box center [716, 374] width 1432 height 749
paste input "*********"
type input "**********"
click at [593, 387] on input "**********" at bounding box center [700, 386] width 388 height 34
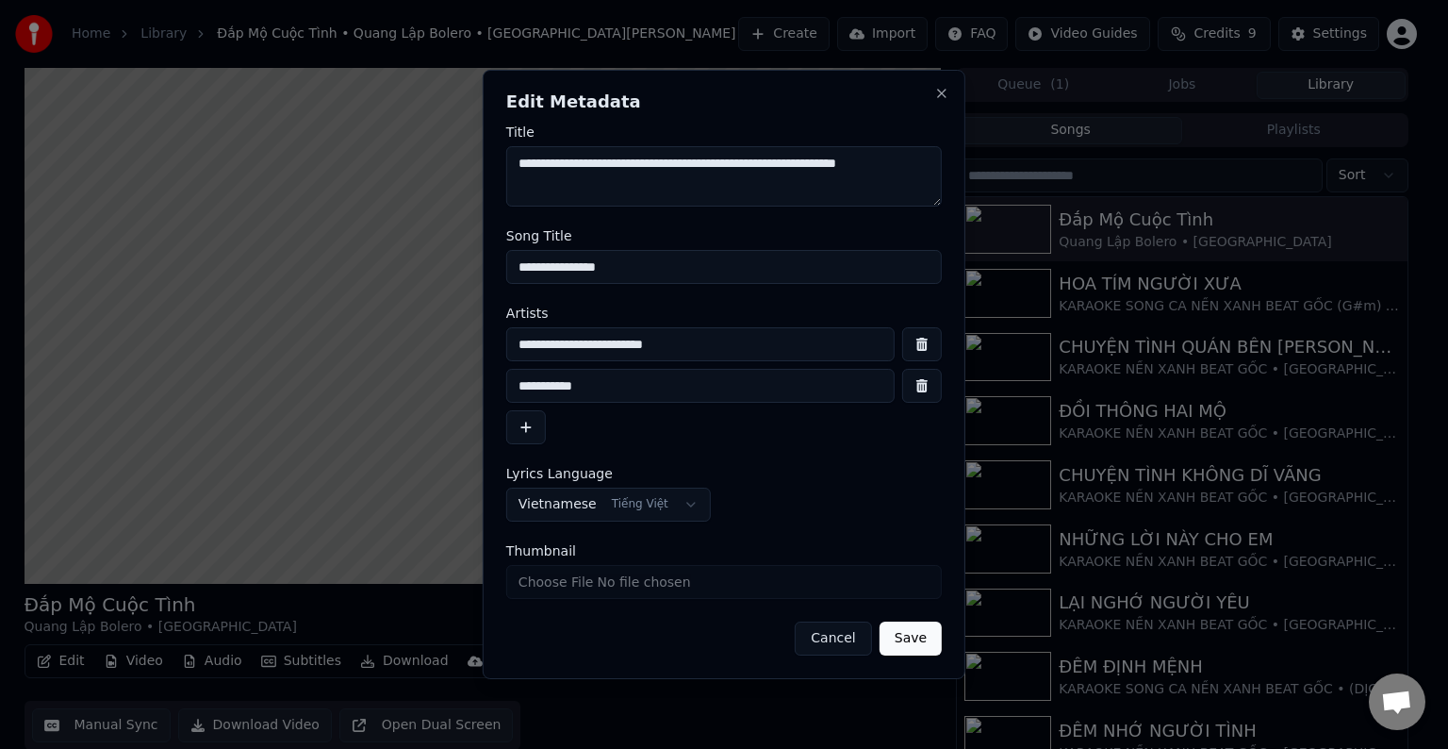
drag, startPoint x: 530, startPoint y: 380, endPoint x: 471, endPoint y: 377, distance: 58.5
click at [471, 377] on body "Home Library Đắp Mộ Cuộc Tình • Quang Lập Bolero • St Vũ Thanh Create Import FA…" at bounding box center [716, 374] width 1432 height 749
type input "*********"
click at [726, 349] on input "**********" at bounding box center [700, 344] width 388 height 34
type input "**********"
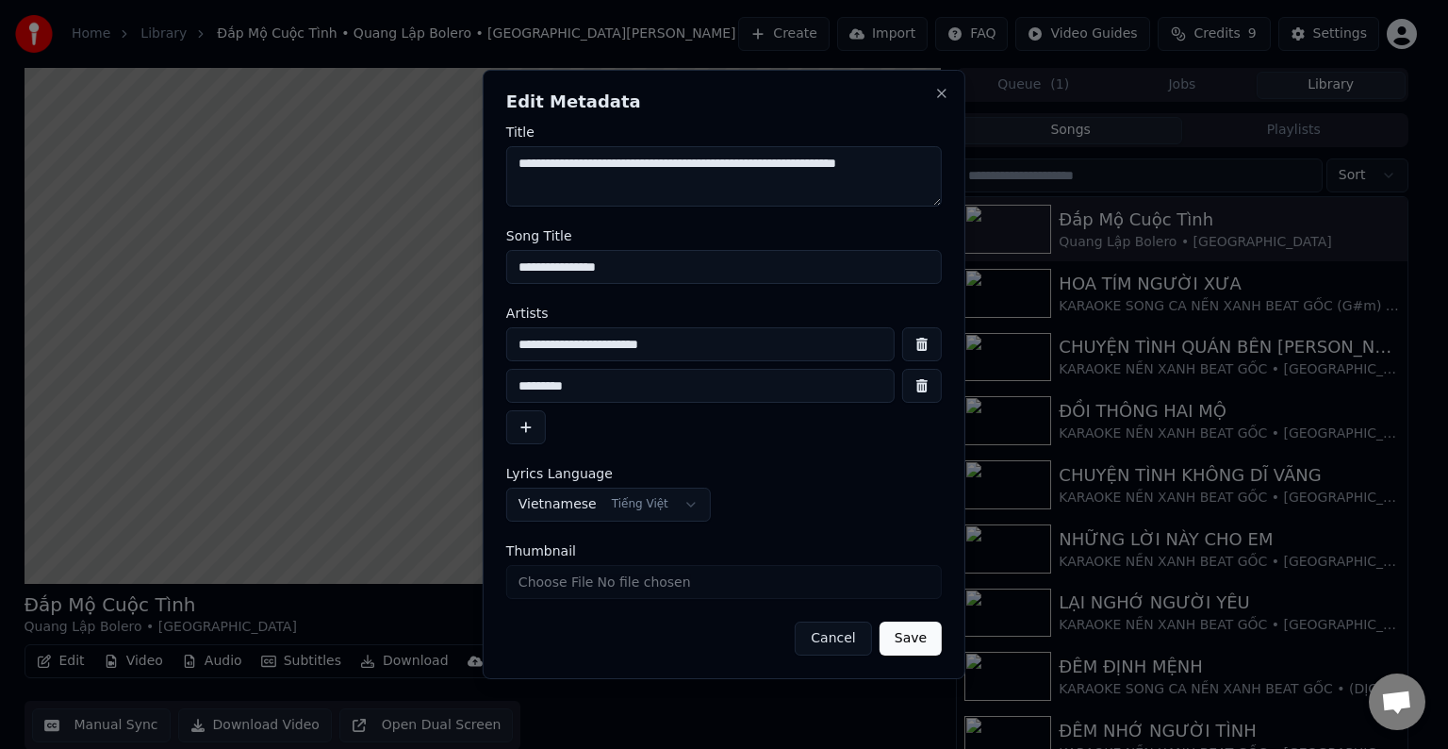
click at [617, 388] on input "*********" at bounding box center [700, 386] width 388 height 34
click at [519, 385] on input "*********" at bounding box center [700, 386] width 388 height 34
type input "*********"
click at [905, 640] on button "Save" at bounding box center [911, 638] width 62 height 34
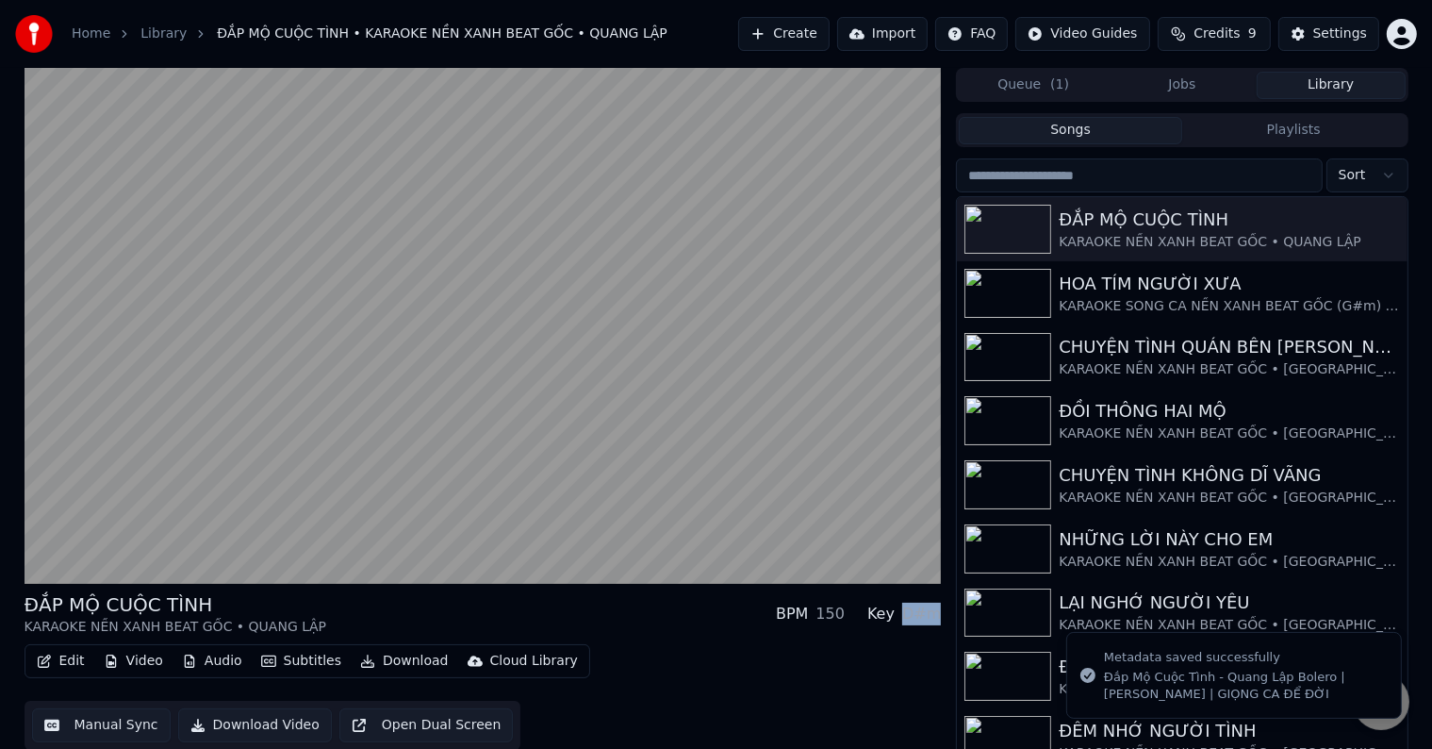
drag, startPoint x: 909, startPoint y: 615, endPoint x: 941, endPoint y: 613, distance: 32.1
click at [941, 613] on div "D#m" at bounding box center [921, 613] width 39 height 23
copy div "D#m"
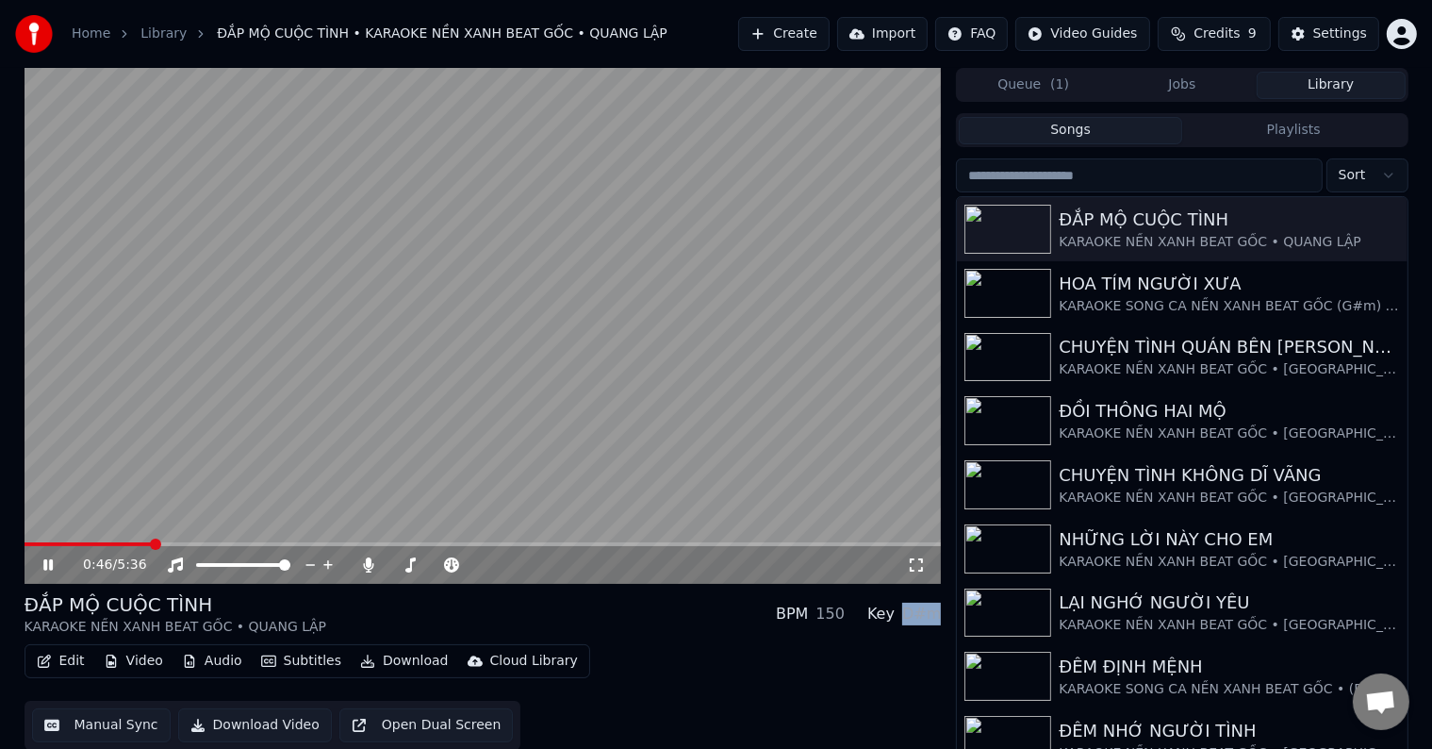
click at [38, 536] on video at bounding box center [483, 326] width 917 height 516
click at [25, 539] on span at bounding box center [30, 543] width 11 height 11
click at [41, 563] on icon at bounding box center [62, 564] width 44 height 15
click at [48, 564] on icon at bounding box center [62, 564] width 44 height 15
click at [72, 654] on button "Edit" at bounding box center [60, 661] width 63 height 26
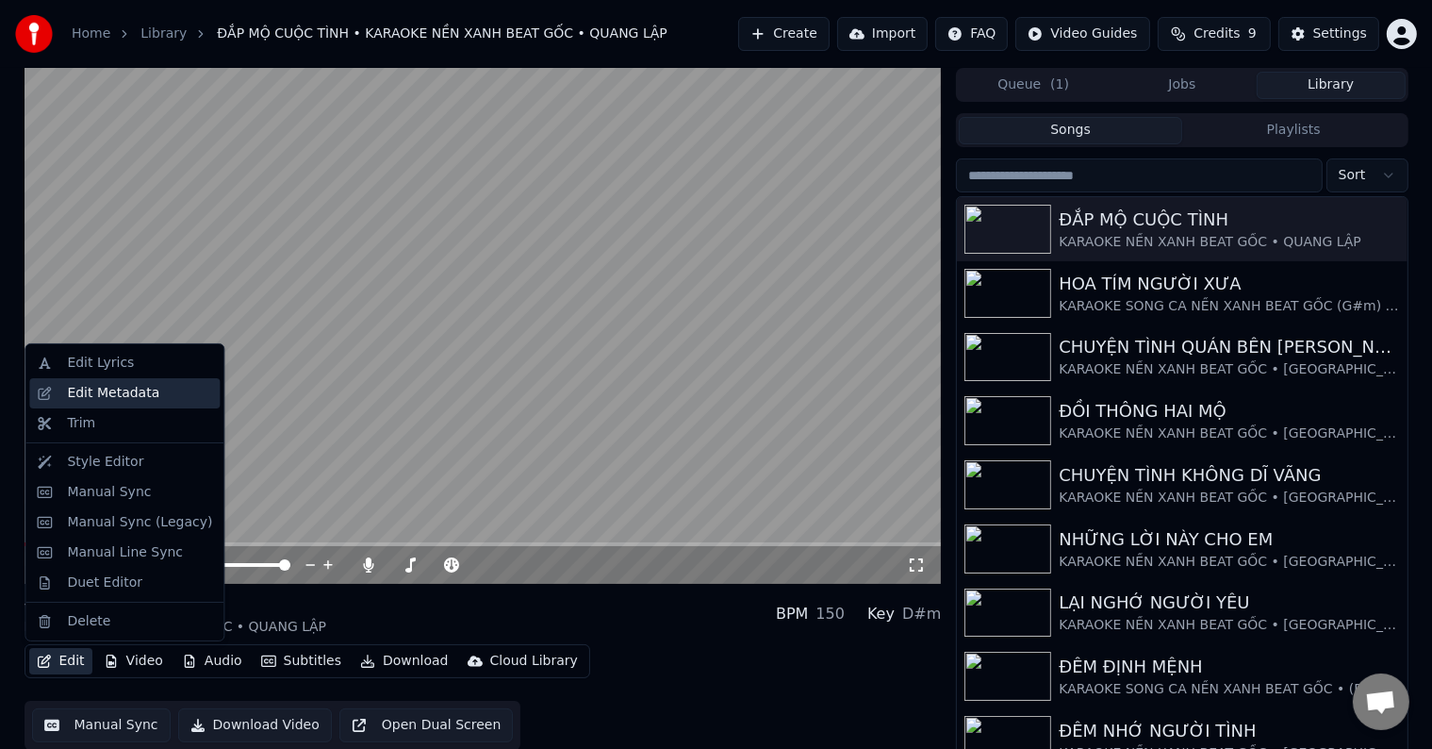
click at [121, 397] on div "Edit Metadata" at bounding box center [113, 393] width 92 height 19
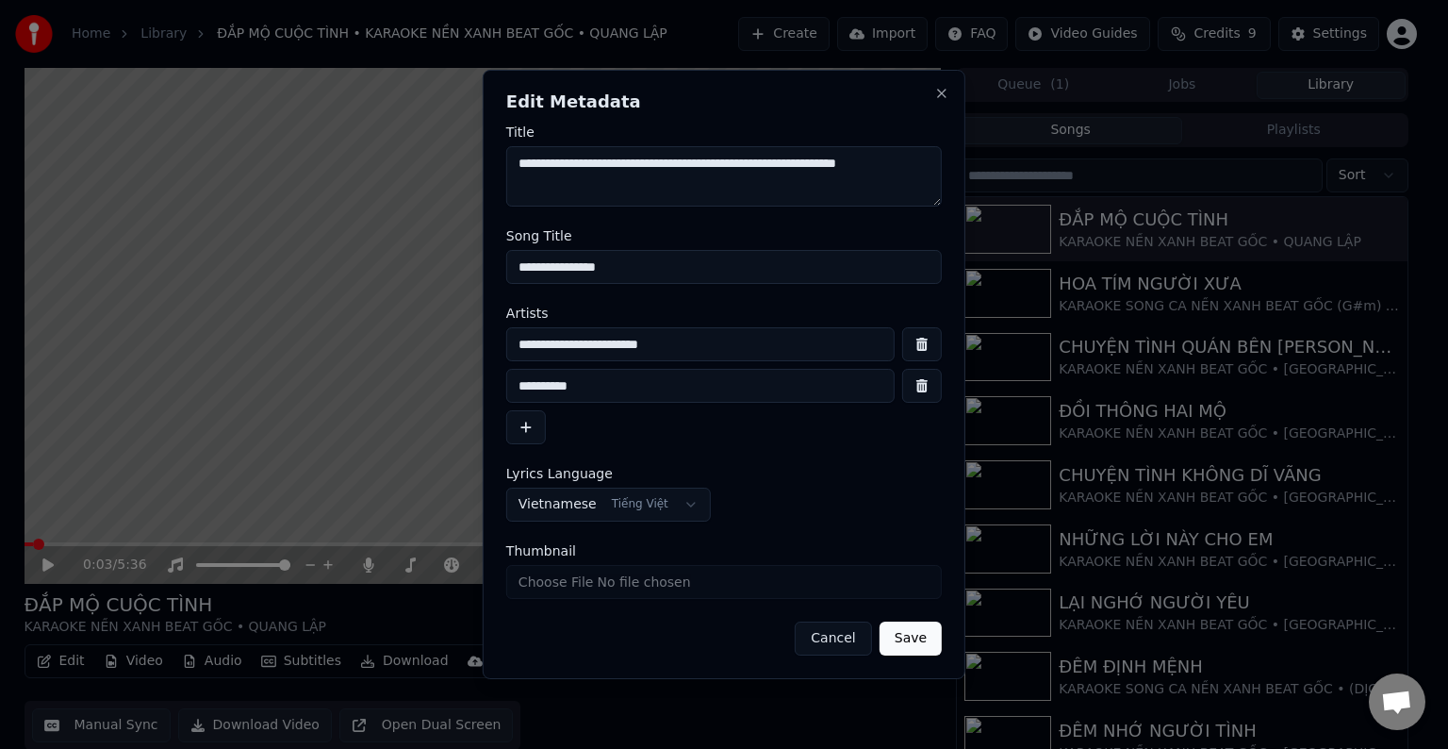
click at [724, 339] on input "**********" at bounding box center [700, 344] width 388 height 34
paste input "****"
drag, startPoint x: 713, startPoint y: 347, endPoint x: 713, endPoint y: 365, distance: 17.9
click at [713, 347] on input "**********" at bounding box center [700, 344] width 388 height 34
type input "**********"
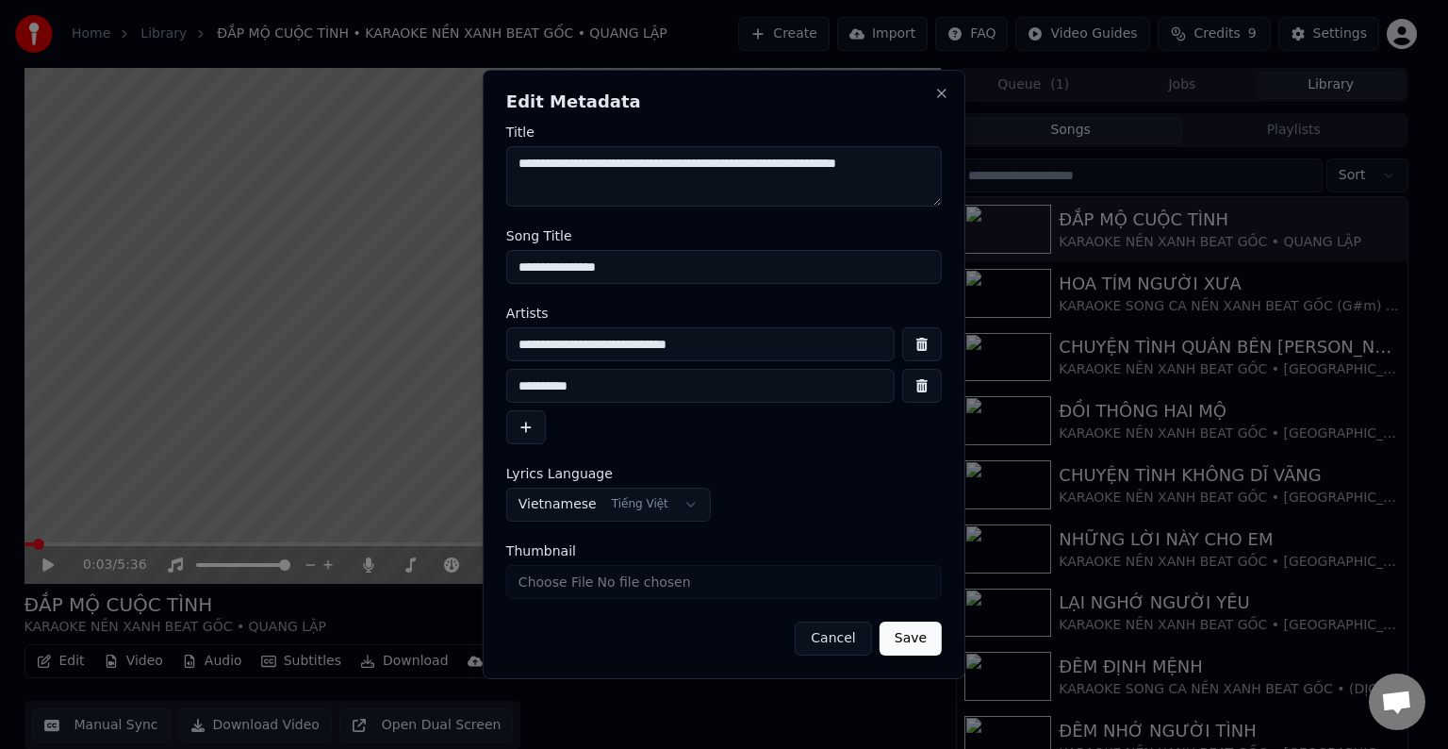
click at [912, 639] on button "Save" at bounding box center [911, 638] width 62 height 34
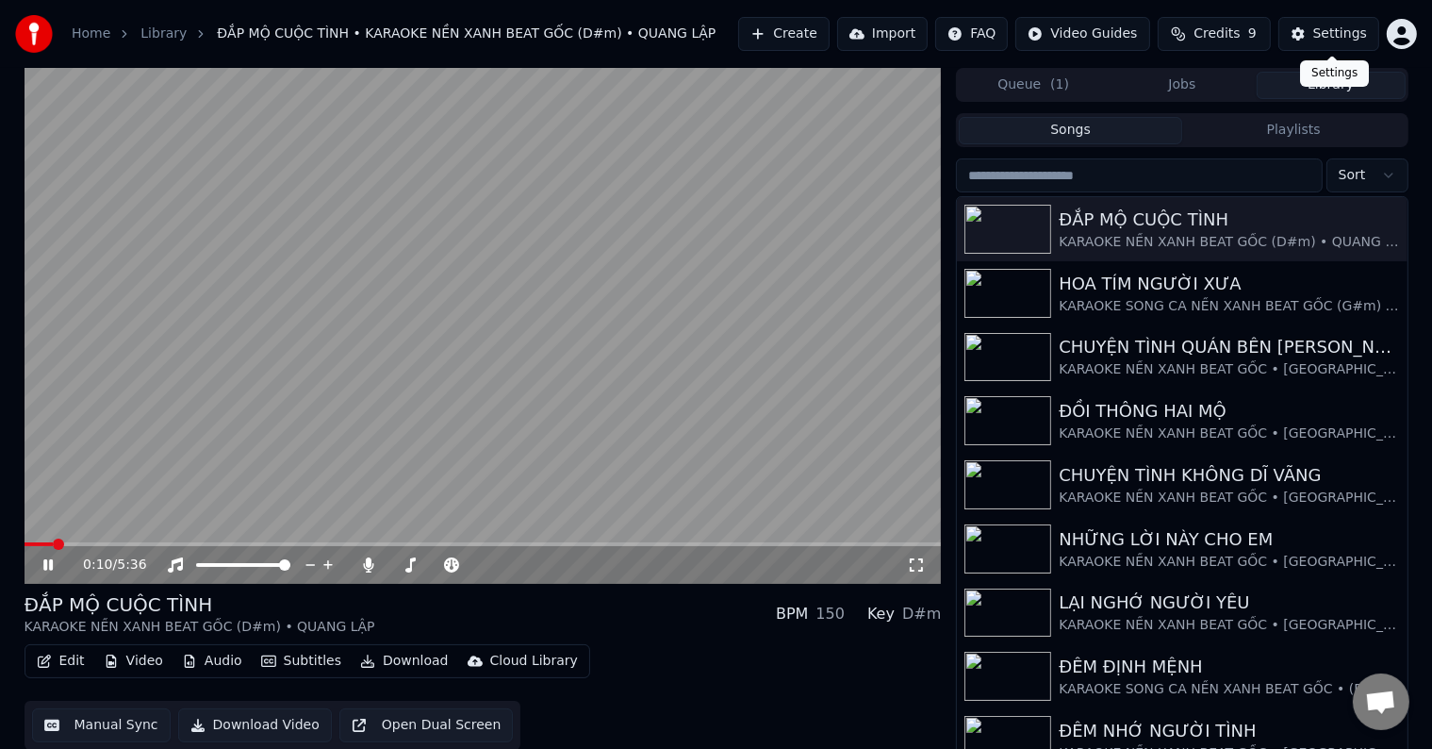
click at [1335, 32] on div "Settings" at bounding box center [1340, 34] width 54 height 19
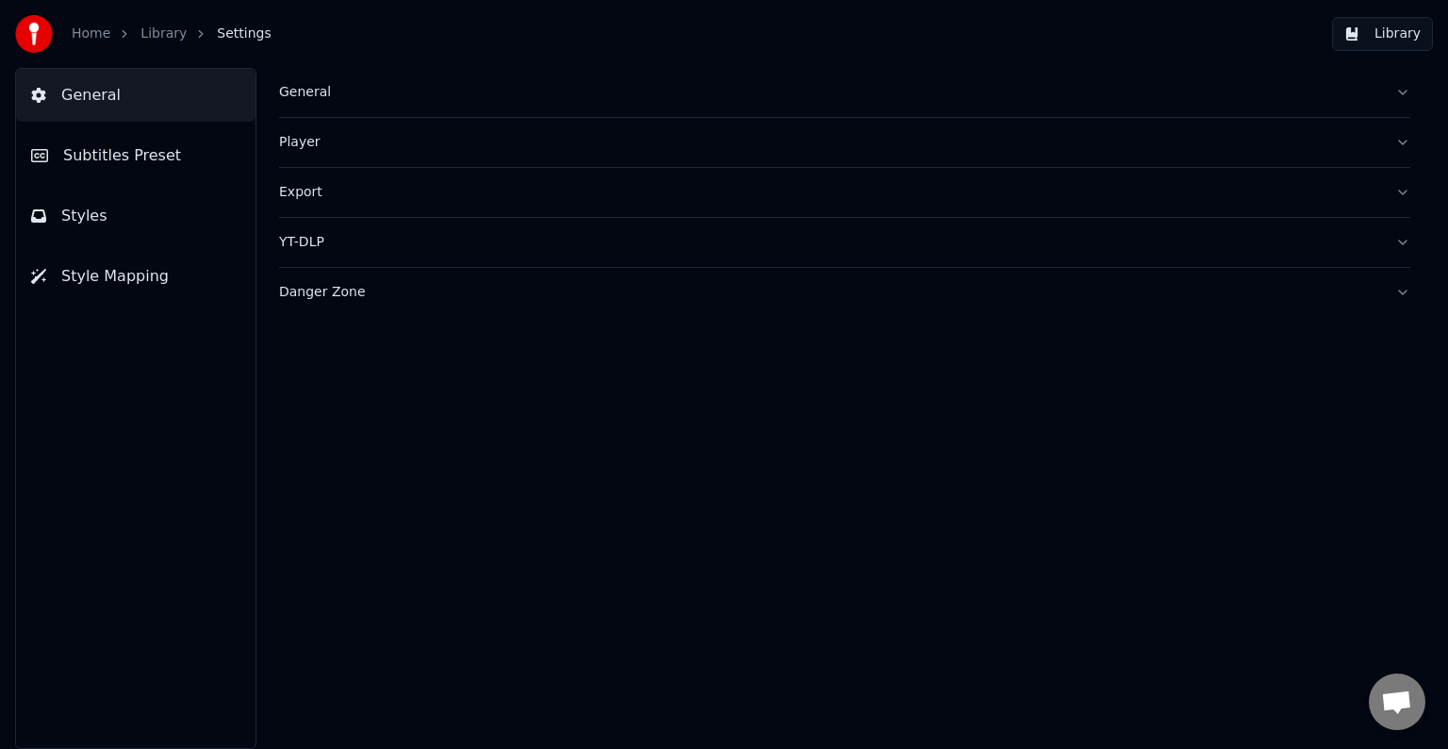
click at [131, 151] on span "Subtitles Preset" at bounding box center [122, 155] width 118 height 23
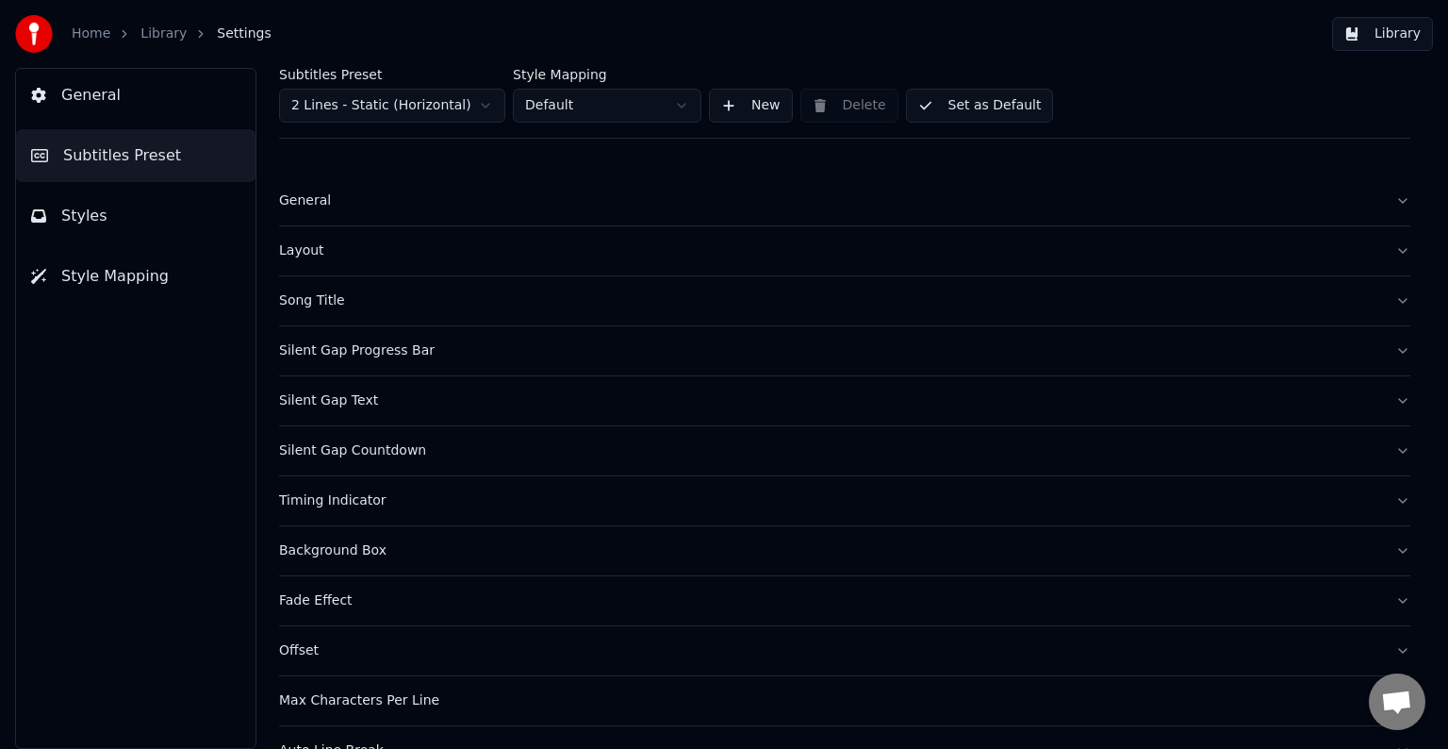
click at [323, 305] on div "Song Title" at bounding box center [829, 300] width 1101 height 19
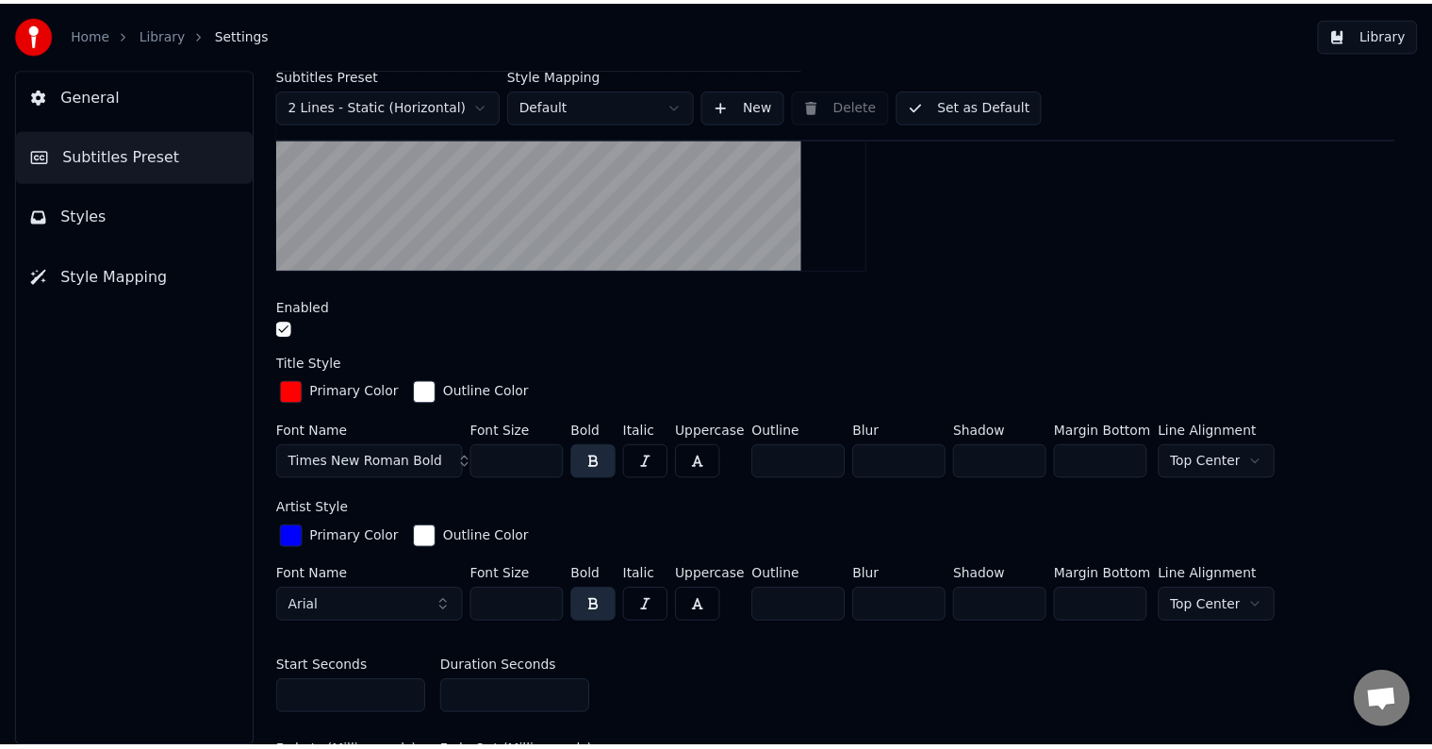
scroll to position [471, 0]
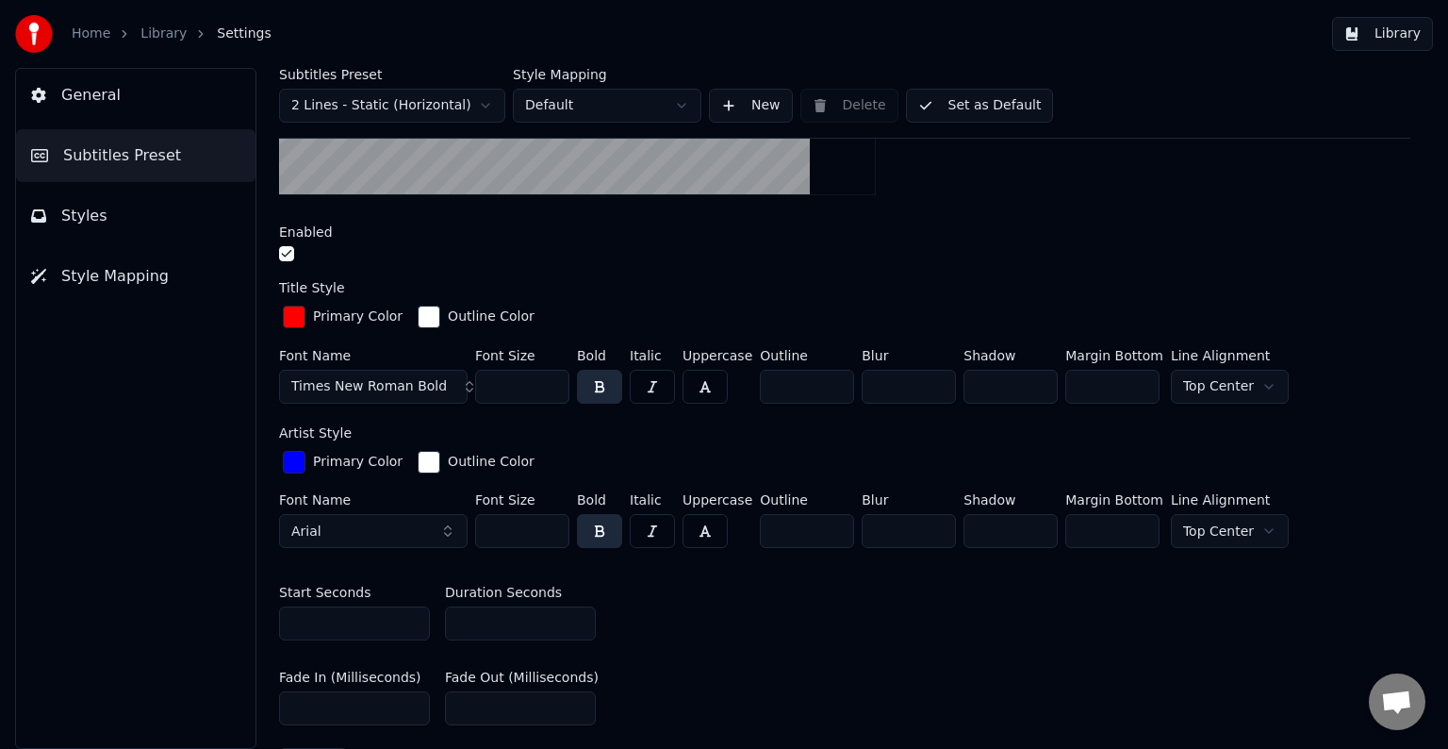
drag, startPoint x: 486, startPoint y: 528, endPoint x: 517, endPoint y: 528, distance: 30.2
click at [517, 528] on input "***" at bounding box center [522, 531] width 94 height 34
type input "**"
click at [1396, 30] on button "Library" at bounding box center [1382, 34] width 101 height 34
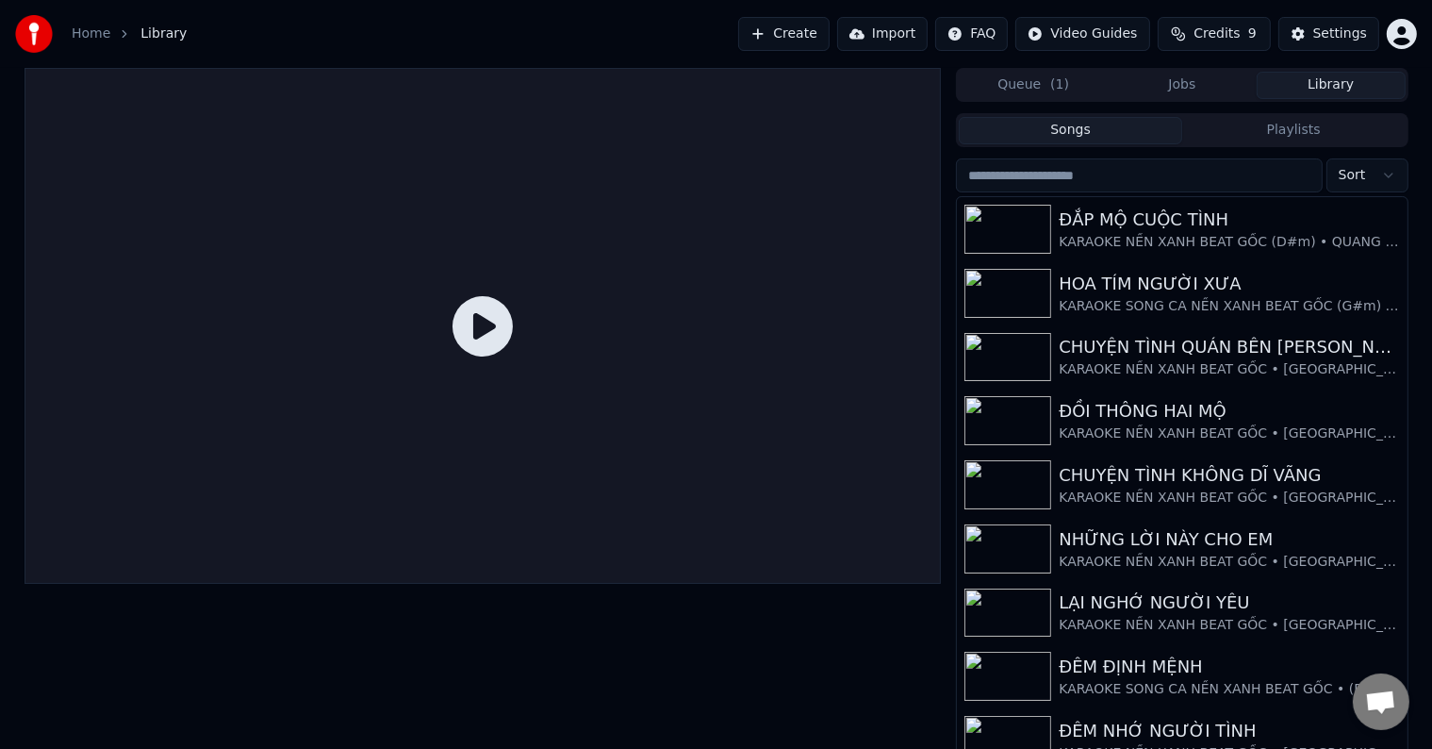
click at [480, 321] on icon at bounding box center [483, 326] width 60 height 60
click at [1163, 212] on div "ĐẮP MỘ CUỘC TÌNH" at bounding box center [1219, 219] width 321 height 26
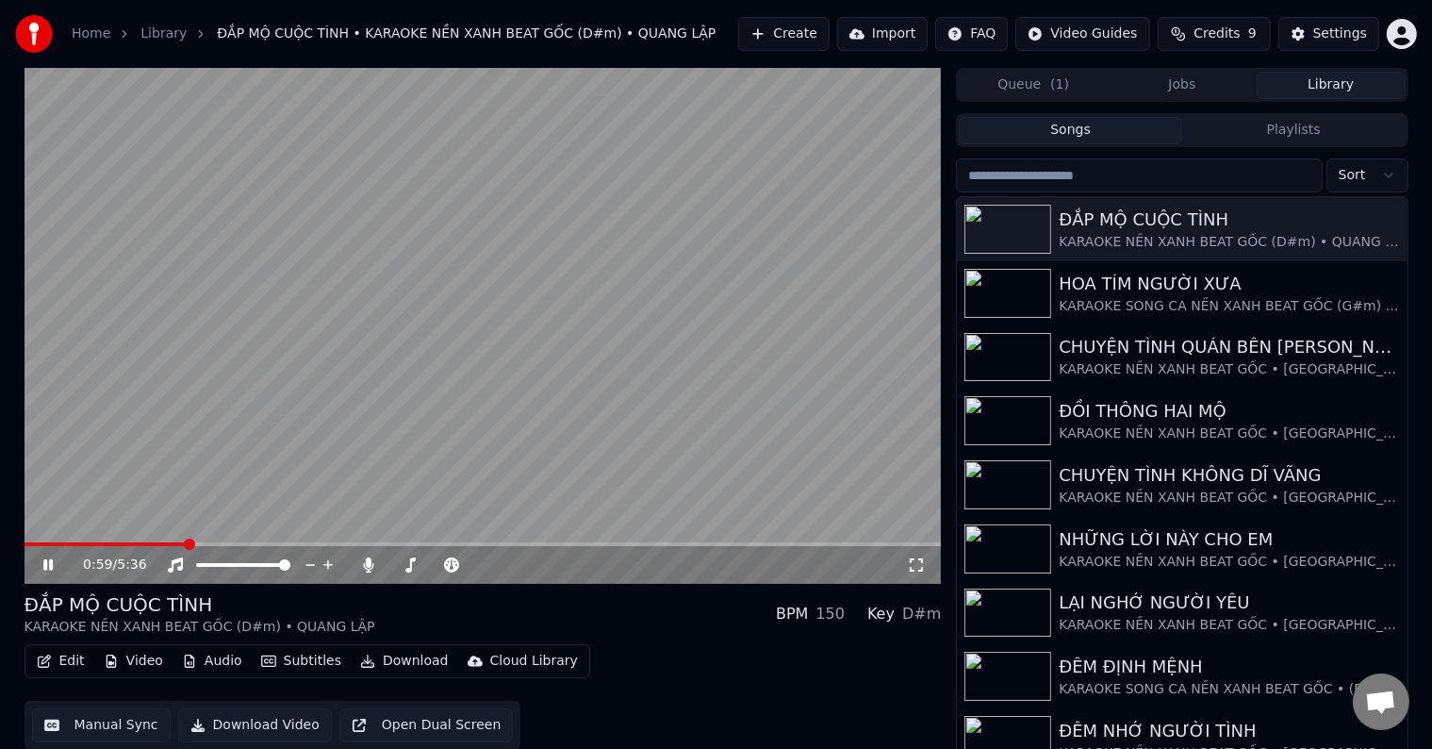
click at [194, 330] on video at bounding box center [483, 326] width 917 height 516
click at [255, 724] on button "Download Video" at bounding box center [255, 725] width 154 height 34
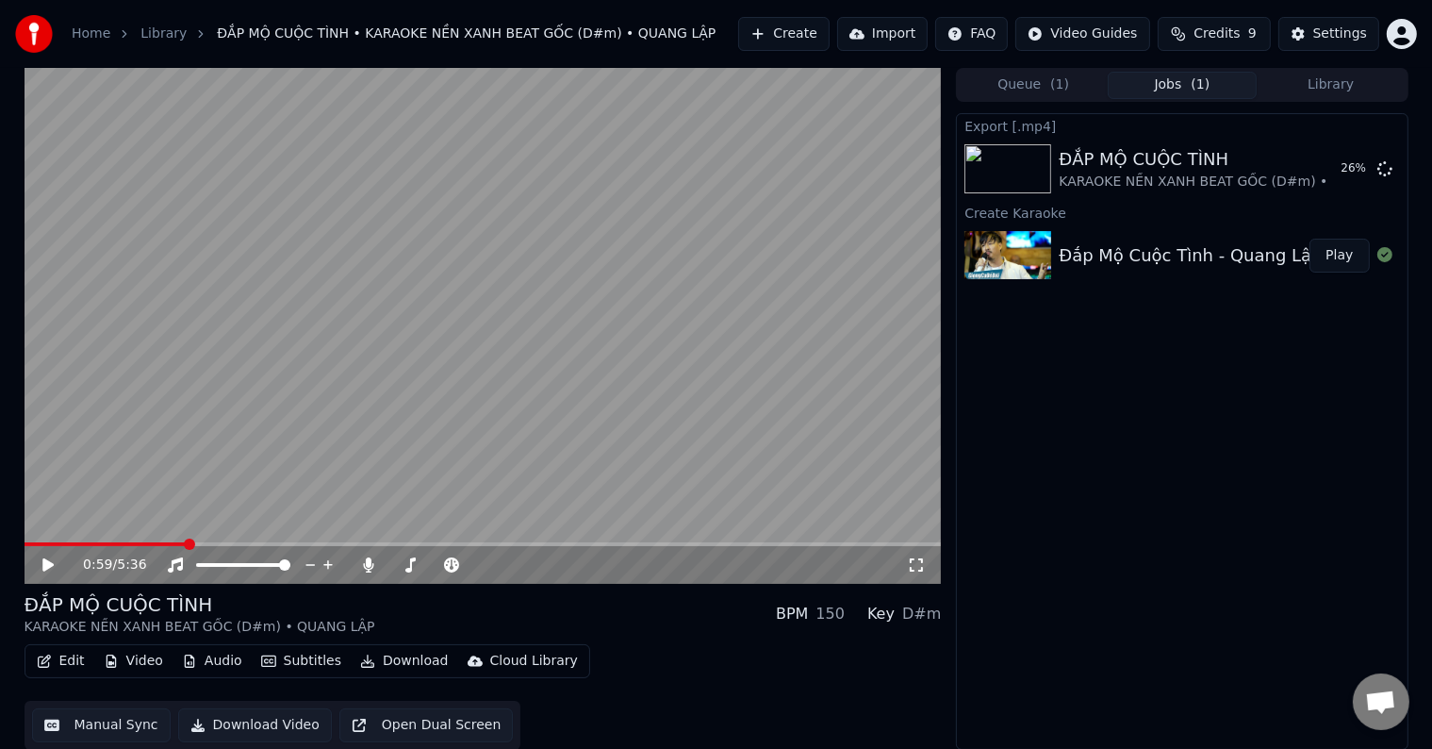
click at [45, 536] on video at bounding box center [483, 326] width 917 height 516
click at [25, 550] on span at bounding box center [30, 543] width 11 height 11
click at [694, 662] on div "Edit Video Audio Subtitles Download Cloud Library Manual Sync Download Video Op…" at bounding box center [483, 697] width 917 height 106
click at [668, 600] on div "ĐẮP MỘ CUỘC TÌNH KARAOKE NỀN XANH BEAT GỐC (D#m) • QUANG LẬP BPM 150 Key D#m" at bounding box center [483, 613] width 917 height 45
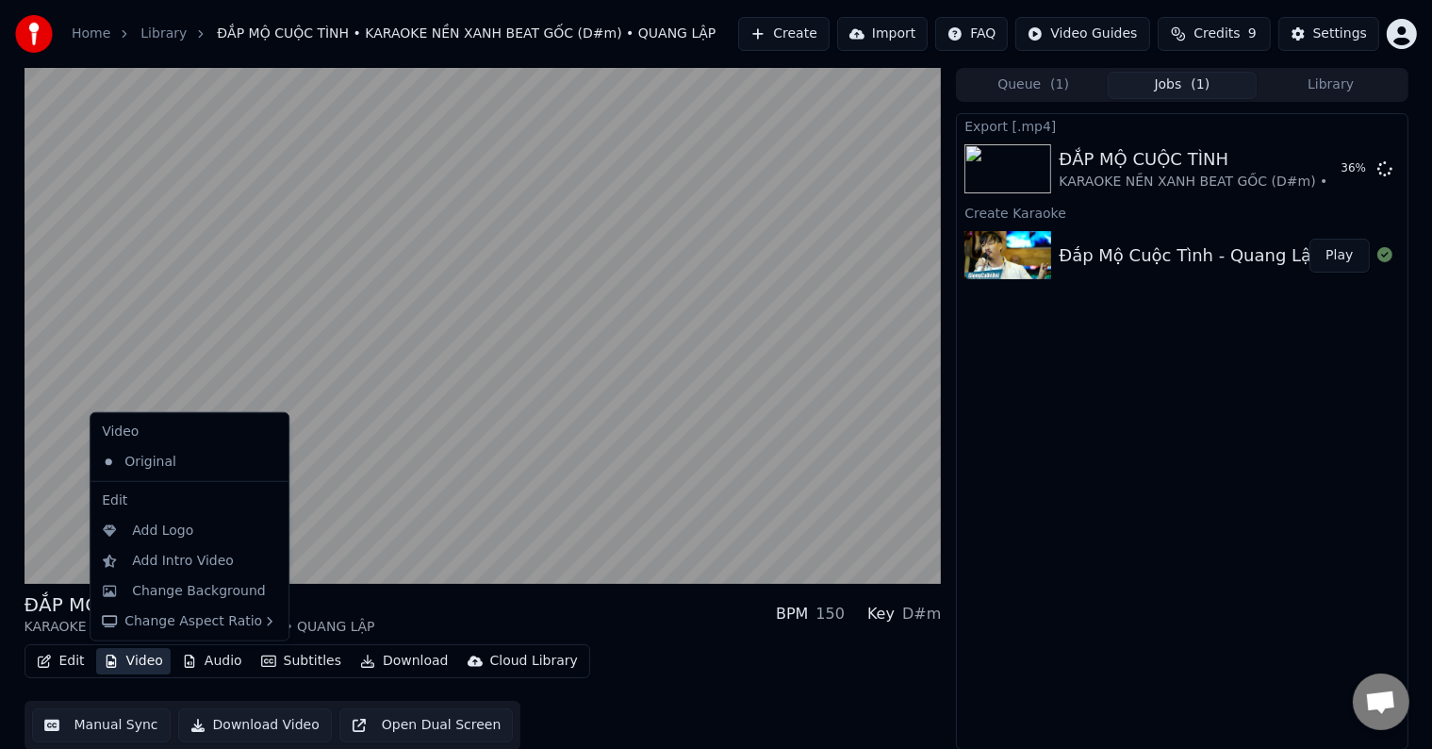
click at [138, 662] on button "Video" at bounding box center [133, 661] width 74 height 26
click at [166, 591] on div "Change Background" at bounding box center [199, 591] width 134 height 19
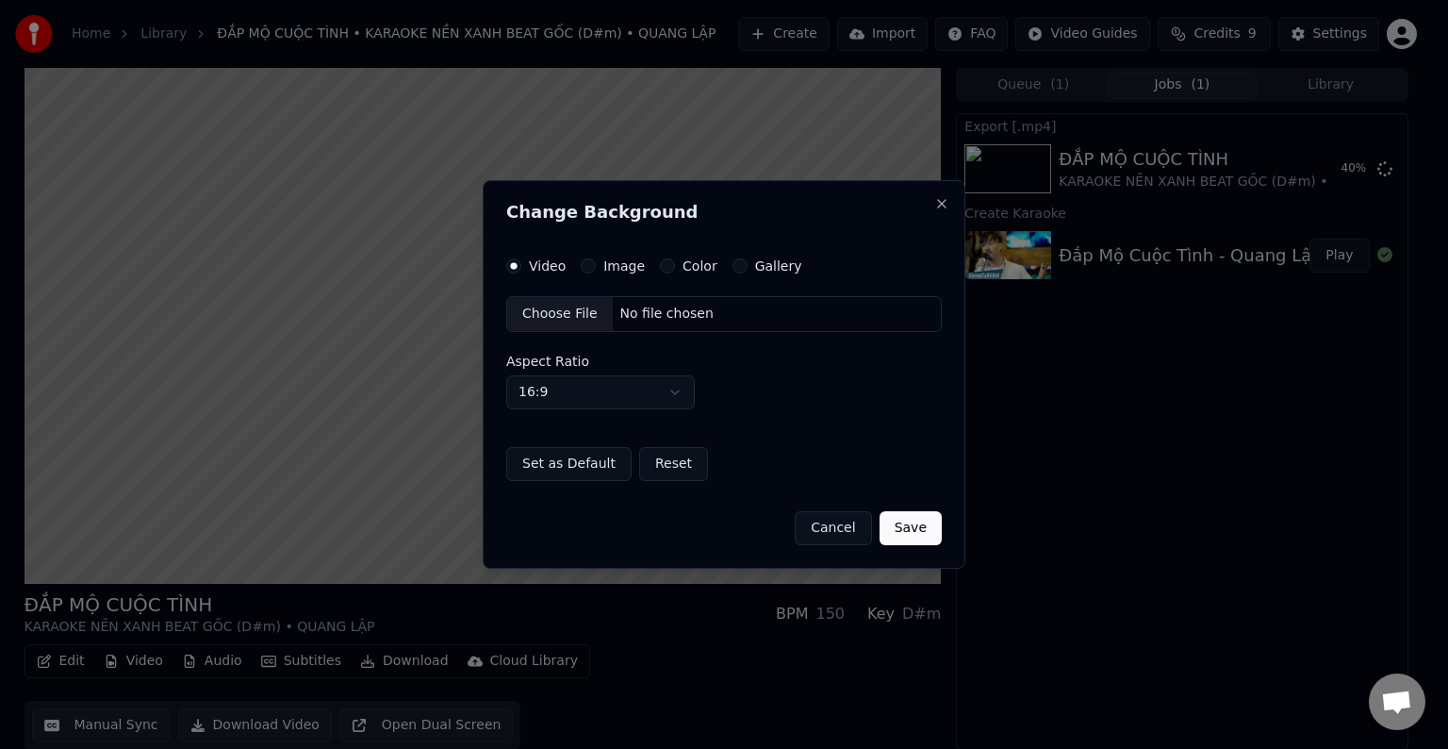
click at [557, 313] on div "Choose File" at bounding box center [560, 314] width 106 height 34
click at [618, 262] on label "Image" at bounding box center [623, 265] width 41 height 13
click at [596, 262] on button "Image" at bounding box center [588, 265] width 15 height 15
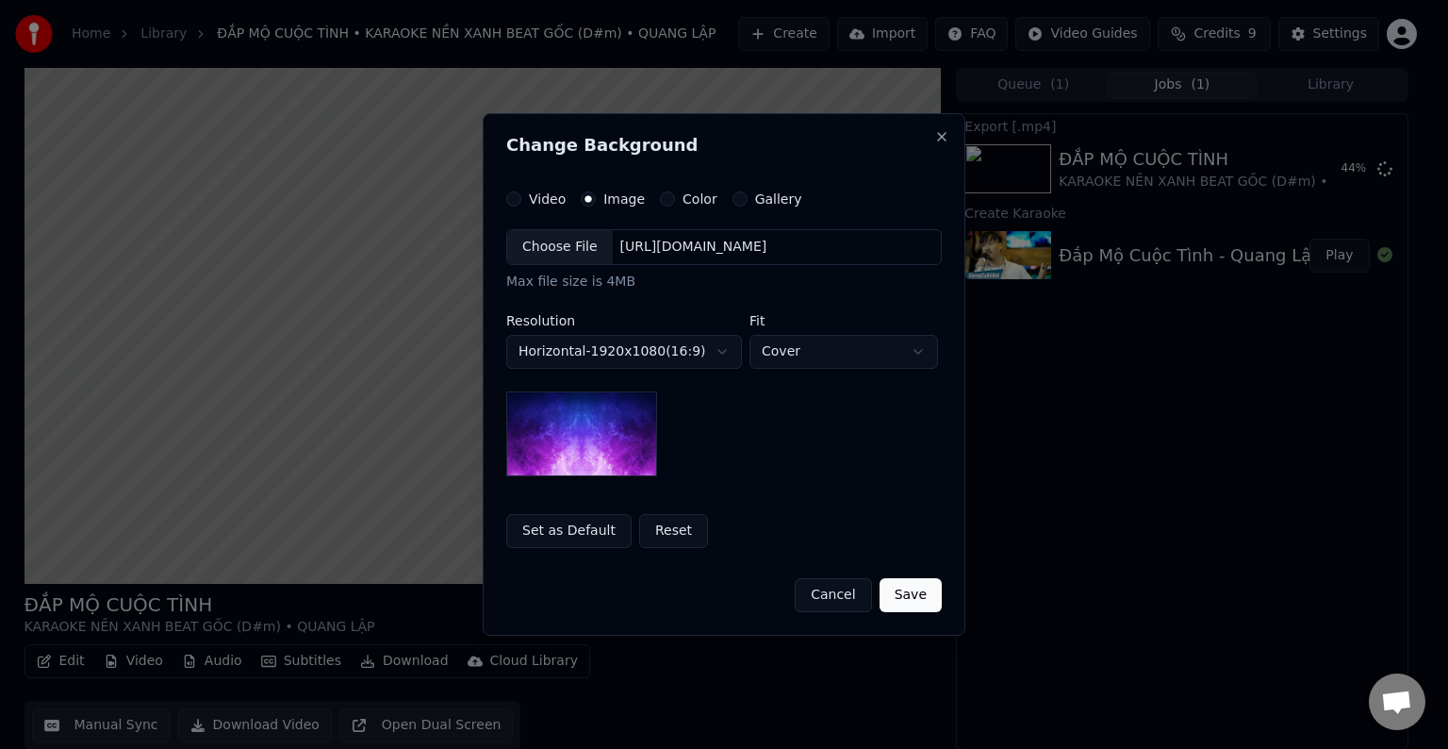
click at [716, 245] on div "[URL][DOMAIN_NAME]" at bounding box center [694, 247] width 162 height 19
click at [551, 202] on label "Video" at bounding box center [547, 198] width 37 height 13
click at [521, 202] on button "Video" at bounding box center [513, 198] width 15 height 15
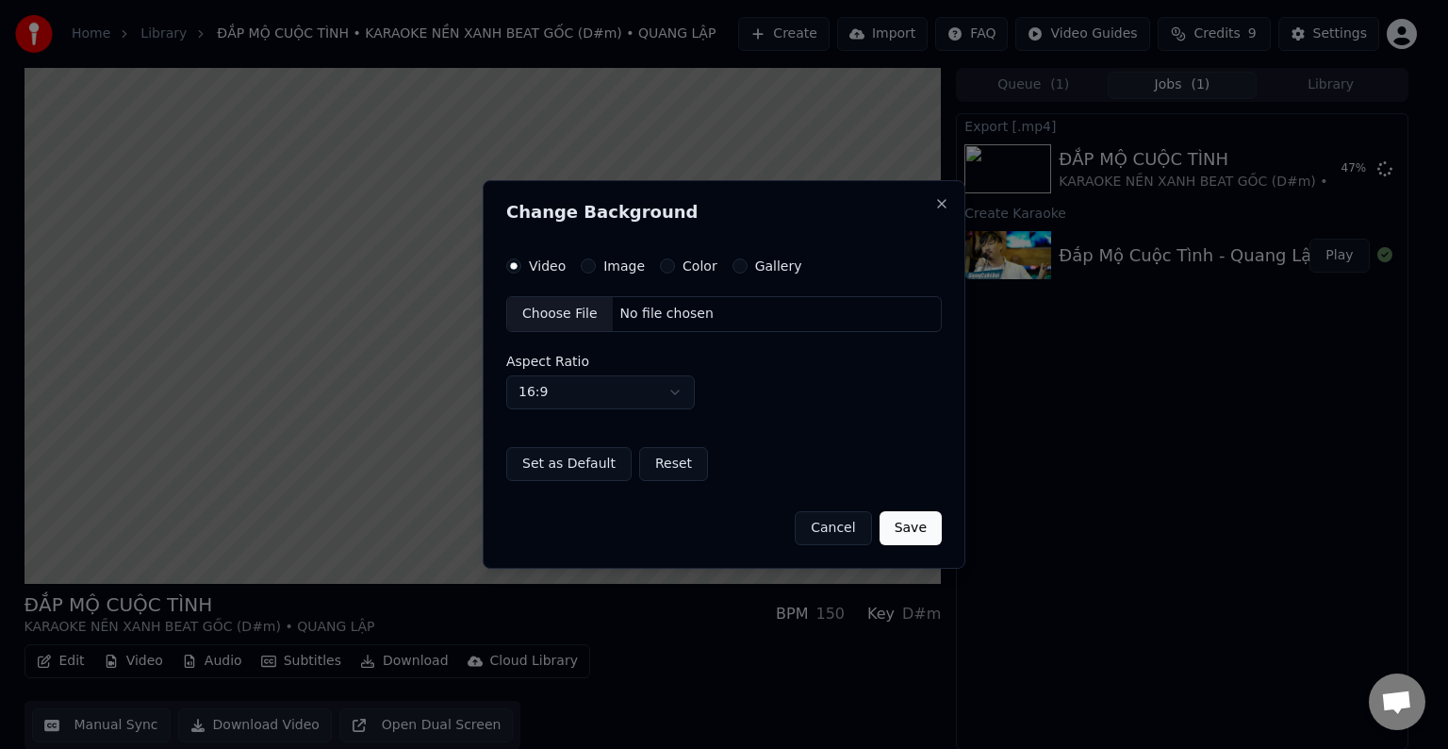
click at [559, 313] on div "Choose File" at bounding box center [560, 314] width 106 height 34
click at [913, 533] on button "Save" at bounding box center [911, 528] width 62 height 34
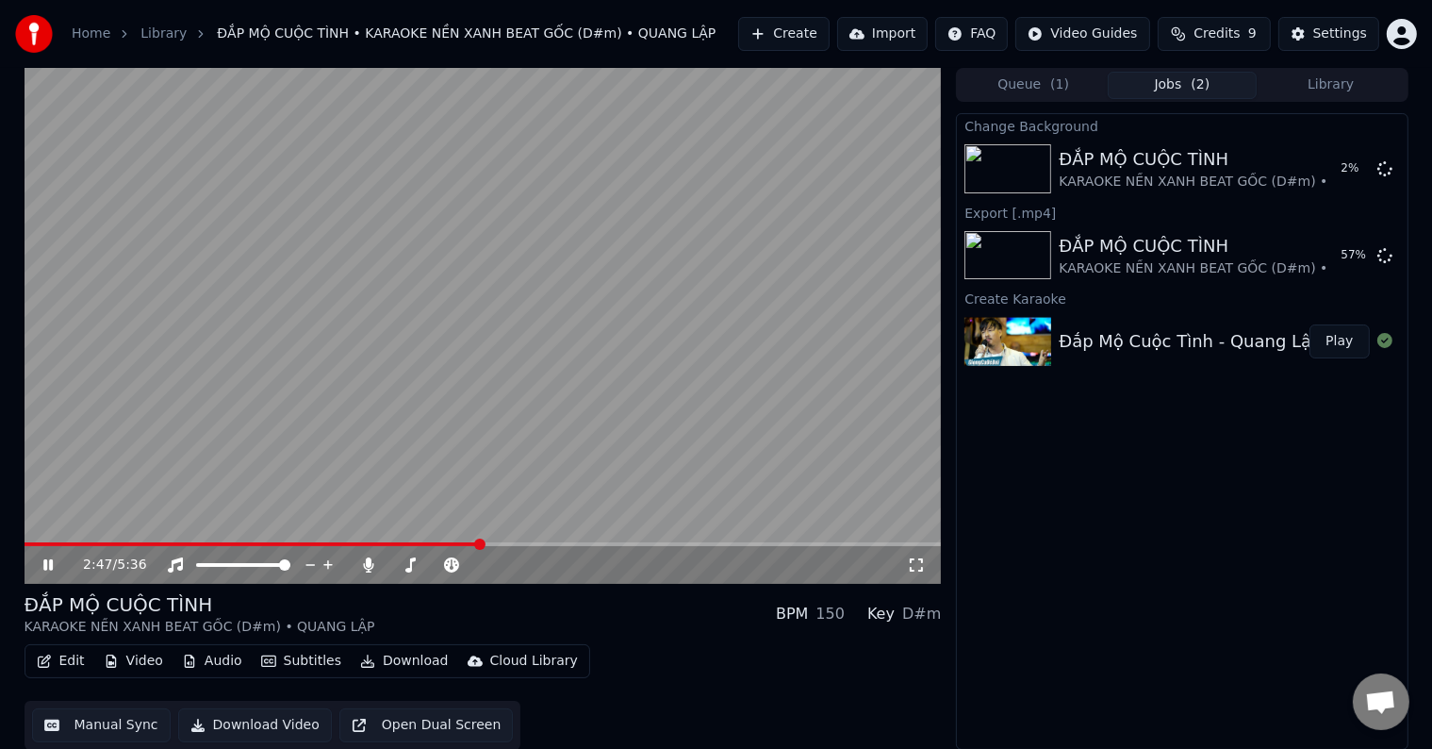
click at [377, 239] on video at bounding box center [483, 326] width 917 height 516
click at [1388, 166] on icon at bounding box center [1384, 167] width 15 height 15
click at [370, 564] on icon at bounding box center [369, 564] width 10 height 15
click at [274, 727] on button "Download Video" at bounding box center [255, 725] width 154 height 34
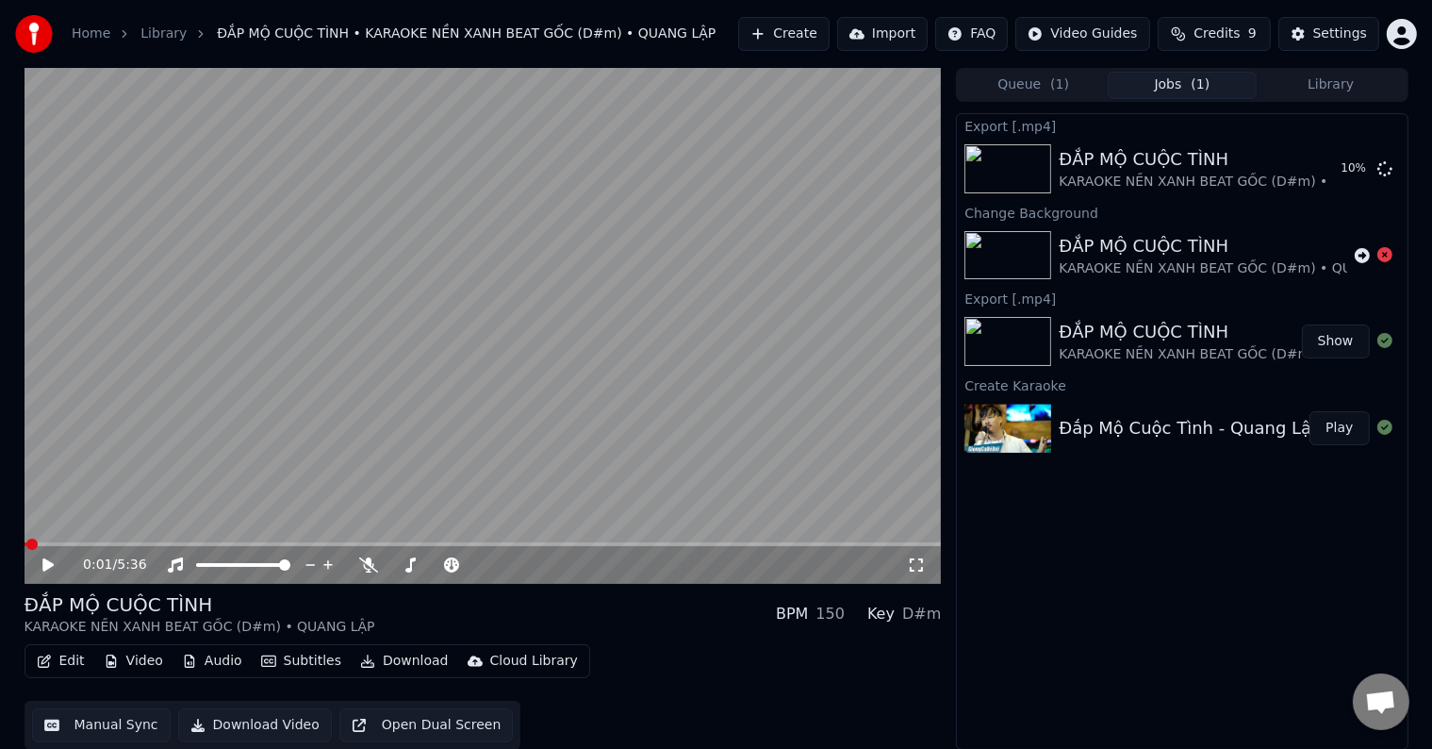
click at [26, 542] on span at bounding box center [31, 543] width 11 height 11
click at [1361, 255] on icon at bounding box center [1362, 255] width 15 height 15
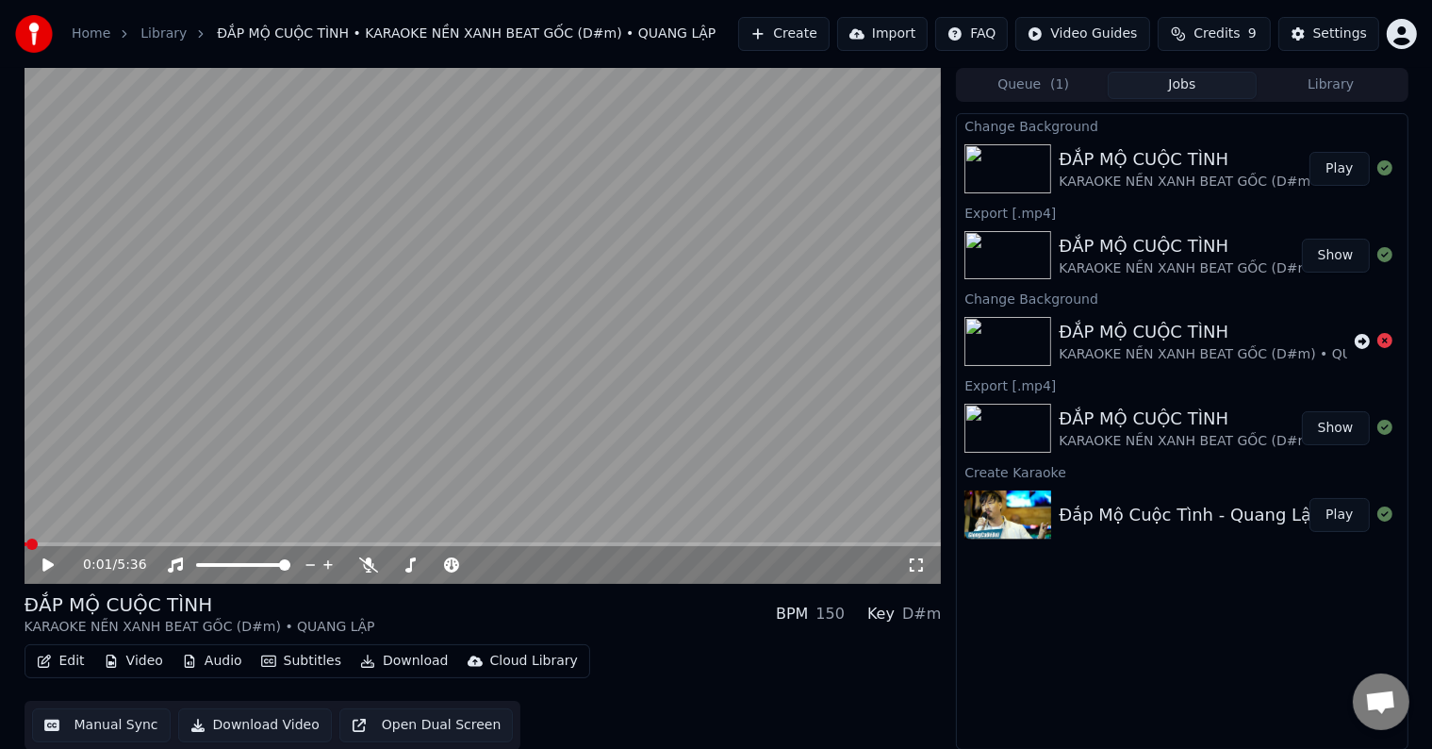
click at [1123, 160] on div "ĐẮP MỘ CUỘC TÌNH" at bounding box center [1234, 159] width 351 height 26
click at [1347, 170] on button "Play" at bounding box center [1338, 169] width 59 height 34
click at [763, 542] on span at bounding box center [483, 544] width 917 height 4
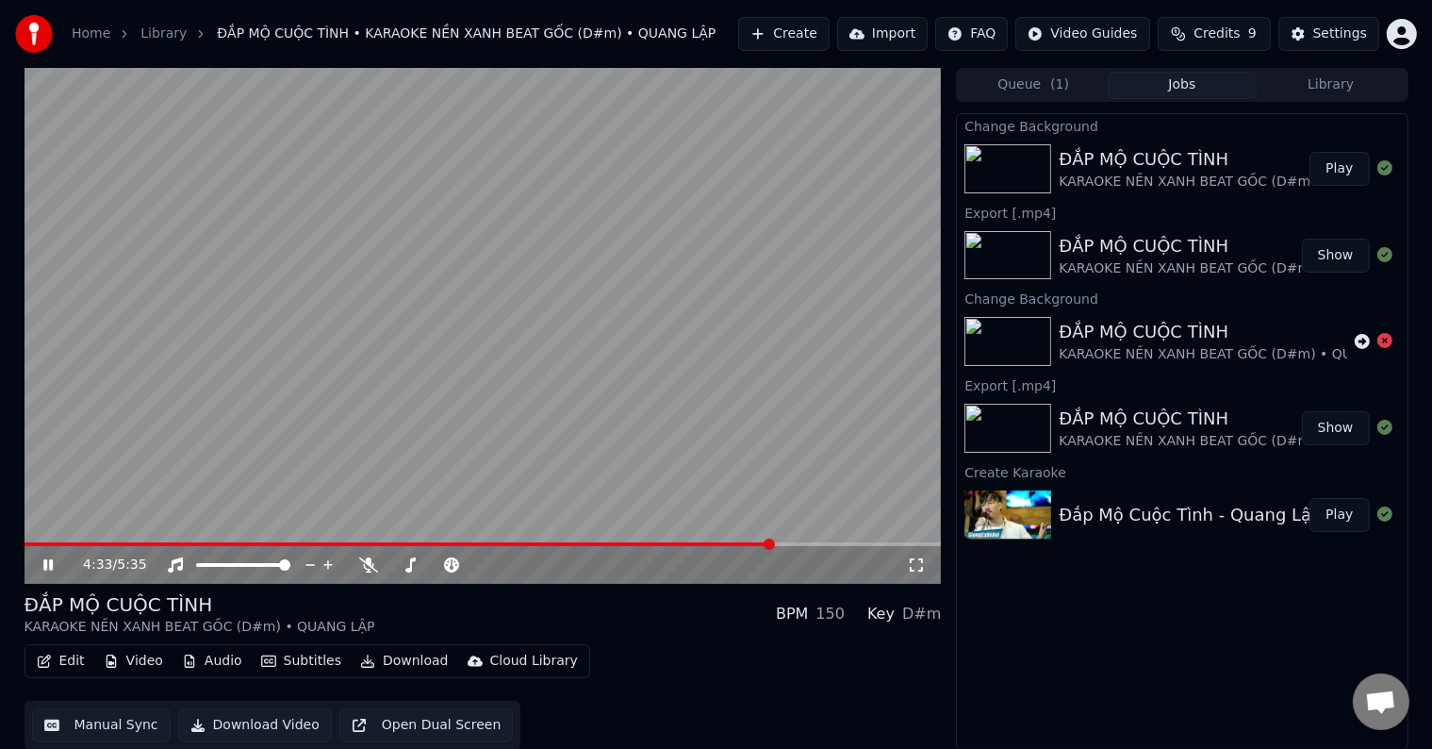
click at [880, 542] on span at bounding box center [483, 544] width 917 height 4
click at [74, 543] on span at bounding box center [51, 544] width 52 height 4
click at [94, 543] on span at bounding box center [483, 544] width 917 height 4
click at [121, 543] on span at bounding box center [483, 544] width 917 height 4
click at [113, 541] on video at bounding box center [483, 326] width 917 height 516
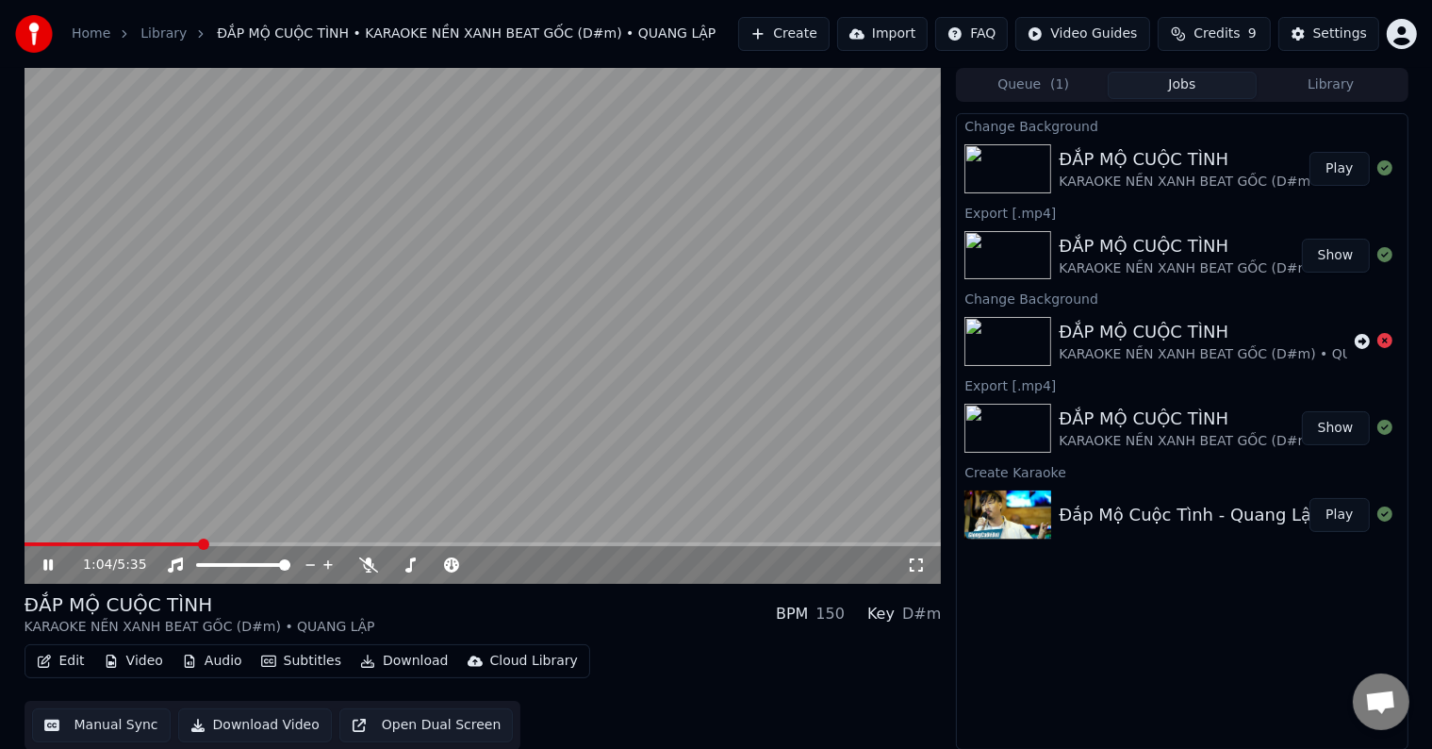
click at [1308, 84] on button "Library" at bounding box center [1331, 85] width 149 height 27
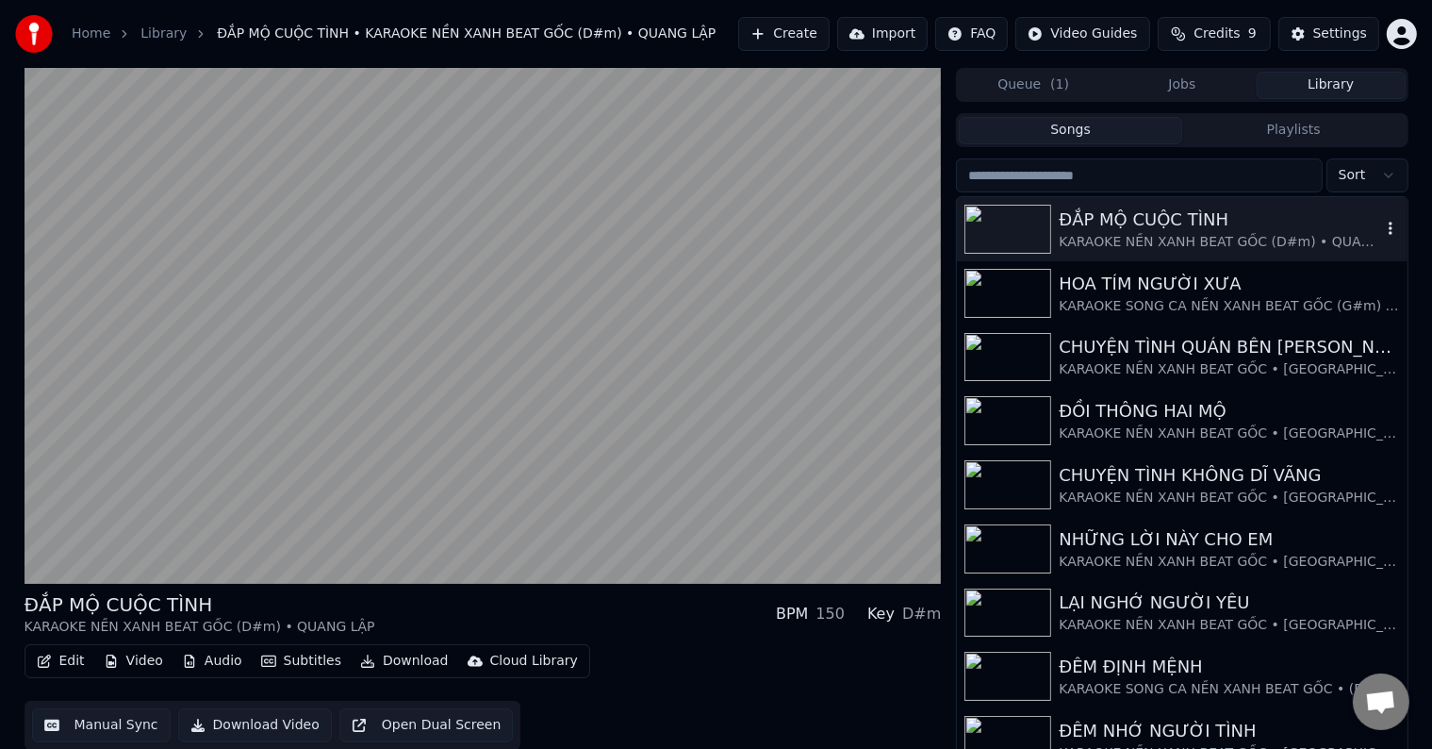
click at [1165, 211] on div "ĐẮP MỘ CUỘC TÌNH" at bounding box center [1219, 219] width 321 height 26
click at [1162, 219] on div "ĐẮP MỘ CUỘC TÌNH" at bounding box center [1219, 219] width 321 height 26
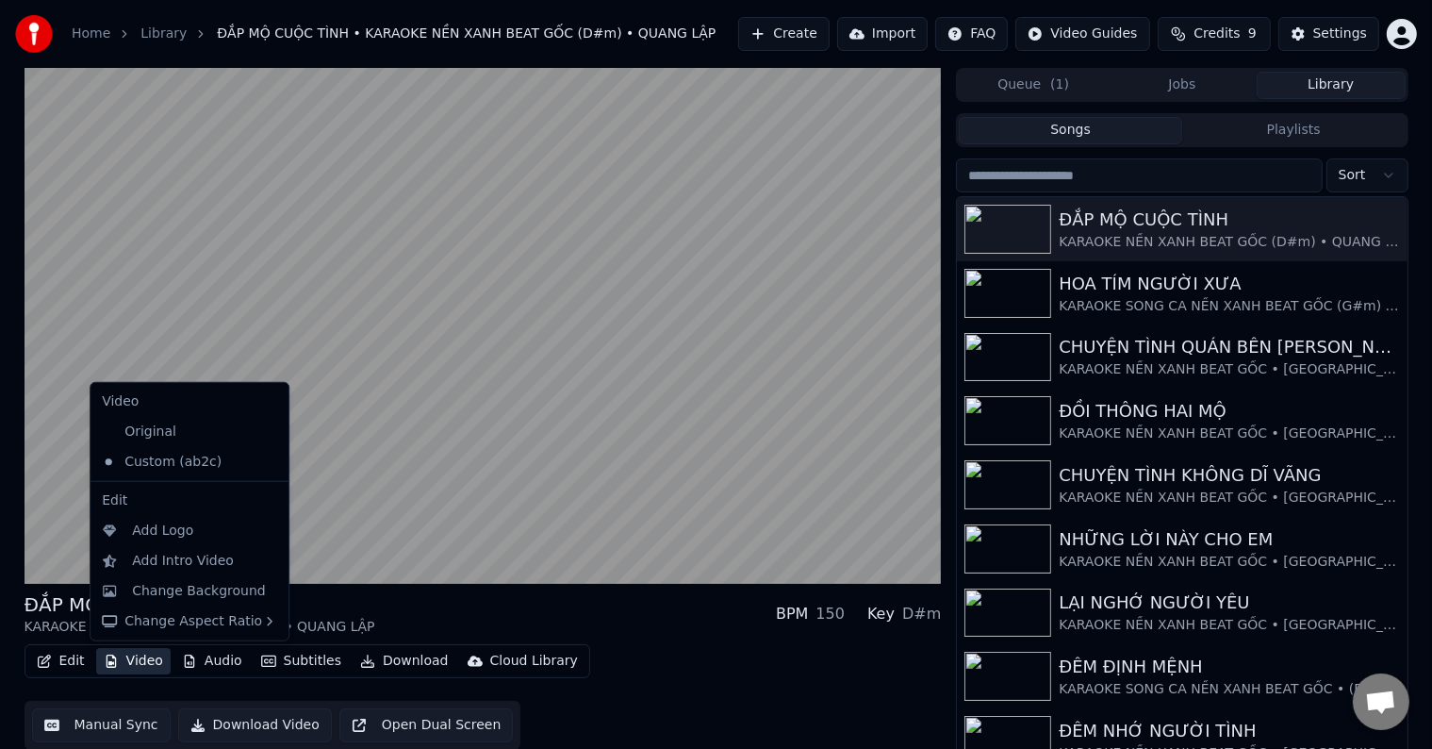
click at [141, 659] on button "Video" at bounding box center [133, 661] width 74 height 26
click at [176, 588] on div "Change Background" at bounding box center [199, 591] width 134 height 19
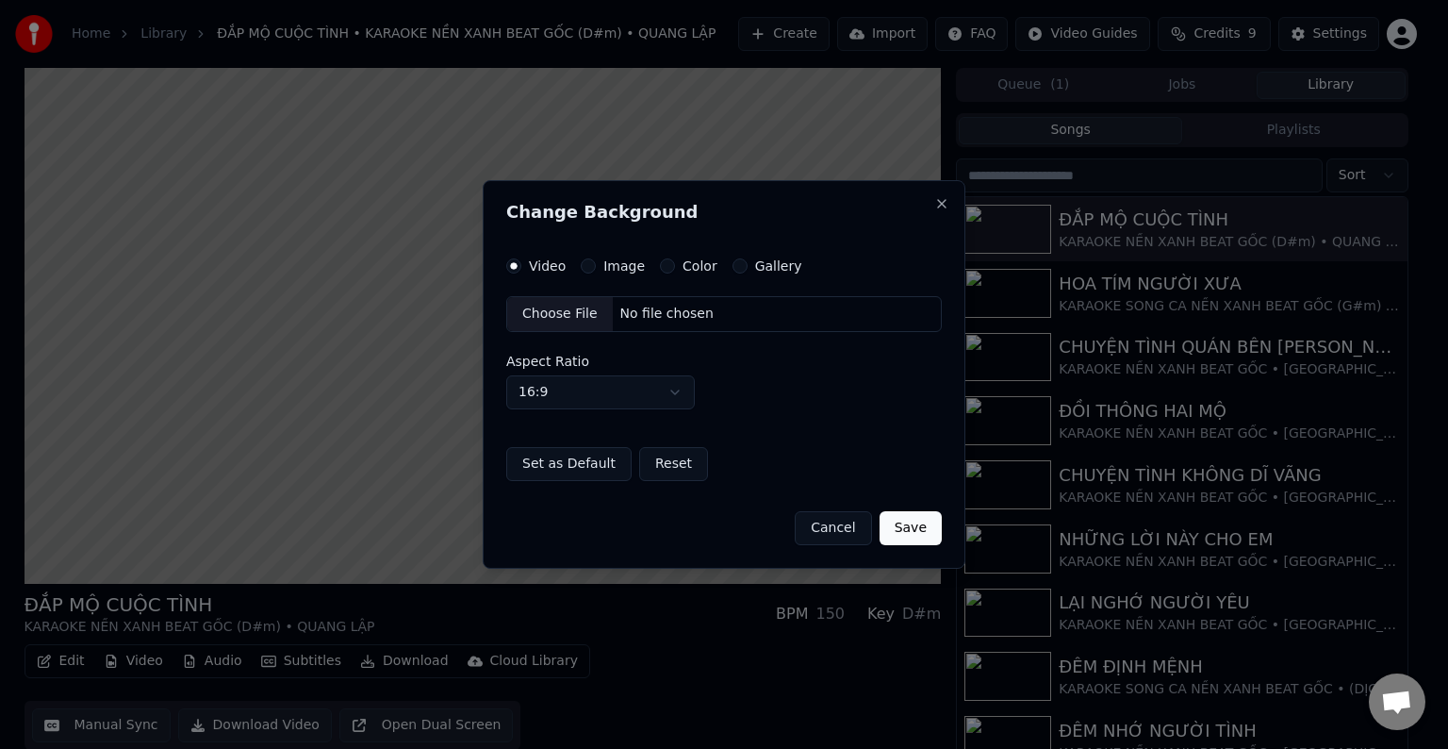
click at [694, 270] on label "Color" at bounding box center [700, 265] width 35 height 13
click at [675, 270] on button "Color" at bounding box center [667, 265] width 15 height 15
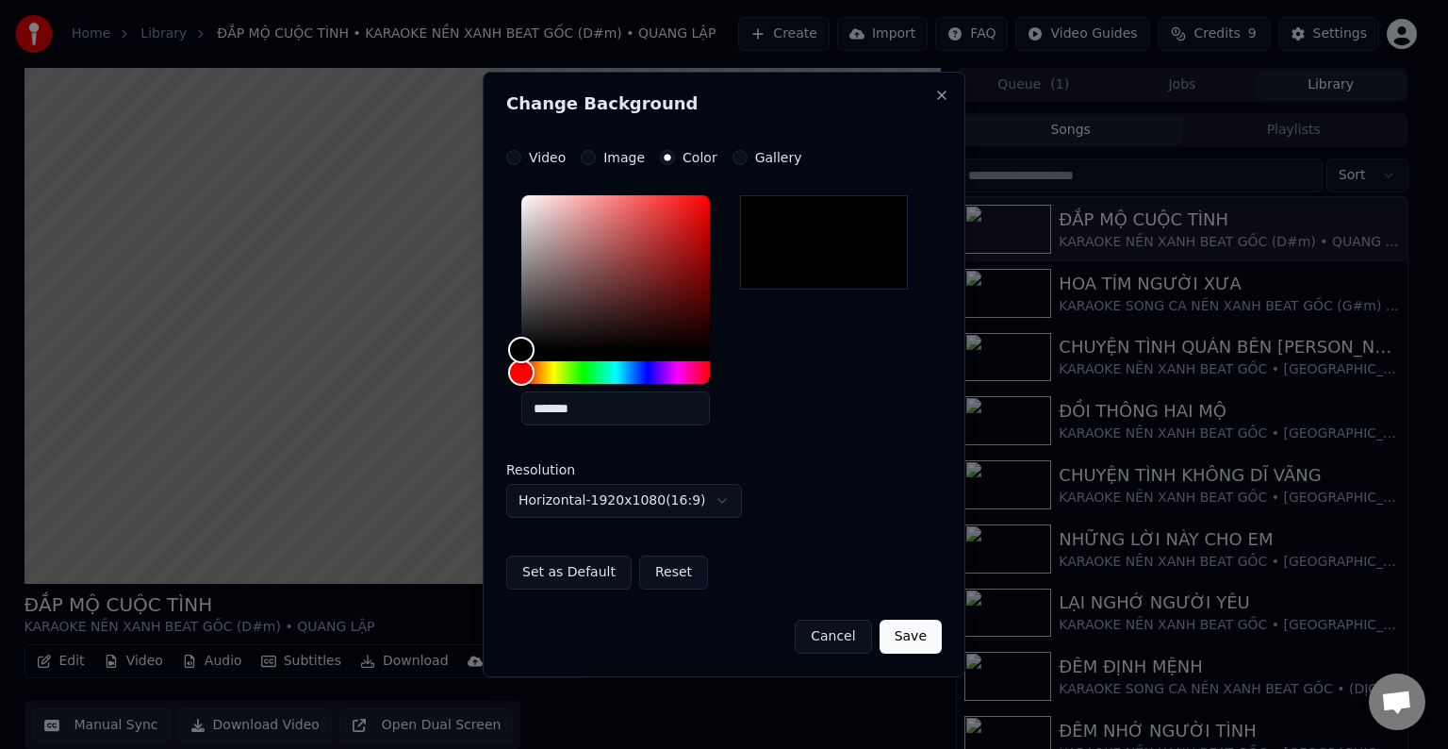
drag, startPoint x: 572, startPoint y: 405, endPoint x: 622, endPoint y: 403, distance: 50.0
click at [622, 403] on input "*******" at bounding box center [615, 408] width 189 height 34
drag, startPoint x: 558, startPoint y: 414, endPoint x: 571, endPoint y: 407, distance: 14.8
click at [571, 407] on input "*******" at bounding box center [615, 408] width 189 height 34
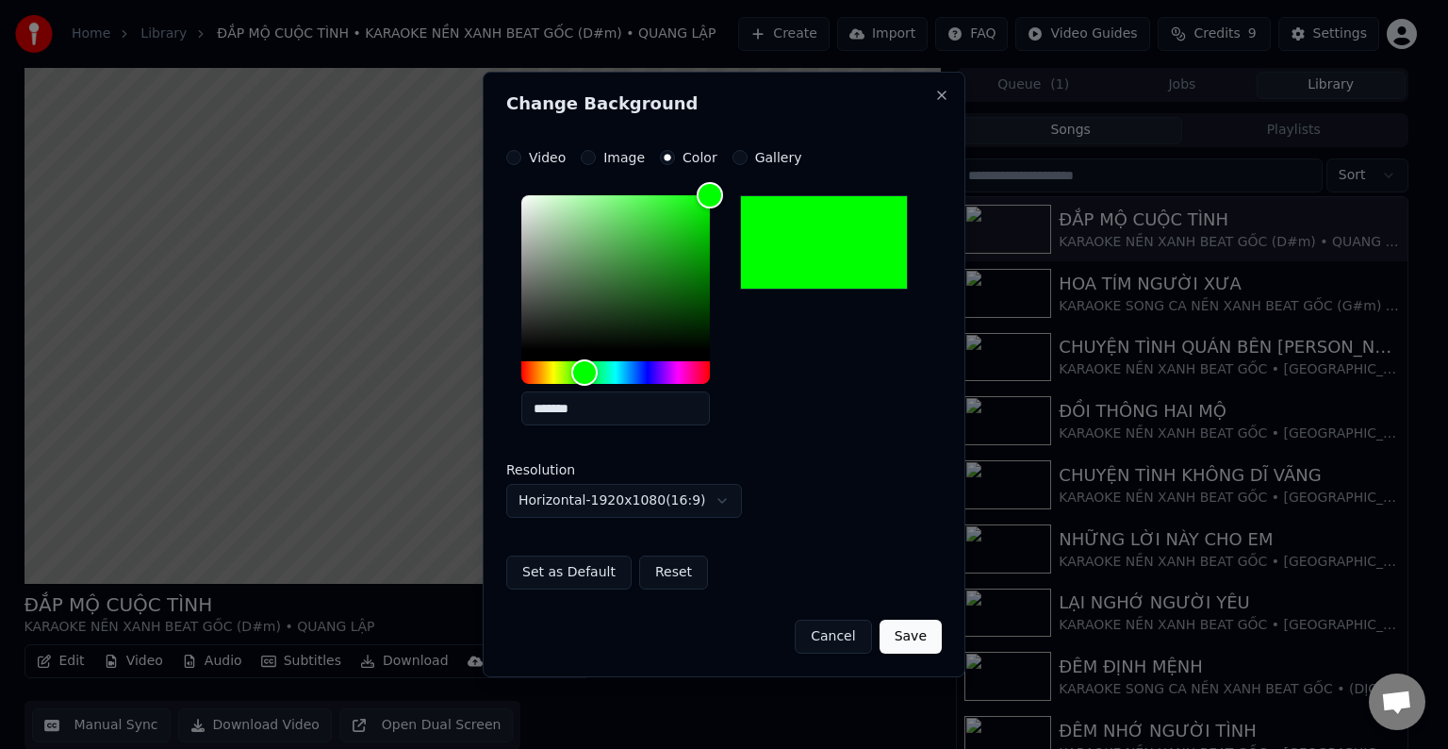
type input "*******"
click at [910, 632] on button "Save" at bounding box center [911, 636] width 62 height 34
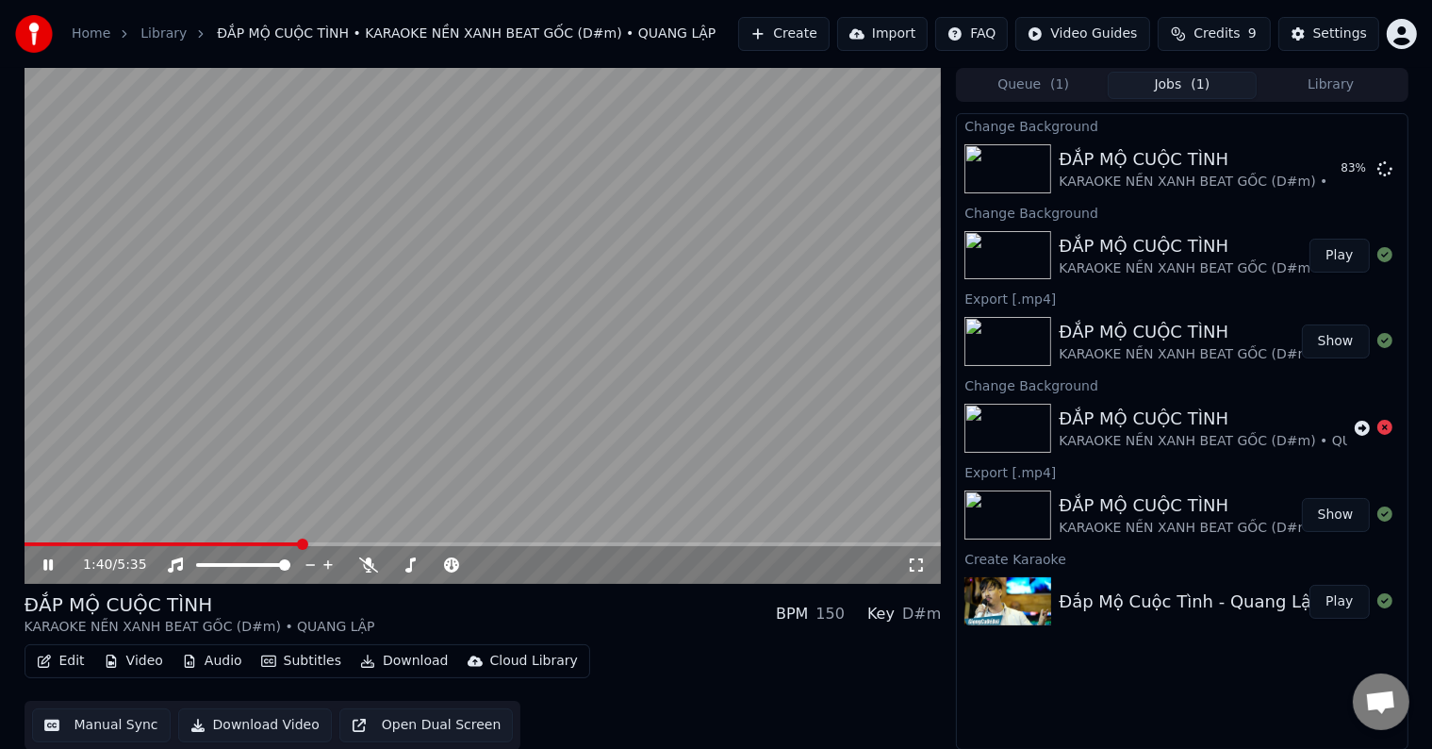
click at [286, 253] on video at bounding box center [483, 326] width 917 height 516
click at [1188, 162] on div "ĐẮP MỘ CUỘC TÌNH" at bounding box center [1234, 159] width 351 height 26
click at [1341, 173] on button "Play" at bounding box center [1338, 169] width 59 height 34
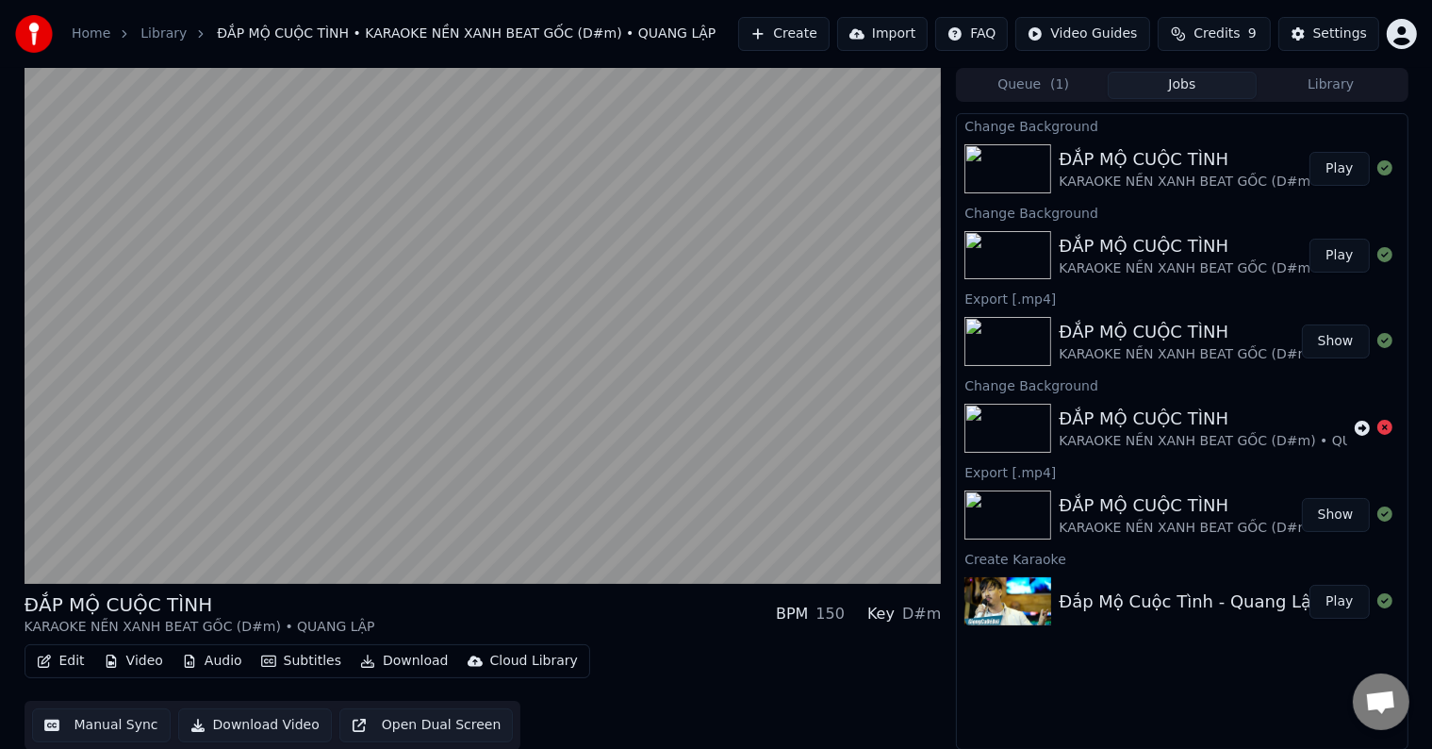
click at [1339, 257] on button "Play" at bounding box center [1338, 256] width 59 height 34
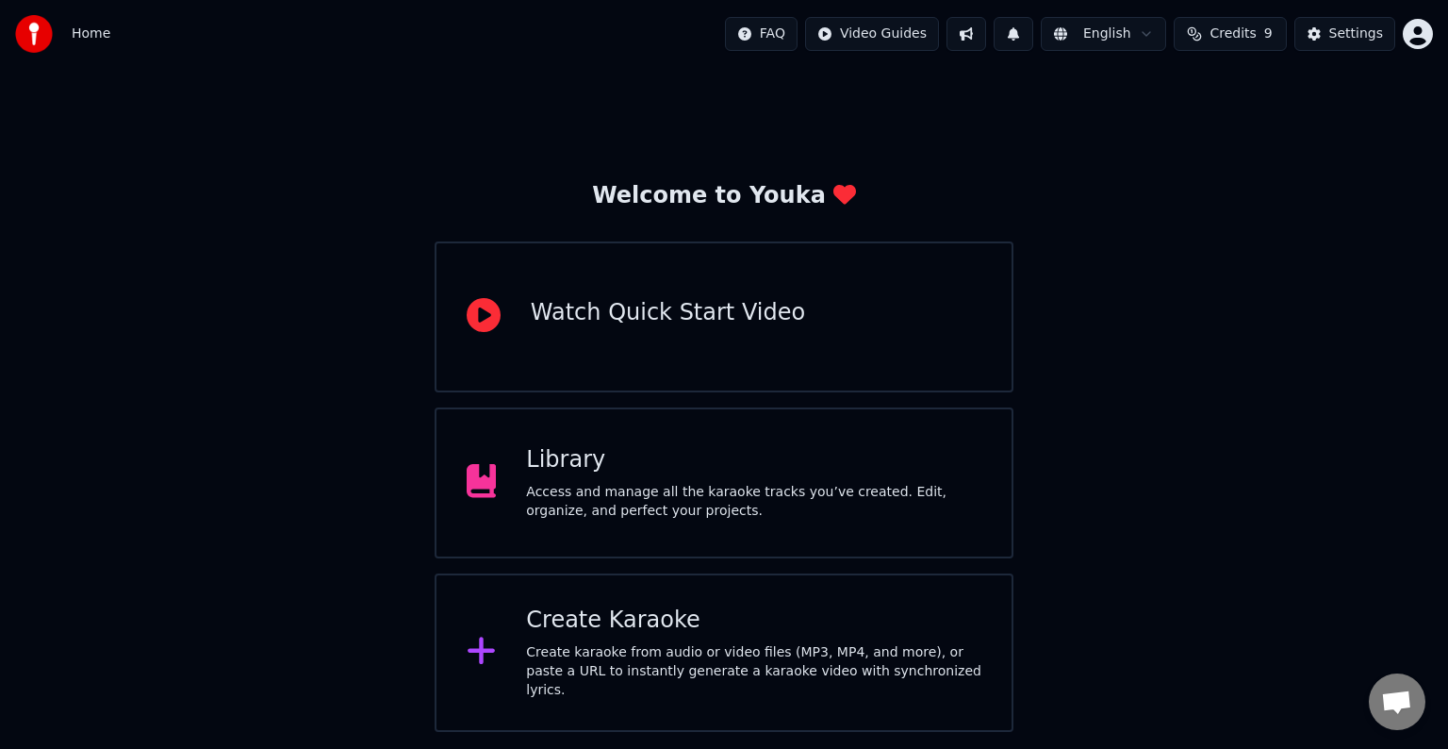
click at [611, 490] on div "Access and manage all the karaoke tracks you’ve created. Edit, organize, and pe…" at bounding box center [753, 502] width 455 height 38
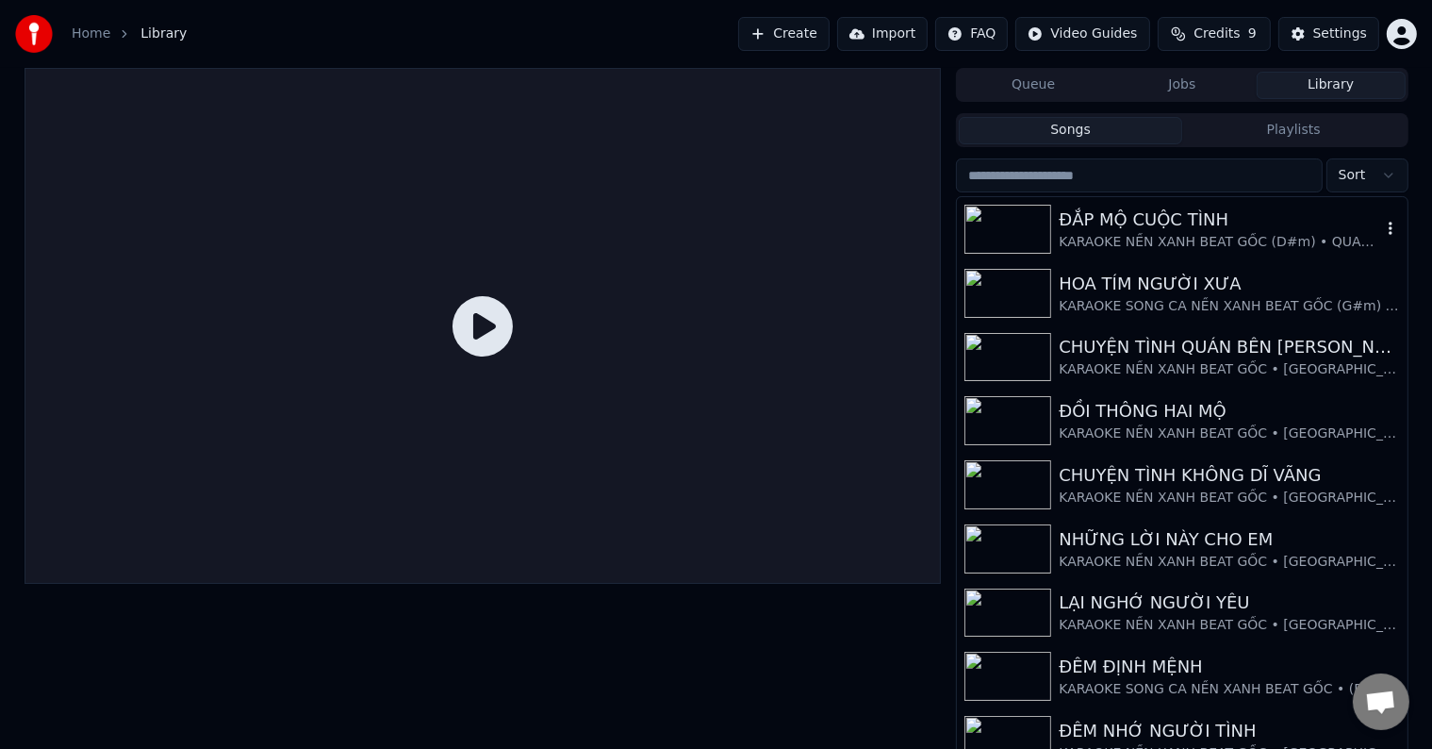
click at [1165, 233] on div "KARAOKE NỀN XANH BEAT GỐC (D#m) • QUANG LẬP" at bounding box center [1219, 242] width 321 height 19
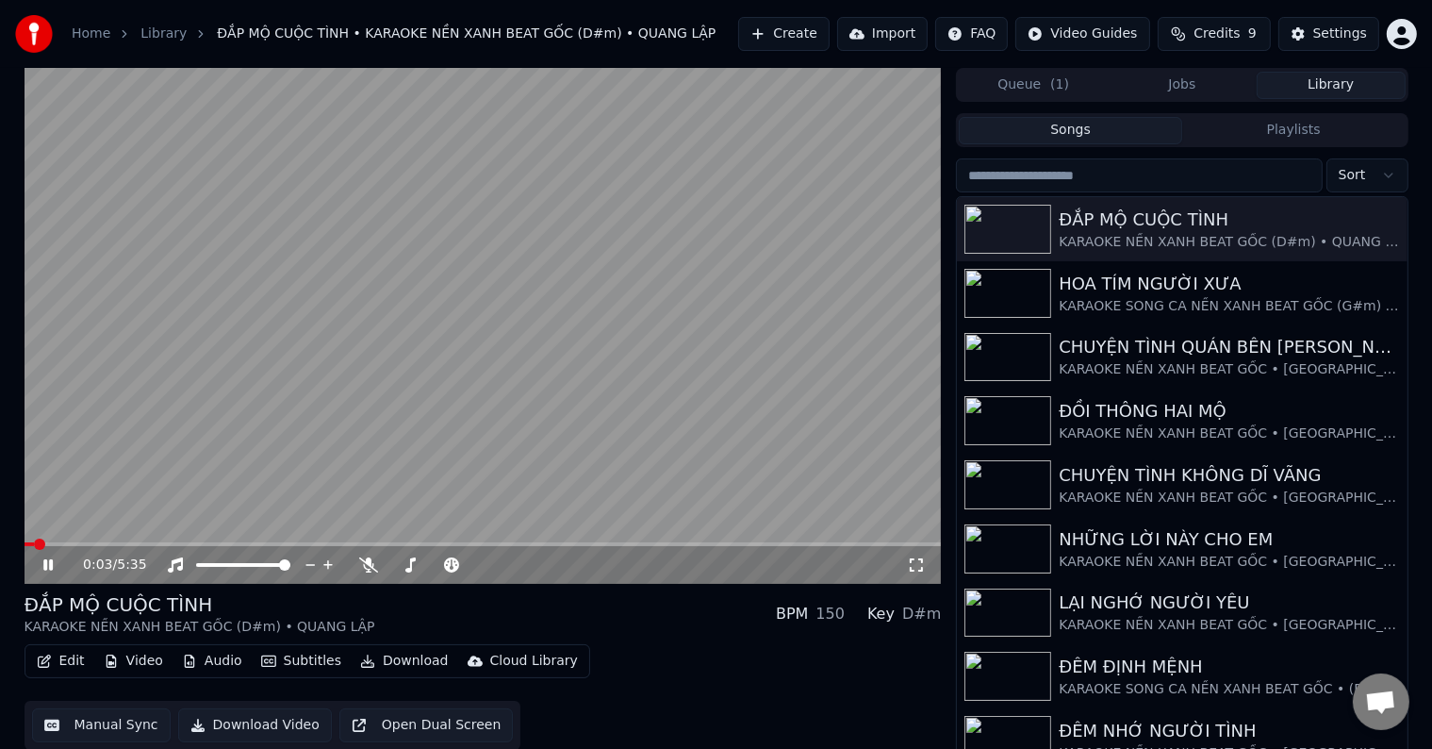
click at [100, 730] on button "Manual Sync" at bounding box center [101, 725] width 139 height 34
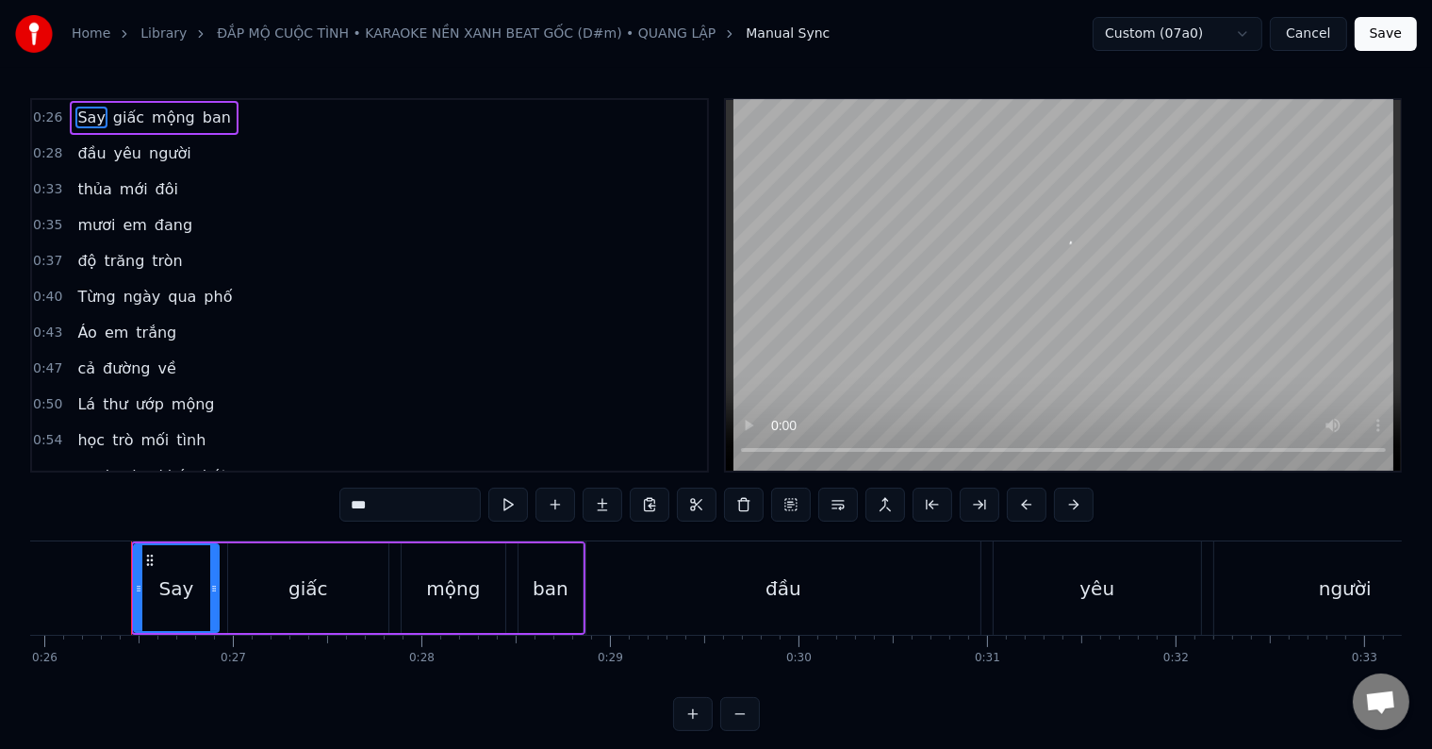
scroll to position [0, 4894]
click at [152, 592] on div "Say" at bounding box center [170, 588] width 83 height 86
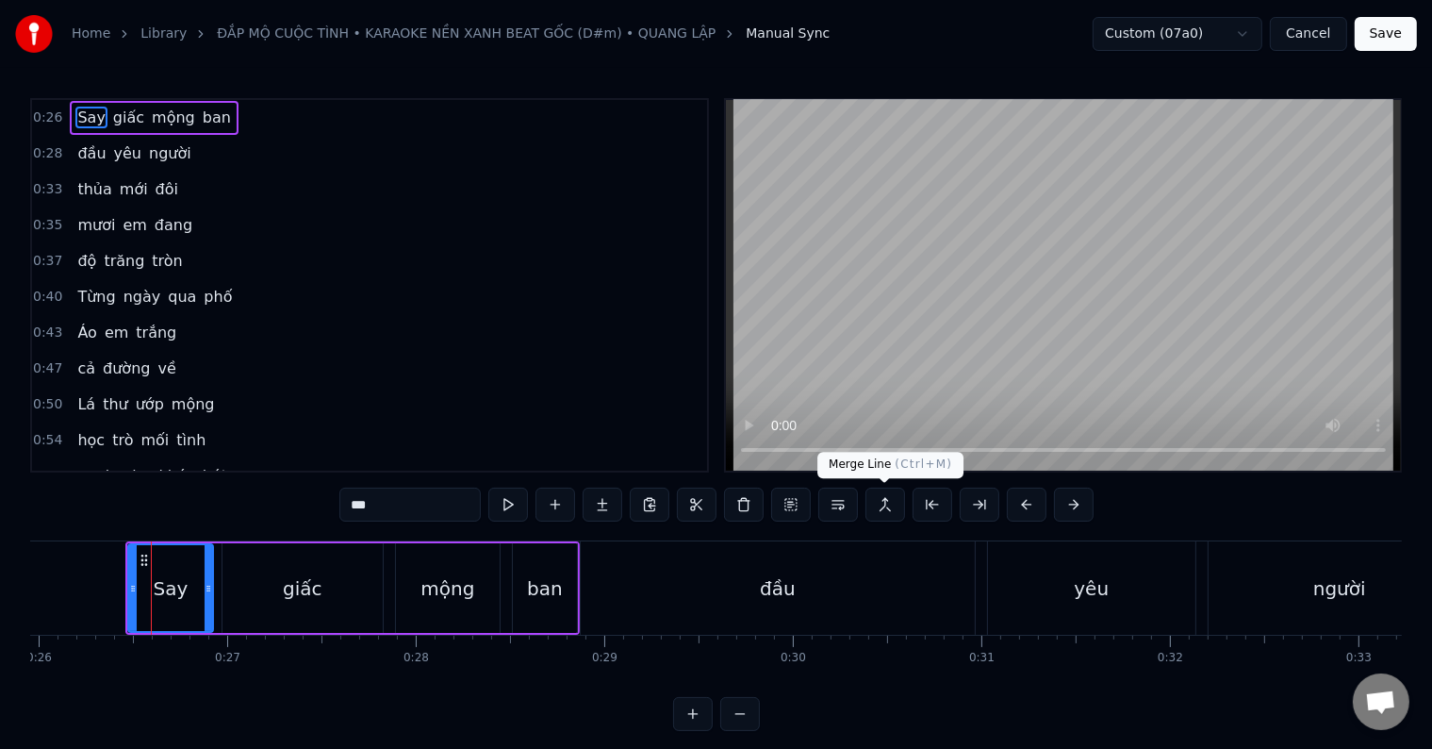
click at [882, 505] on button at bounding box center [885, 504] width 40 height 34
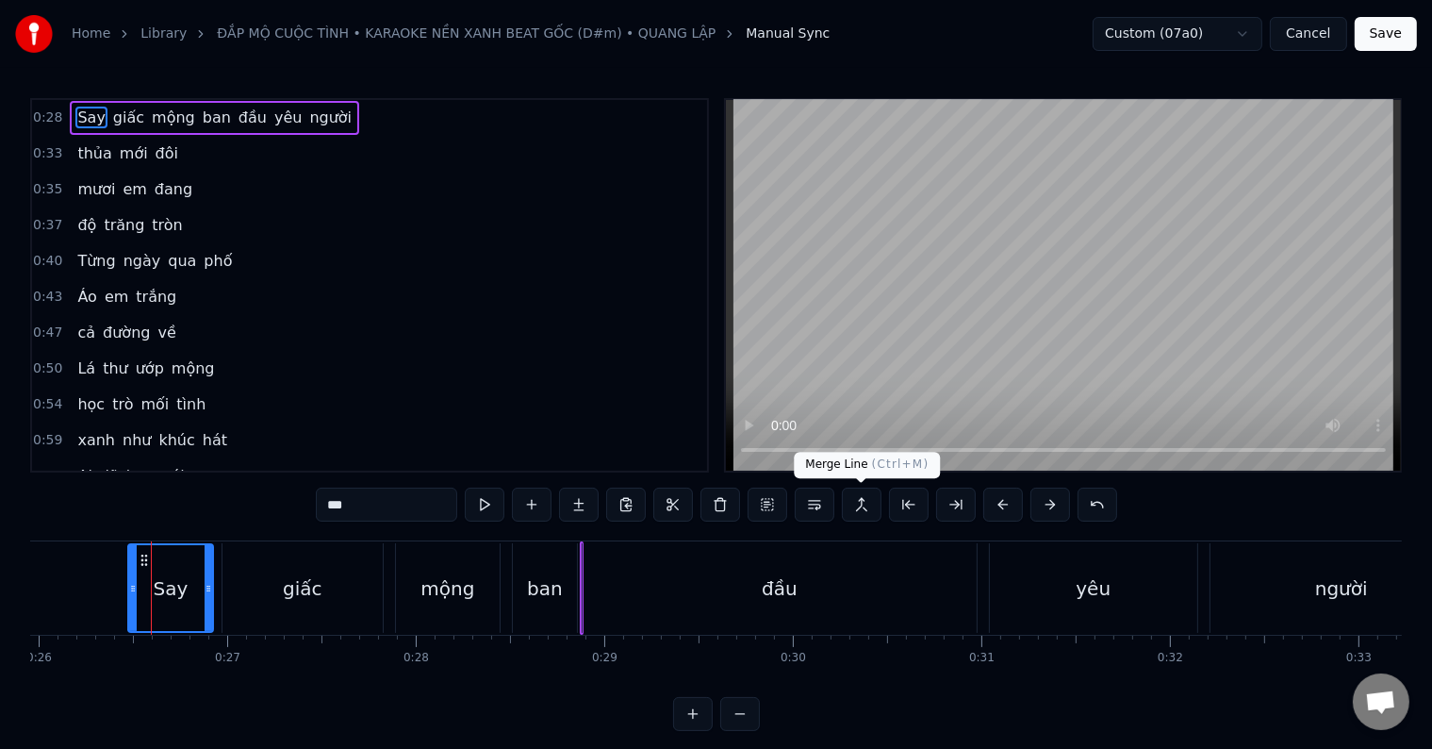
click at [862, 510] on button at bounding box center [862, 504] width 40 height 34
click at [1093, 507] on button at bounding box center [1098, 504] width 40 height 34
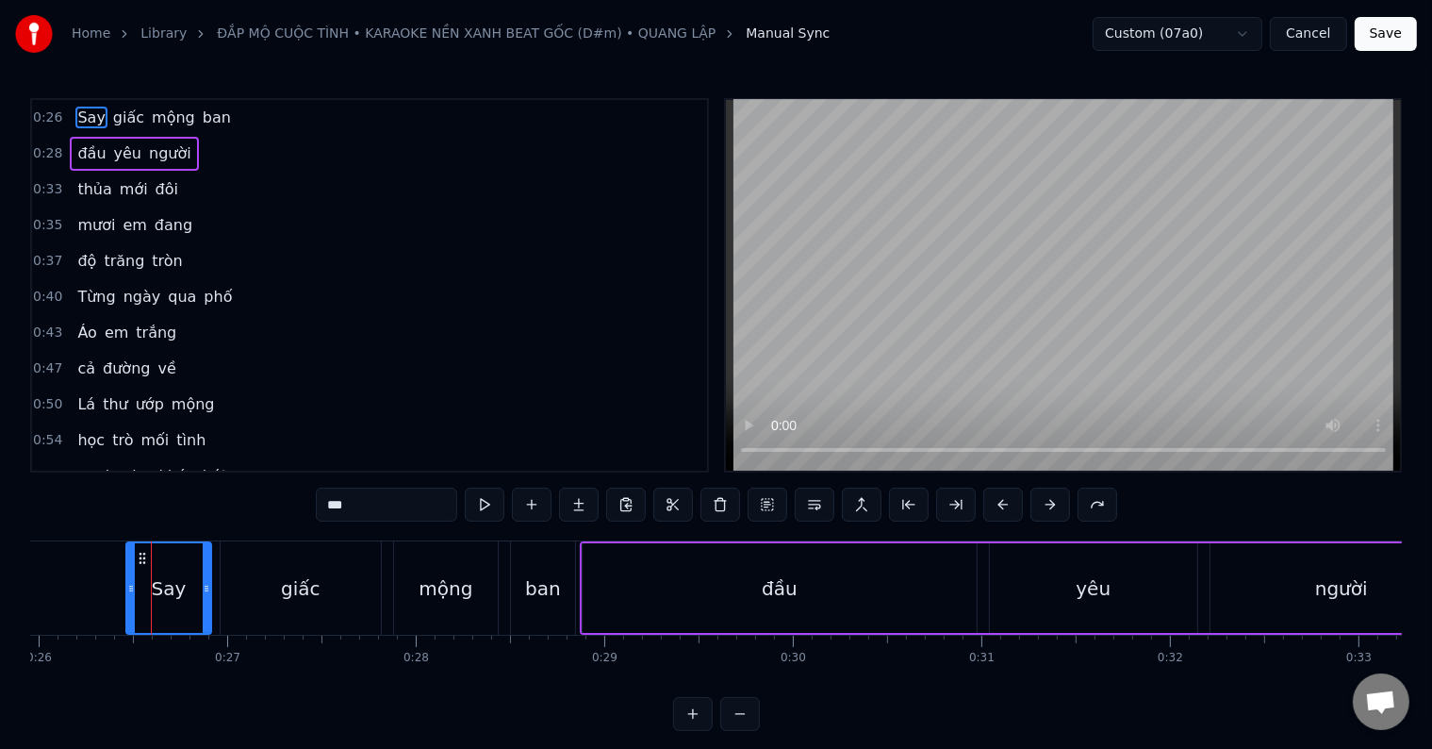
click at [436, 581] on div "mộng" at bounding box center [446, 588] width 54 height 28
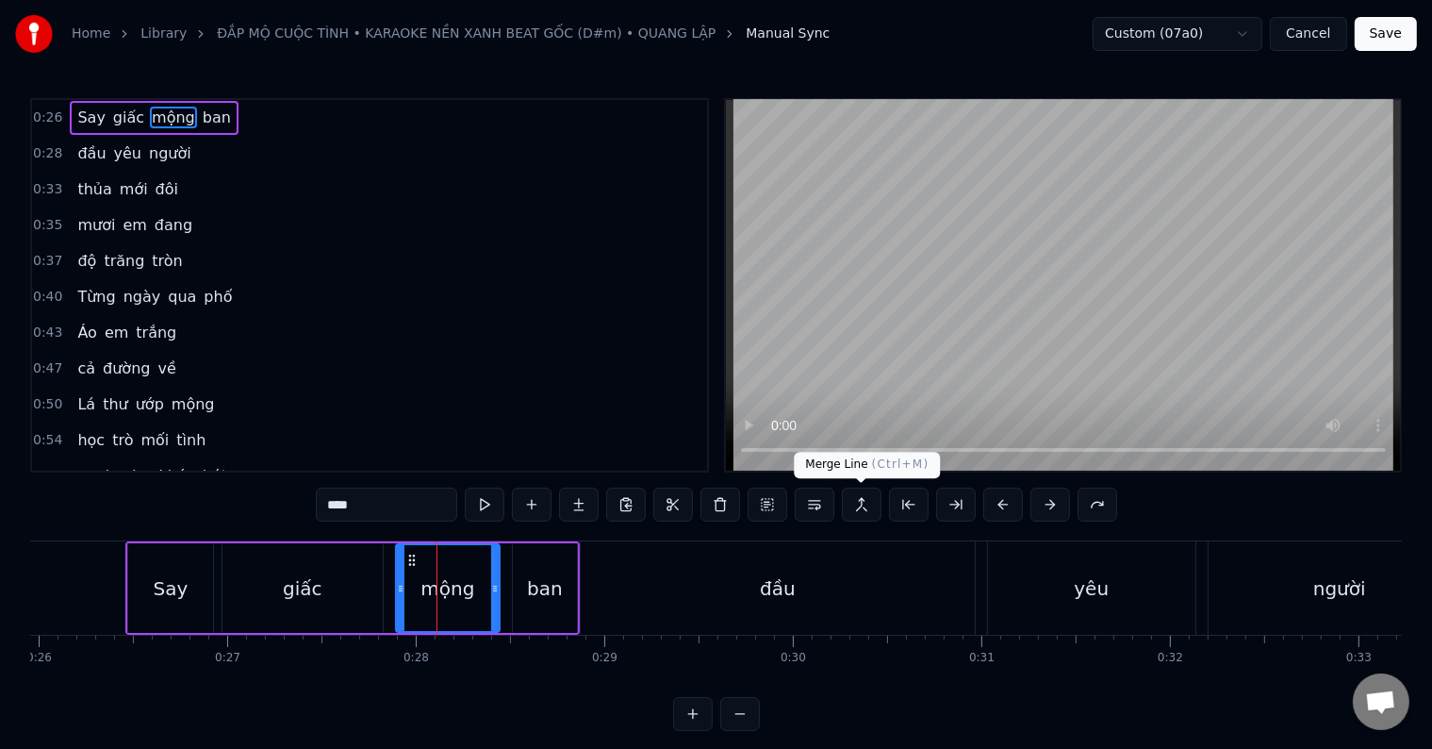
click at [859, 502] on button at bounding box center [862, 504] width 40 height 34
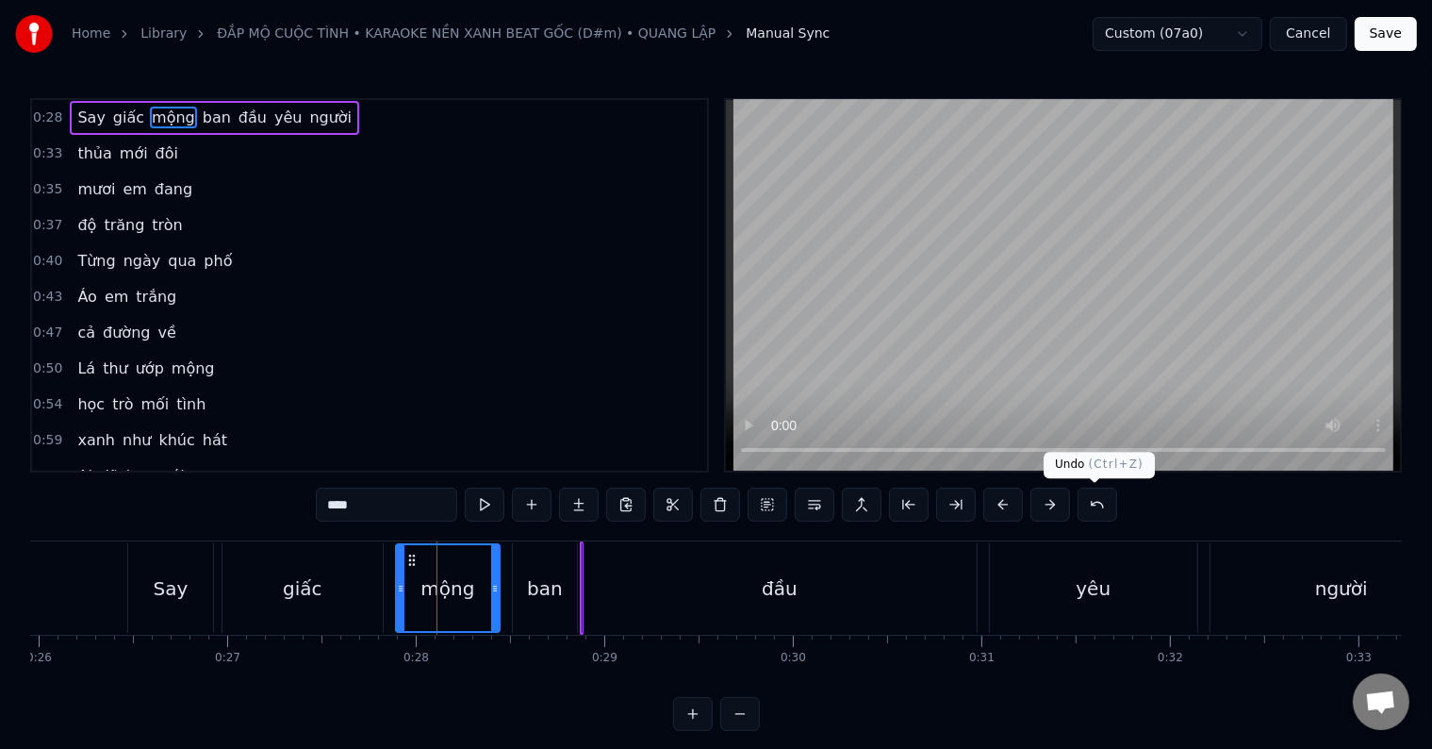
click at [1094, 505] on button at bounding box center [1098, 504] width 40 height 34
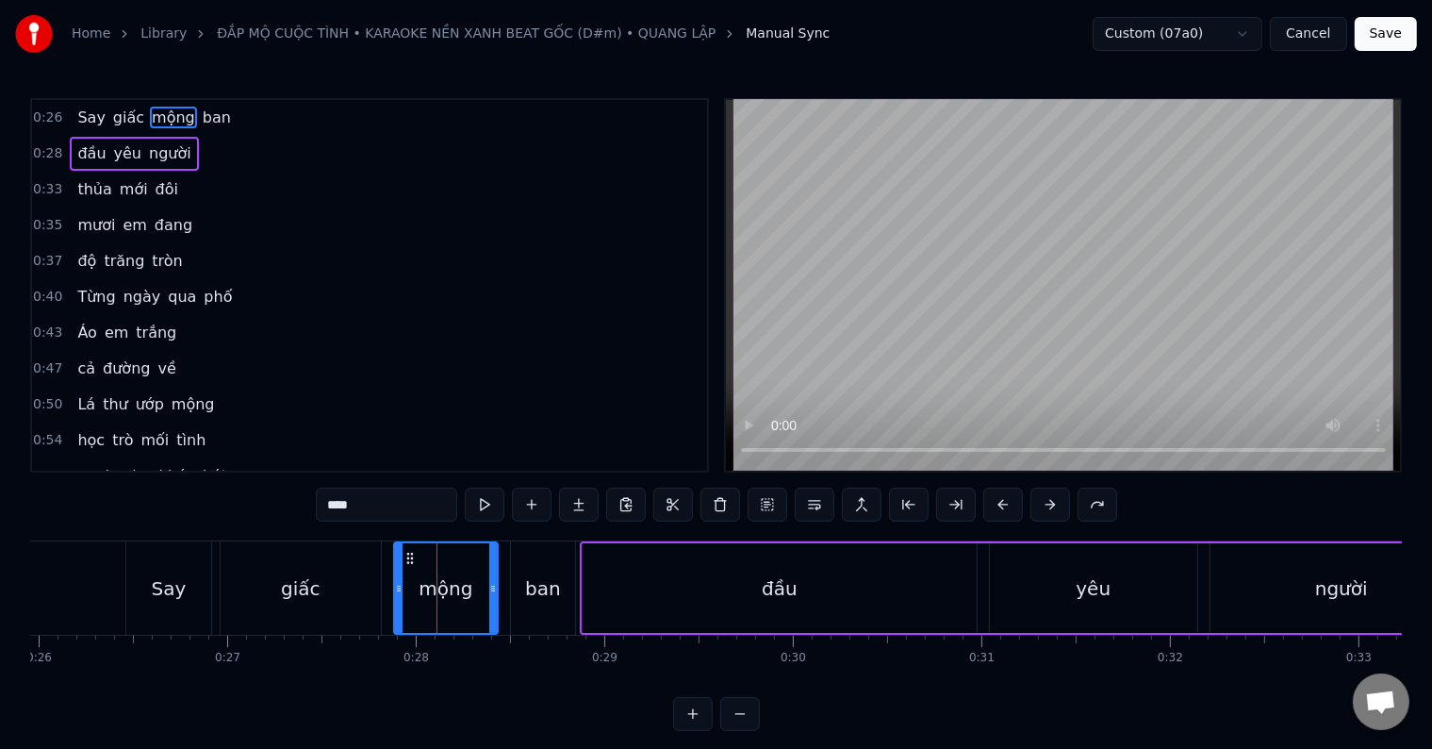
click at [158, 602] on div "Say" at bounding box center [168, 587] width 85 height 93
type input "***"
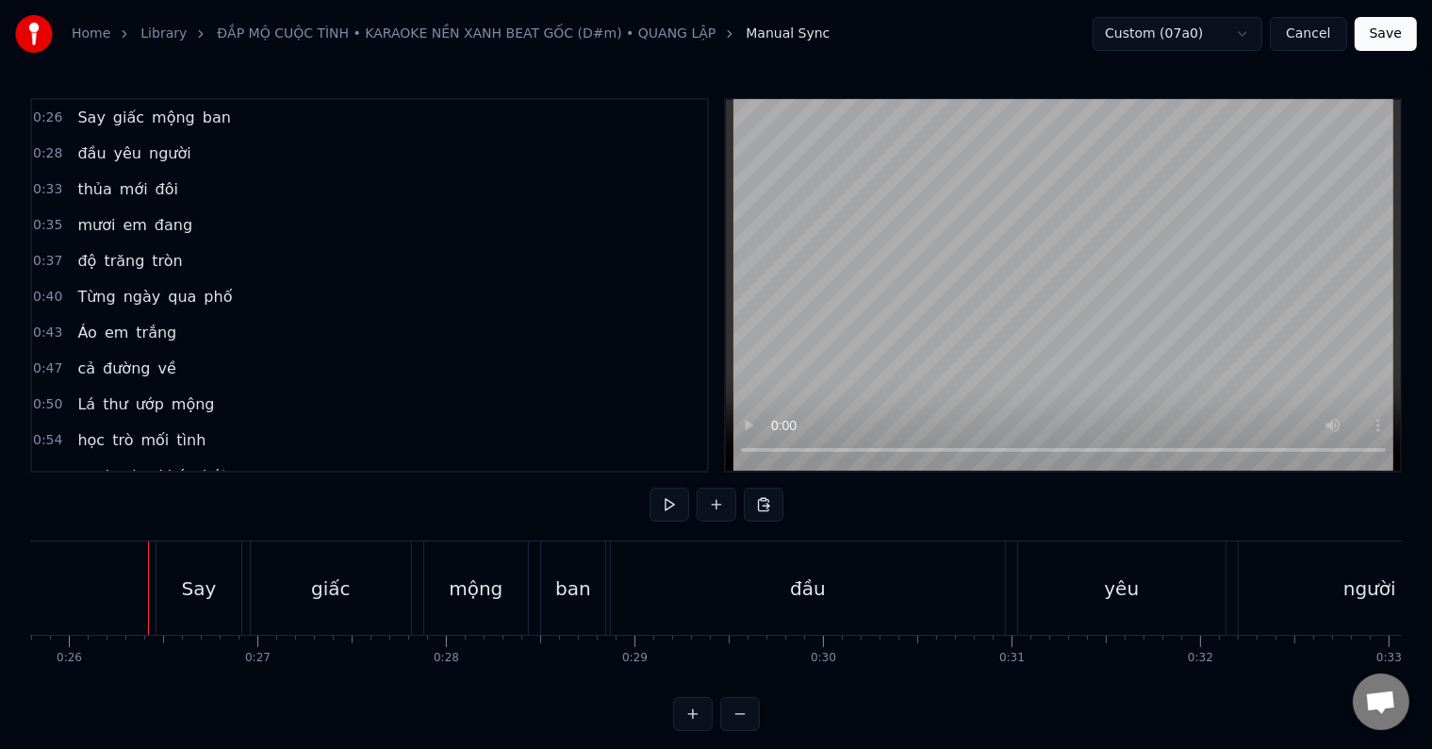
click at [148, 599] on div at bounding box center [148, 587] width 1 height 93
click at [759, 515] on button at bounding box center [764, 504] width 40 height 34
click at [760, 505] on button at bounding box center [764, 504] width 40 height 34
click at [206, 592] on div "Say" at bounding box center [198, 588] width 35 height 28
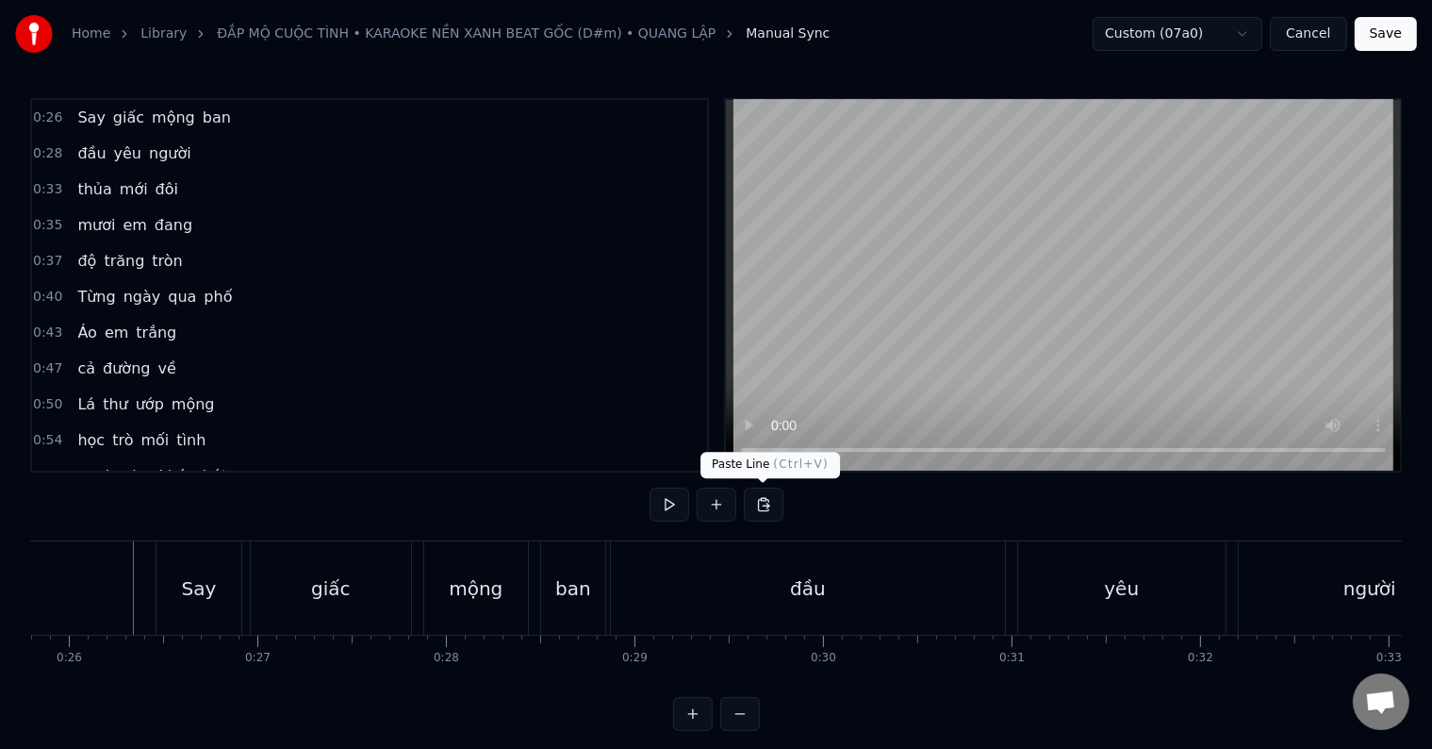
click at [759, 503] on button at bounding box center [764, 504] width 40 height 34
click at [181, 587] on div "Say" at bounding box center [198, 587] width 85 height 93
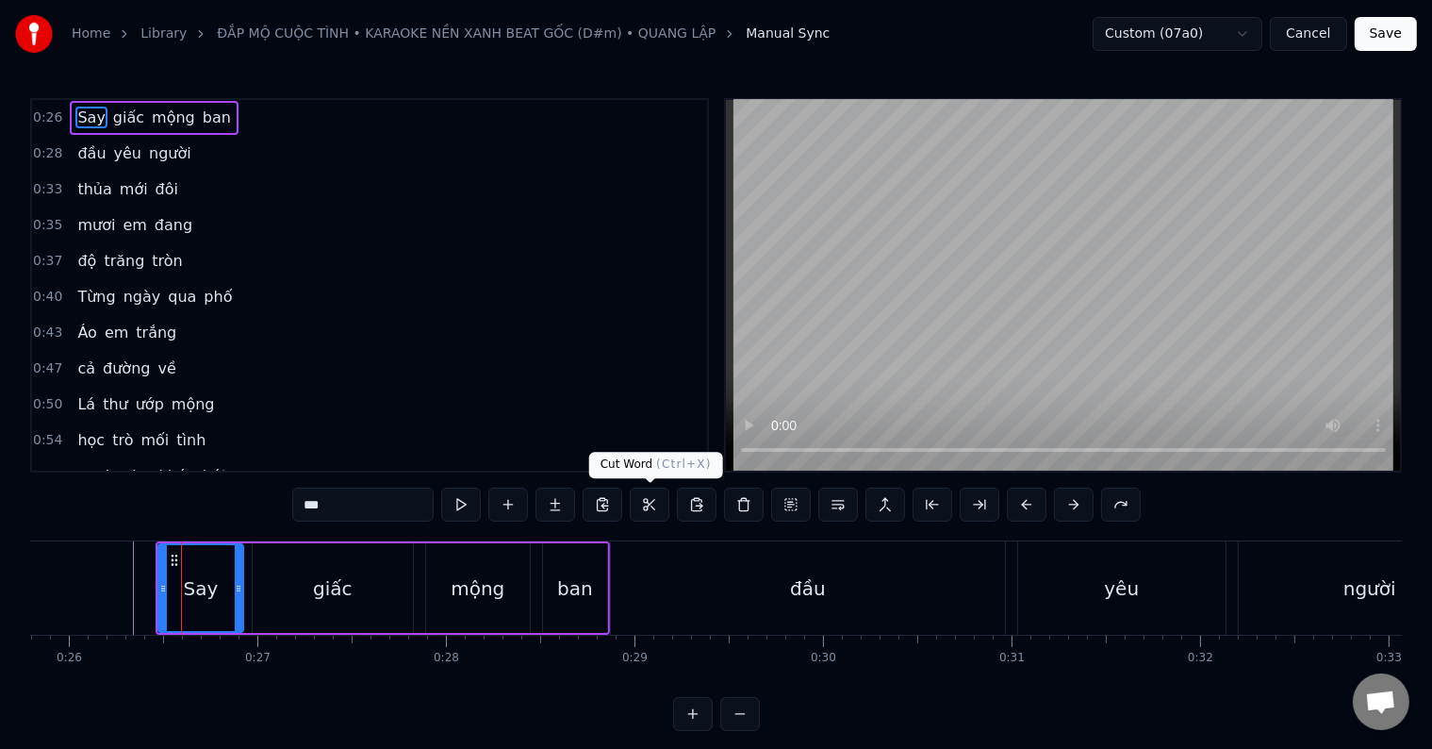
click at [645, 506] on button at bounding box center [650, 504] width 40 height 34
click at [647, 506] on button at bounding box center [650, 504] width 40 height 34
click at [651, 503] on button at bounding box center [650, 504] width 40 height 34
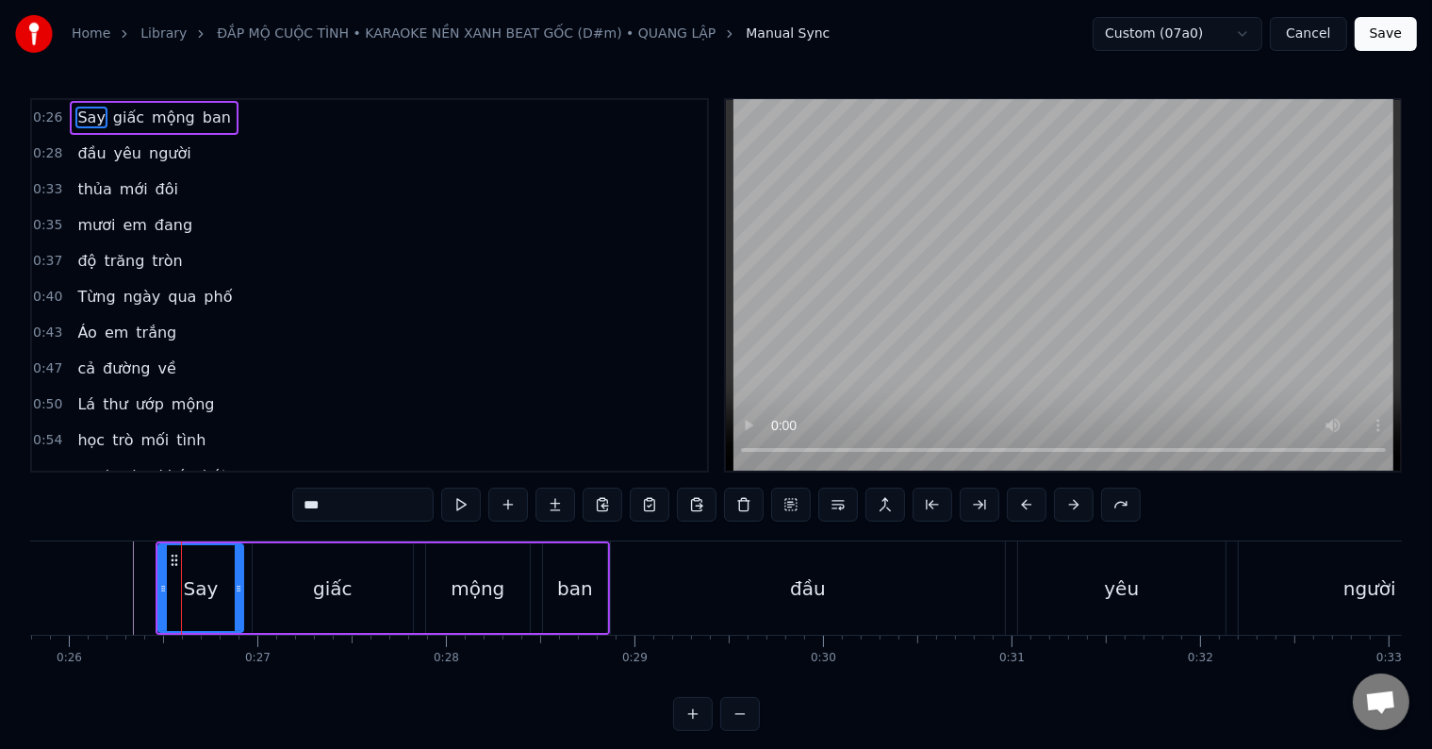
click at [221, 588] on div "Say" at bounding box center [200, 588] width 83 height 86
click at [648, 502] on button at bounding box center [650, 504] width 40 height 34
click at [332, 505] on input "***" at bounding box center [362, 504] width 141 height 34
drag, startPoint x: 333, startPoint y: 505, endPoint x: 267, endPoint y: 504, distance: 66.0
click at [267, 504] on div "0:26 Say giấc mộng ban 0:28 đầu yêu người 0:33 thủa mới đôi 0:35 mươi em đang 0…" at bounding box center [716, 414] width 1372 height 633
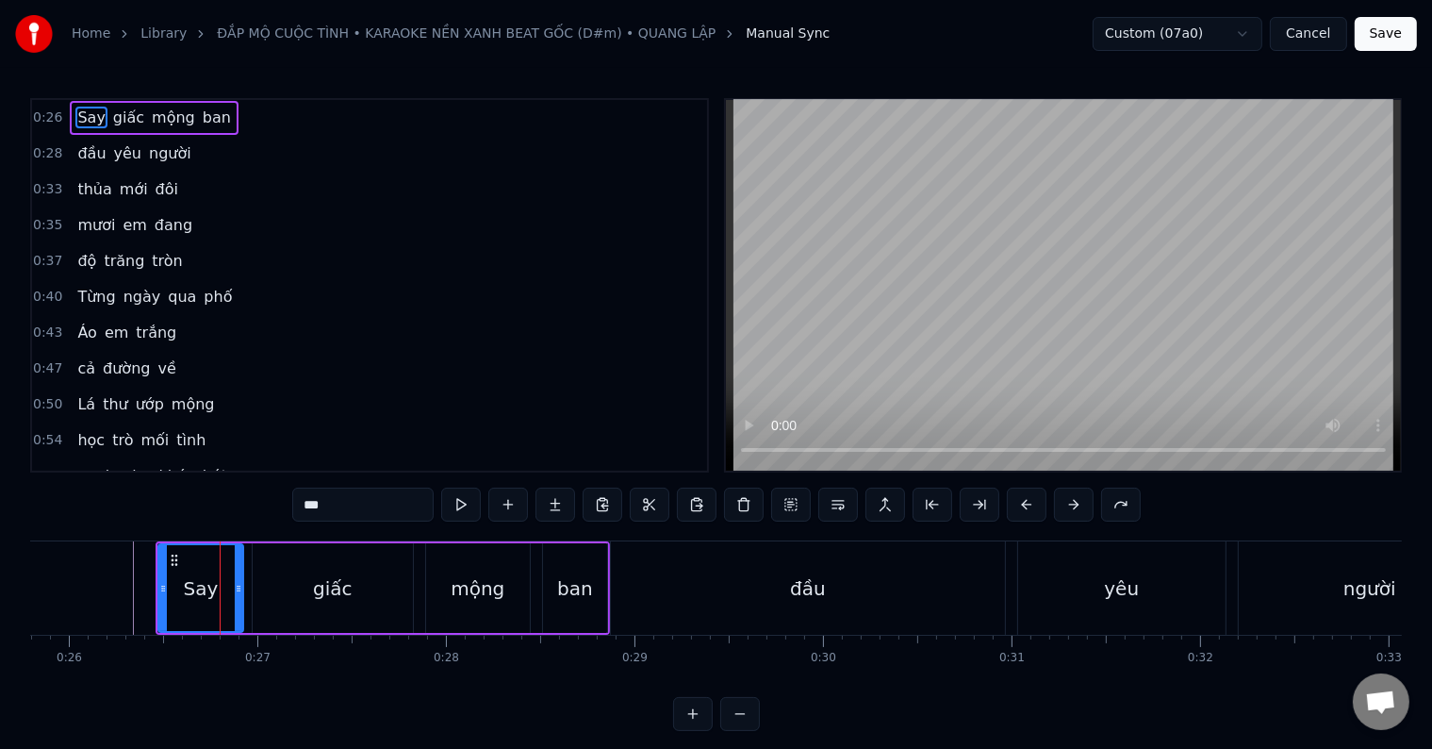
click at [482, 580] on div "mộng" at bounding box center [478, 588] width 54 height 28
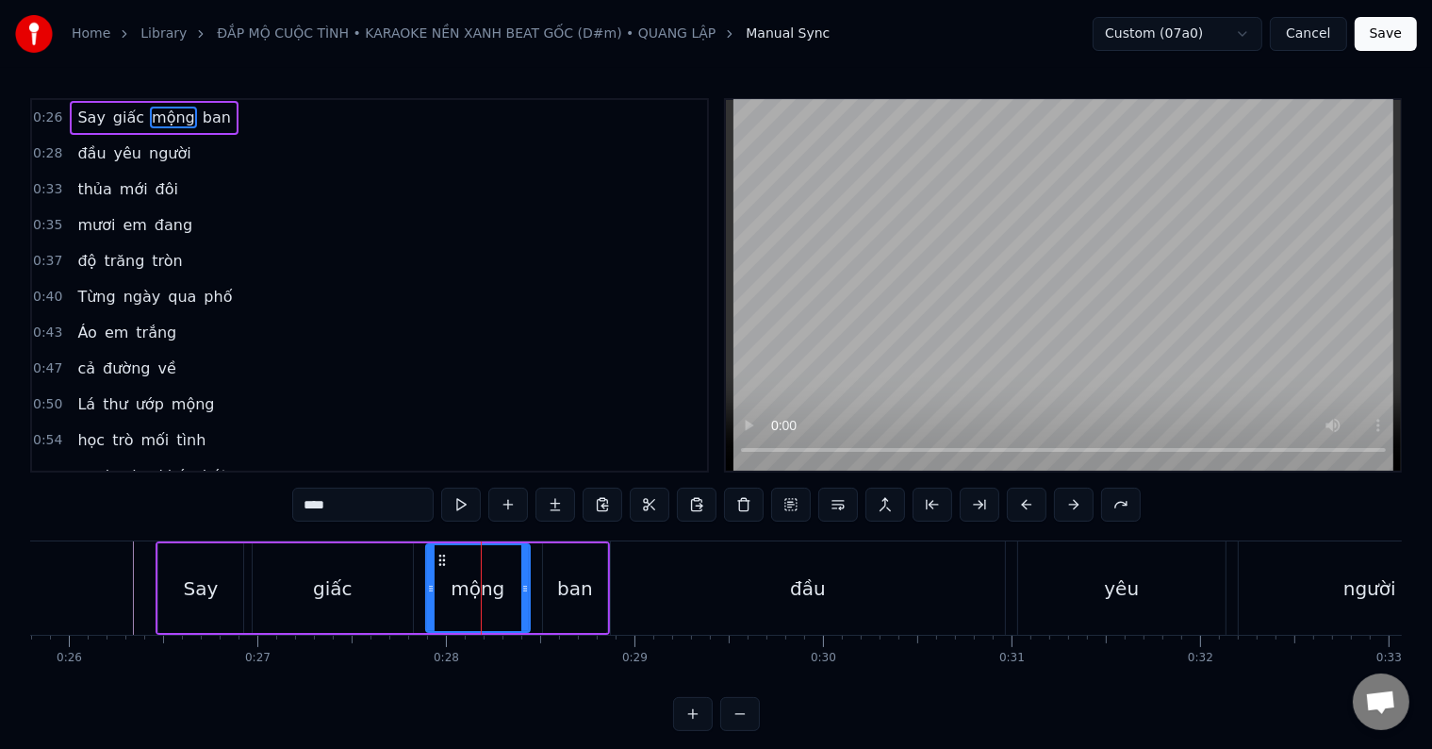
click at [563, 577] on div "ban" at bounding box center [575, 588] width 36 height 28
type input "***"
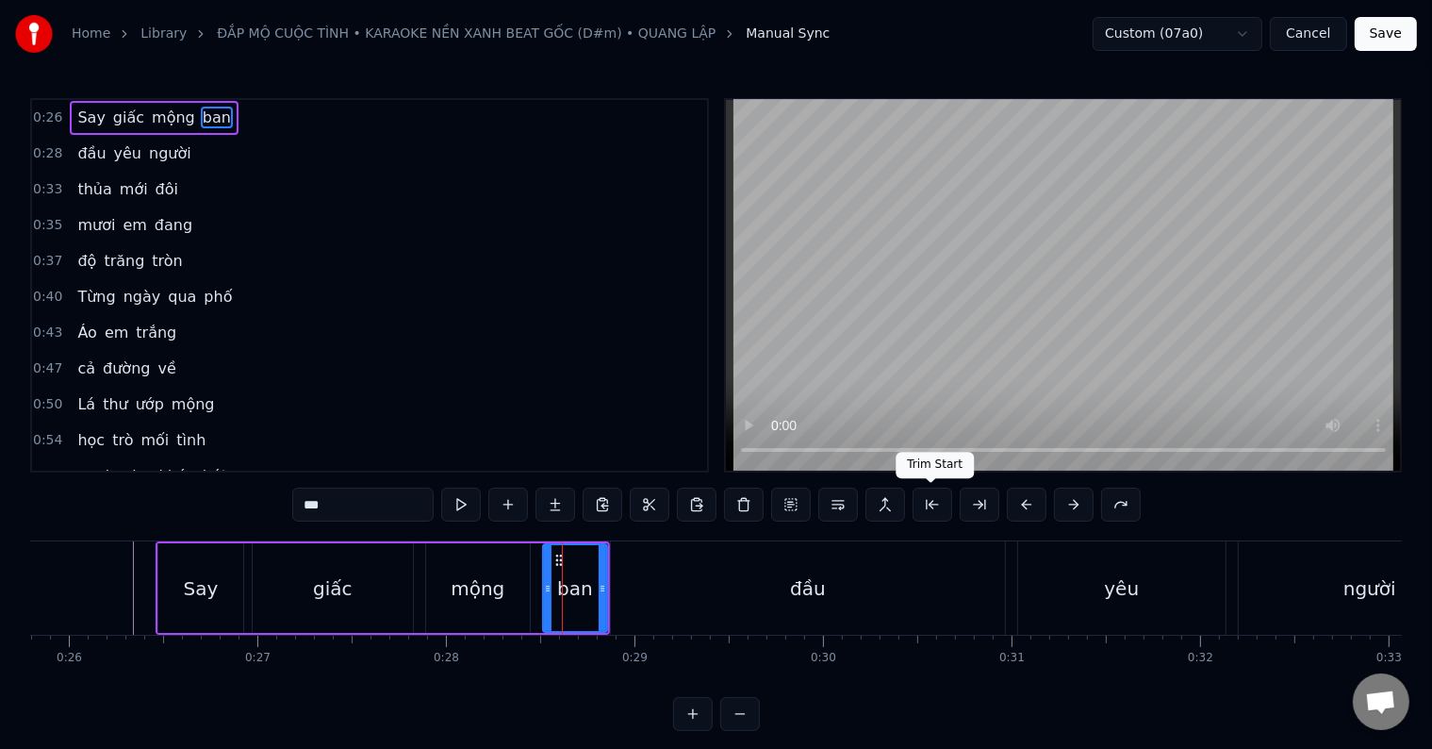
click at [924, 503] on button at bounding box center [933, 504] width 40 height 34
click at [579, 607] on div "ban" at bounding box center [586, 588] width 41 height 86
click at [928, 502] on button at bounding box center [933, 504] width 40 height 34
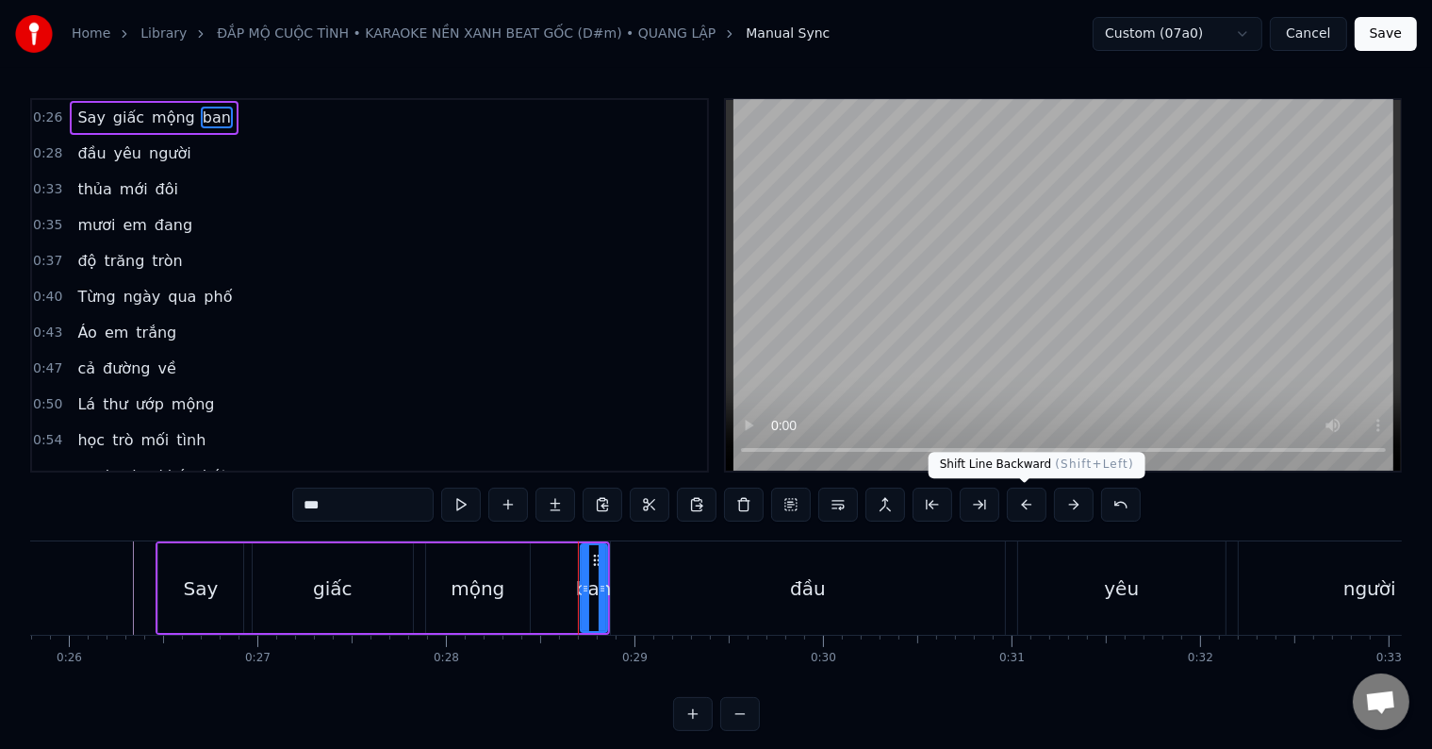
click at [1020, 510] on button at bounding box center [1027, 504] width 40 height 34
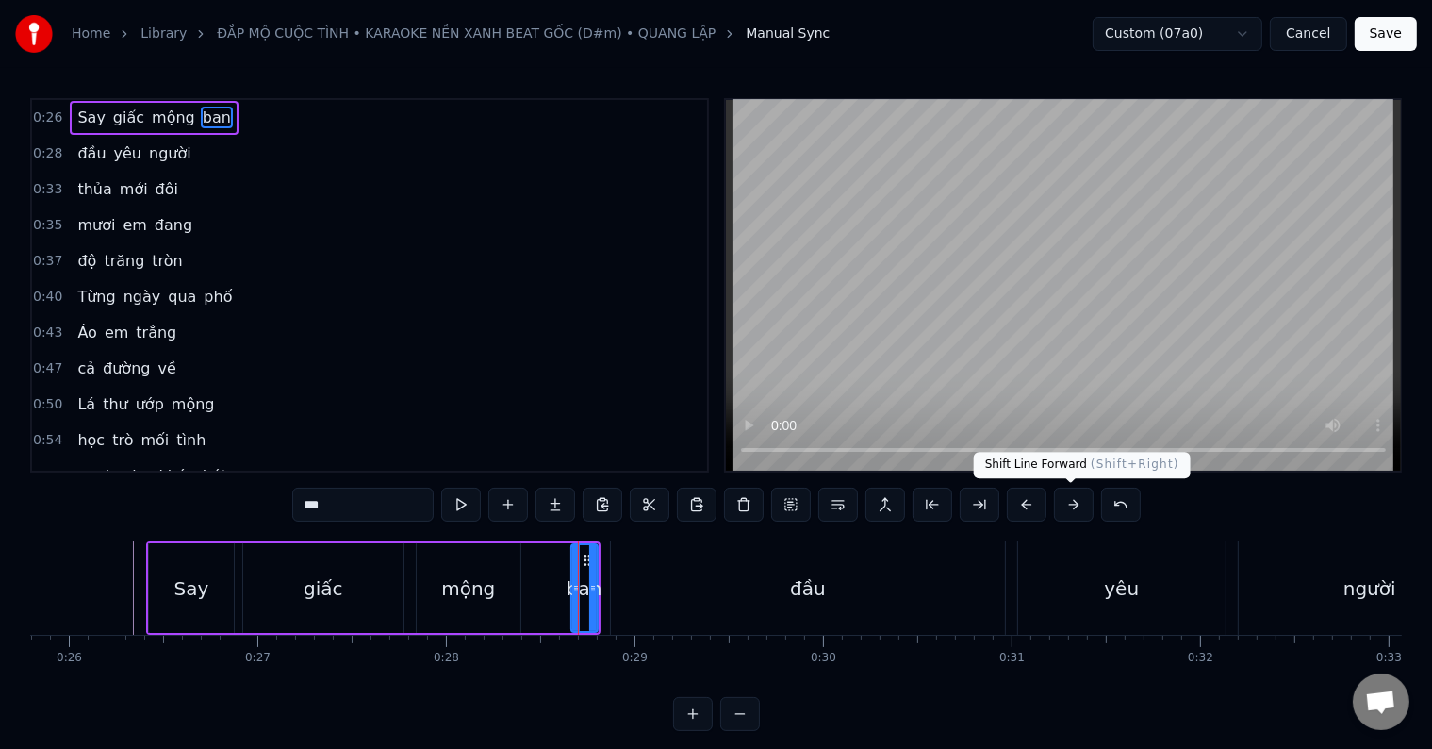
click at [1072, 505] on button at bounding box center [1074, 504] width 40 height 34
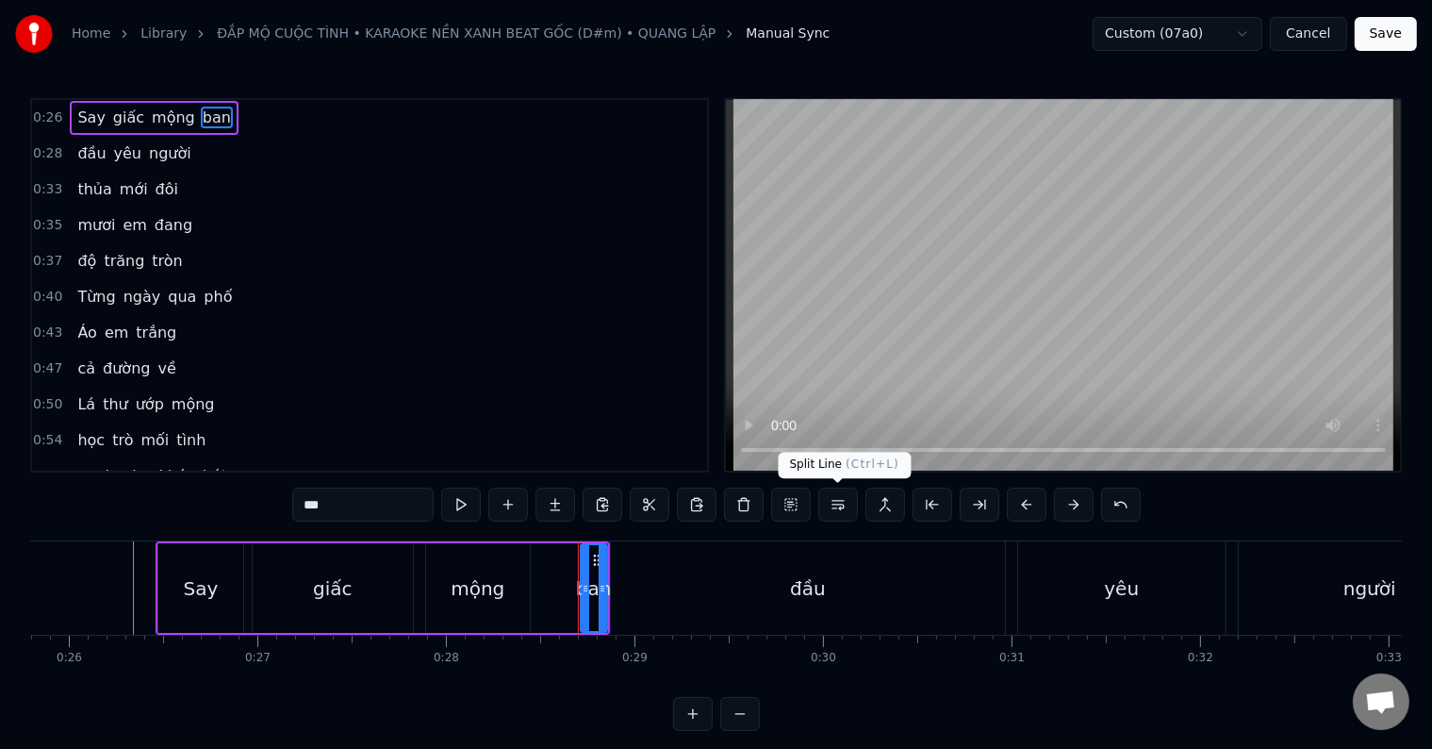
click at [840, 508] on button at bounding box center [838, 504] width 40 height 34
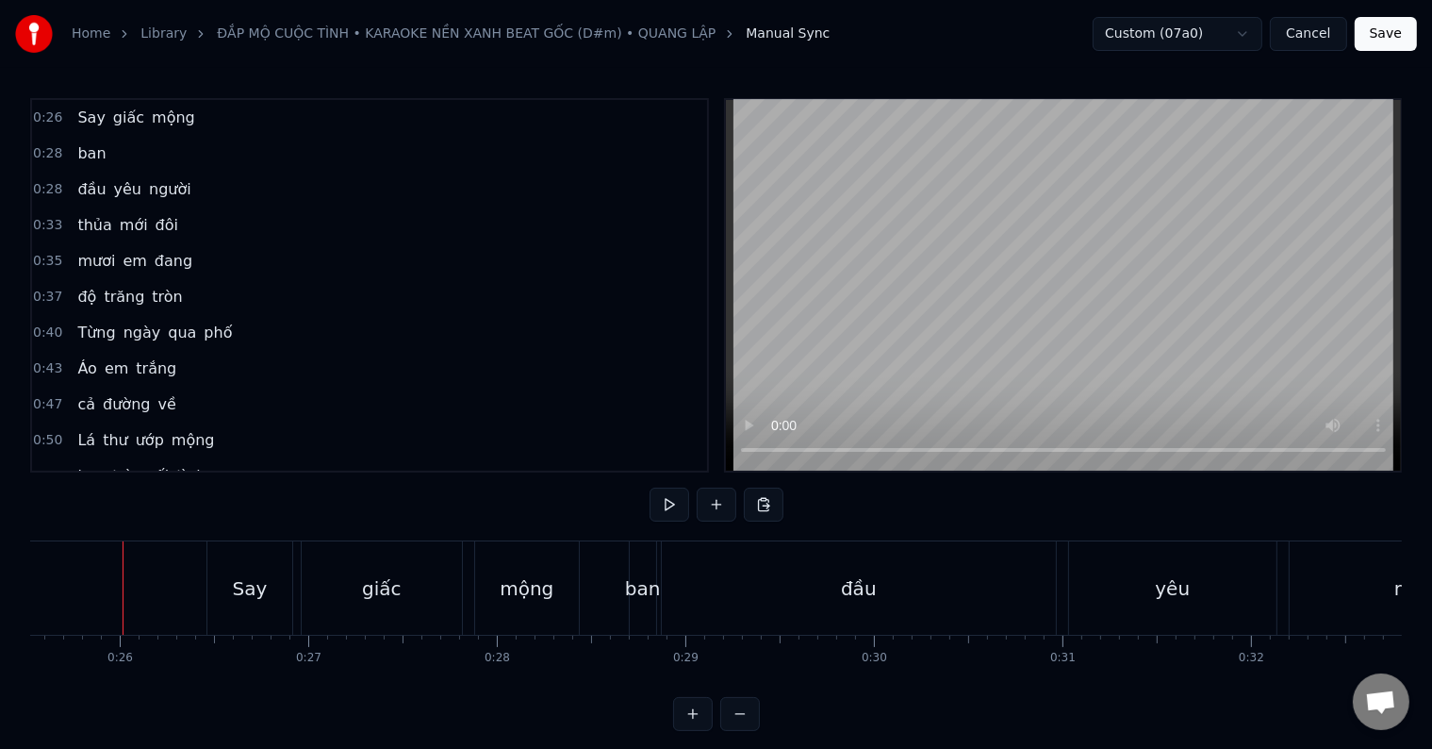
scroll to position [0, 4811]
click at [671, 505] on button at bounding box center [670, 504] width 40 height 34
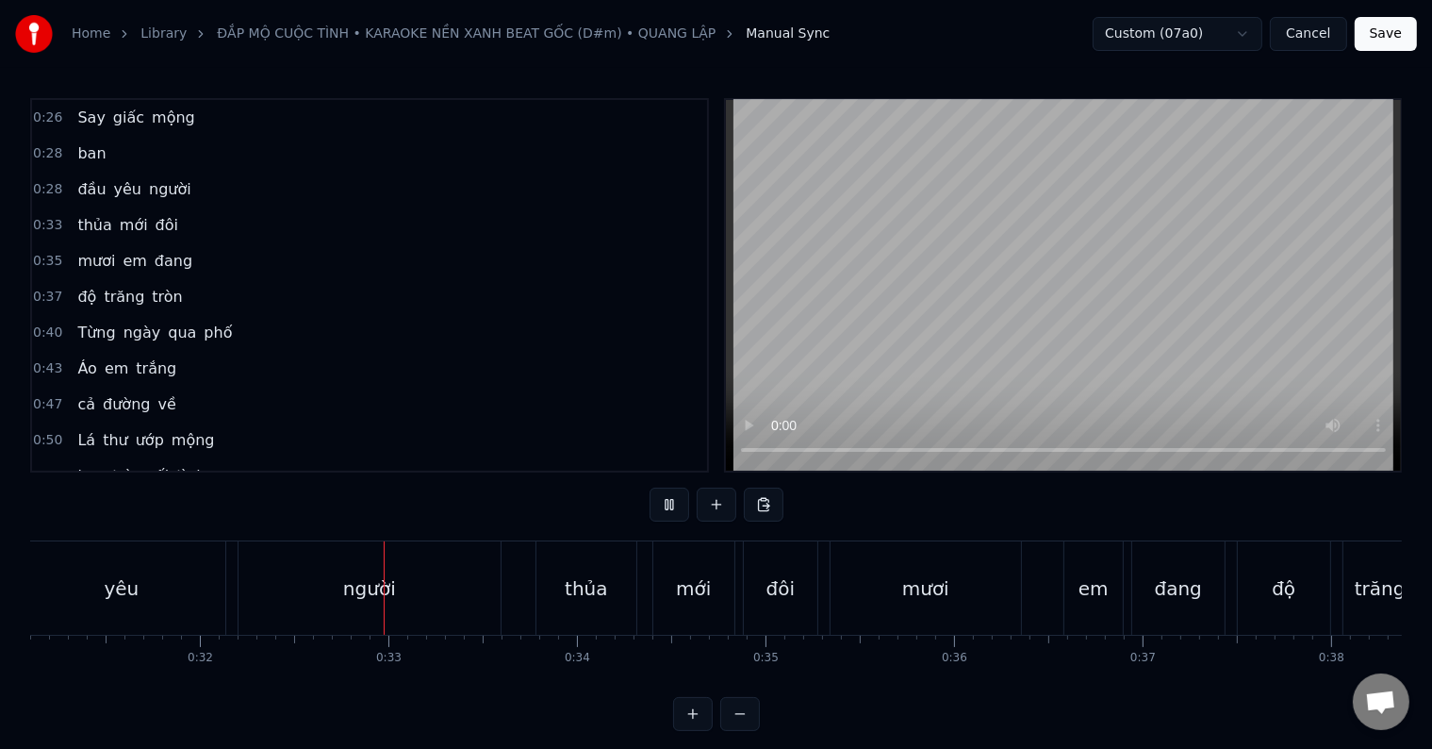
scroll to position [0, 6022]
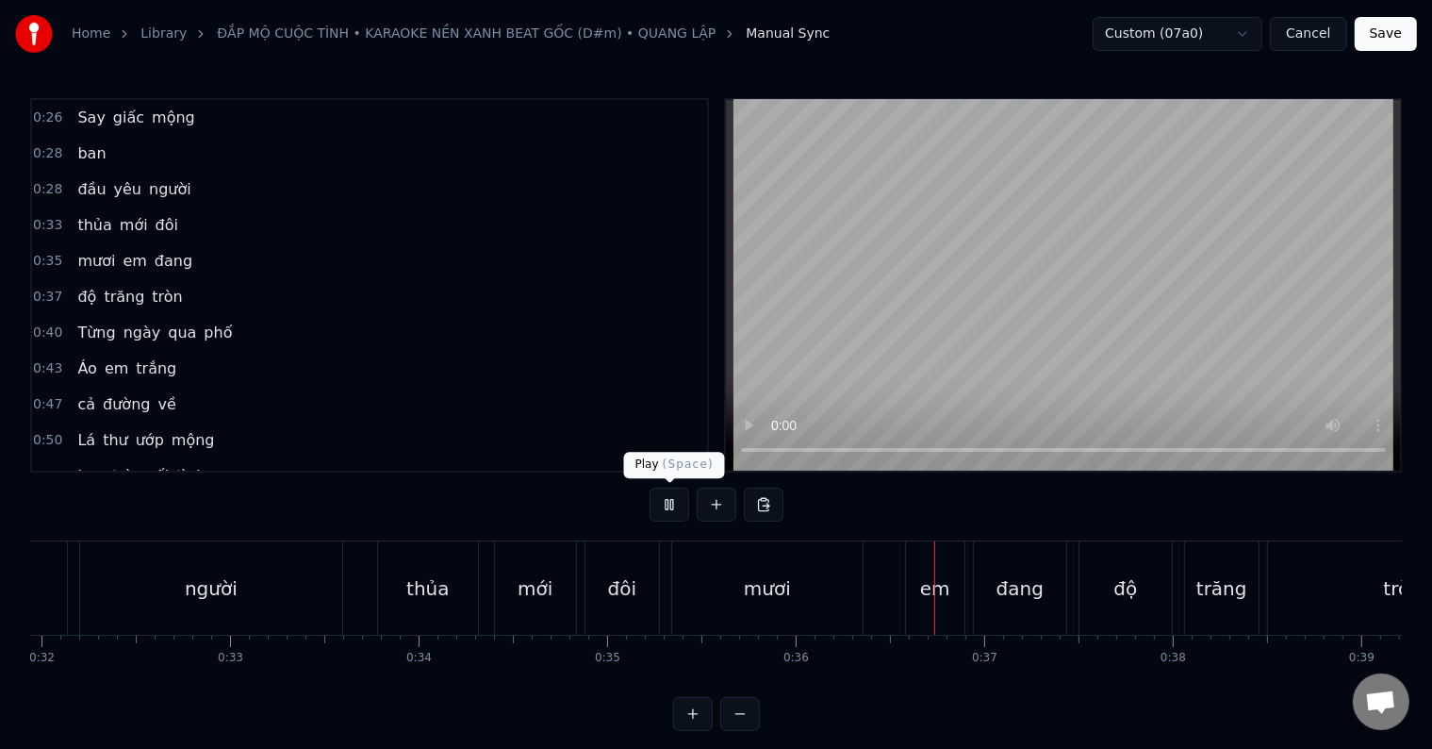
click at [669, 510] on button at bounding box center [670, 504] width 40 height 34
click at [720, 608] on div "mươi" at bounding box center [767, 587] width 190 height 93
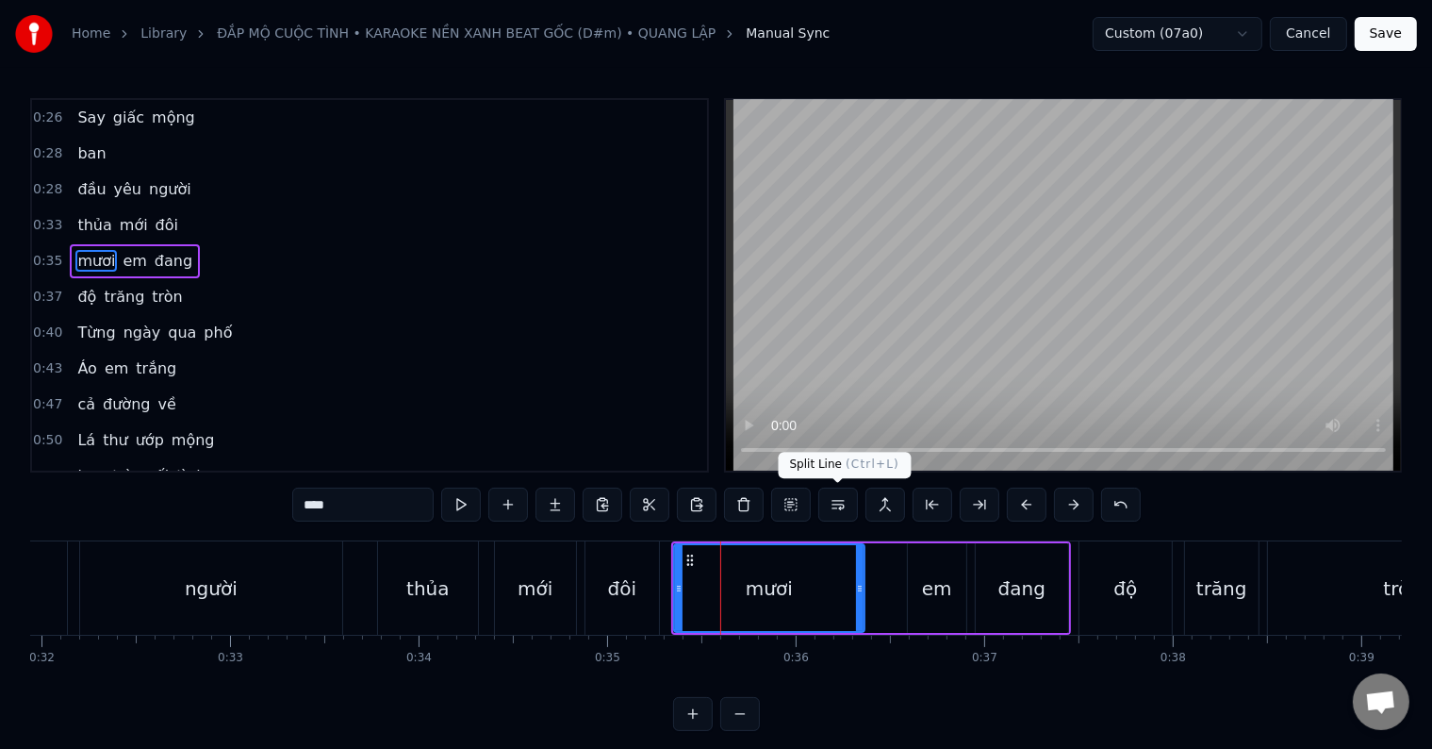
click at [835, 505] on button at bounding box center [838, 504] width 40 height 34
click at [806, 581] on div "mươi" at bounding box center [769, 588] width 189 height 86
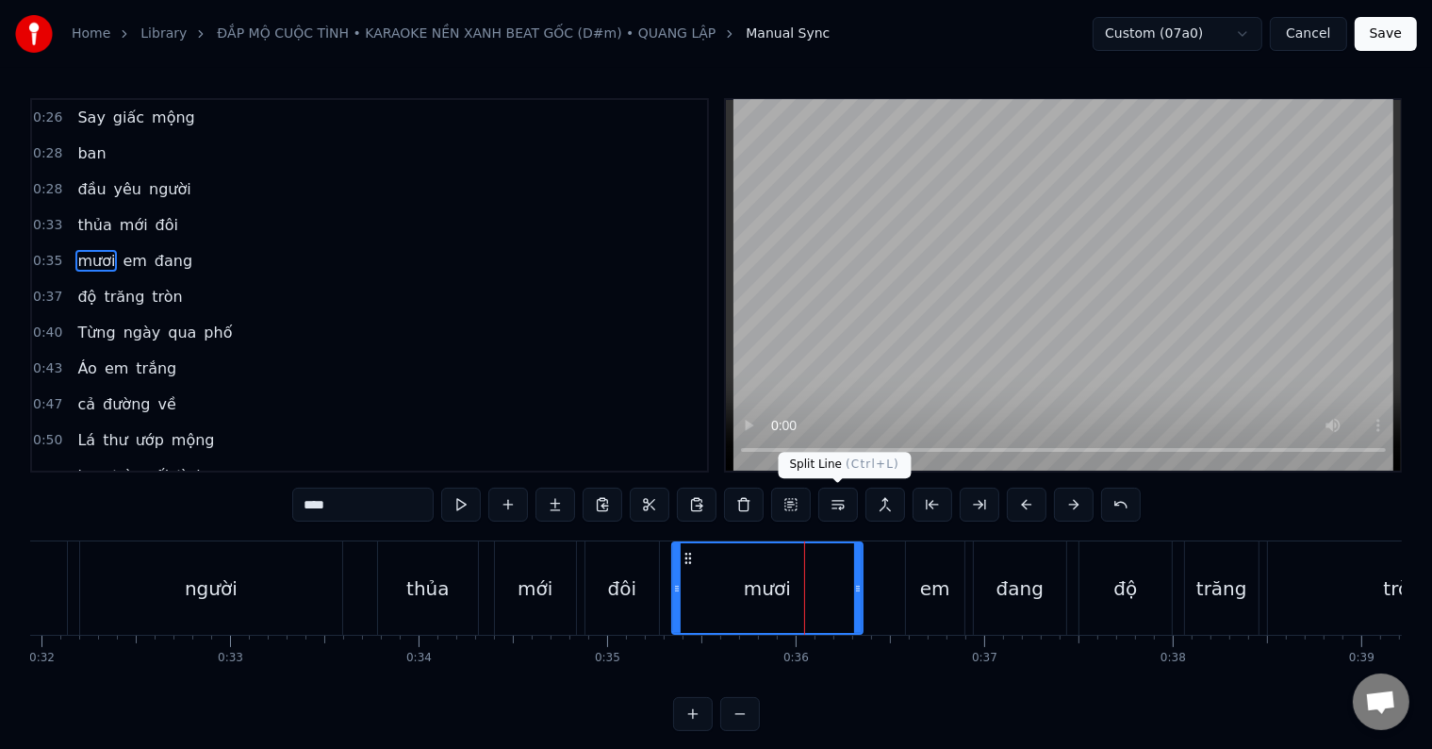
click at [834, 502] on button at bounding box center [838, 504] width 40 height 34
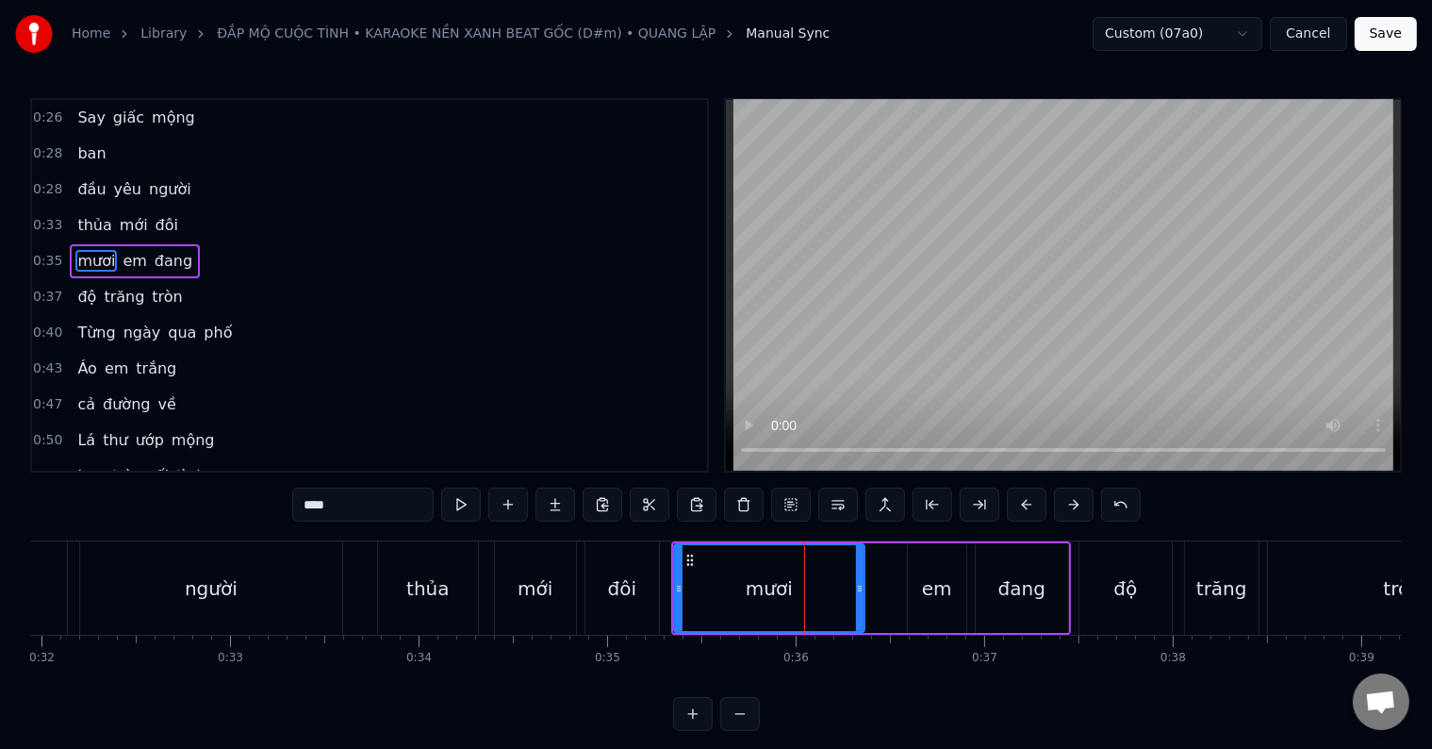
click at [894, 595] on div "mươi em đang" at bounding box center [871, 587] width 400 height 93
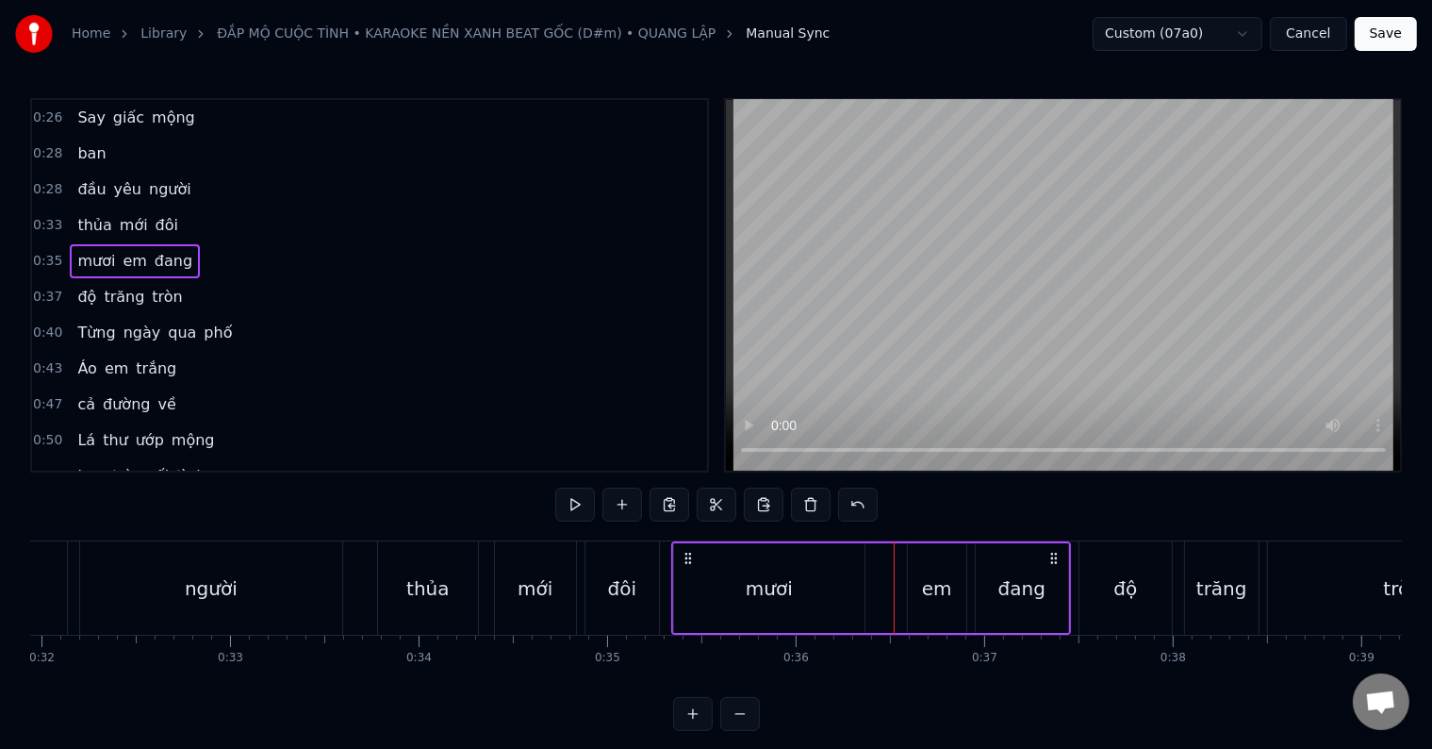
click at [991, 595] on div "đang" at bounding box center [1022, 588] width 92 height 90
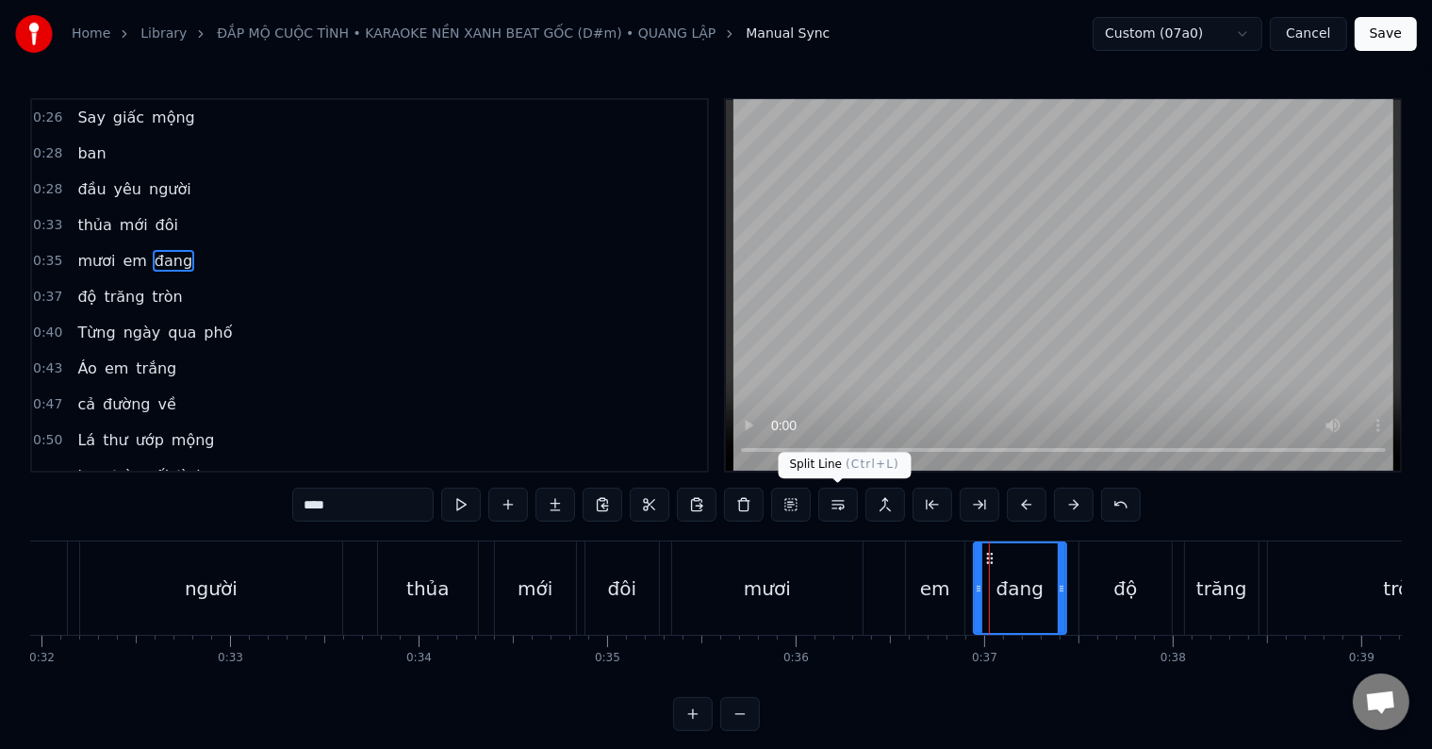
click at [835, 505] on button at bounding box center [838, 504] width 40 height 34
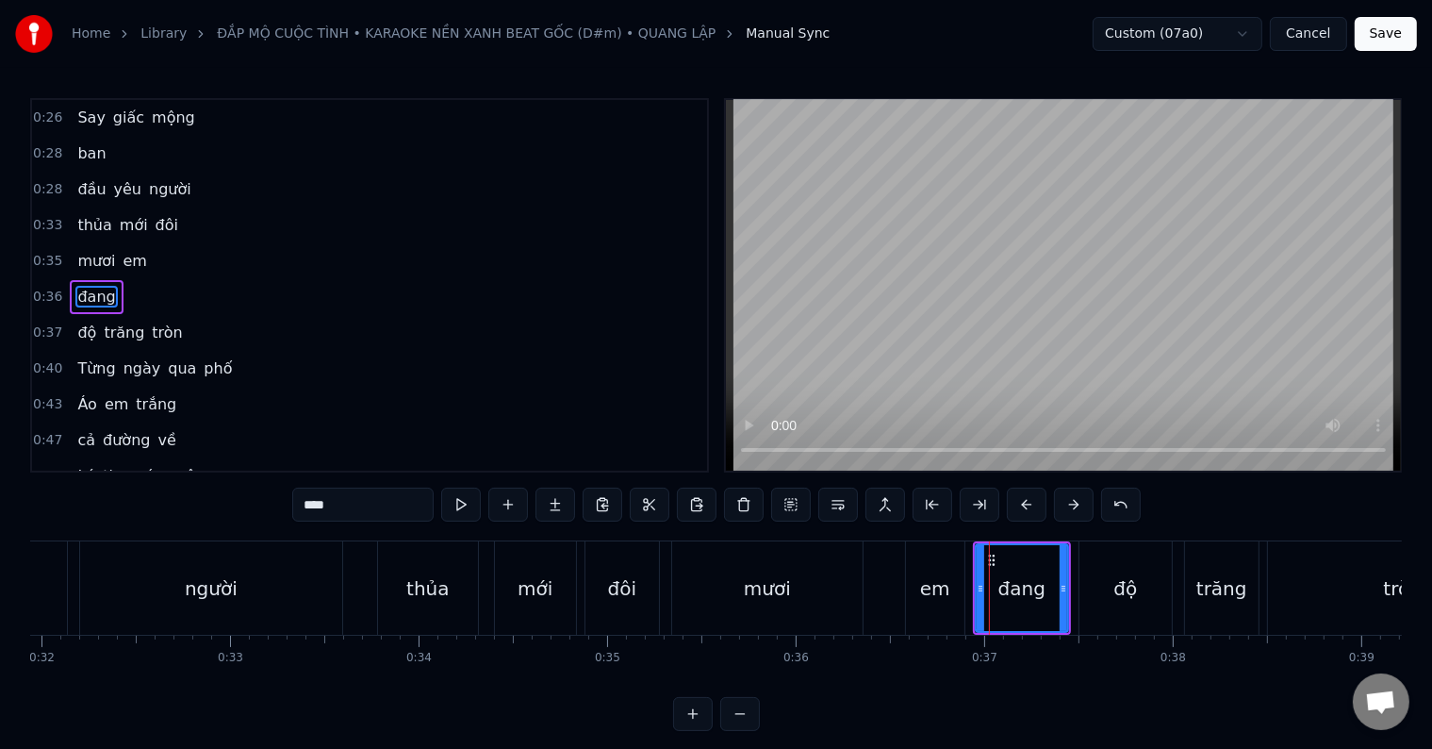
scroll to position [5, 0]
click at [1316, 34] on button "Cancel" at bounding box center [1308, 34] width 76 height 34
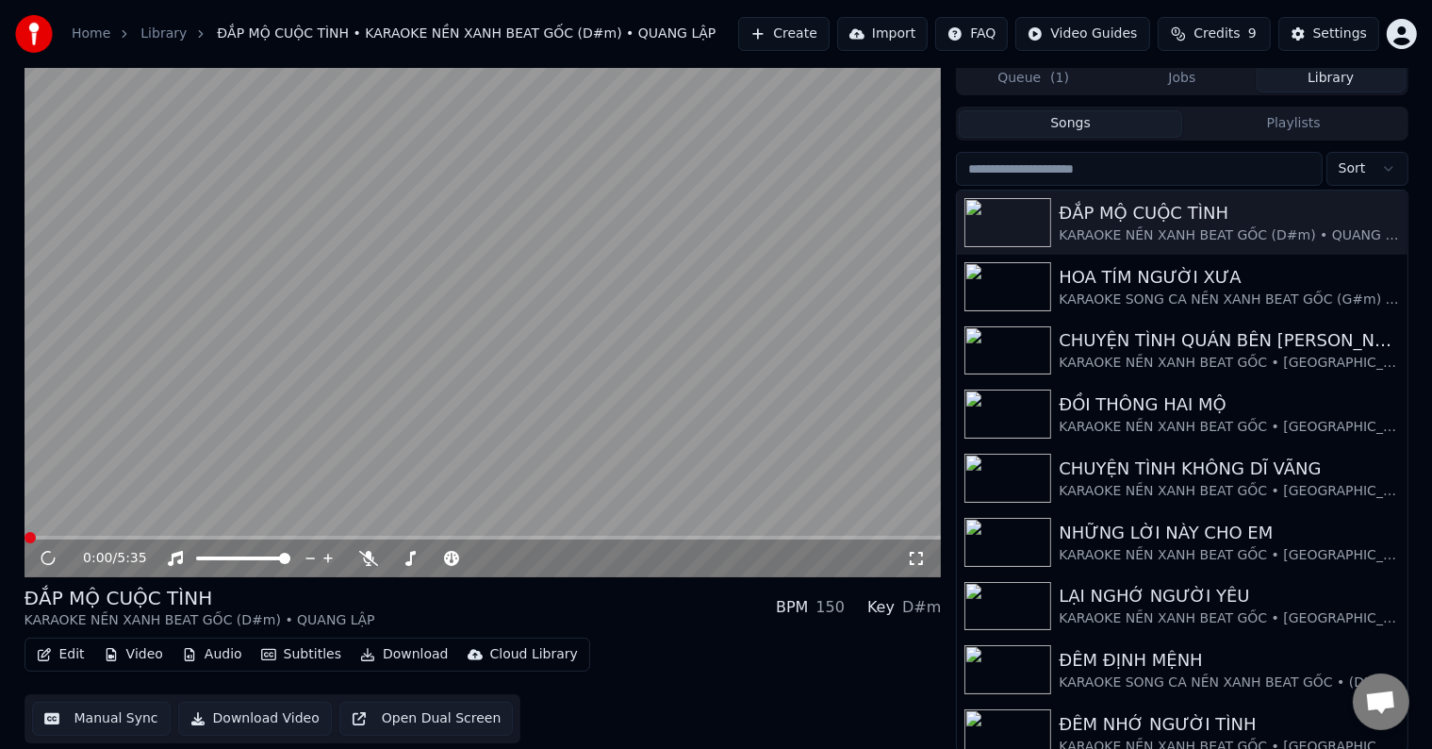
scroll to position [8, 0]
